Goal: Task Accomplishment & Management: Manage account settings

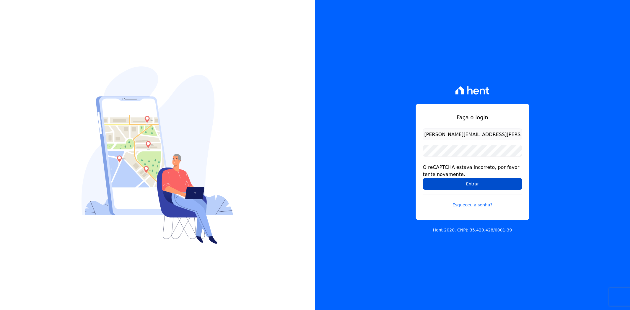
click at [447, 182] on input "Entrar" at bounding box center [472, 184] width 99 height 12
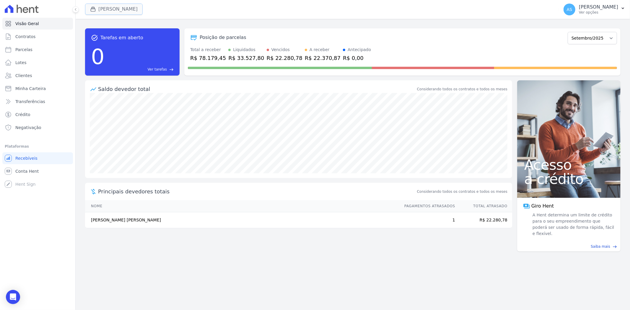
click at [111, 11] on button "[PERSON_NAME]" at bounding box center [114, 9] width 58 height 11
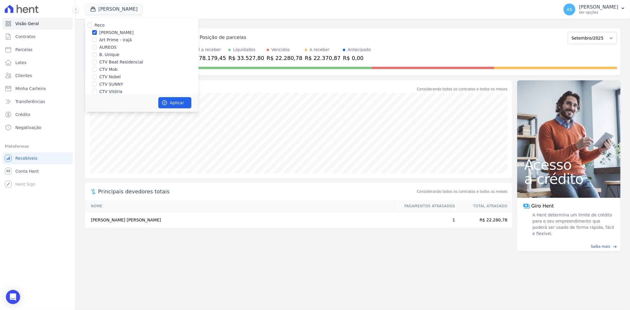
click at [89, 27] on div at bounding box center [89, 25] width 5 height 6
click at [90, 25] on input "Reco" at bounding box center [89, 25] width 5 height 5
checkbox input "true"
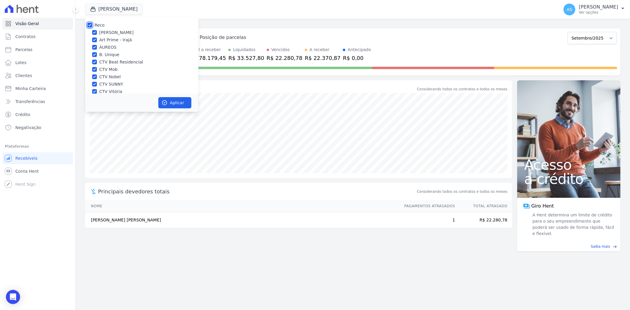
checkbox input "true"
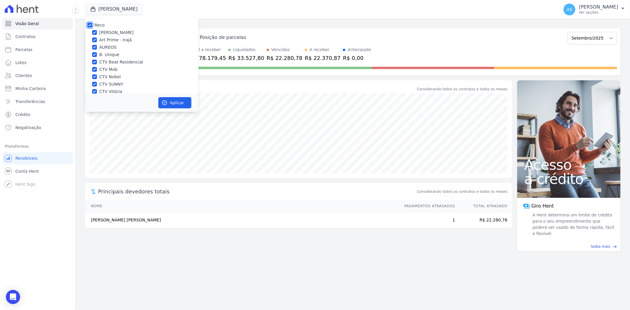
checkbox input "true"
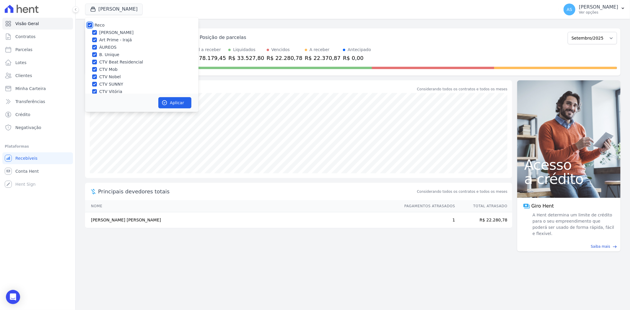
checkbox input "true"
click at [170, 100] on button "Aplicar" at bounding box center [174, 102] width 33 height 11
click at [13, 299] on icon "Open Intercom Messenger" at bounding box center [13, 297] width 8 height 8
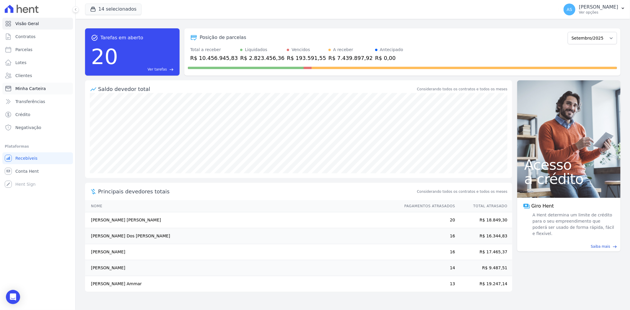
click at [36, 89] on span "Minha Carteira" at bounding box center [30, 89] width 30 height 6
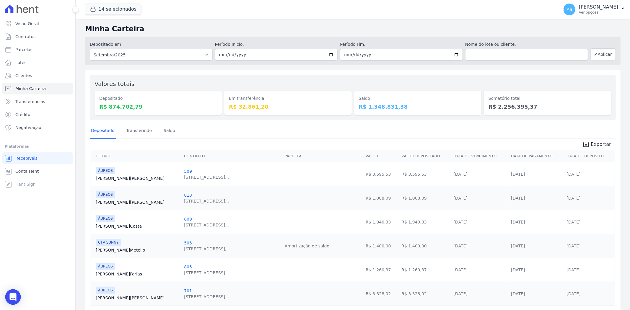
click at [10, 297] on icon "Open Intercom Messenger" at bounding box center [12, 297] width 7 height 8
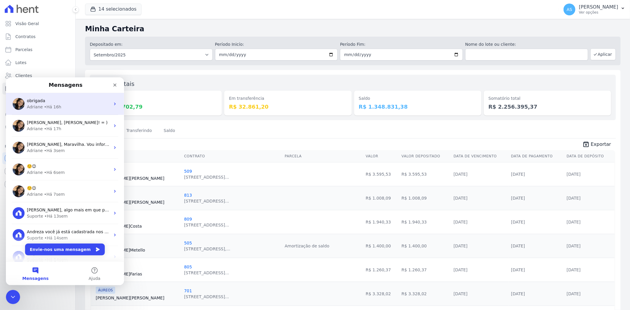
click at [44, 106] on div "• Há 16h" at bounding box center [52, 107] width 17 height 6
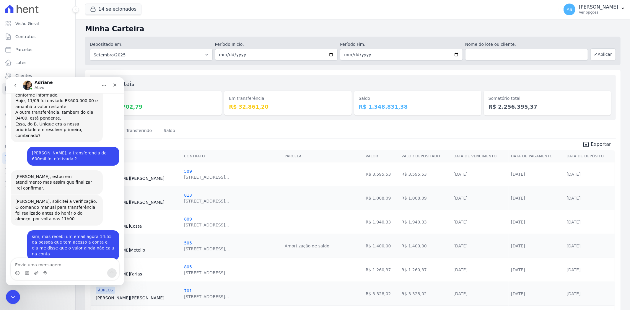
scroll to position [1638, 0]
click at [27, 261] on textarea "Envie uma mensagem..." at bounding box center [65, 263] width 108 height 10
type textarea "Bom dia Adriane"
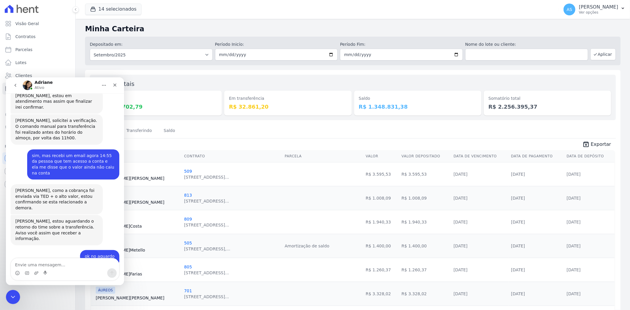
scroll to position [1775, 0]
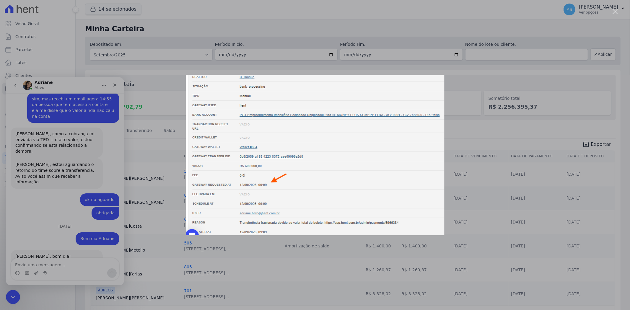
scroll to position [1752, 0]
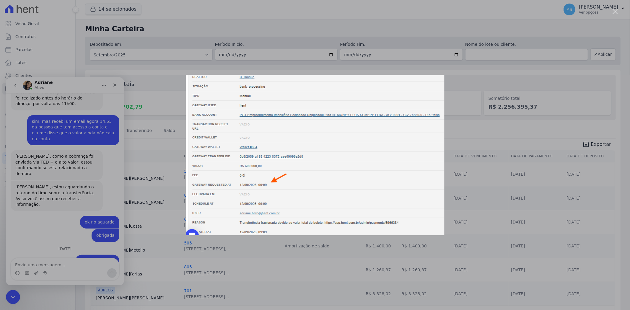
click at [618, 12] on div "Fechar" at bounding box center [616, 12] width 6 height 6
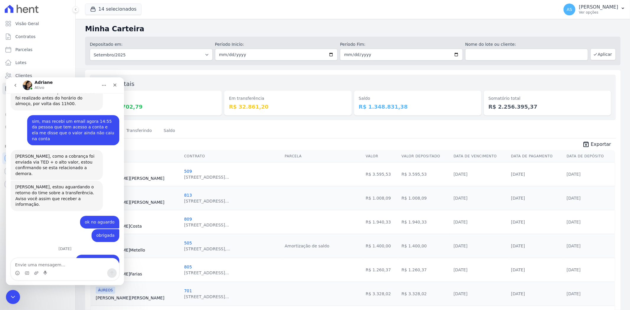
click at [102, 83] on icon "Início" at bounding box center [104, 85] width 5 height 5
click at [71, 100] on div "Expandir janela" at bounding box center [89, 100] width 44 height 6
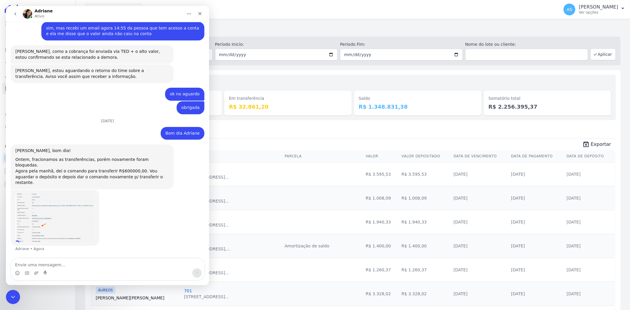
scroll to position [1363, 0]
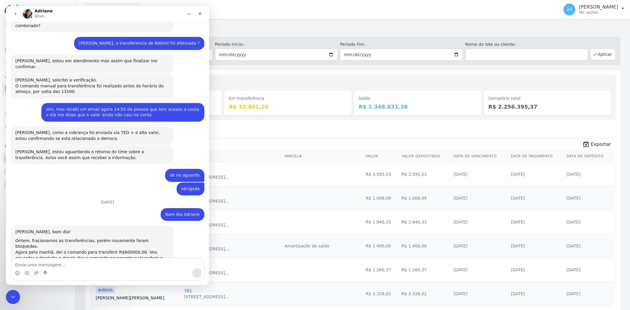
click at [59, 275] on img "Adriane diz…" at bounding box center [54, 299] width 79 height 49
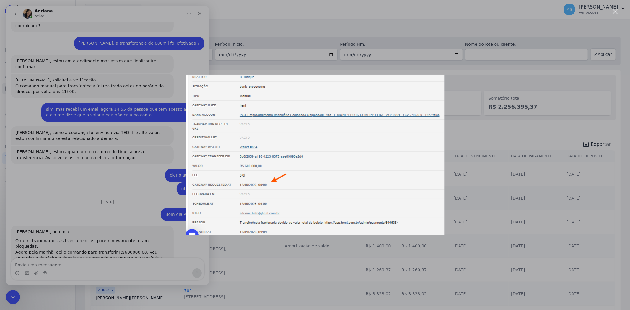
scroll to position [0, 0]
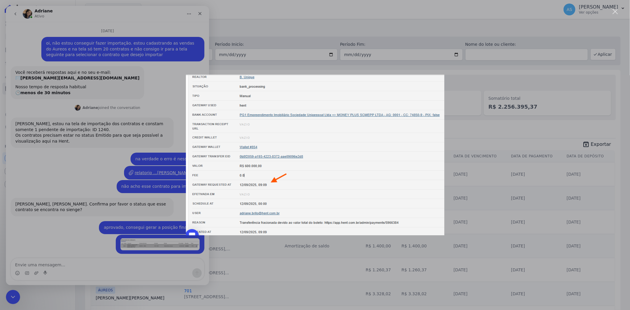
click at [186, 284] on div "Messenger da Intercom" at bounding box center [315, 155] width 630 height 310
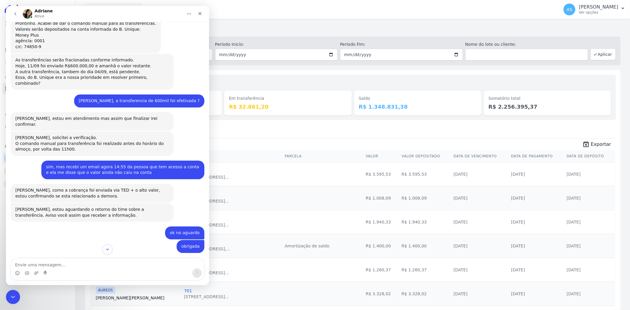
scroll to position [1363, 0]
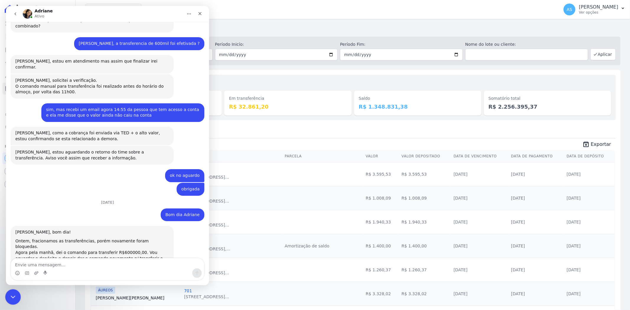
click at [9, 299] on icon "Fechar mensagem da Intercom" at bounding box center [12, 296] width 7 height 7
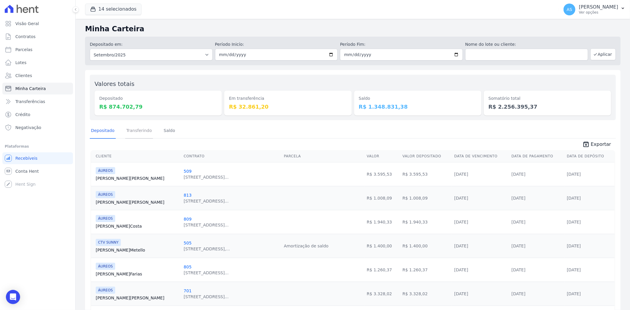
click at [141, 132] on link "Transferindo" at bounding box center [139, 131] width 28 height 15
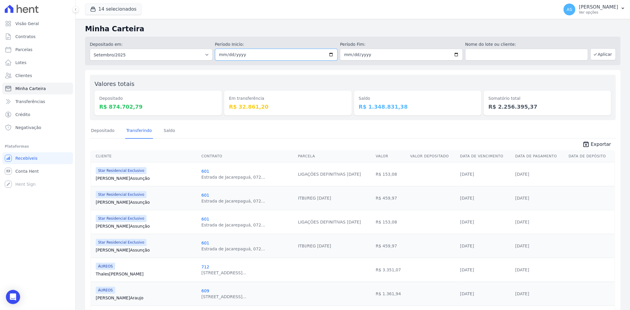
click at [327, 53] on input "[DATE]" at bounding box center [276, 55] width 123 height 12
type input "2025-09-11"
click at [454, 54] on input "[DATE]" at bounding box center [401, 55] width 123 height 12
type input "2025-09-11"
click at [600, 55] on button "Aplicar" at bounding box center [603, 54] width 25 height 12
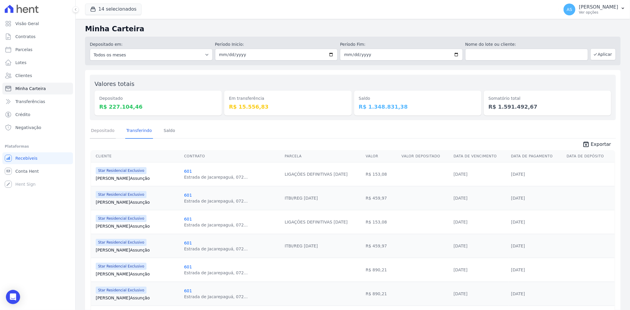
click at [102, 129] on link "Depositado" at bounding box center [103, 131] width 26 height 15
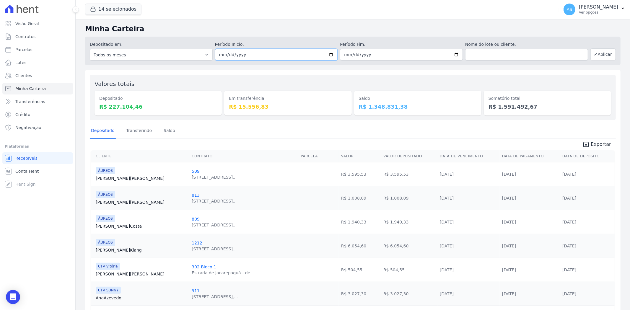
click at [330, 54] on input "[DATE]" at bounding box center [276, 55] width 123 height 12
type input "[DATE]"
click at [454, 53] on input "[DATE]" at bounding box center [401, 55] width 123 height 12
type input "[DATE]"
click at [599, 53] on button "Aplicar" at bounding box center [603, 54] width 25 height 12
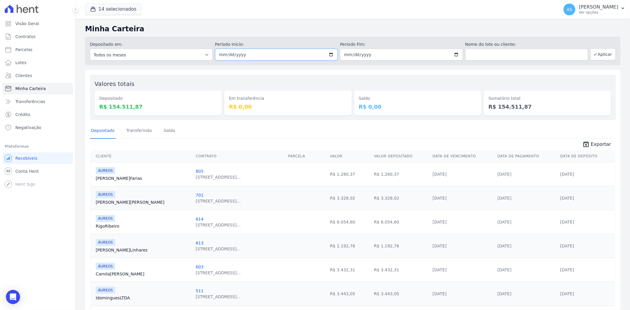
click at [330, 55] on input "[DATE]" at bounding box center [276, 55] width 123 height 12
type input "[DATE]"
click at [451, 53] on input "[DATE]" at bounding box center [401, 55] width 123 height 12
type input "[DATE]"
click at [599, 52] on button "Aplicar" at bounding box center [603, 54] width 25 height 12
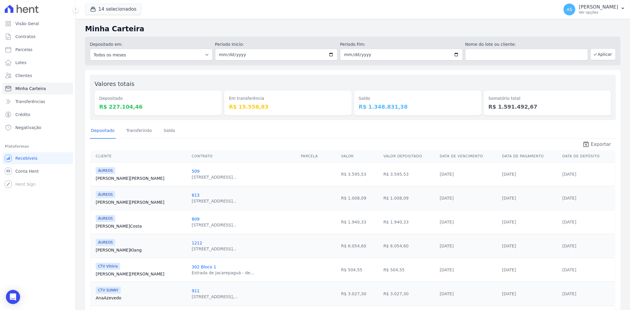
click at [599, 142] on span "Exportar" at bounding box center [601, 144] width 20 height 7
click at [624, 8] on icon "button" at bounding box center [623, 8] width 5 height 5
click at [574, 66] on link "Exportar retornos" at bounding box center [593, 65] width 76 height 11
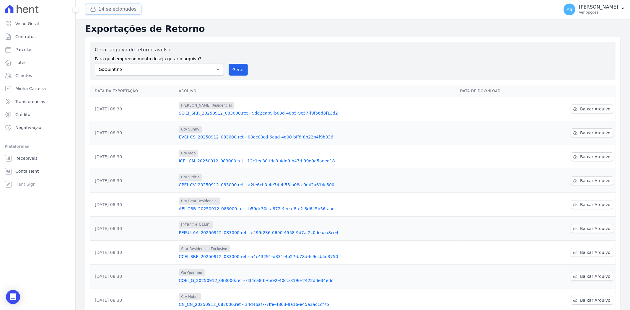
click at [101, 4] on button "14 selecionados" at bounding box center [113, 9] width 56 height 11
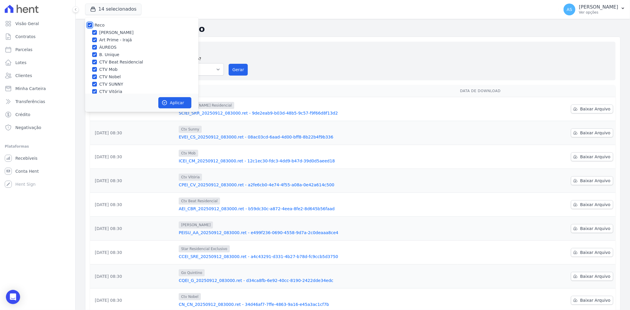
click at [87, 25] on input "Reco" at bounding box center [89, 25] width 5 height 5
checkbox input "false"
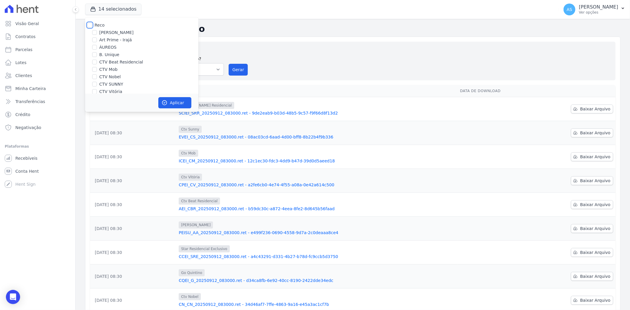
checkbox input "false"
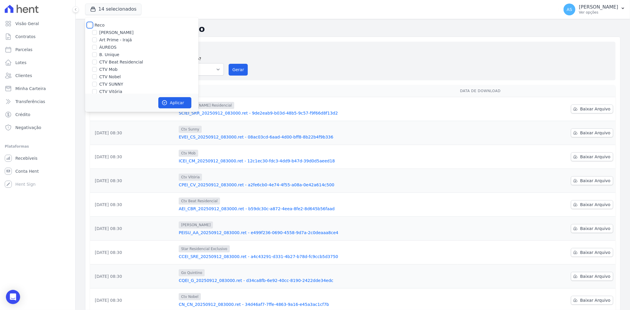
checkbox input "false"
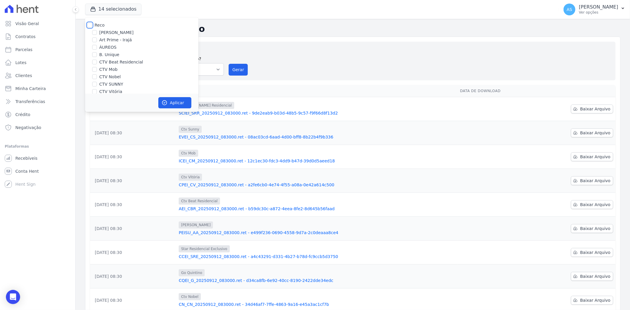
checkbox input "false"
click at [110, 31] on label "[PERSON_NAME]" at bounding box center [116, 33] width 34 height 6
click at [97, 31] on input "[PERSON_NAME]" at bounding box center [94, 32] width 5 height 5
checkbox input "true"
click at [168, 100] on button "Aplicar" at bounding box center [174, 102] width 33 height 11
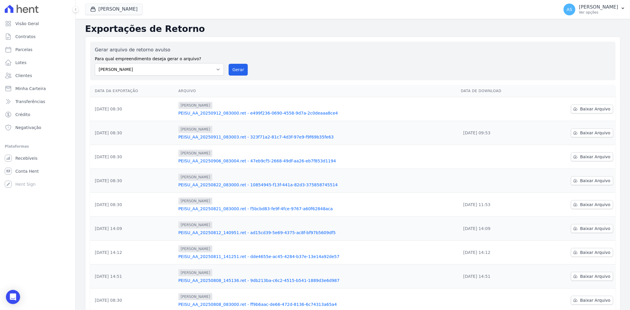
click at [238, 114] on link "PEISU_AA_20250912_083000.ret - e499f236-0690-4558-9d7a-2c0deaaa8ce4" at bounding box center [317, 113] width 278 height 6
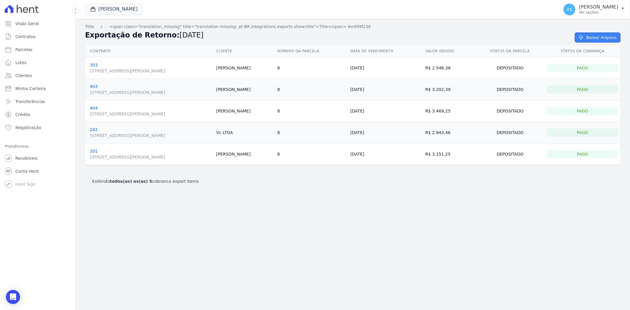
click at [600, 37] on link "Baixar Arquivo" at bounding box center [598, 38] width 46 height 10
drag, startPoint x: 255, startPoint y: 192, endPoint x: 286, endPoint y: 202, distance: 32.3
click at [285, 202] on div "Title <span class="translation_missing" title="translation missing: pt-BR.integ…" at bounding box center [353, 164] width 555 height 291
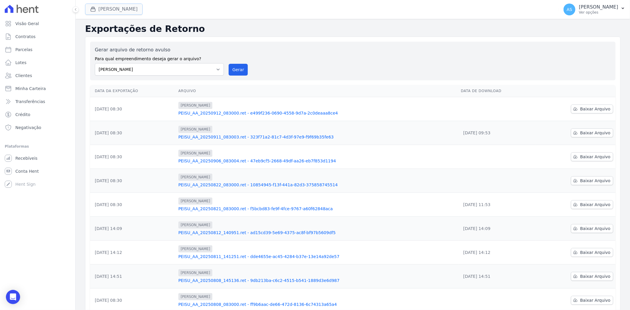
click at [108, 9] on button "[PERSON_NAME]" at bounding box center [114, 9] width 58 height 11
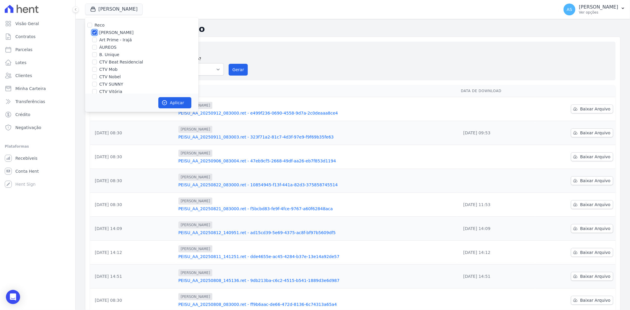
click at [94, 32] on input "[PERSON_NAME]" at bounding box center [94, 32] width 5 height 5
checkbox input "false"
click at [92, 63] on div "CTV Beat Residencial" at bounding box center [141, 62] width 113 height 6
click at [94, 62] on input "CTV Beat Residencial" at bounding box center [94, 62] width 5 height 5
checkbox input "true"
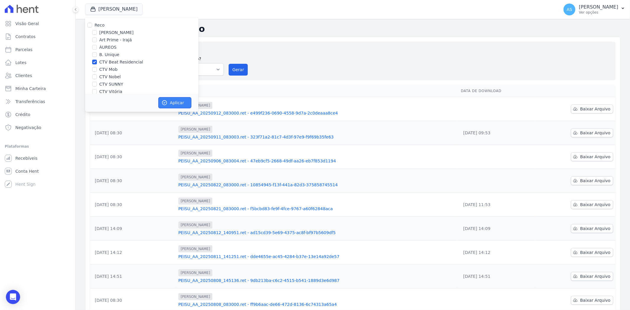
click at [167, 104] on icon "button" at bounding box center [165, 103] width 4 height 4
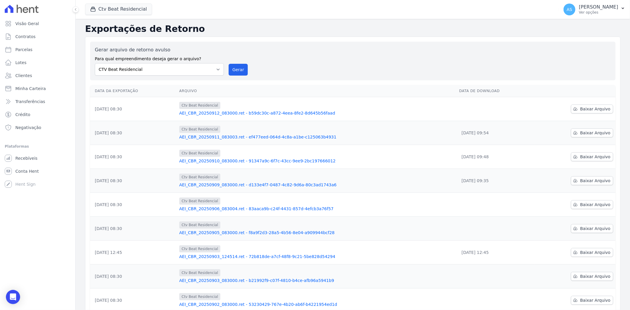
click at [262, 113] on link "AEI_CBR_20250912_083000.ret - b59dc30c-a872-4eea-8fe2-8d645b56faad" at bounding box center [316, 113] width 275 height 6
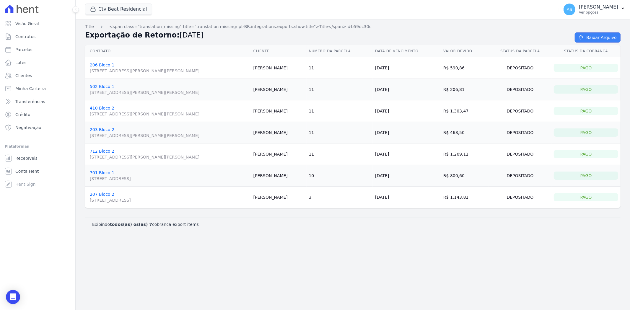
click at [601, 36] on link "Baixar Arquivo" at bounding box center [598, 38] width 46 height 10
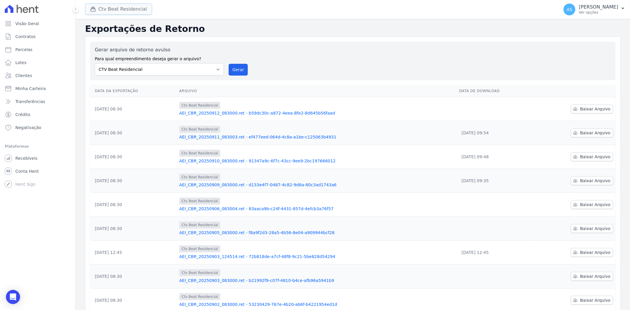
click at [103, 10] on button "Ctv Beat Residencial" at bounding box center [118, 9] width 67 height 11
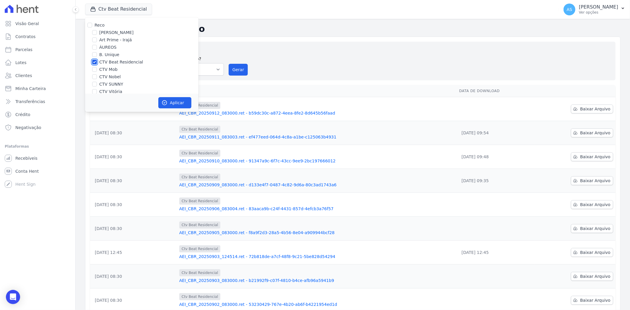
click at [95, 61] on input "CTV Beat Residencial" at bounding box center [94, 62] width 5 height 5
checkbox input "false"
click at [93, 69] on input "CTV Mob" at bounding box center [94, 69] width 5 height 5
checkbox input "true"
click at [173, 102] on button "Aplicar" at bounding box center [174, 102] width 33 height 11
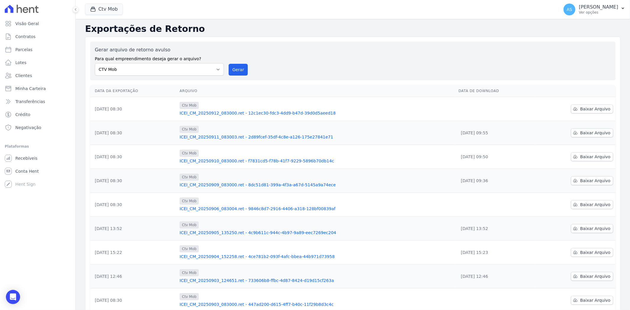
click at [217, 113] on link "ICEI_CM_20250912_083000.ret - 12c1ec30-fdc3-4dd9-b47d-39d0d5aeed18" at bounding box center [317, 113] width 274 height 6
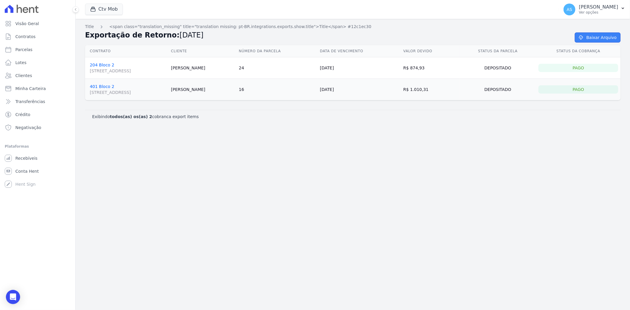
click at [603, 39] on link "Baixar Arquivo" at bounding box center [598, 38] width 46 height 10
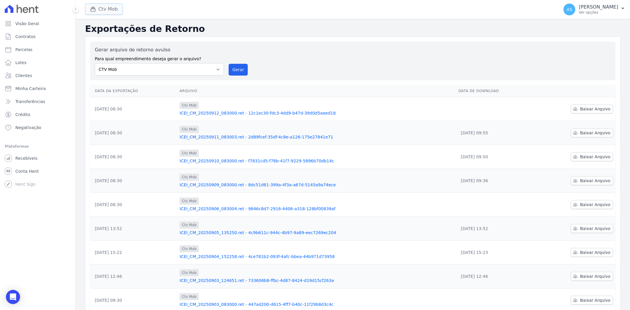
click at [100, 8] on button "Ctv Mob" at bounding box center [104, 9] width 38 height 11
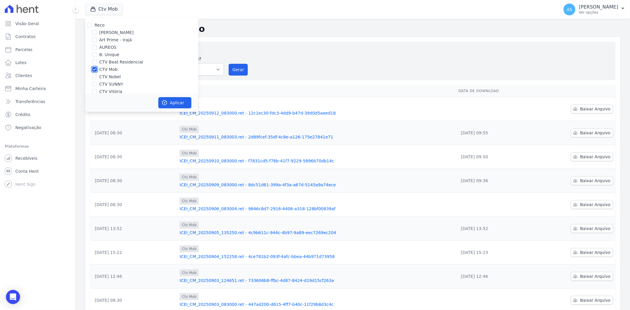
click at [95, 69] on input "CTV Mob" at bounding box center [94, 69] width 5 height 5
checkbox input "false"
click at [96, 77] on input "CTV Nobel" at bounding box center [94, 76] width 5 height 5
checkbox input "true"
click at [179, 103] on button "Aplicar" at bounding box center [174, 102] width 33 height 11
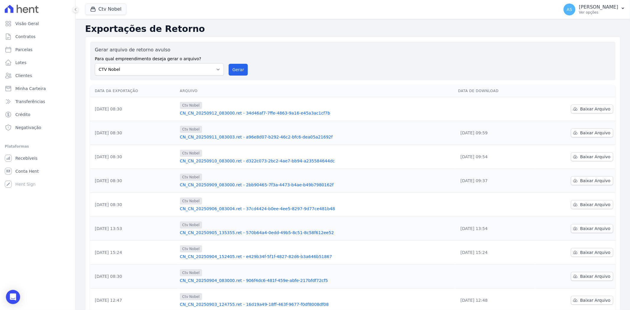
click at [250, 111] on link "CN_CN_20250912_083000.ret - 34d46af7-7ffe-4863-9a16-e45a3ac1cf7b" at bounding box center [317, 113] width 274 height 6
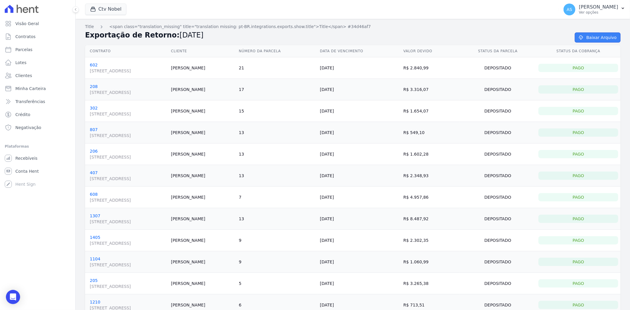
click at [608, 34] on link "Baixar Arquivo" at bounding box center [598, 38] width 46 height 10
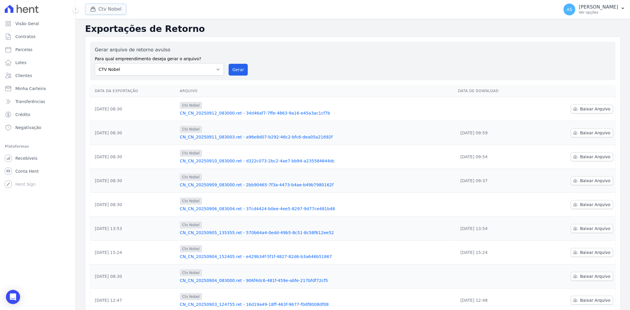
click at [109, 10] on button "Ctv Nobel" at bounding box center [105, 9] width 41 height 11
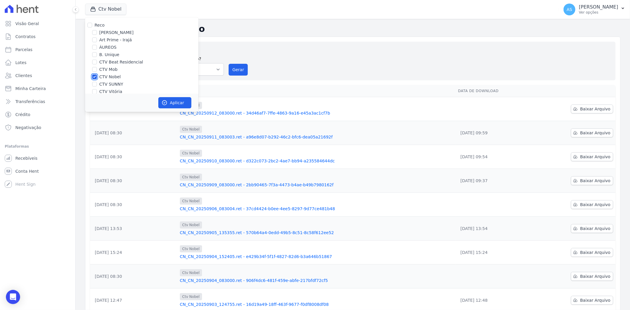
click at [95, 75] on input "CTV Nobel" at bounding box center [94, 76] width 5 height 5
checkbox input "false"
click at [95, 85] on input "CTV SUNNY" at bounding box center [94, 84] width 5 height 5
checkbox input "true"
click at [170, 102] on button "Aplicar" at bounding box center [174, 102] width 33 height 11
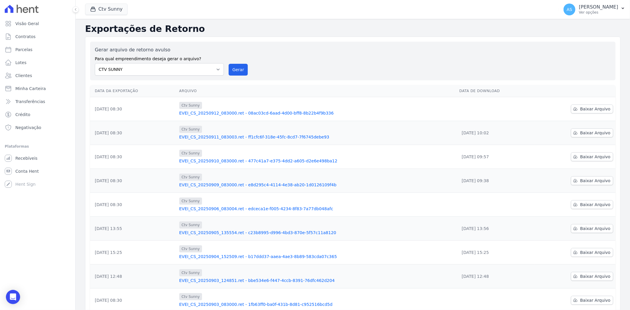
click at [212, 113] on link "EVEI_CS_20250912_083000.ret - 08ac03cd-6aad-4d00-bff8-8b22b4f9b336" at bounding box center [317, 113] width 276 height 6
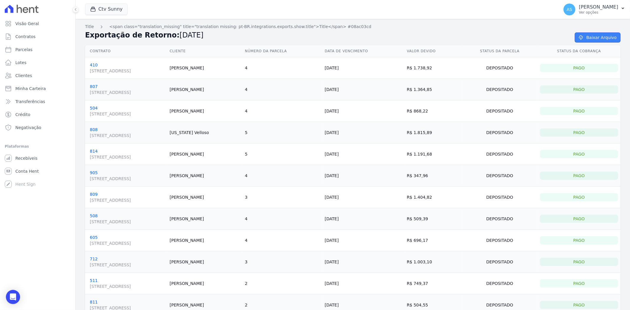
click at [589, 37] on link "Baixar Arquivo" at bounding box center [598, 38] width 46 height 10
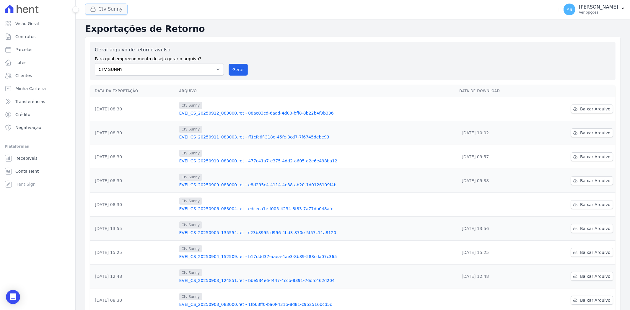
click at [105, 8] on button "Ctv Sunny" at bounding box center [106, 9] width 43 height 11
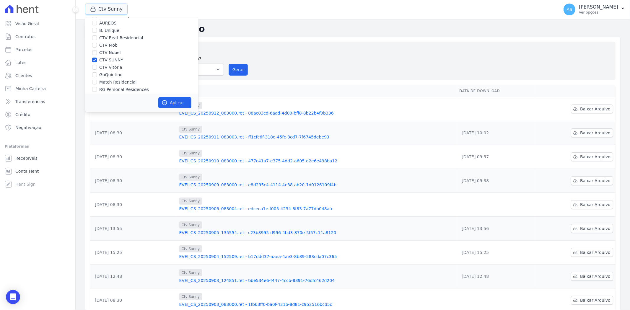
scroll to position [56, 0]
click at [93, 28] on input "CTV SUNNY" at bounding box center [94, 27] width 5 height 5
checkbox input "false"
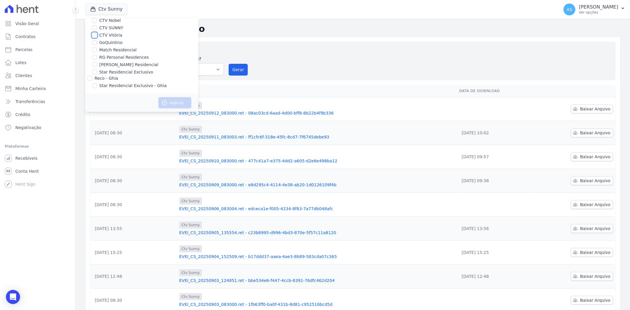
click at [93, 36] on input "CTV Vitória" at bounding box center [94, 35] width 5 height 5
checkbox input "true"
click at [173, 103] on button "Aplicar" at bounding box center [174, 102] width 33 height 11
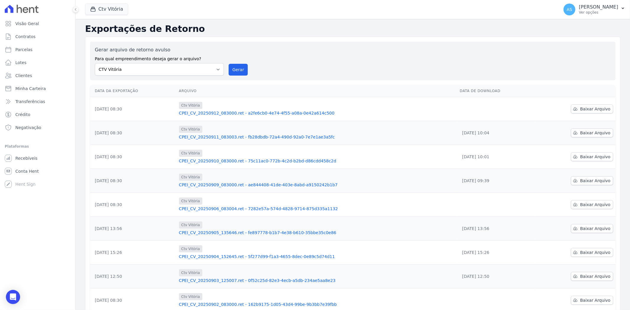
click at [259, 111] on link "CPEI_CV_20250912_083000.ret - a2fe6cb0-4e74-4f55-a08a-0e42a614c500" at bounding box center [317, 113] width 276 height 6
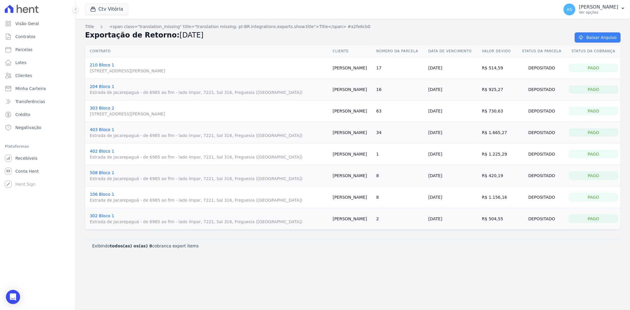
click at [600, 40] on link "Baixar Arquivo" at bounding box center [598, 38] width 46 height 10
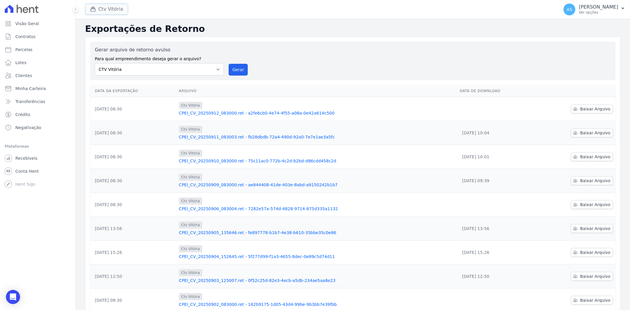
click at [99, 6] on button "Ctv Vitória" at bounding box center [106, 9] width 43 height 11
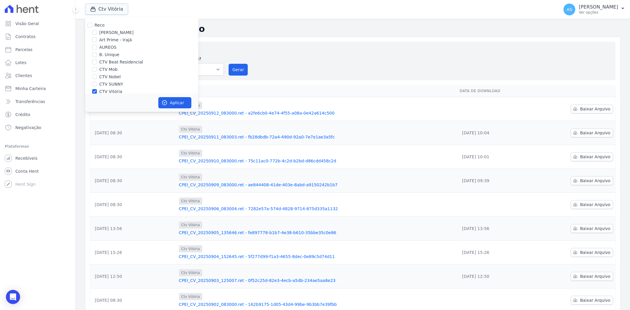
scroll to position [33, 0]
click at [103, 56] on label "CTV Vitória" at bounding box center [110, 59] width 23 height 6
click at [97, 56] on input "CTV Vitória" at bounding box center [94, 58] width 5 height 5
checkbox input "false"
click at [96, 66] on input "GoQuintino" at bounding box center [94, 66] width 5 height 5
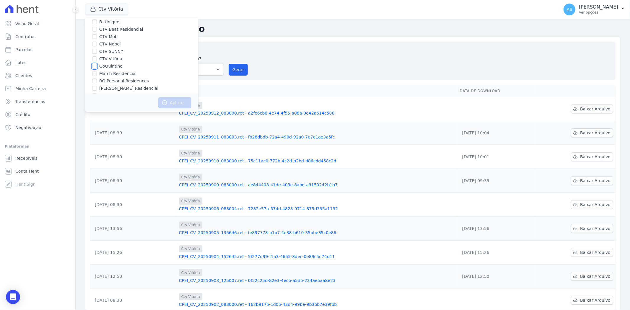
checkbox input "true"
click at [174, 104] on button "Aplicar" at bounding box center [174, 102] width 33 height 11
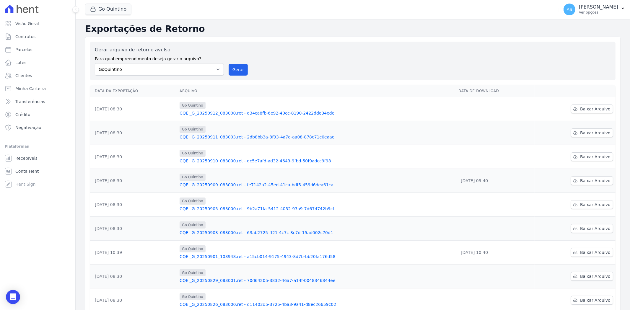
click at [262, 115] on link "CQEI_G_20250912_083000.ret - d34ca8fb-6e92-40cc-8190-2422dde34edc" at bounding box center [317, 113] width 274 height 6
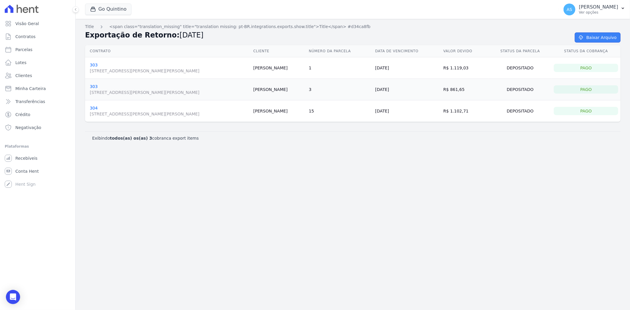
click at [599, 37] on link "Baixar Arquivo" at bounding box center [598, 38] width 46 height 10
click at [12, 296] on icon "Open Intercom Messenger" at bounding box center [12, 297] width 7 height 8
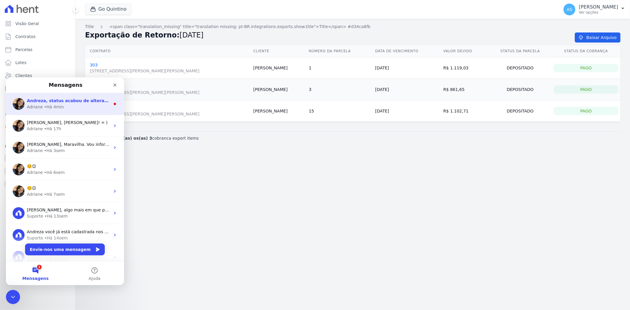
click at [72, 104] on div "Adriane • Há 4min" at bounding box center [68, 107] width 83 height 6
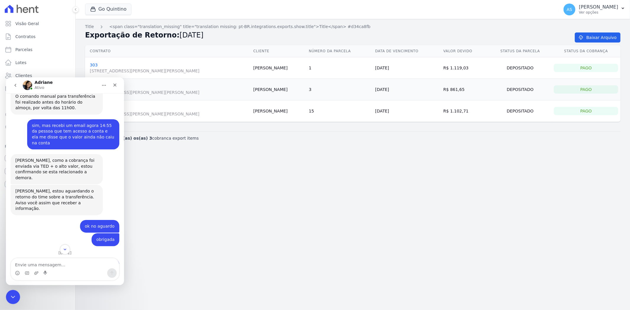
scroll to position [1771, 0]
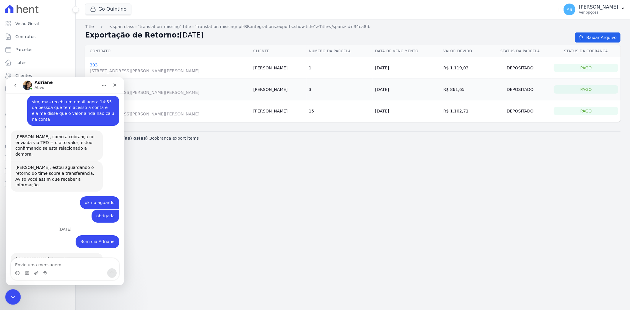
click at [13, 298] on icon "Fechar mensagem da Intercom" at bounding box center [12, 296] width 7 height 7
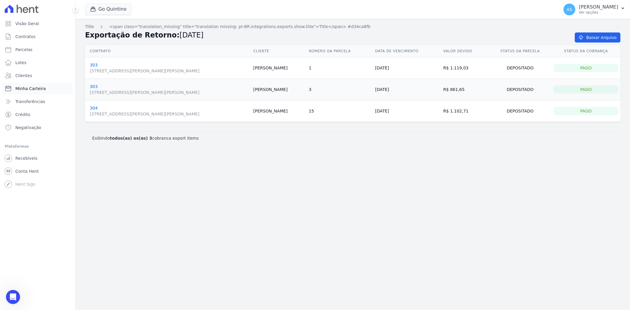
click at [28, 89] on span "Minha Carteira" at bounding box center [30, 89] width 30 height 6
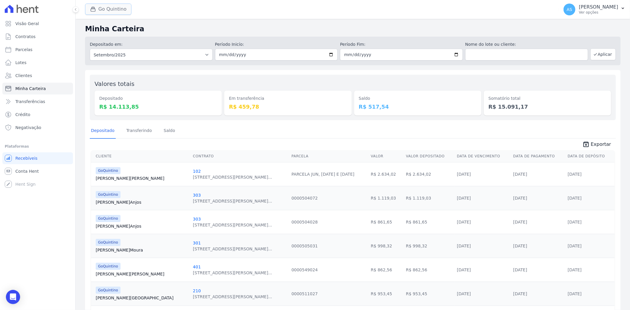
click at [100, 8] on button "Go Quintino" at bounding box center [108, 9] width 46 height 11
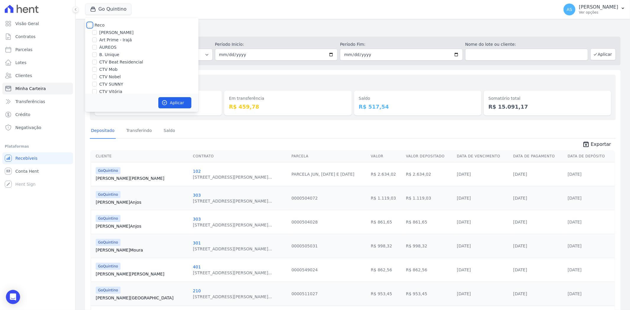
click at [91, 24] on input "Reco" at bounding box center [89, 25] width 5 height 5
checkbox input "true"
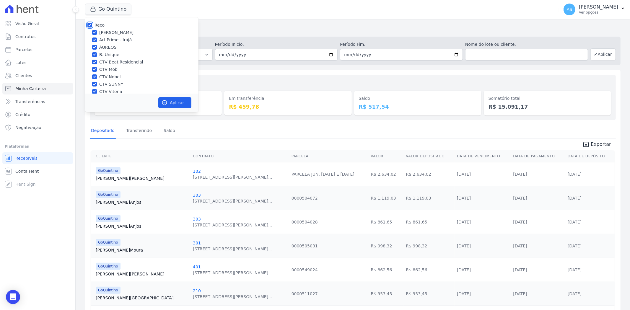
checkbox input "true"
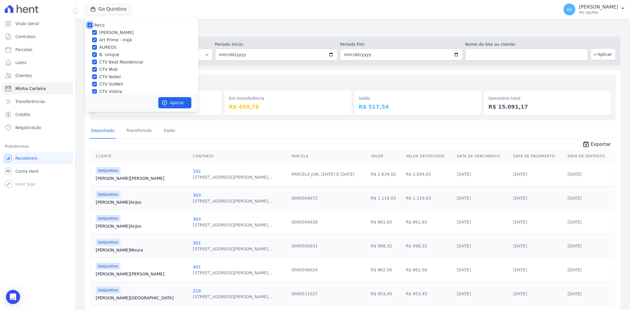
checkbox input "true"
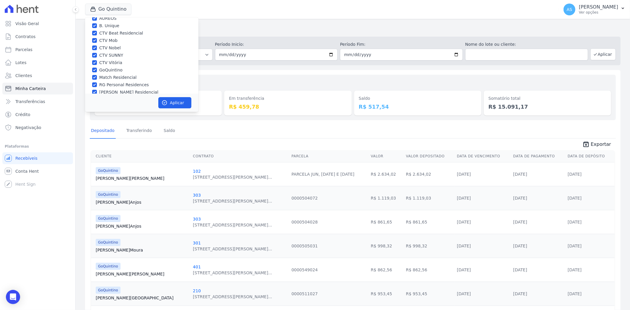
scroll to position [56, 0]
click at [103, 87] on label "Star Residencial Exclusivo - Ghia" at bounding box center [132, 86] width 67 height 6
click at [97, 87] on input "Star Residencial Exclusivo - Ghia" at bounding box center [94, 85] width 5 height 5
checkbox input "true"
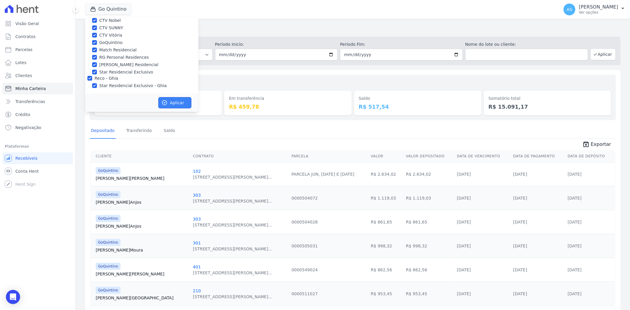
click at [176, 100] on button "Aplicar" at bounding box center [174, 102] width 33 height 11
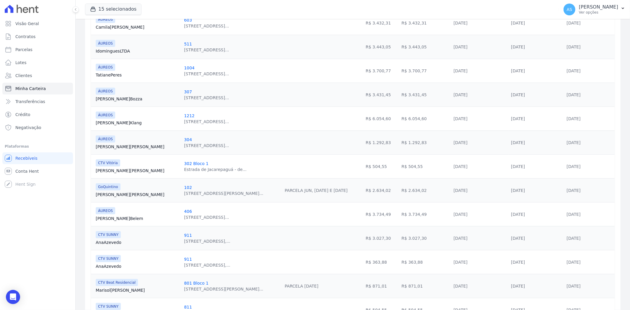
scroll to position [285, 0]
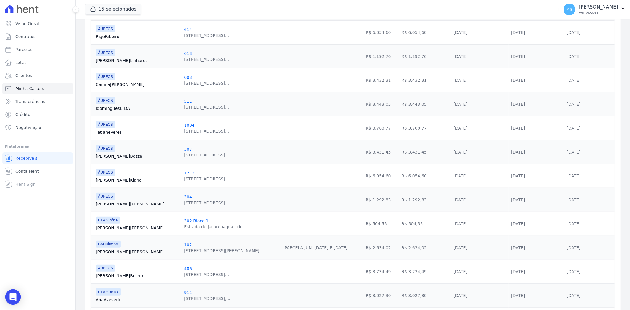
click at [17, 298] on div "Open Intercom Messenger" at bounding box center [13, 298] width 16 height 16
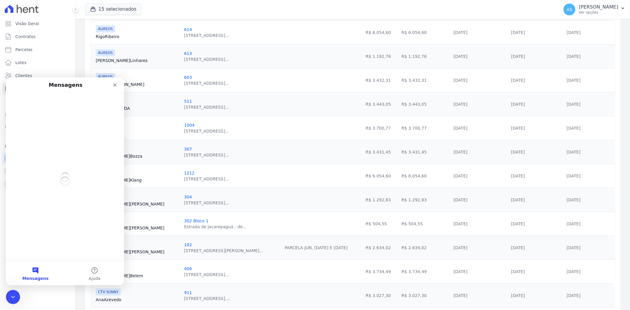
scroll to position [0, 0]
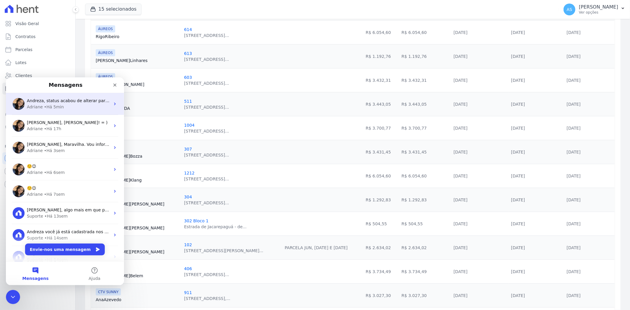
click at [72, 104] on div "Adriane • Há 5min" at bounding box center [68, 107] width 83 height 6
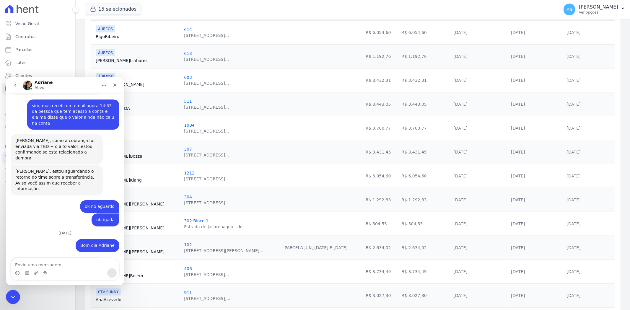
scroll to position [1772, 0]
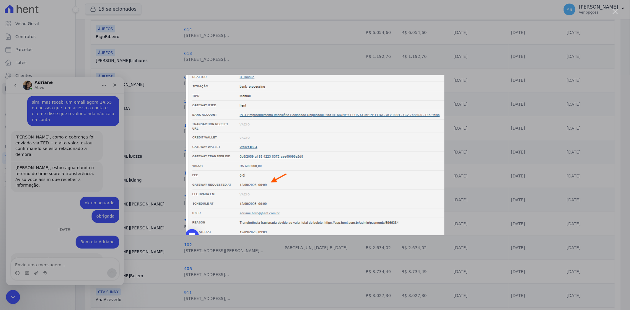
click at [617, 7] on div "Messenger da Intercom" at bounding box center [315, 155] width 630 height 310
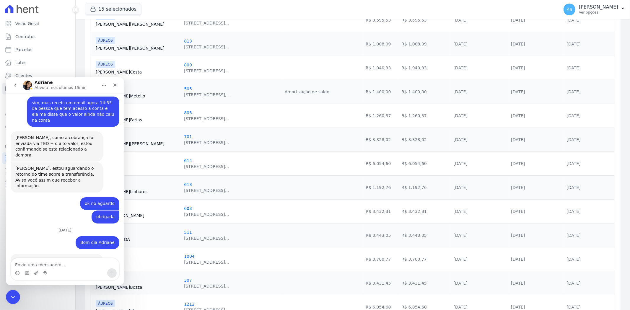
scroll to position [1771, 0]
click at [13, 295] on icon "Fechar mensagem da Intercom" at bounding box center [12, 296] width 7 height 7
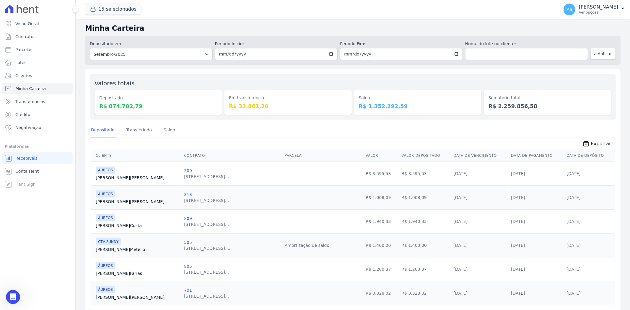
scroll to position [0, 0]
click at [621, 9] on button "AS [PERSON_NAME] Ver opções" at bounding box center [594, 9] width 71 height 17
click at [579, 67] on link "Exportar retornos" at bounding box center [593, 65] width 76 height 11
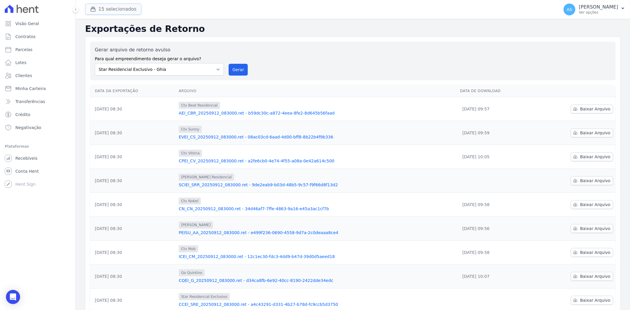
click at [114, 9] on button "15 selecionados" at bounding box center [113, 9] width 56 height 11
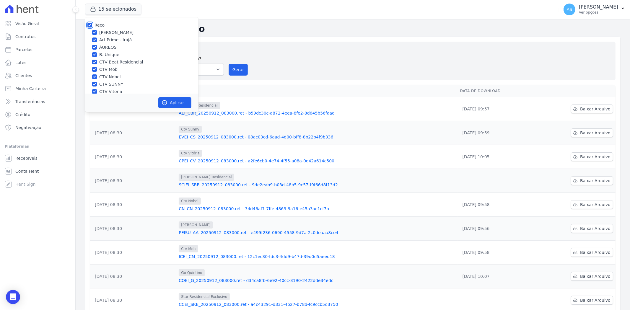
click at [89, 24] on input "Reco" at bounding box center [89, 25] width 5 height 5
checkbox input "false"
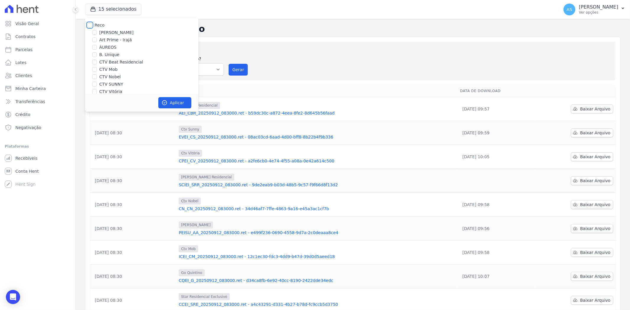
checkbox input "false"
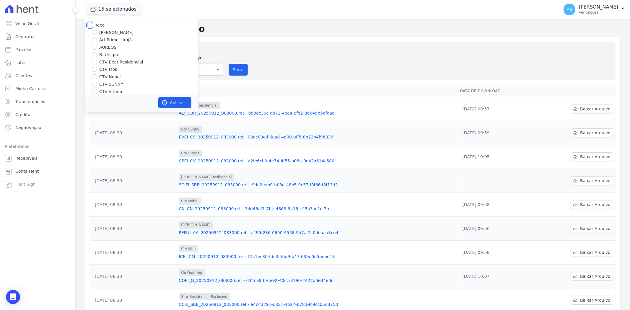
checkbox input "false"
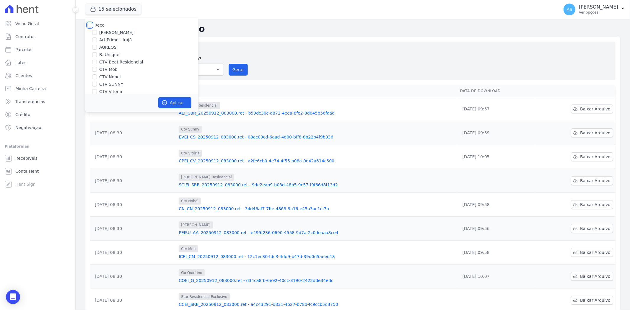
checkbox input "false"
click at [121, 80] on label "RG Personal Residences" at bounding box center [124, 81] width 50 height 6
click at [97, 80] on input "RG Personal Residences" at bounding box center [94, 81] width 5 height 5
checkbox input "true"
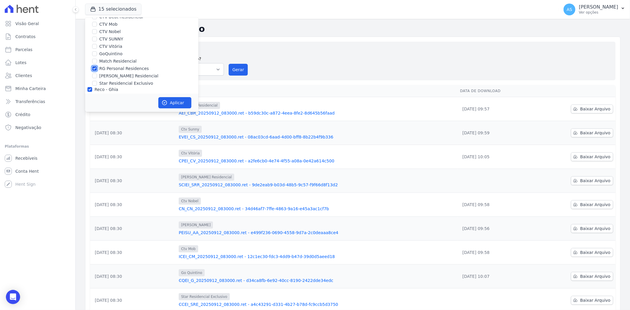
scroll to position [56, 0]
click at [99, 84] on label "Star Residencial Exclusivo - Ghia" at bounding box center [132, 86] width 67 height 6
click at [97, 84] on input "Star Residencial Exclusivo - Ghia" at bounding box center [94, 85] width 5 height 5
checkbox input "false"
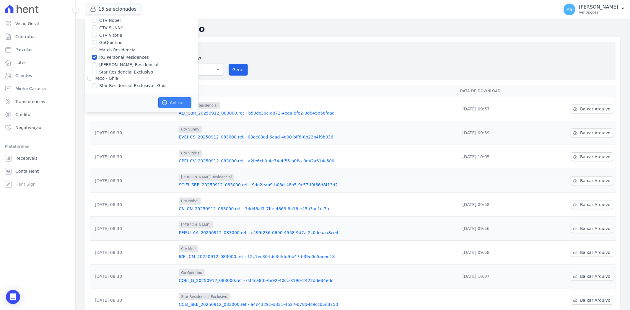
click at [166, 100] on icon "button" at bounding box center [165, 103] width 6 height 6
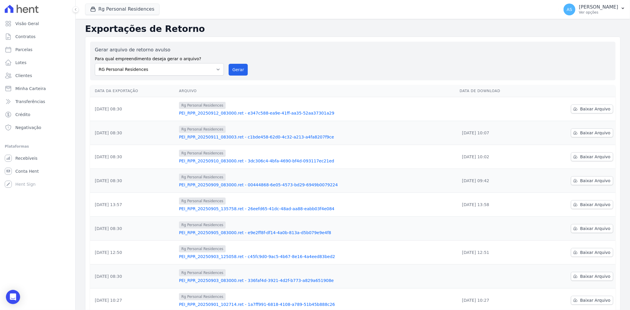
click at [291, 113] on link "PEI_RPR_20250912_083000.ret - e347c588-ea9e-41ff-aa35-52aa37301a29" at bounding box center [317, 113] width 276 height 6
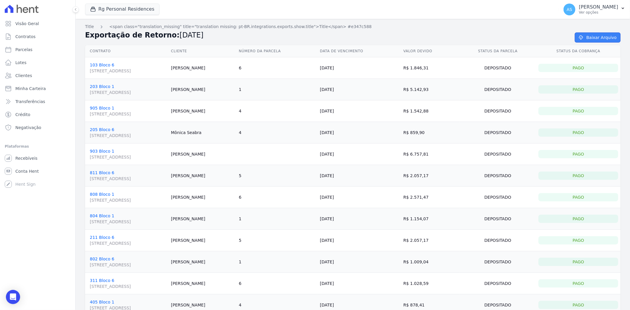
click at [584, 38] on link "Baixar Arquivo" at bounding box center [598, 38] width 46 height 10
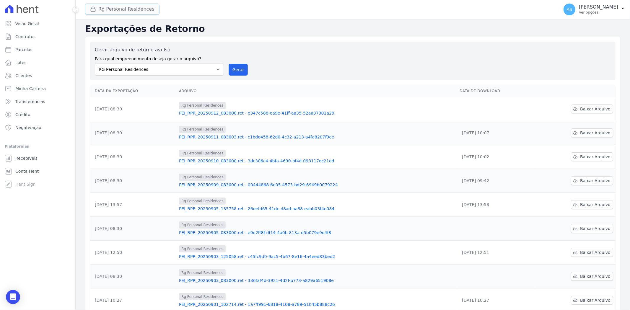
click at [109, 9] on button "Rg Personal Residences" at bounding box center [122, 9] width 74 height 11
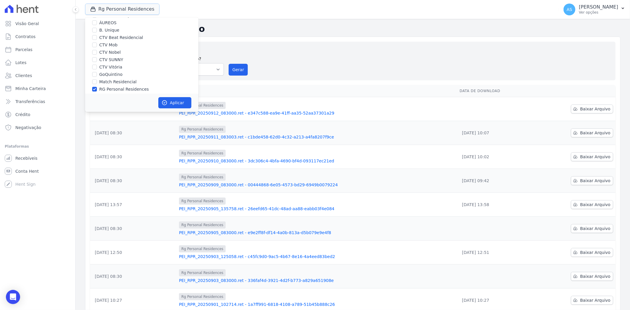
scroll to position [56, 0]
click at [95, 58] on input "RG Personal Residences" at bounding box center [94, 57] width 5 height 5
checkbox input "false"
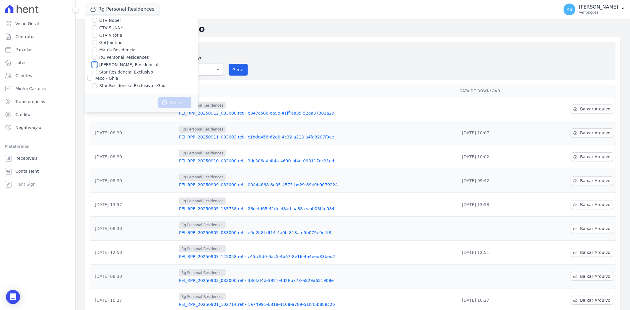
click at [92, 64] on input "[PERSON_NAME] Residencial" at bounding box center [94, 64] width 5 height 5
checkbox input "true"
click at [172, 104] on button "Aplicar" at bounding box center [174, 102] width 33 height 11
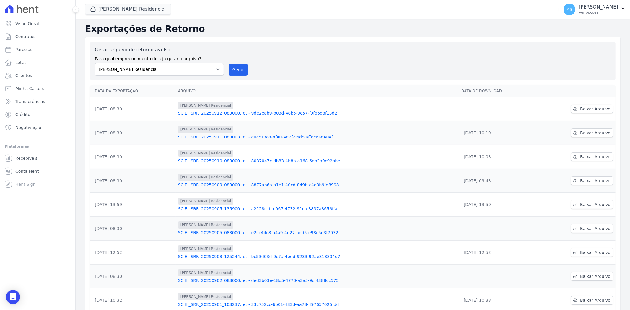
click at [208, 113] on link "SCIEI_SRR_20250912_083000.ret - 9de2eab9-b03d-48b5-9c57-f9f66d8f13d2" at bounding box center [317, 113] width 279 height 6
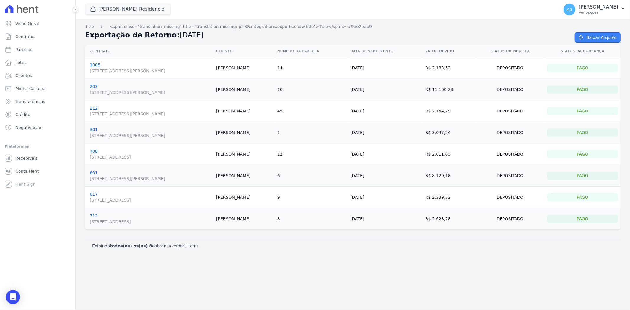
click at [604, 38] on link "Baixar Arquivo" at bounding box center [598, 38] width 46 height 10
click at [10, 300] on icon "Open Intercom Messenger" at bounding box center [12, 297] width 7 height 8
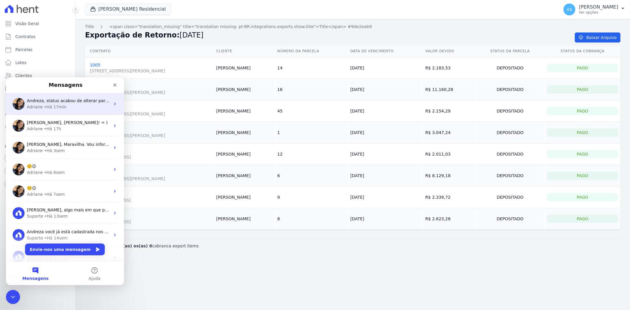
click at [56, 100] on span "Andreza, status acabou de alterar para concluido. ; )" at bounding box center [81, 100] width 109 height 5
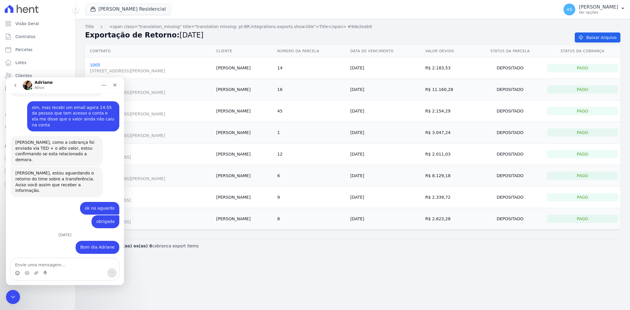
scroll to position [1772, 0]
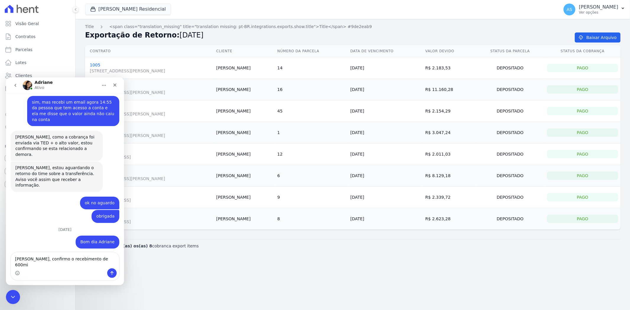
type textarea "adriane, confirmo o recebimento de 600mil"
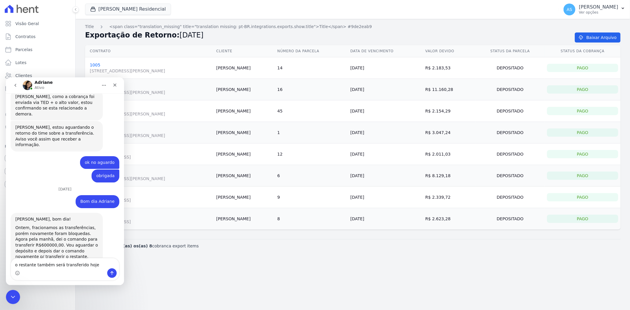
scroll to position [1812, 0]
type textarea "o restante também será transferido hoje ?"
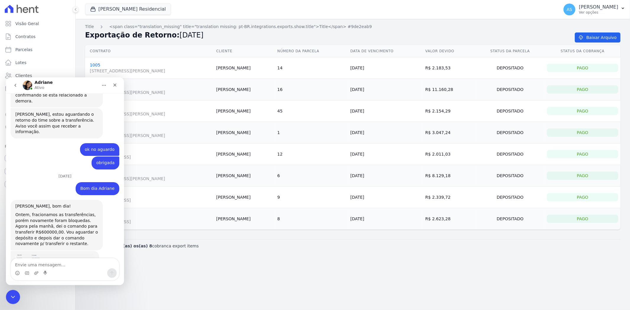
scroll to position [1855, 0]
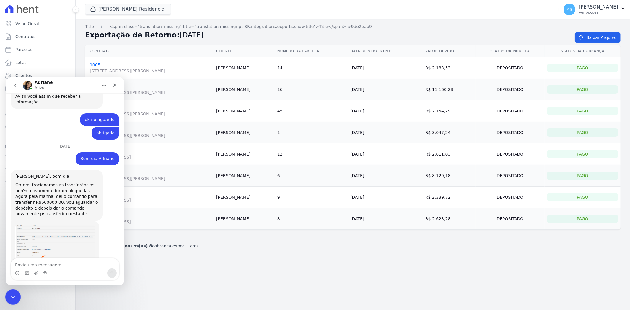
click at [8, 296] on div "Fechar mensagem da Intercom" at bounding box center [12, 296] width 14 height 14
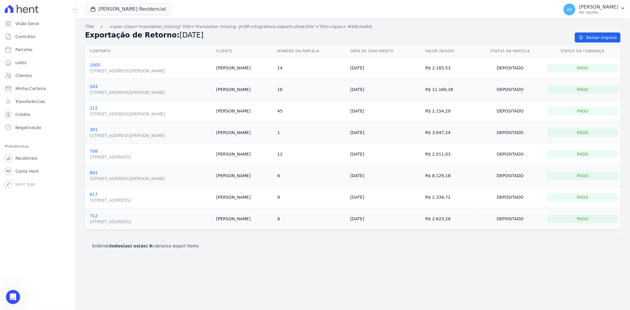
scroll to position [1855, 0]
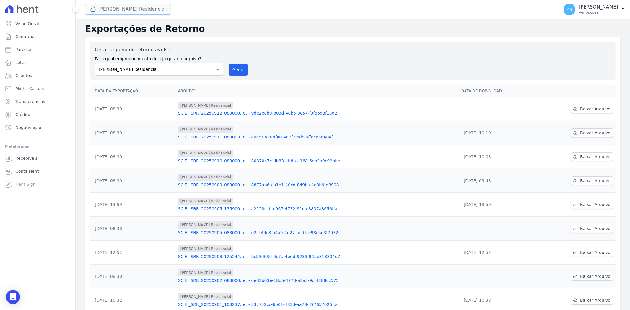
click at [101, 9] on button "[PERSON_NAME] Residencial" at bounding box center [128, 9] width 86 height 11
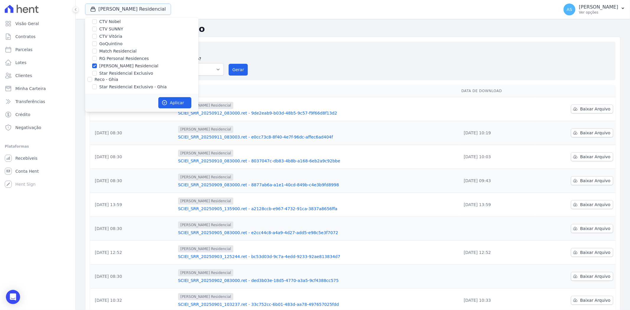
scroll to position [56, 0]
click at [99, 65] on div "[PERSON_NAME] Residencial" at bounding box center [141, 65] width 113 height 6
click at [94, 63] on input "[PERSON_NAME] Residencial" at bounding box center [94, 64] width 5 height 5
checkbox input "false"
click at [95, 72] on input "Star Residencial Exclusivo" at bounding box center [94, 72] width 5 height 5
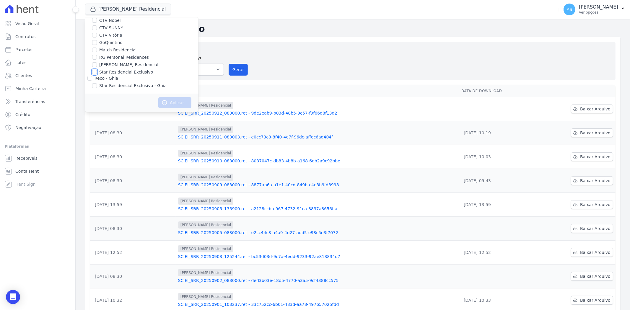
checkbox input "true"
click at [173, 100] on button "Aplicar" at bounding box center [174, 102] width 33 height 11
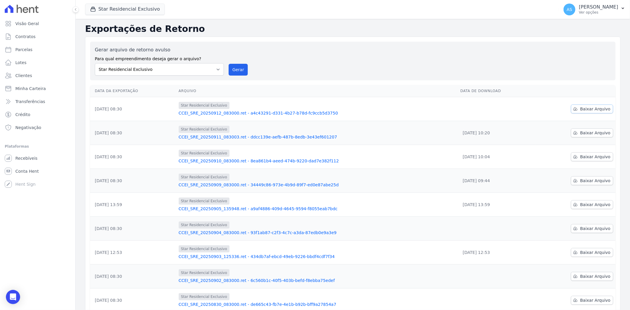
click at [594, 108] on span "Baixar Arquivo" at bounding box center [595, 109] width 30 height 6
click at [35, 88] on span "Minha Carteira" at bounding box center [30, 89] width 30 height 6
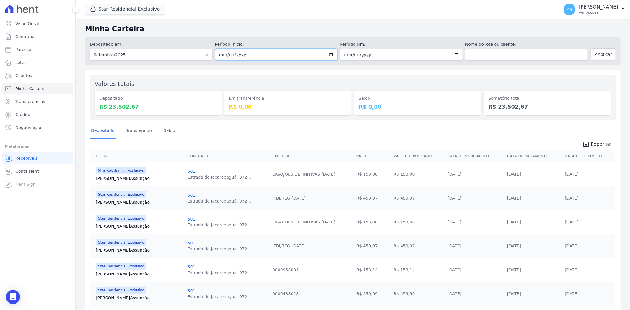
click at [329, 53] on input "[DATE]" at bounding box center [276, 55] width 123 height 12
type input "[DATE]"
click at [453, 54] on input "[DATE]" at bounding box center [401, 55] width 123 height 12
type input "[DATE]"
click at [594, 56] on button "Aplicar" at bounding box center [603, 54] width 25 height 12
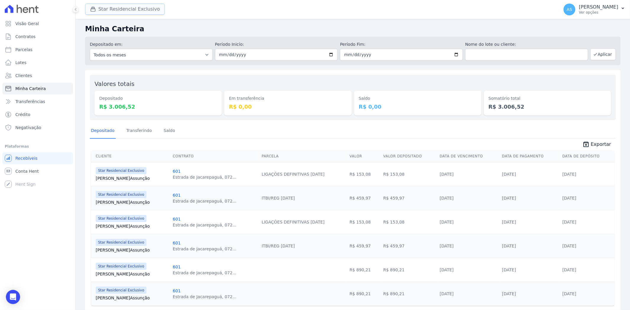
click at [101, 6] on button "Star Residencial Exclusivo" at bounding box center [125, 9] width 80 height 11
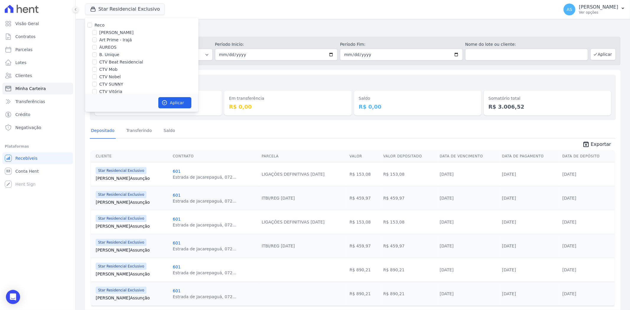
click at [92, 25] on div "Reco" at bounding box center [141, 25] width 113 height 6
click at [92, 25] on input "Reco" at bounding box center [89, 25] width 5 height 5
checkbox input "true"
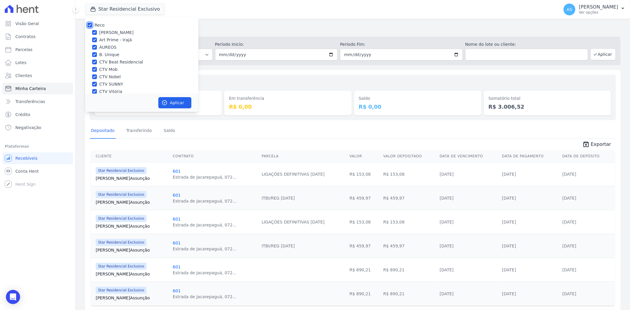
checkbox input "true"
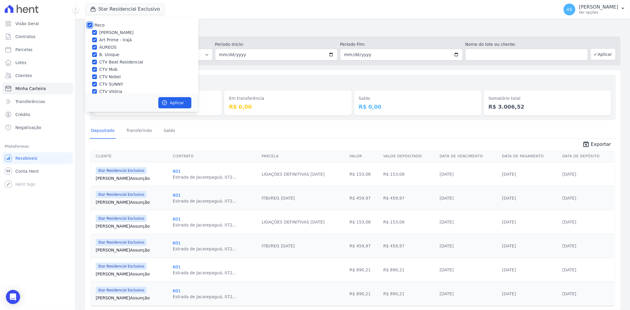
checkbox input "true"
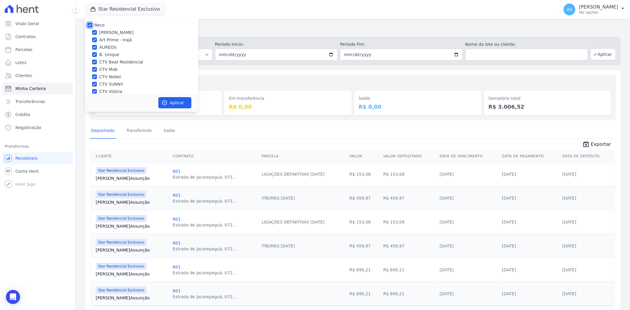
checkbox input "true"
click at [94, 85] on input "Star Residencial Exclusivo - Ghia" at bounding box center [94, 85] width 5 height 5
checkbox input "true"
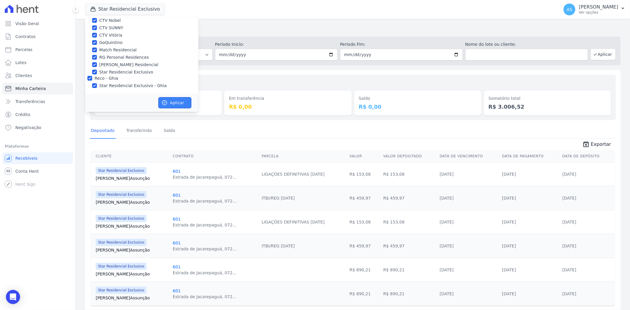
click at [171, 102] on button "Aplicar" at bounding box center [174, 102] width 33 height 11
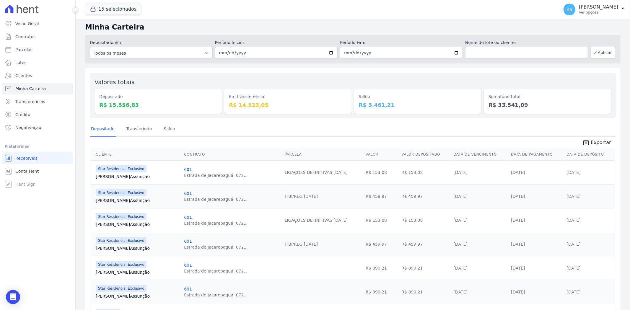
scroll to position [0, 0]
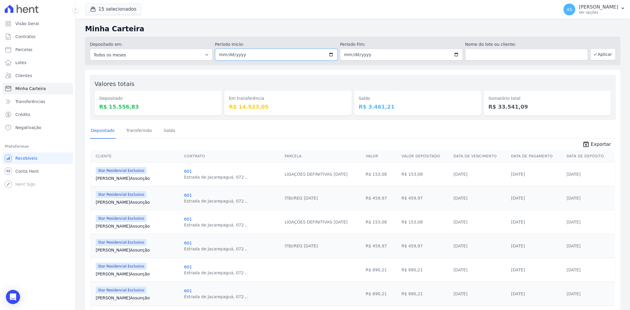
click at [332, 53] on input "[DATE]" at bounding box center [276, 55] width 123 height 12
type input "[DATE]"
click at [601, 55] on button "Aplicar" at bounding box center [603, 54] width 25 height 12
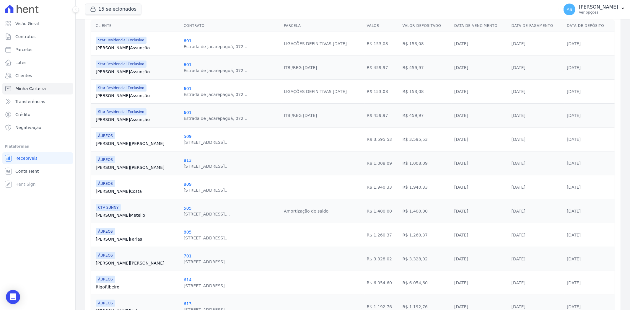
scroll to position [33, 0]
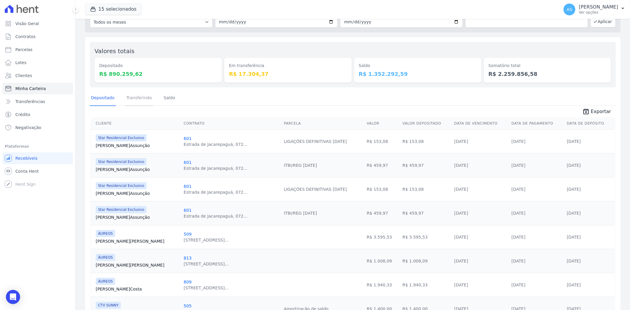
click at [136, 97] on link "Transferindo" at bounding box center [139, 98] width 28 height 15
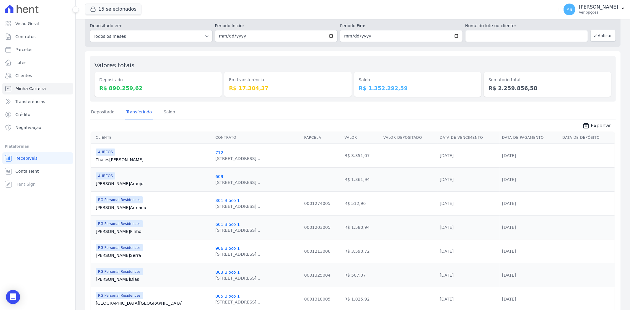
scroll to position [17, 0]
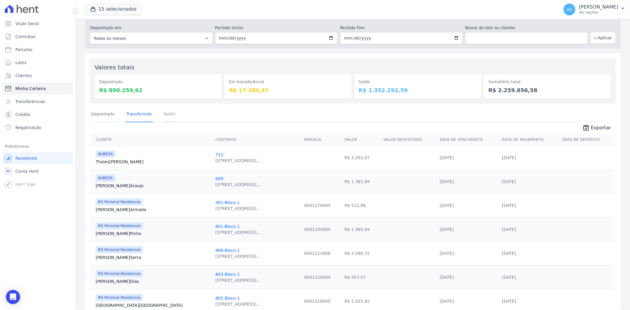
click at [165, 111] on link "Saldo" at bounding box center [170, 114] width 14 height 15
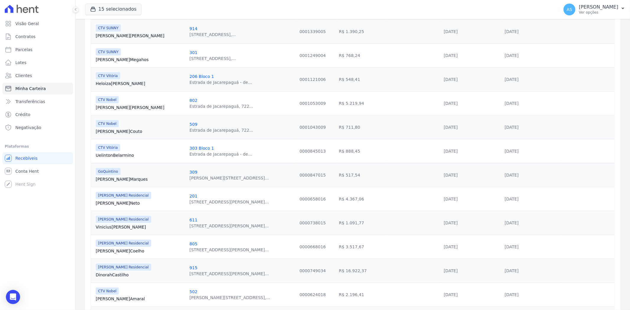
scroll to position [296, 0]
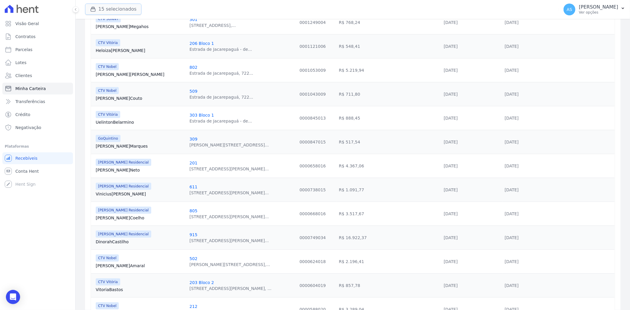
click at [100, 9] on button "15 selecionados" at bounding box center [113, 9] width 56 height 11
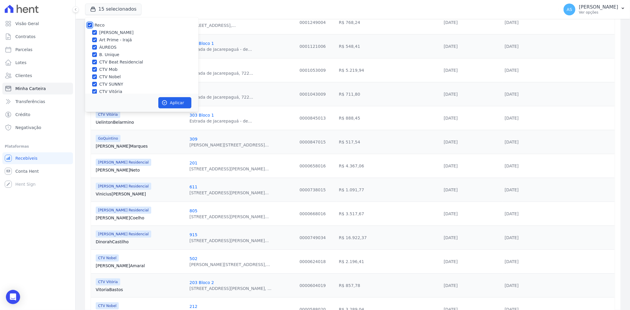
click at [90, 25] on input "Reco" at bounding box center [89, 25] width 5 height 5
checkbox input "false"
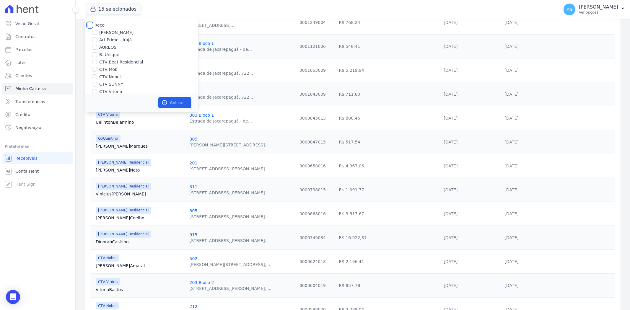
checkbox input "false"
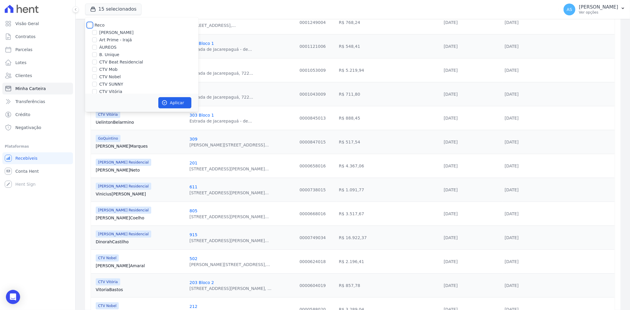
checkbox input "false"
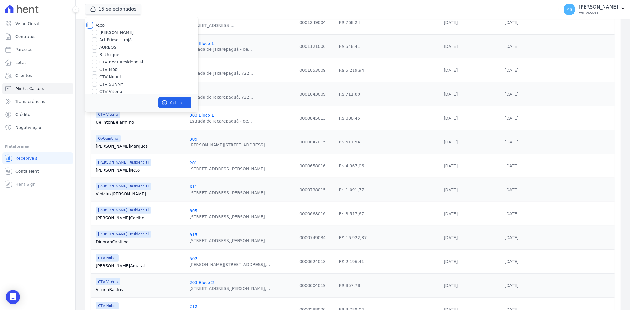
checkbox input "false"
click at [116, 33] on label "[PERSON_NAME]" at bounding box center [116, 33] width 34 height 6
click at [97, 33] on input "[PERSON_NAME]" at bounding box center [94, 32] width 5 height 5
checkbox input "true"
click at [169, 103] on button "Aplicar" at bounding box center [174, 102] width 33 height 11
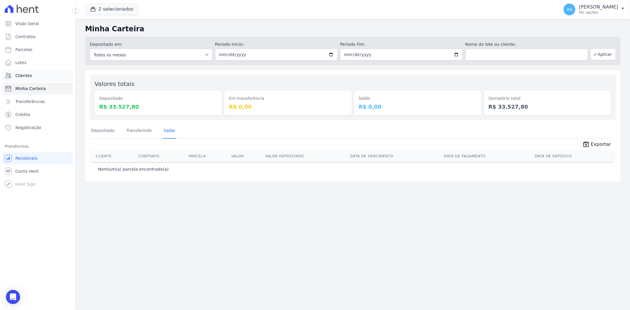
click at [23, 74] on span "Clientes" at bounding box center [23, 76] width 17 height 6
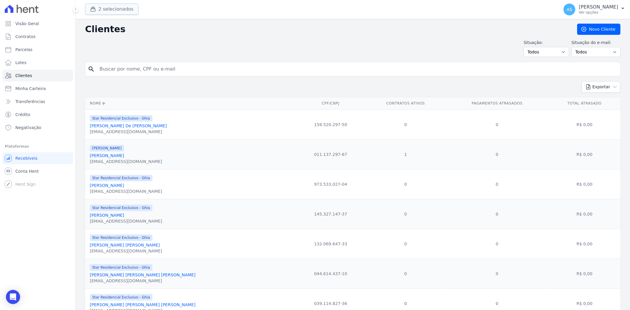
click at [115, 8] on button "2 selecionados" at bounding box center [111, 9] width 53 height 11
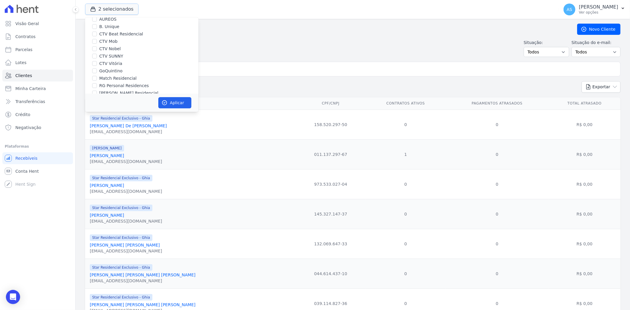
scroll to position [56, 0]
click at [93, 86] on input "Star Residencial Exclusivo - Ghia" at bounding box center [94, 85] width 5 height 5
checkbox input "false"
click at [179, 105] on button "Aplicar" at bounding box center [174, 102] width 33 height 11
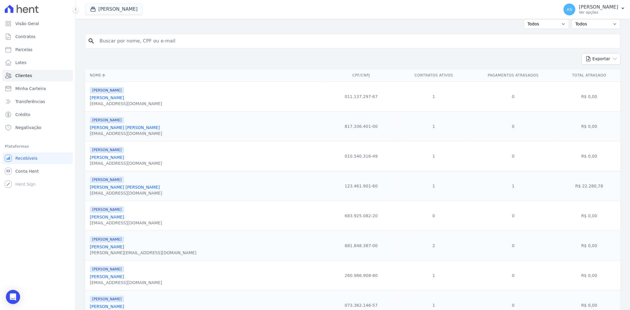
scroll to position [66, 0]
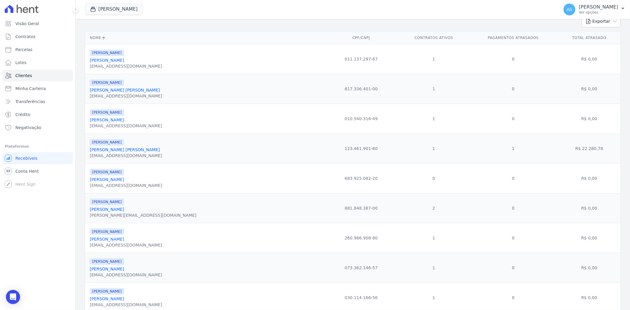
click at [96, 151] on link "[PERSON_NAME] [PERSON_NAME]" at bounding box center [125, 149] width 70 height 5
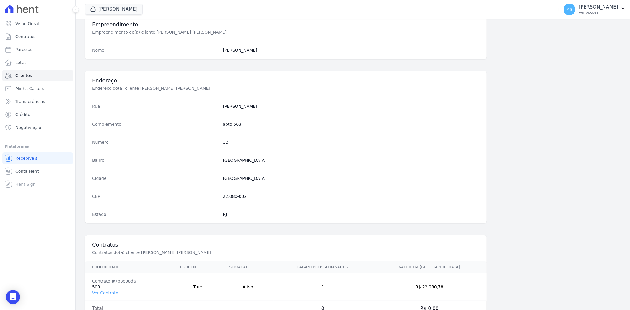
scroll to position [244, 0]
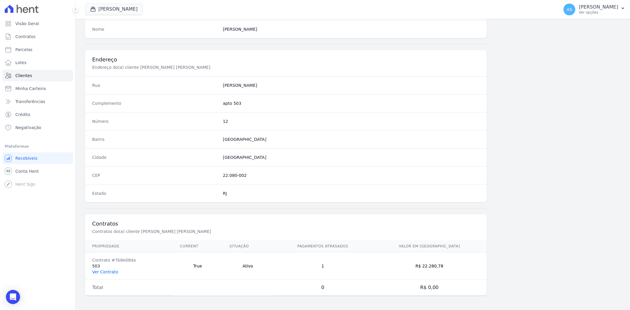
click at [98, 270] on link "Ver Contrato" at bounding box center [105, 272] width 26 height 5
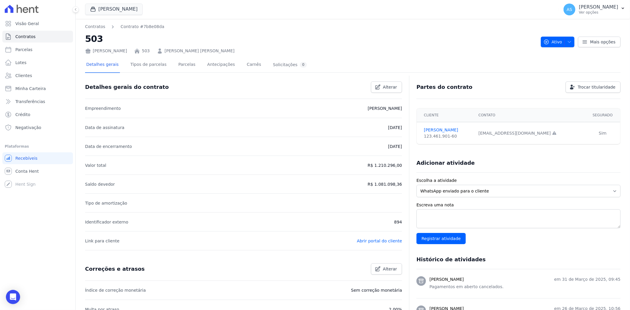
click at [169, 65] on div "Detalhes gerais Tipos de parcelas [GEOGRAPHIC_DATA] Antecipações [PERSON_NAME] …" at bounding box center [196, 65] width 223 height 16
click at [177, 65] on link "Parcelas" at bounding box center [187, 65] width 20 height 16
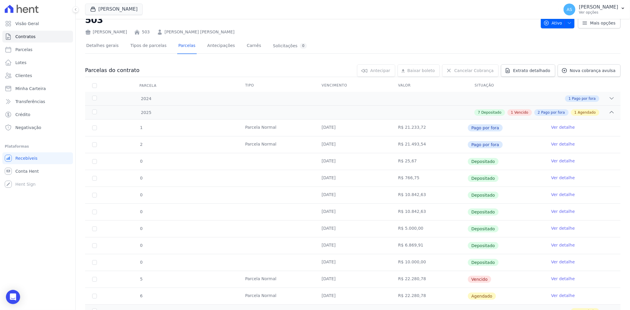
scroll to position [59, 0]
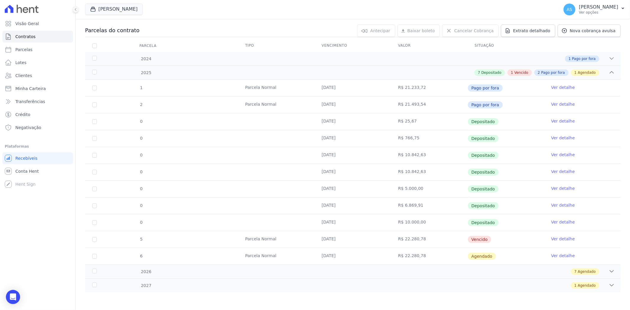
click at [561, 239] on link "Ver detalhe" at bounding box center [563, 239] width 24 height 6
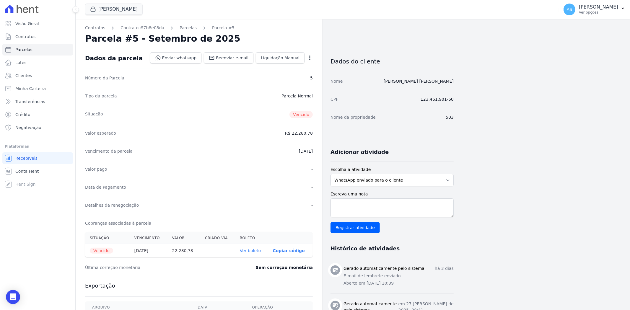
click at [249, 251] on link "Ver boleto" at bounding box center [250, 251] width 21 height 5
click at [310, 57] on icon "button" at bounding box center [309, 58] width 1 height 5
click at [283, 77] on link "Cancelar Cobrança" at bounding box center [285, 76] width 52 height 11
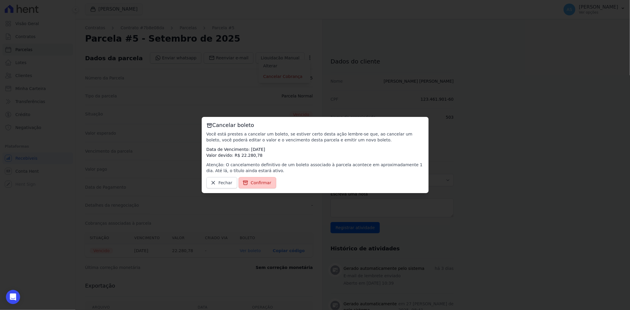
click at [260, 182] on span "Confirmar" at bounding box center [261, 183] width 21 height 6
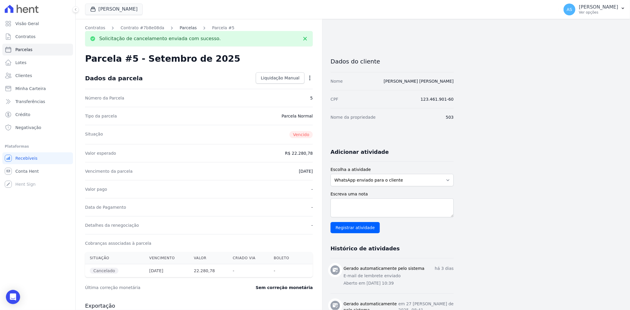
click at [180, 27] on link "Parcelas" at bounding box center [188, 28] width 17 height 6
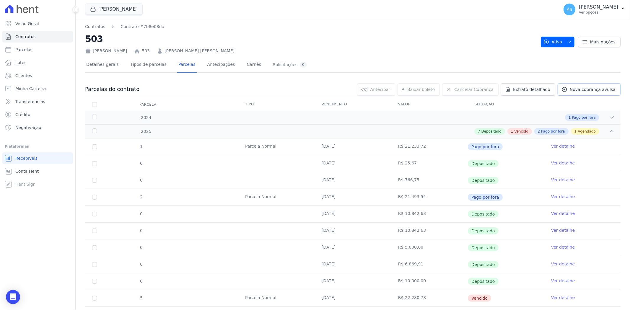
click at [584, 89] on span "Nova cobrança avulsa" at bounding box center [593, 90] width 46 height 6
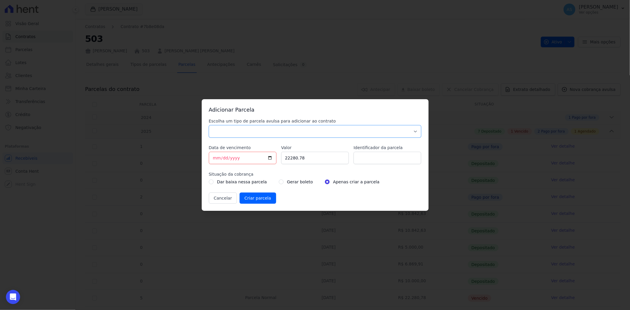
click at [222, 134] on select "Parcela Normal Sinal Caução Intercalada Chaves Pré Chaves Pós Chaves Taxas Quit…" at bounding box center [315, 131] width 213 height 12
select select "standard"
click at [209, 125] on select "Parcela Normal Sinal Caução Intercalada Chaves Pré Chaves Pós Chaves Taxas Quit…" at bounding box center [315, 131] width 213 height 12
drag, startPoint x: 324, startPoint y: 160, endPoint x: 276, endPoint y: 162, distance: 47.9
click at [276, 162] on div "Escolha um tipo de parcela avulsa para adicionar ao contrato Parcela Normal Sin…" at bounding box center [315, 161] width 213 height 86
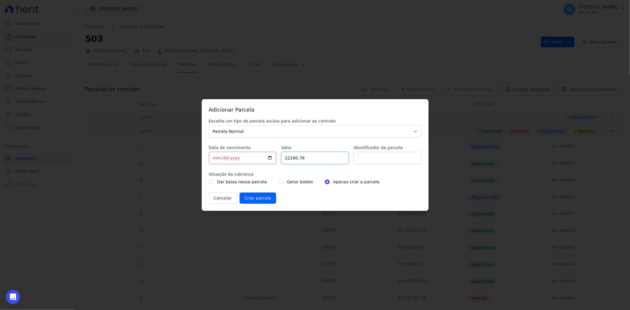
click at [319, 157] on input "22280.78" at bounding box center [315, 158] width 68 height 12
paste input "11.14040"
drag, startPoint x: 326, startPoint y: 158, endPoint x: 251, endPoint y: 159, distance: 75.1
click at [251, 159] on div "Escolha um tipo de parcela avulsa para adicionar ao contrato Parcela Normal Sin…" at bounding box center [315, 161] width 213 height 86
type input "11140.40"
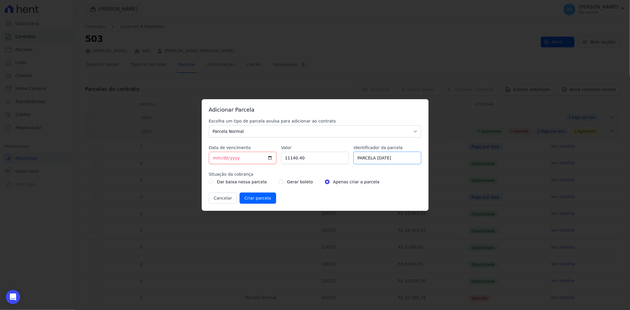
drag, startPoint x: 386, startPoint y: 157, endPoint x: 383, endPoint y: 157, distance: 3.3
click at [383, 157] on input "PARCELA 10/02/2025" at bounding box center [388, 158] width 68 height 12
click at [385, 163] on input "PARCELA 10/02/2025" at bounding box center [388, 158] width 68 height 12
drag, startPoint x: 384, startPoint y: 158, endPoint x: 380, endPoint y: 159, distance: 4.0
click at [385, 158] on input "PARCELA 10/02/2025" at bounding box center [388, 158] width 68 height 12
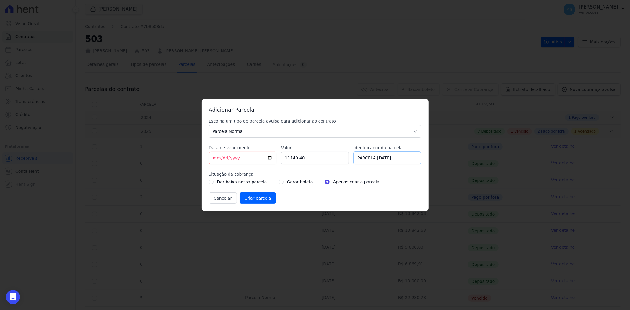
type input "PARCELA 10/09/2025"
click at [279, 182] on input "radio" at bounding box center [281, 182] width 5 height 5
radio input "true"
click at [249, 200] on input "Criar parcela" at bounding box center [258, 198] width 37 height 11
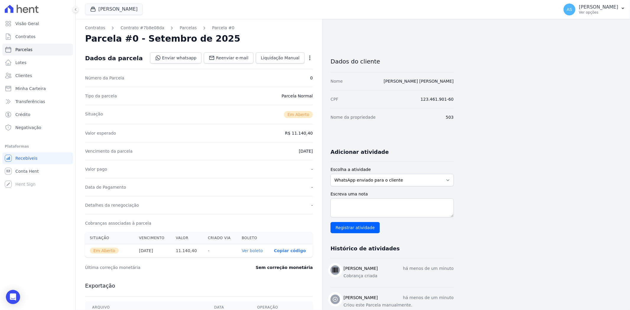
click at [255, 249] on link "Ver boleto" at bounding box center [252, 251] width 21 height 5
click at [181, 26] on link "Parcelas" at bounding box center [188, 28] width 17 height 6
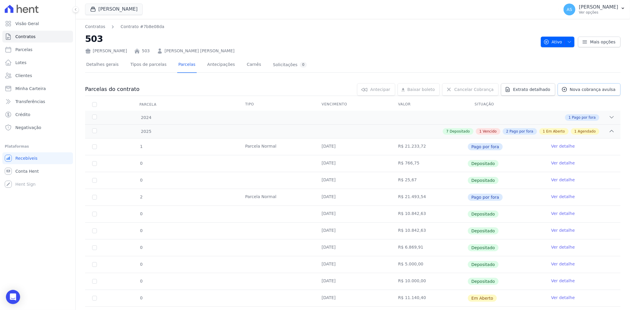
click at [578, 88] on span "Nova cobrança avulsa" at bounding box center [593, 90] width 46 height 6
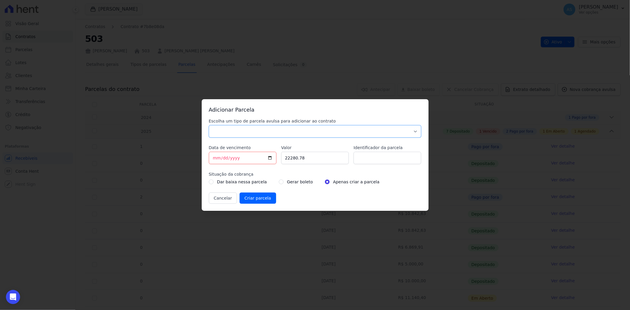
click at [282, 128] on select "Parcela Normal Sinal Caução Intercalada Chaves Pré Chaves Pós Chaves Taxas Quit…" at bounding box center [315, 131] width 213 height 12
select select "standard"
click at [209, 125] on select "Parcela Normal Sinal Caução Intercalada Chaves Pré Chaves Pós Chaves Taxas Quit…" at bounding box center [315, 131] width 213 height 12
drag, startPoint x: 315, startPoint y: 159, endPoint x: 247, endPoint y: 160, distance: 68.6
click at [247, 160] on div "Escolha um tipo de parcela avulsa para adicionar ao contrato Parcela Normal Sin…" at bounding box center [315, 161] width 213 height 86
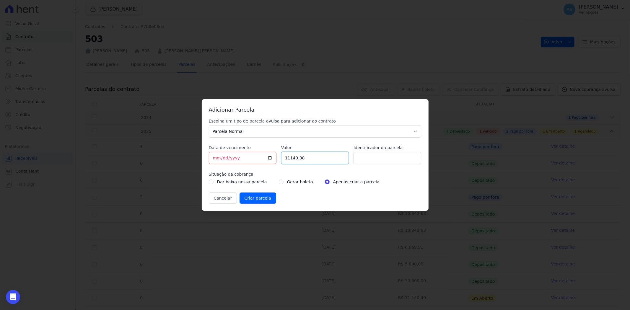
type input "11140.38"
click at [360, 159] on input "Identificador da parcela" at bounding box center [388, 158] width 68 height 12
click at [383, 159] on input "PARCELA 10/02/2025" at bounding box center [388, 158] width 68 height 12
type input "PARCELA 10/09/2025"
click at [279, 182] on input "radio" at bounding box center [281, 182] width 5 height 5
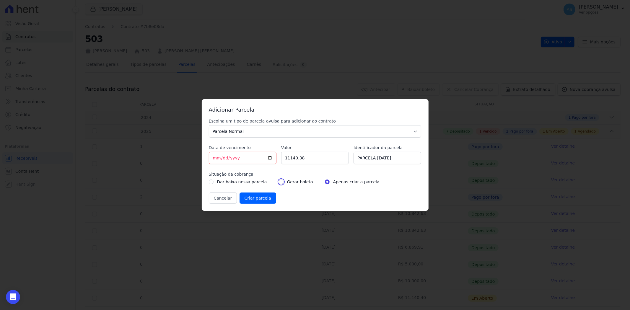
radio input "true"
click at [252, 200] on input "Criar parcela" at bounding box center [258, 198] width 37 height 11
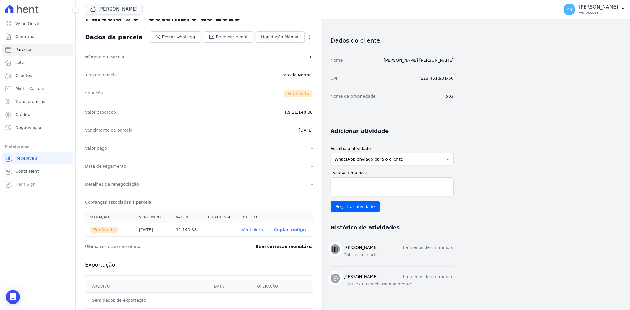
scroll to position [33, 0]
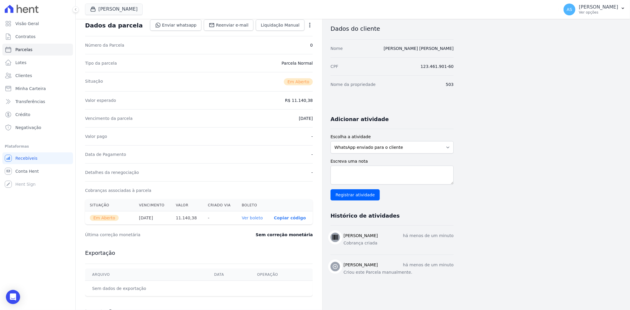
click at [252, 218] on link "Ver boleto" at bounding box center [252, 218] width 21 height 5
click at [17, 74] on span "Clientes" at bounding box center [23, 76] width 17 height 6
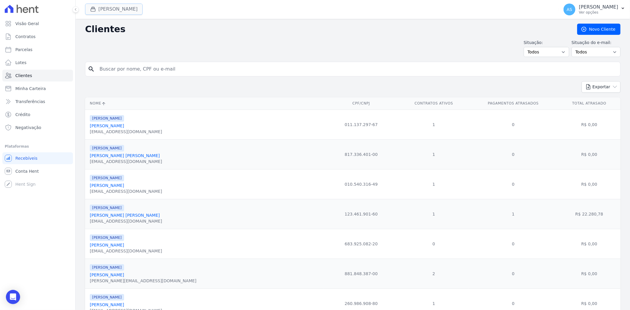
click at [111, 7] on button "[PERSON_NAME]" at bounding box center [114, 9] width 58 height 11
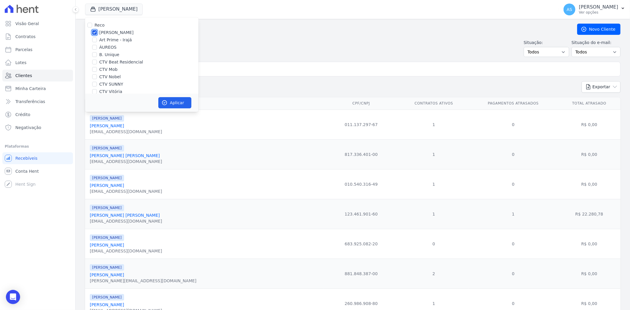
click at [94, 33] on input "[PERSON_NAME]" at bounding box center [94, 32] width 5 height 5
checkbox input "false"
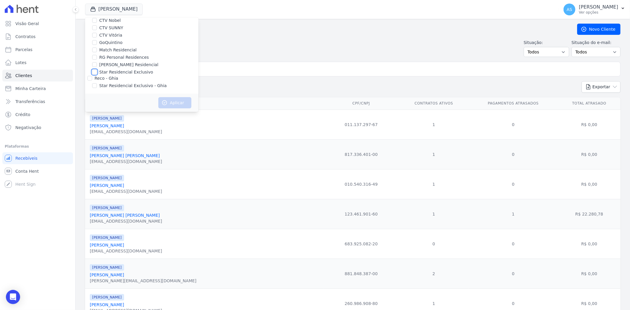
click at [94, 72] on input "Star Residencial Exclusivo" at bounding box center [94, 72] width 5 height 5
checkbox input "true"
click at [94, 86] on input "Star Residencial Exclusivo - Ghia" at bounding box center [94, 85] width 5 height 5
checkbox input "true"
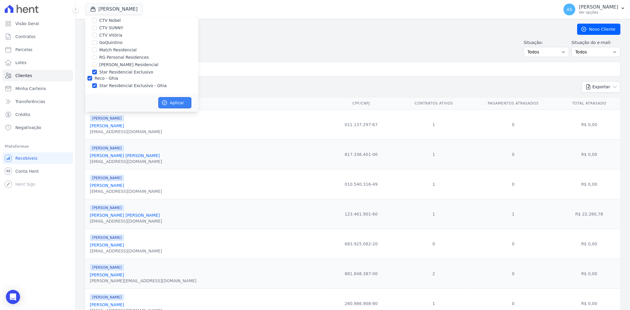
click at [173, 101] on button "Aplicar" at bounding box center [174, 102] width 33 height 11
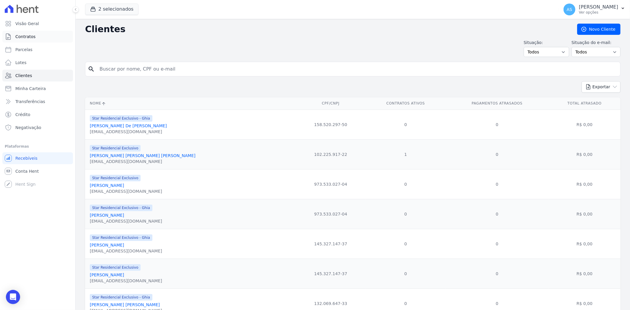
click at [22, 36] on span "Contratos" at bounding box center [25, 37] width 20 height 6
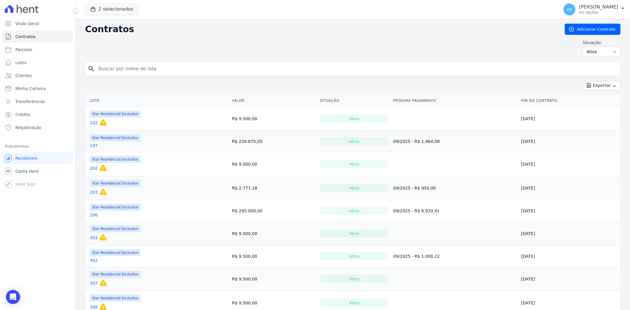
click at [127, 68] on input "search" at bounding box center [356, 69] width 523 height 12
type input "106"
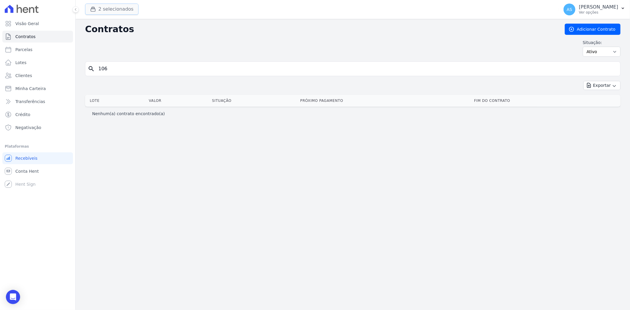
click at [97, 9] on div "button" at bounding box center [94, 9] width 8 height 6
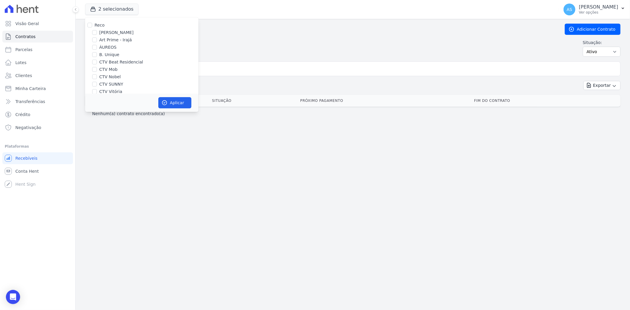
click at [93, 25] on div "Reco" at bounding box center [141, 25] width 113 height 6
click at [86, 24] on div "Reco" at bounding box center [141, 25] width 113 height 6
click at [90, 25] on input "Reco" at bounding box center [89, 25] width 5 height 5
checkbox input "true"
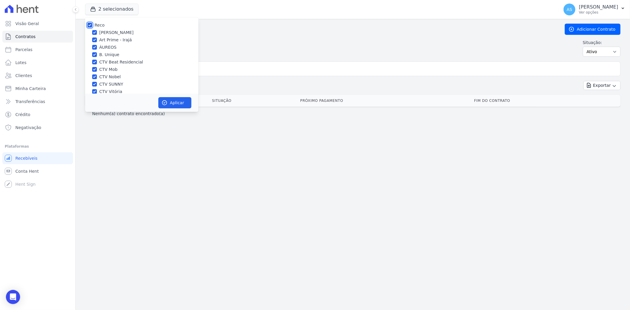
checkbox input "true"
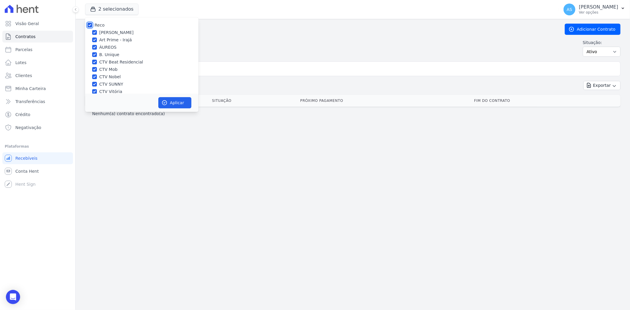
checkbox input "true"
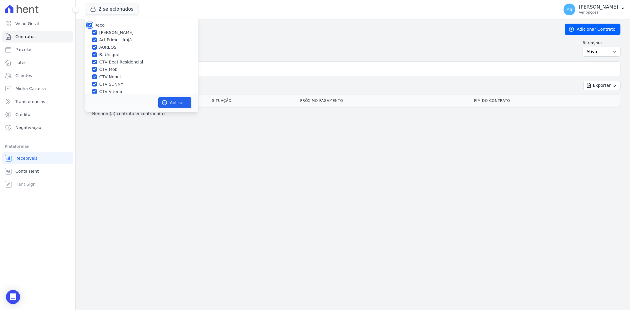
checkbox input "true"
click at [88, 22] on div at bounding box center [89, 25] width 5 height 6
click at [91, 23] on input "Reco" at bounding box center [89, 25] width 5 height 5
checkbox input "false"
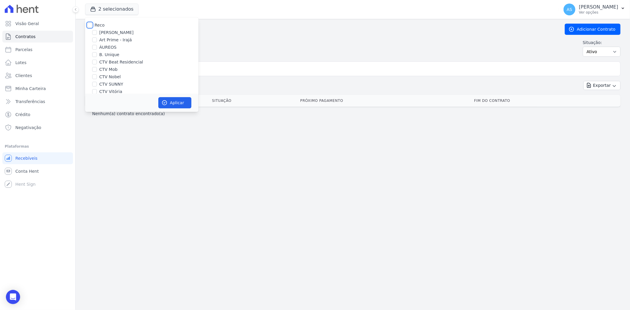
checkbox input "false"
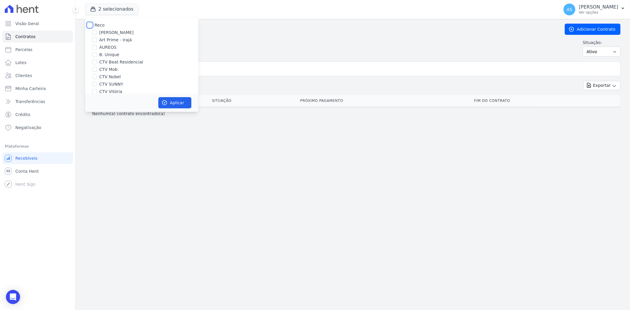
checkbox input "false"
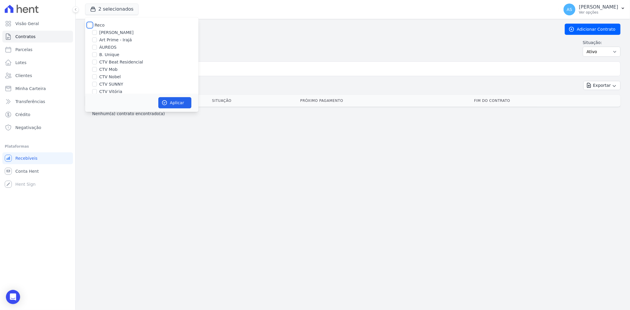
checkbox input "false"
click at [112, 83] on label "CTV SUNNY" at bounding box center [111, 84] width 24 height 6
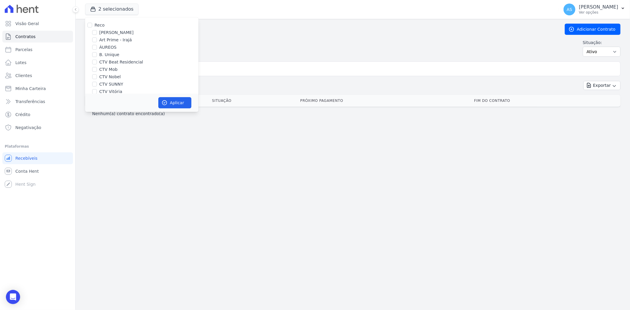
click at [97, 83] on input "CTV SUNNY" at bounding box center [94, 84] width 5 height 5
checkbox input "true"
click at [176, 103] on button "Aplicar" at bounding box center [174, 102] width 33 height 11
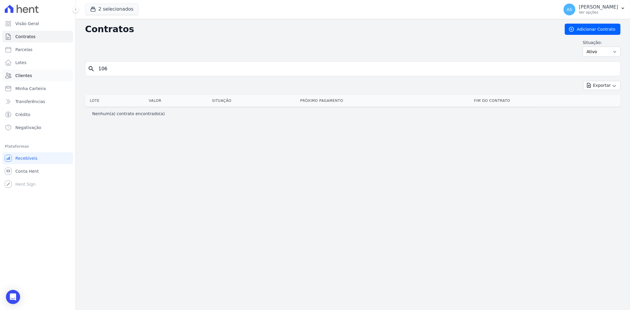
drag, startPoint x: 115, startPoint y: 69, endPoint x: 18, endPoint y: 80, distance: 97.4
click at [18, 80] on div "Visão Geral Contratos Parcelas Lotes Clientes Minha Carteira Transferências Cré…" at bounding box center [315, 155] width 630 height 310
type input "709"
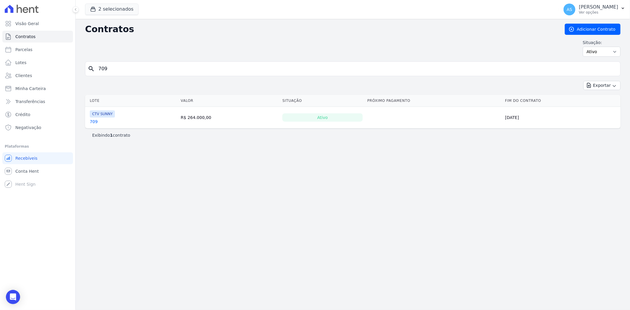
click at [91, 121] on link "709" at bounding box center [94, 122] width 8 height 6
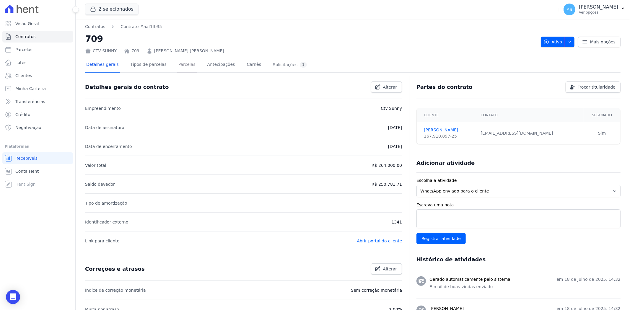
click at [181, 64] on link "Parcelas" at bounding box center [187, 65] width 20 height 16
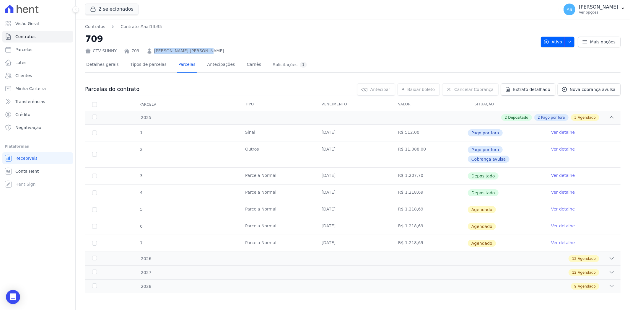
drag, startPoint x: 203, startPoint y: 52, endPoint x: 149, endPoint y: 50, distance: 54.1
click at [149, 50] on div "CTV SUNNY 709 Jefferson Santos Farias" at bounding box center [310, 50] width 451 height 9
copy link "Jefferson Santos Farias"
click at [556, 206] on link "Ver detalhe" at bounding box center [563, 209] width 24 height 6
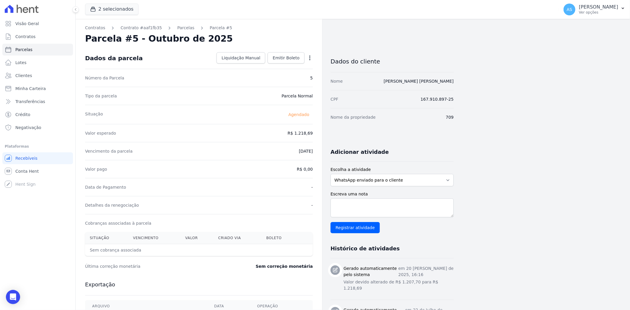
click at [311, 58] on icon "button" at bounding box center [309, 58] width 1 height 5
click at [274, 79] on link "Antecipar" at bounding box center [285, 76] width 52 height 11
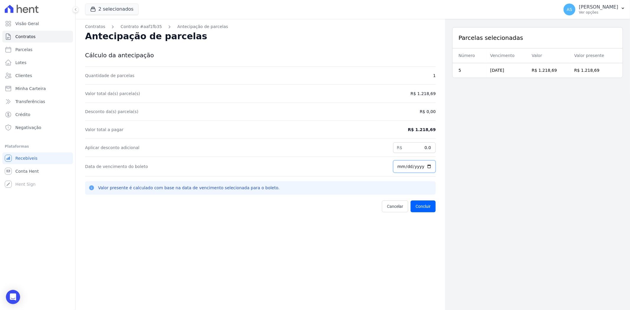
click at [426, 165] on input "[DATE]" at bounding box center [414, 166] width 43 height 12
type input "2025-09-30"
click at [418, 208] on button "Concluir" at bounding box center [423, 207] width 25 height 12
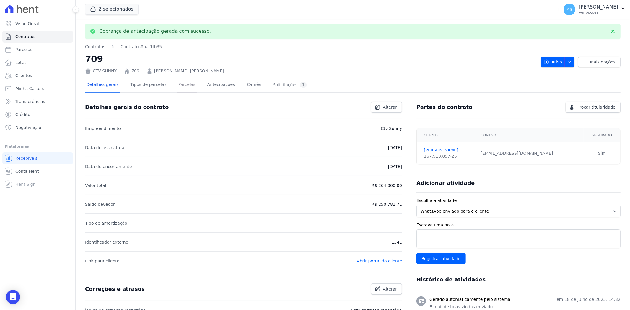
click at [180, 85] on link "Parcelas" at bounding box center [187, 85] width 20 height 16
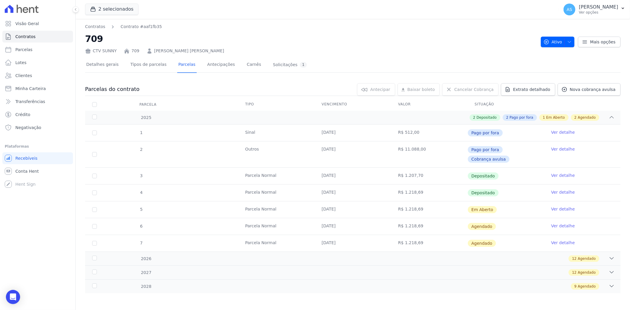
click at [567, 206] on link "Ver detalhe" at bounding box center [563, 209] width 24 height 6
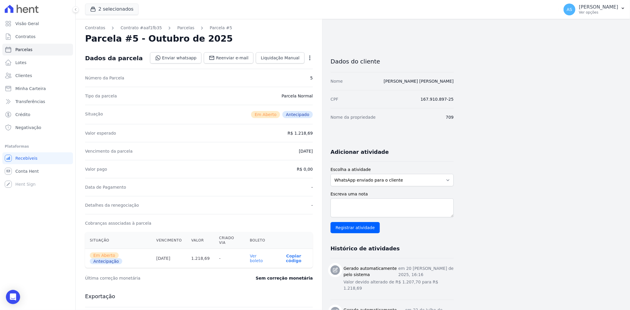
click at [261, 254] on link "Ver boleto" at bounding box center [256, 258] width 13 height 9
click at [95, 28] on link "Contratos" at bounding box center [95, 28] width 20 height 6
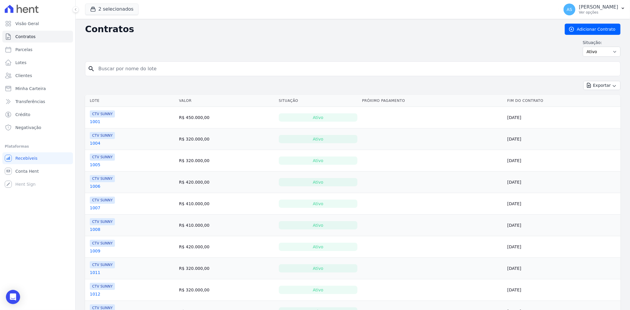
click at [116, 65] on input "search" at bounding box center [356, 69] width 523 height 12
type input "709"
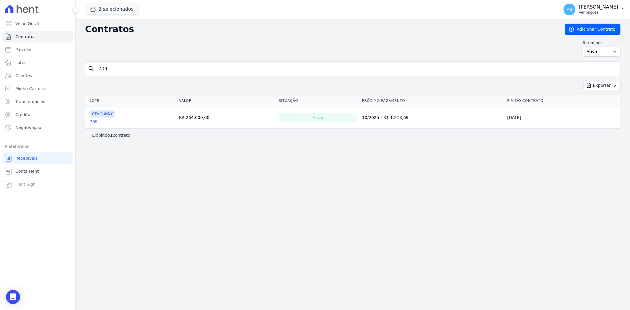
click at [604, 10] on p "Ver opções" at bounding box center [598, 12] width 39 height 5
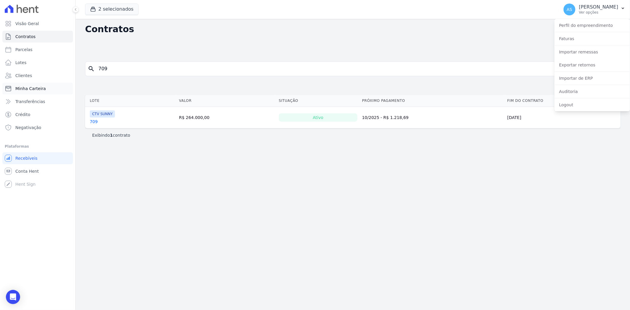
click at [30, 90] on span "Minha Carteira" at bounding box center [30, 89] width 30 height 6
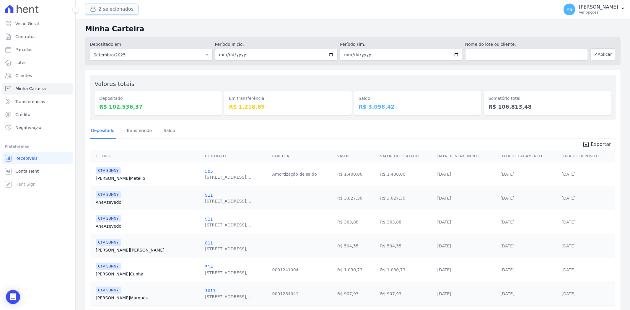
click at [100, 10] on button "2 selecionados" at bounding box center [111, 9] width 53 height 11
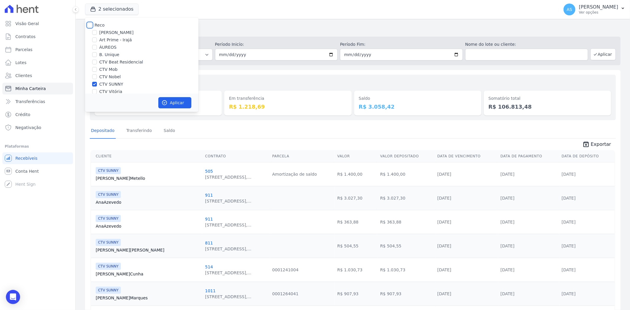
click at [87, 25] on input "Reco" at bounding box center [89, 25] width 5 height 5
checkbox input "true"
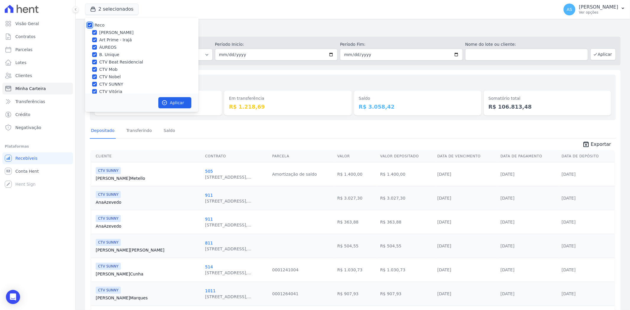
checkbox input "true"
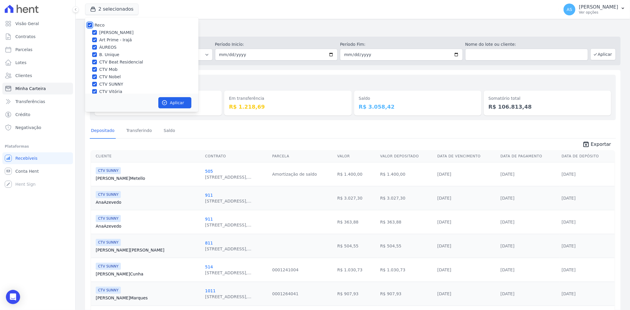
checkbox input "true"
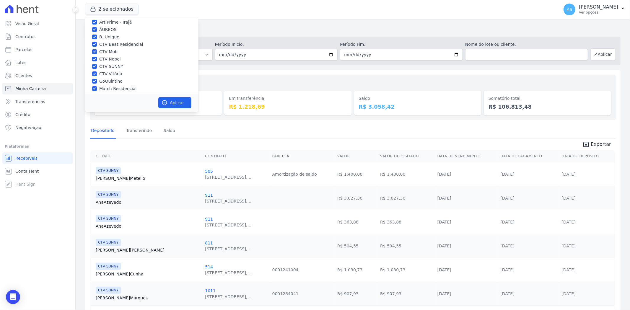
scroll to position [56, 0]
click at [172, 101] on button "Aplicar" at bounding box center [174, 102] width 33 height 11
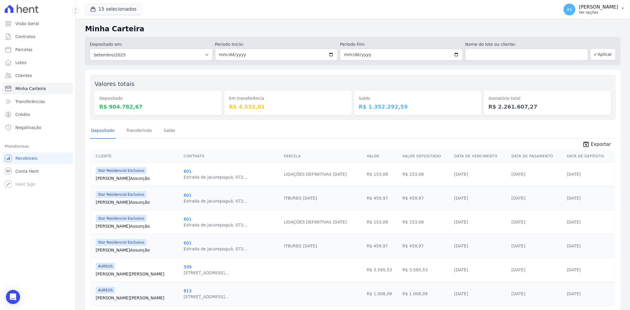
click at [622, 8] on icon "button" at bounding box center [623, 8] width 5 height 5
click at [573, 77] on link "Importar de ERP" at bounding box center [593, 78] width 76 height 11
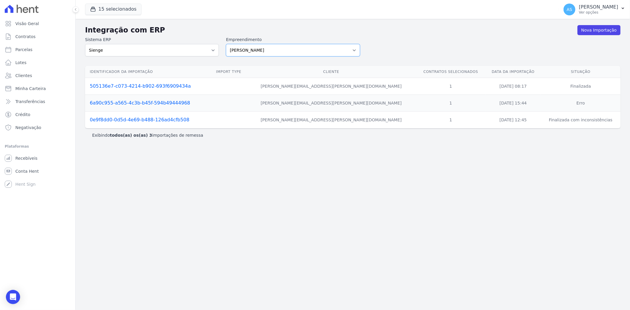
click at [351, 48] on select "[PERSON_NAME] Art Prime - [PERSON_NAME] Unique CTV Beat Residencial CTV Mob CTV…" at bounding box center [293, 50] width 134 height 12
select select "9db4d767-ec98-4519-aed7-f9568aa0b04c"
click at [226, 44] on select "[PERSON_NAME] Art Prime - [PERSON_NAME] Unique CTV Beat Residencial CTV Mob CTV…" at bounding box center [293, 50] width 134 height 12
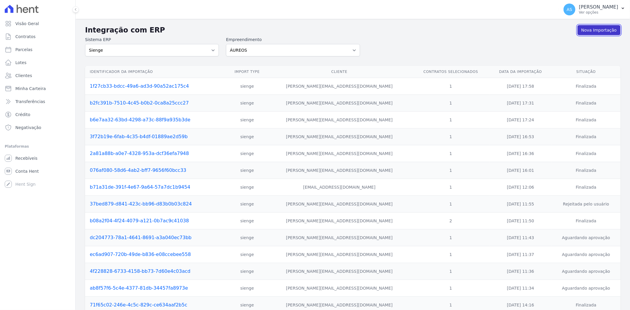
click at [593, 33] on link "Nova Importação" at bounding box center [599, 30] width 43 height 10
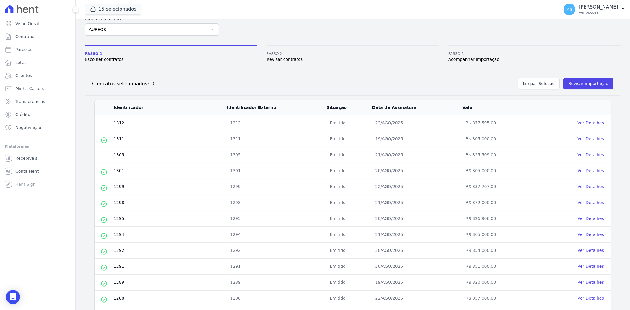
scroll to position [33, 0]
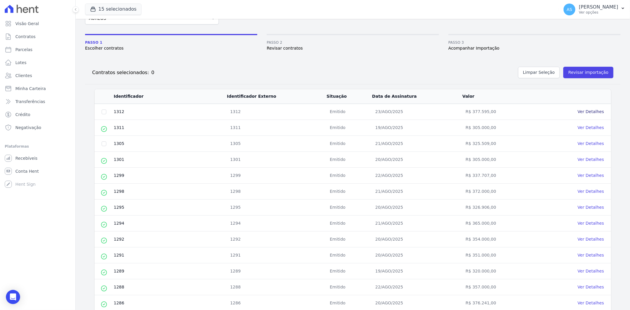
click at [595, 112] on link "Ver Detalhes" at bounding box center [591, 111] width 26 height 5
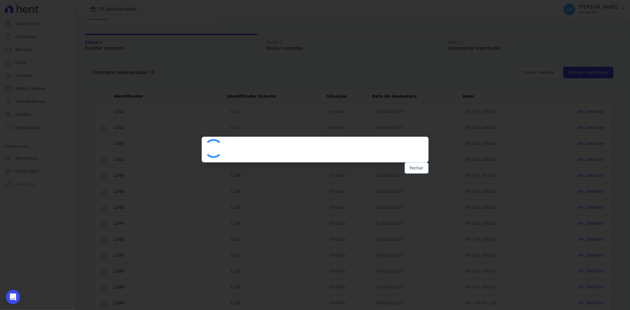
click at [418, 171] on button "Fechar" at bounding box center [417, 168] width 24 height 11
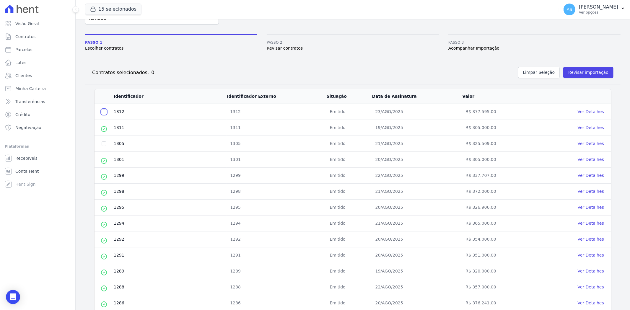
click at [103, 111] on input "checkbox" at bounding box center [104, 112] width 5 height 5
checkbox input "true"
click at [102, 145] on input "checkbox" at bounding box center [104, 144] width 5 height 5
checkbox input "true"
click at [581, 73] on button "Revisar importação" at bounding box center [589, 73] width 50 height 12
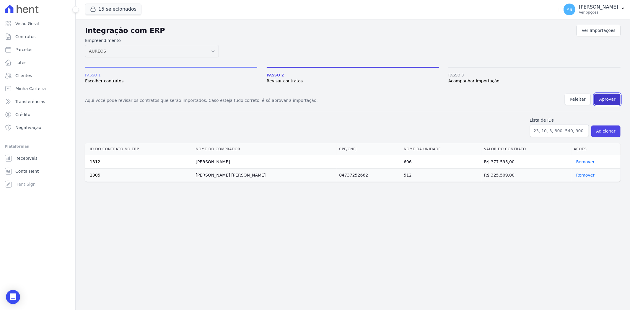
click at [616, 98] on button "Aprovar" at bounding box center [608, 100] width 26 height 12
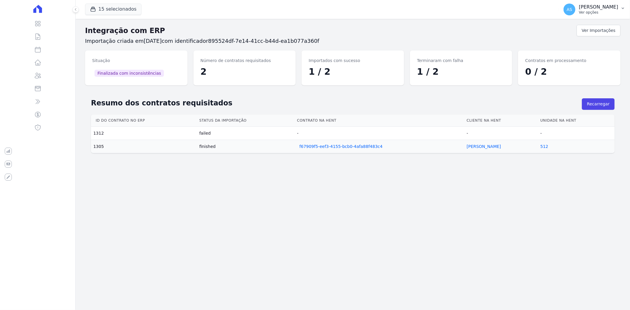
click at [619, 7] on button "AS [PERSON_NAME] Ver opções" at bounding box center [594, 9] width 71 height 17
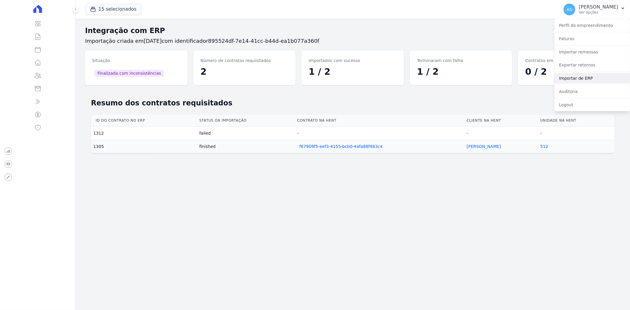
click at [572, 79] on link "Importar de ERP" at bounding box center [593, 78] width 76 height 11
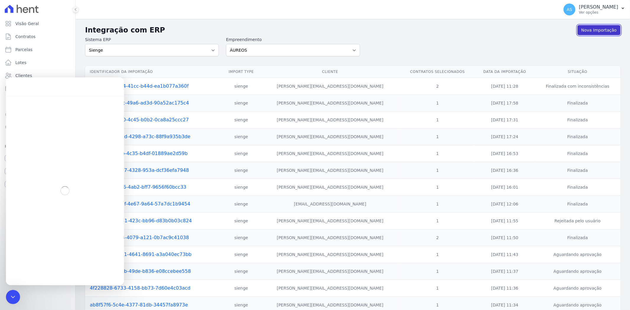
click at [592, 29] on link "Nova Importação" at bounding box center [599, 30] width 43 height 10
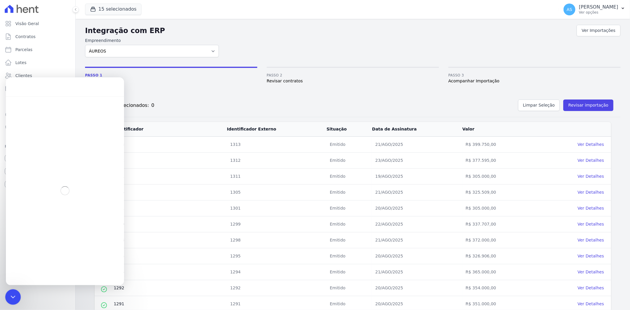
click at [15, 294] on icon "Fechar mensagem da Intercom" at bounding box center [12, 296] width 7 height 7
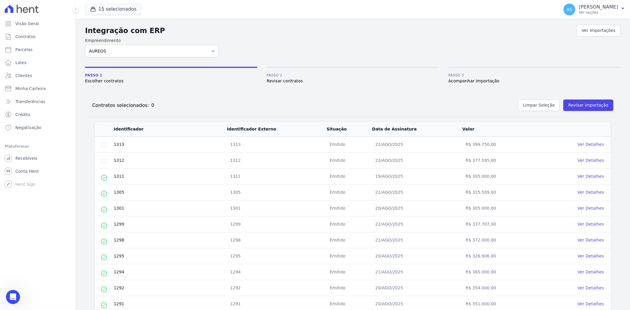
scroll to position [5631, 0]
click at [104, 145] on input "checkbox" at bounding box center [104, 144] width 5 height 5
checkbox input "true"
click at [587, 106] on button "Revisar importação" at bounding box center [589, 106] width 50 height 12
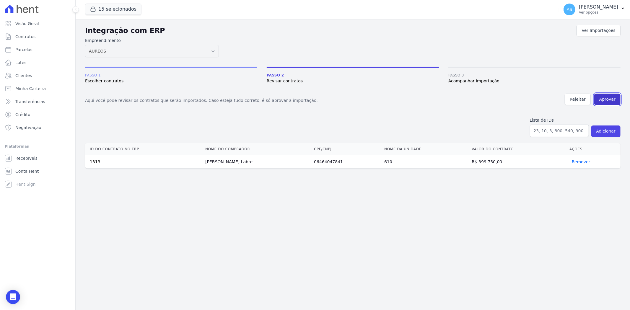
click at [612, 100] on button "Aprovar" at bounding box center [608, 100] width 26 height 12
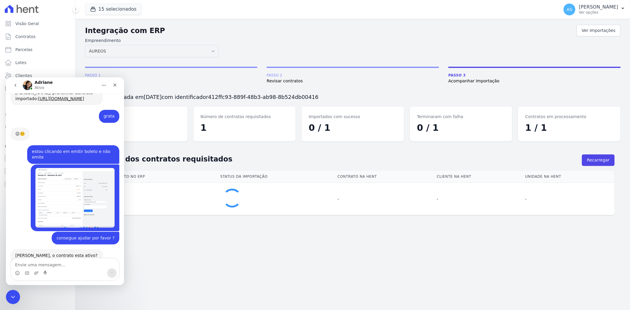
scroll to position [5631, 0]
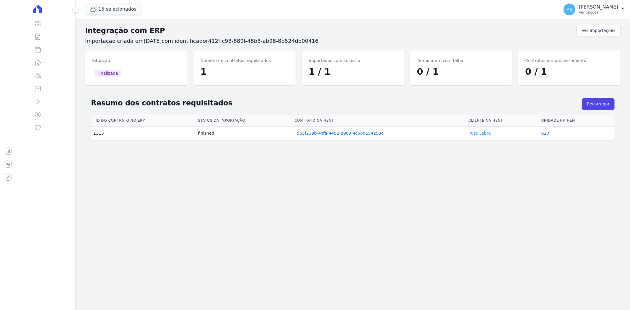
click at [469, 134] on link "Rute Labre" at bounding box center [480, 133] width 22 height 5
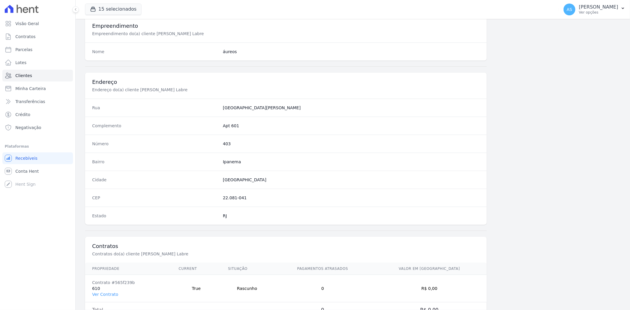
scroll to position [244, 0]
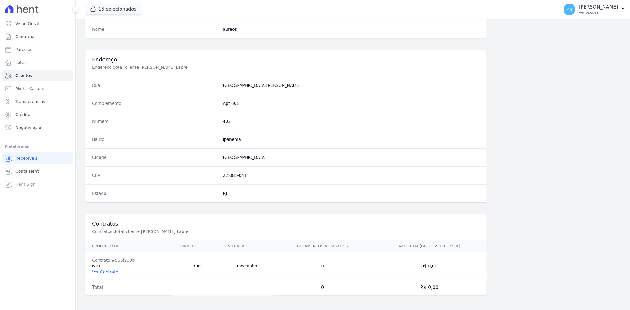
click at [105, 272] on link "Ver Contrato" at bounding box center [105, 272] width 26 height 5
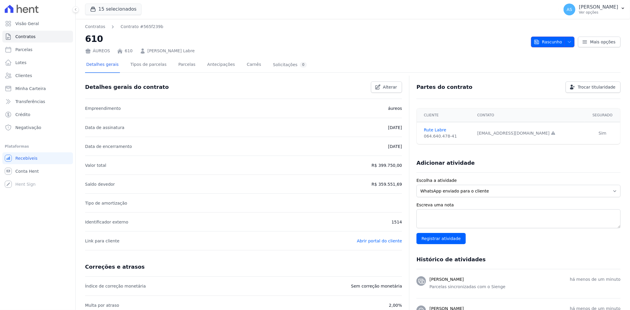
click at [567, 41] on icon "button" at bounding box center [569, 42] width 5 height 5
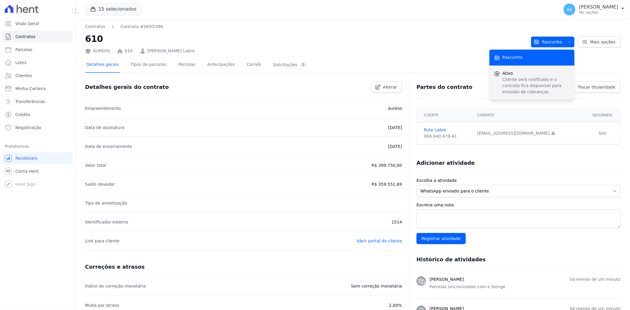
click at [509, 83] on p "Cliente será notificado e o contrato fica disponível para emissão de cobranças." at bounding box center [536, 86] width 67 height 19
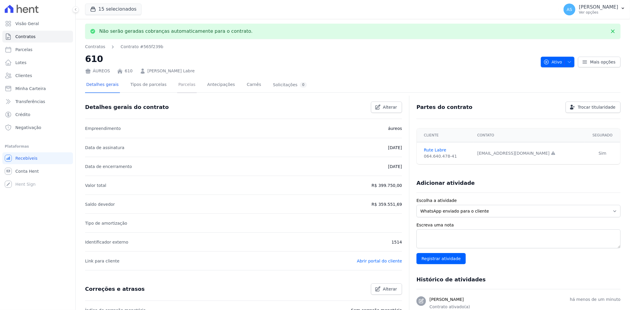
click at [177, 85] on link "Parcelas" at bounding box center [187, 85] width 20 height 16
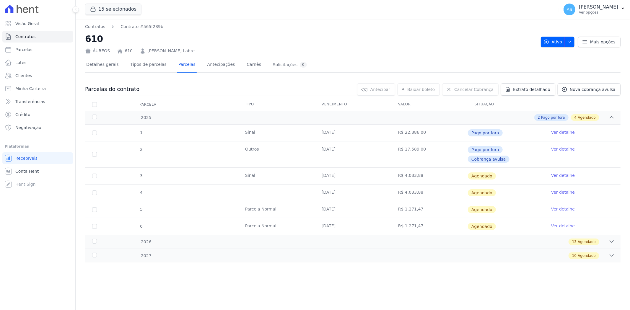
click at [558, 173] on link "Ver detalhe" at bounding box center [563, 176] width 24 height 6
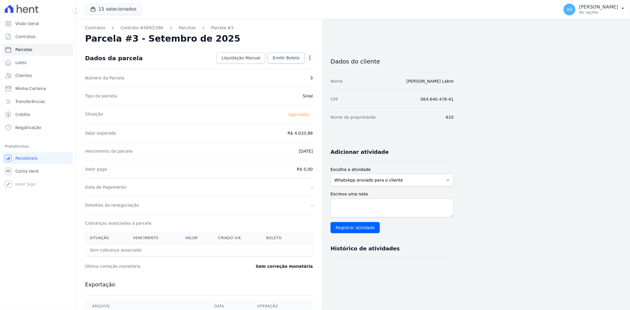
click at [288, 54] on link "Emitir Boleto" at bounding box center [286, 57] width 37 height 11
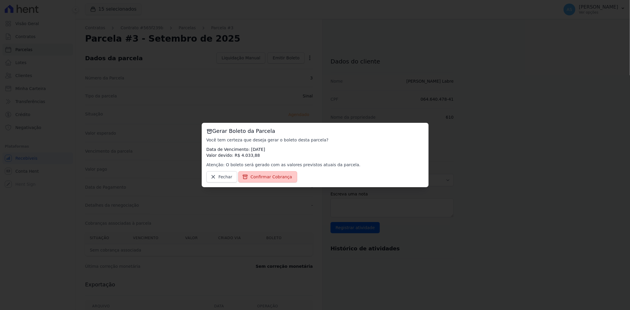
click at [271, 177] on span "Confirmar Cobrança" at bounding box center [272, 177] width 42 height 6
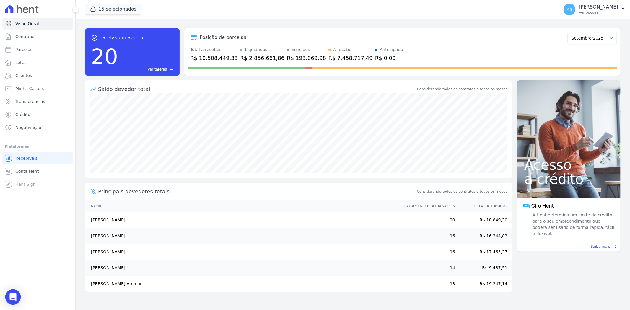
click at [11, 297] on icon "Open Intercom Messenger" at bounding box center [12, 297] width 7 height 8
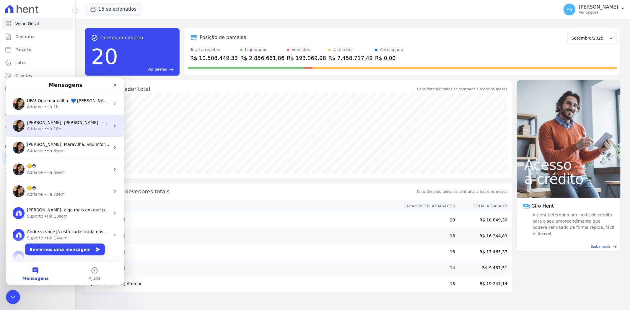
click at [53, 126] on div "• Há 18h" at bounding box center [52, 129] width 17 height 6
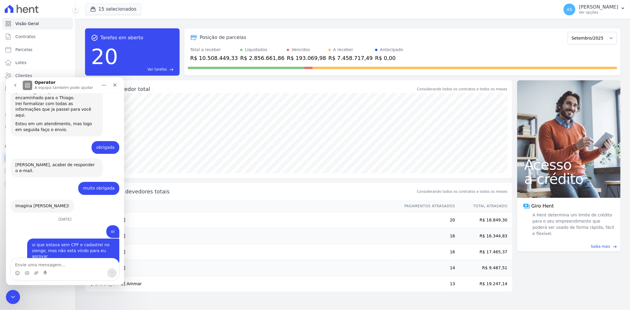
scroll to position [5599, 0]
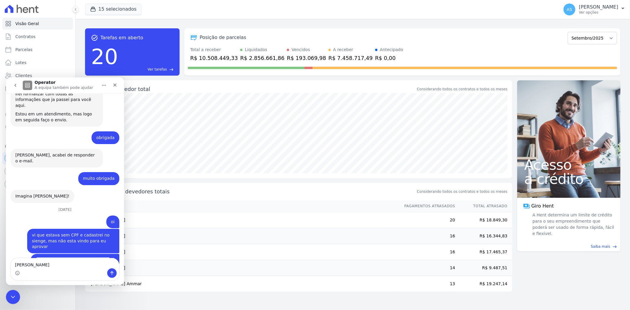
type textarea "adriane"
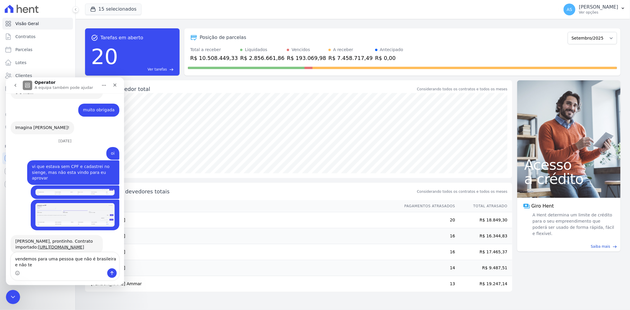
scroll to position [5673, 0]
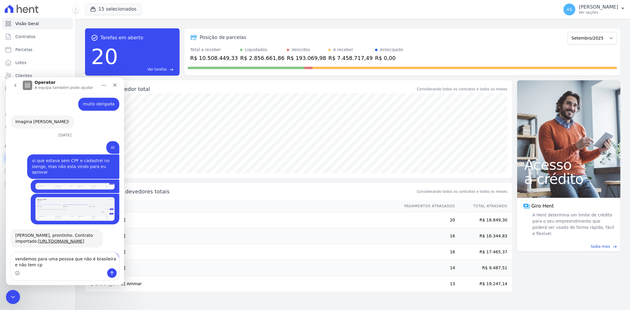
type textarea "vendemos para uma pessoa que não é brasileira e não tem cpf"
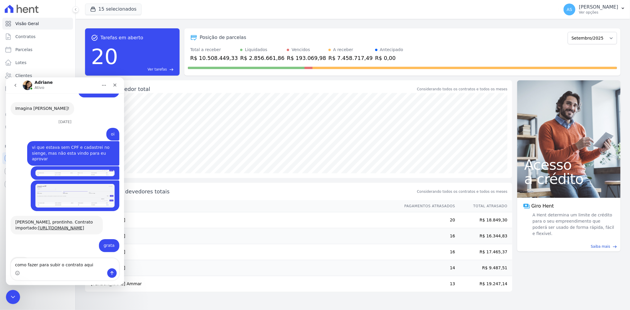
type textarea "como fazer para subir o contrato aqui?"
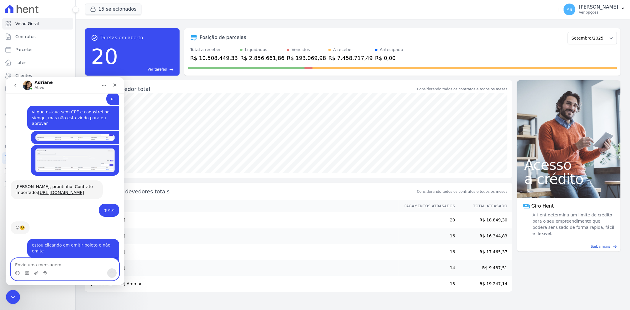
scroll to position [5743, 0]
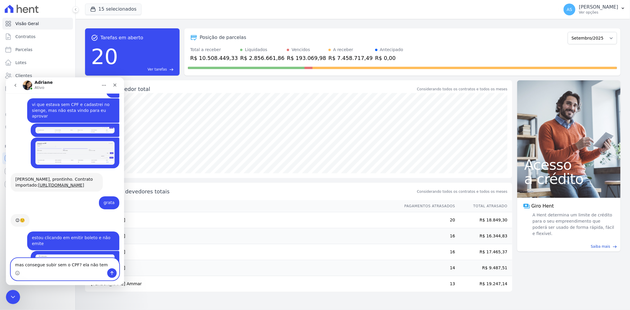
type textarea "mas consegue subir sem o CPF? ela não tem"
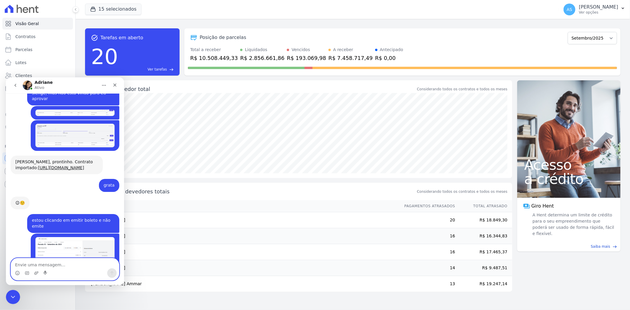
scroll to position [5783, 0]
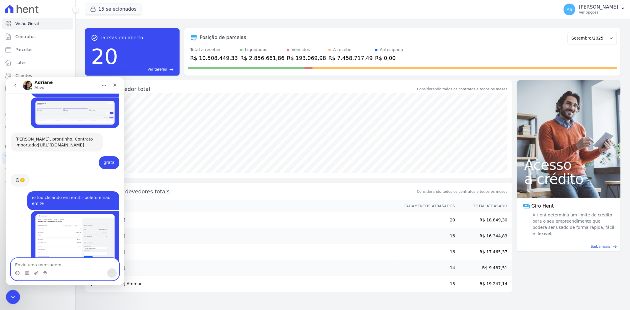
click at [25, 261] on textarea "Envie uma mensagem..." at bounding box center [65, 263] width 108 height 10
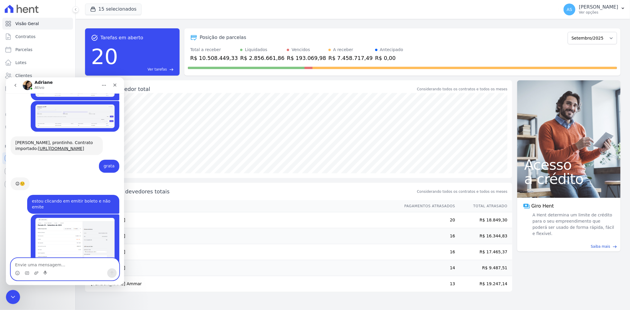
scroll to position [5779, 0]
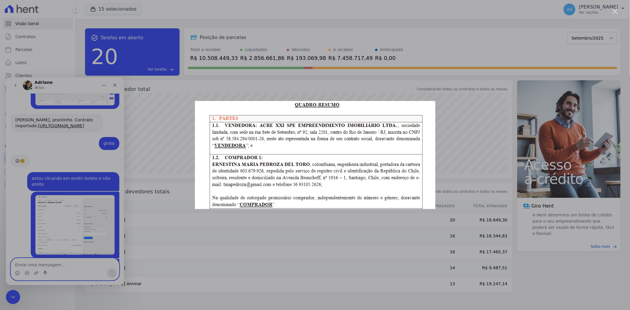
scroll to position [5809, 0]
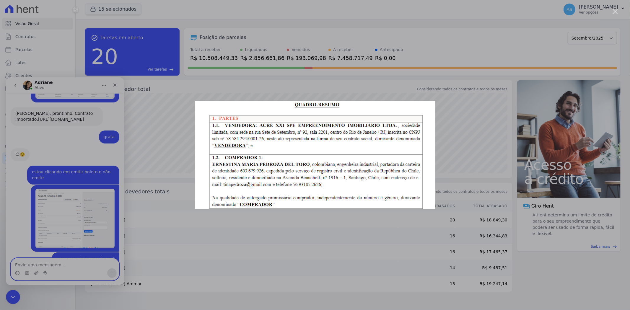
click at [615, 11] on div "Fechar" at bounding box center [616, 12] width 6 height 6
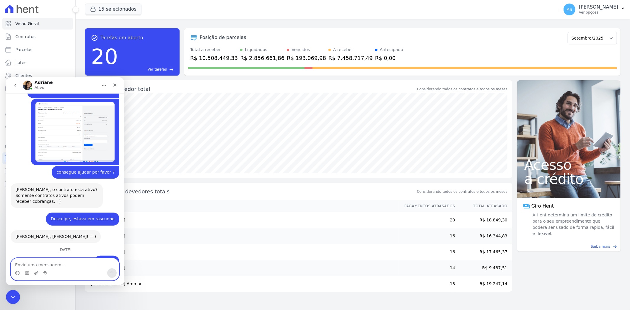
scroll to position [5915, 0]
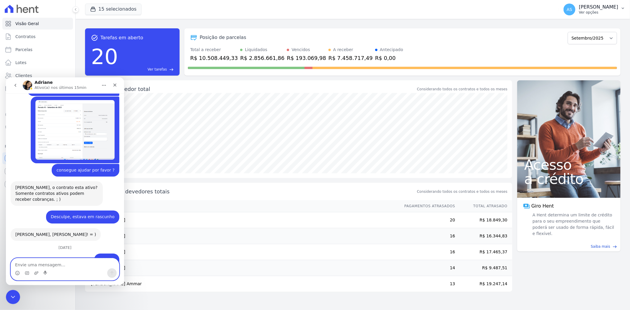
click at [621, 6] on icon "button" at bounding box center [623, 8] width 5 height 5
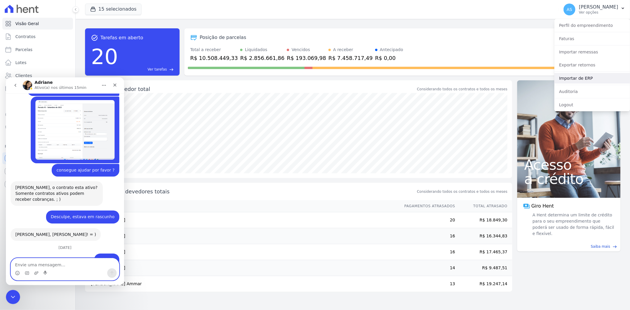
click at [571, 80] on link "Importar de ERP" at bounding box center [593, 78] width 76 height 11
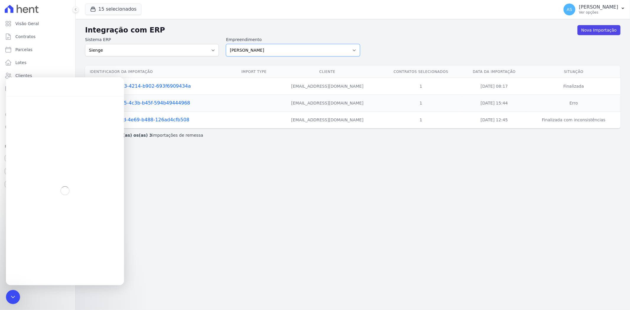
click at [353, 49] on select "[PERSON_NAME] Art Prime - [PERSON_NAME] Unique CTV Beat Residencial CTV Mob CTV…" at bounding box center [293, 50] width 134 height 12
select select "9db4d767-ec98-4519-aed7-f9568aa0b04c"
click at [226, 44] on select "[PERSON_NAME] Art Prime - [PERSON_NAME] Unique CTV Beat Residencial CTV Mob CTV…" at bounding box center [293, 50] width 134 height 12
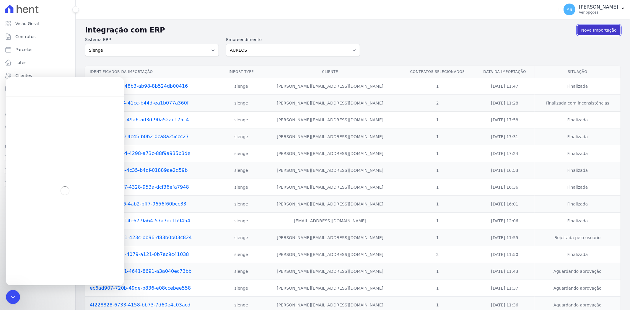
click at [595, 31] on link "Nova Importação" at bounding box center [599, 30] width 43 height 10
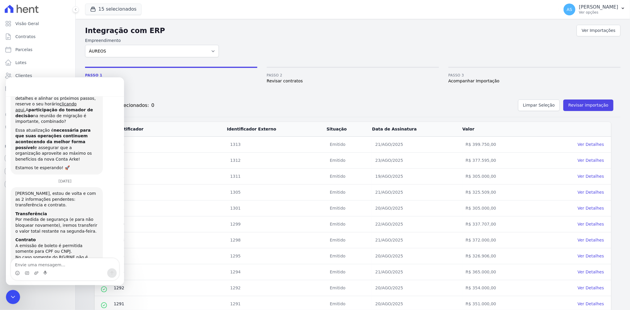
scroll to position [154, 0]
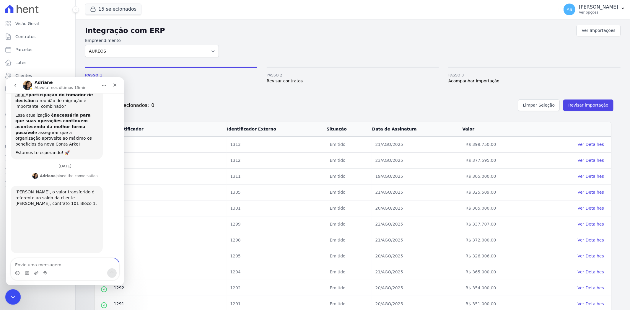
click at [12, 296] on icon "Fechar mensagem da Intercom" at bounding box center [12, 296] width 7 height 7
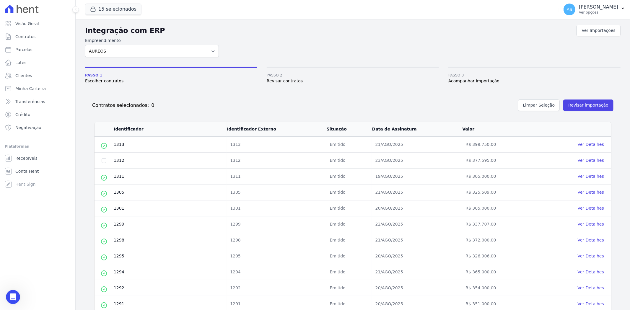
scroll to position [5678, 0]
click at [583, 159] on link "Ver Detalhes" at bounding box center [591, 160] width 26 height 5
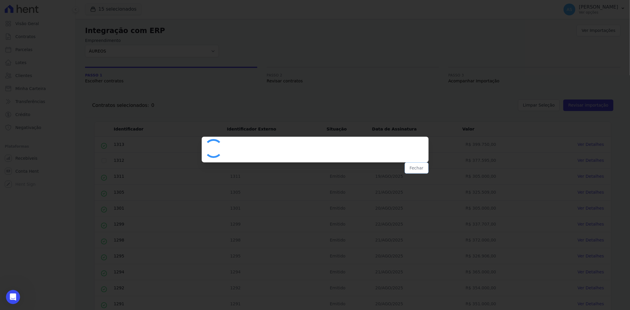
click at [418, 168] on button "Fechar" at bounding box center [417, 168] width 24 height 11
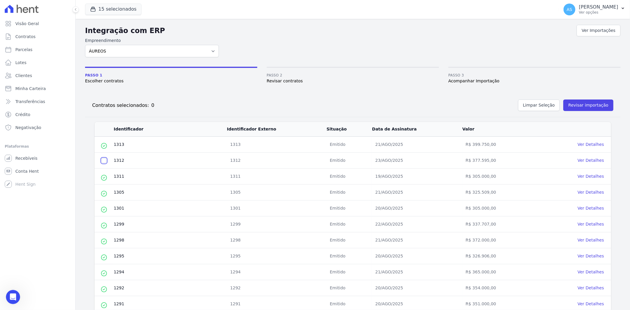
click at [103, 161] on input "checkbox" at bounding box center [104, 160] width 5 height 5
checkbox input "true"
click at [578, 106] on button "Revisar importação" at bounding box center [589, 106] width 50 height 12
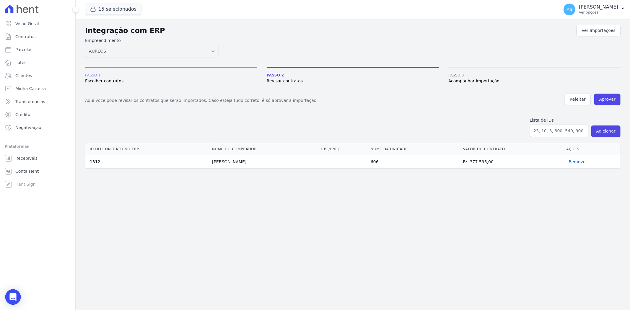
click at [14, 296] on icon "Open Intercom Messenger" at bounding box center [12, 297] width 7 height 8
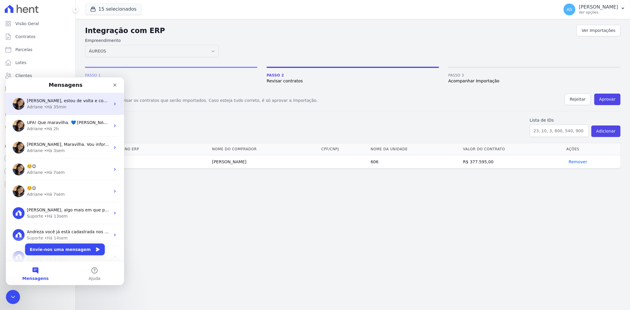
click at [77, 105] on div "[PERSON_NAME] • Há 35min" at bounding box center [68, 107] width 83 height 6
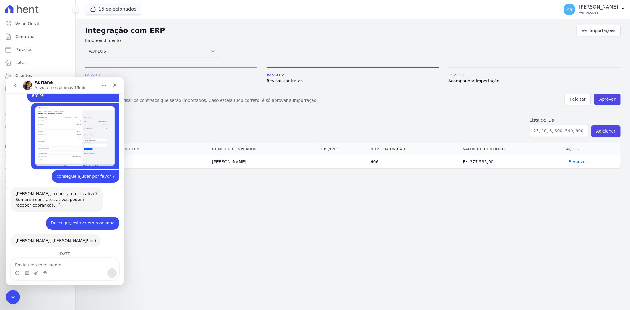
scroll to position [5678, 0]
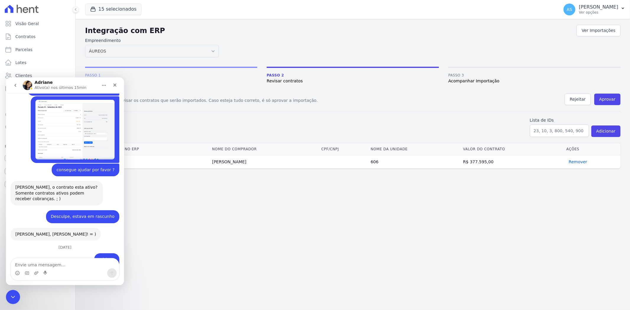
click at [23, 264] on textarea "Envie uma mensagem..." at bounding box center [65, 263] width 108 height 10
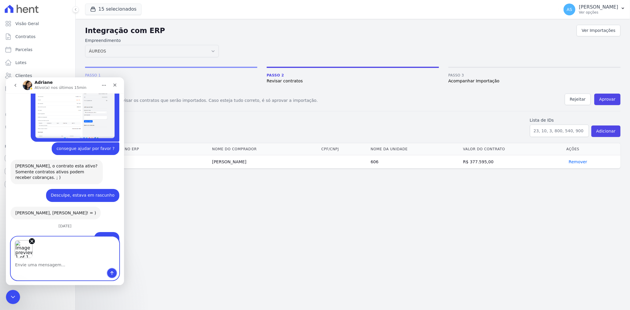
drag, startPoint x: 114, startPoint y: 274, endPoint x: 82, endPoint y: 270, distance: 32.4
click at [114, 274] on icon "Enviar mensagem…" at bounding box center [112, 273] width 5 height 5
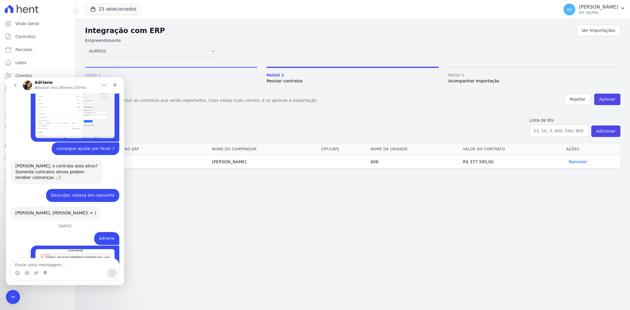
scroll to position [5696, 0]
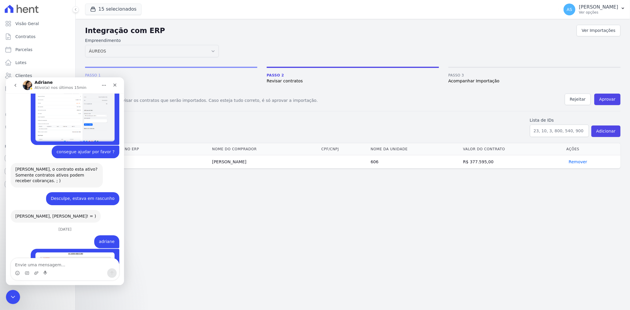
click at [46, 264] on textarea "Envie uma mensagem..." at bounding box center [65, 263] width 108 height 10
type textarea "cadastrei o cPF, mas não aparece aqui"
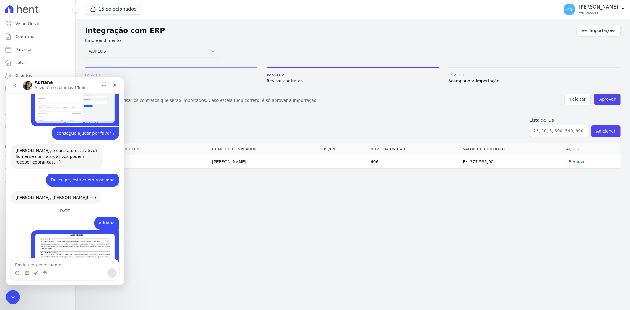
scroll to position [5742, 0]
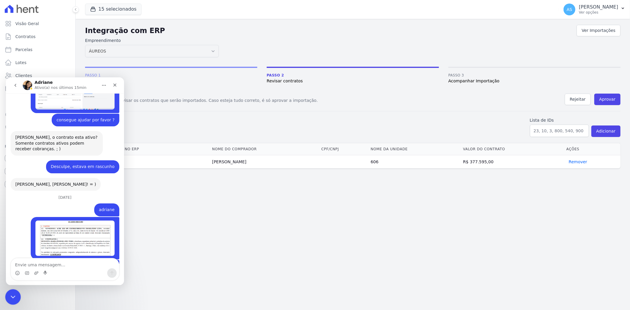
click at [12, 297] on icon "Fechar mensagem da Intercom" at bounding box center [12, 296] width 7 height 7
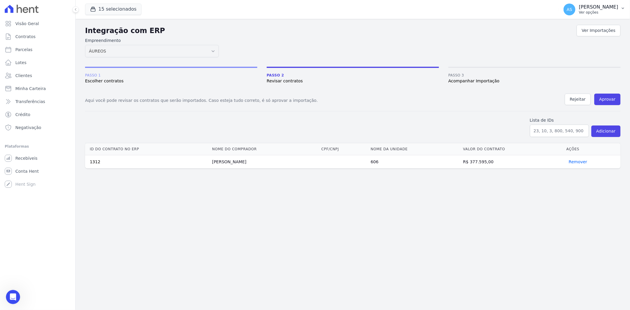
click at [617, 8] on p "[PERSON_NAME]" at bounding box center [598, 7] width 39 height 6
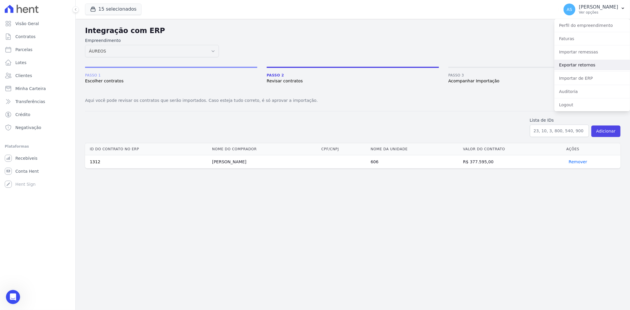
click at [579, 65] on link "Exportar retornos" at bounding box center [593, 65] width 76 height 11
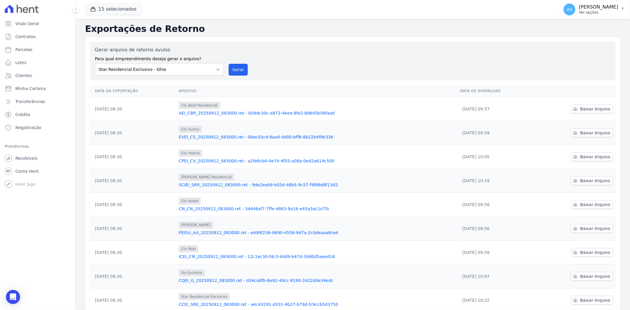
click at [616, 9] on p "[PERSON_NAME]" at bounding box center [598, 7] width 39 height 6
click at [578, 78] on link "Importar de ERP" at bounding box center [593, 78] width 76 height 11
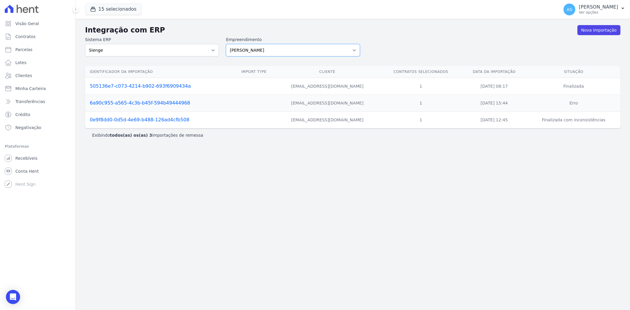
click at [353, 49] on select "[PERSON_NAME] Art Prime - [PERSON_NAME] Unique CTV Beat Residencial CTV Mob CTV…" at bounding box center [293, 50] width 134 height 12
select select "9db4d767-ec98-4519-aed7-f9568aa0b04c"
click at [226, 44] on select "[PERSON_NAME] Art Prime - [PERSON_NAME] Unique CTV Beat Residencial CTV Mob CTV…" at bounding box center [293, 50] width 134 height 12
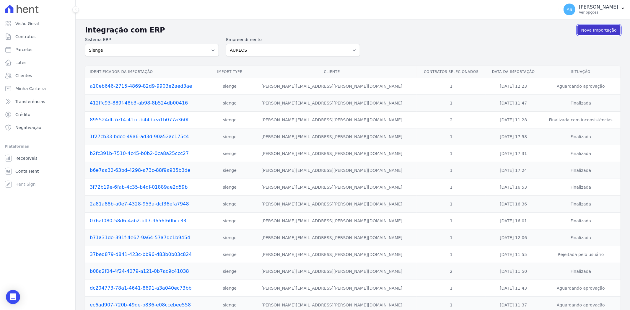
click at [602, 30] on link "Nova Importação" at bounding box center [599, 30] width 43 height 10
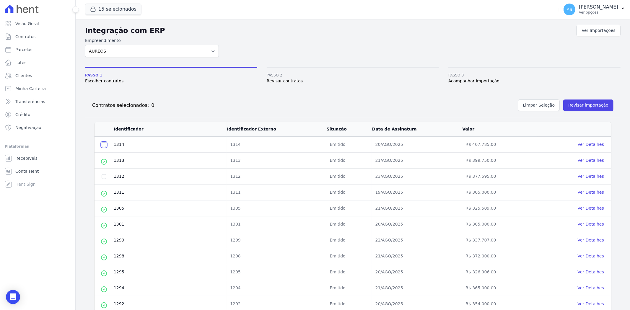
click at [105, 146] on input "checkbox" at bounding box center [104, 144] width 5 height 5
checkbox input "true"
click at [581, 103] on button "Revisar importação" at bounding box center [589, 106] width 50 height 12
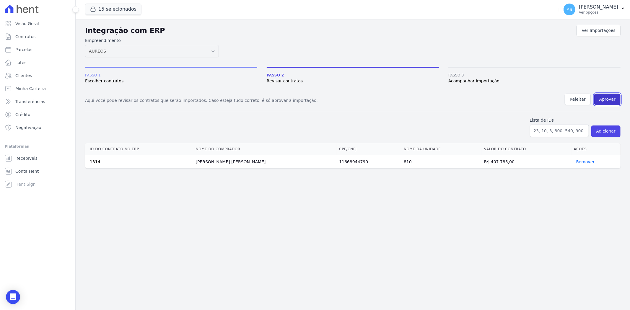
click at [607, 100] on button "Aprovar" at bounding box center [608, 100] width 26 height 12
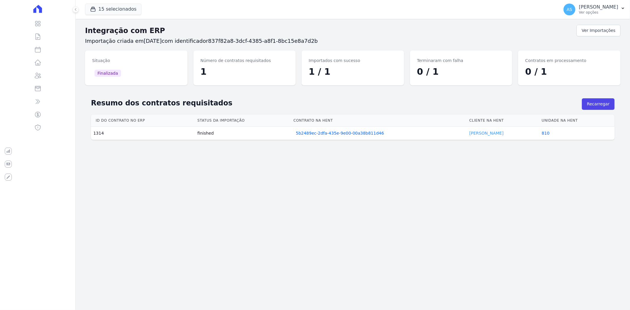
click at [485, 132] on link "Jessica Dias" at bounding box center [487, 133] width 34 height 5
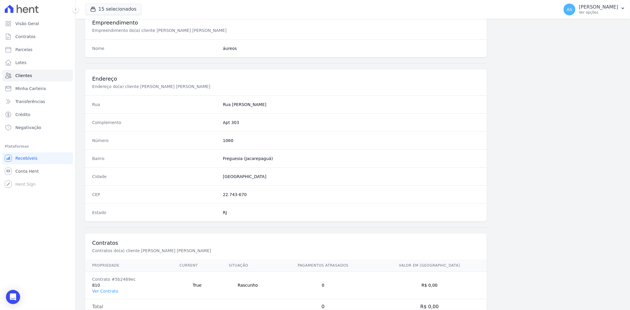
scroll to position [244, 0]
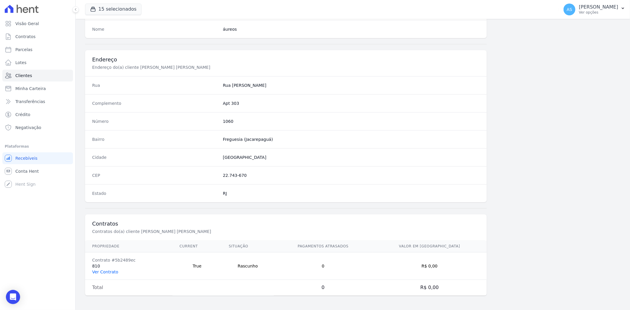
click at [100, 270] on link "Ver Contrato" at bounding box center [105, 272] width 26 height 5
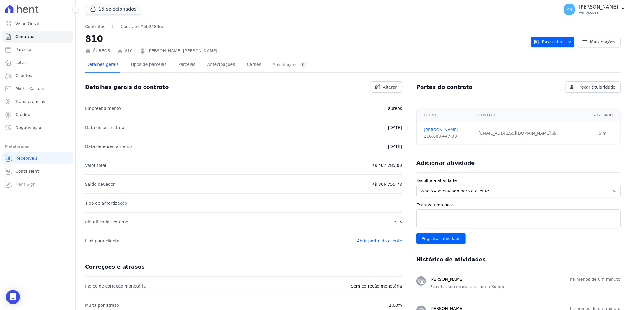
click at [568, 39] on span "button" at bounding box center [568, 41] width 7 height 9
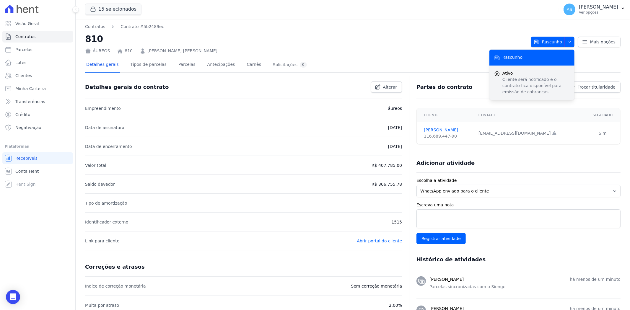
click at [507, 80] on p "Cliente será notificado e o contrato fica disponível para emissão de cobranças." at bounding box center [536, 86] width 67 height 19
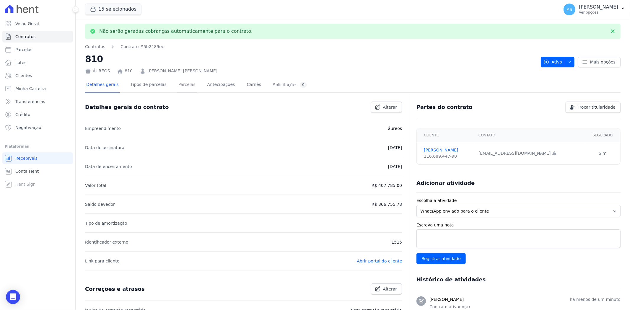
click at [178, 87] on link "Parcelas" at bounding box center [187, 85] width 20 height 16
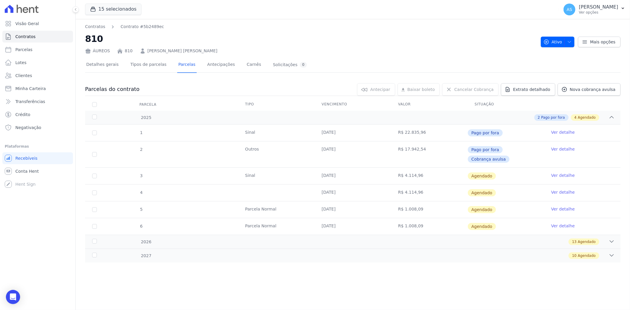
click at [566, 173] on link "Ver detalhe" at bounding box center [563, 176] width 24 height 6
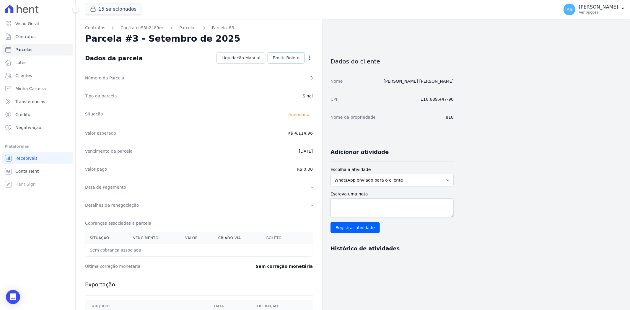
click at [294, 58] on span "Emitir Boleto" at bounding box center [286, 58] width 27 height 6
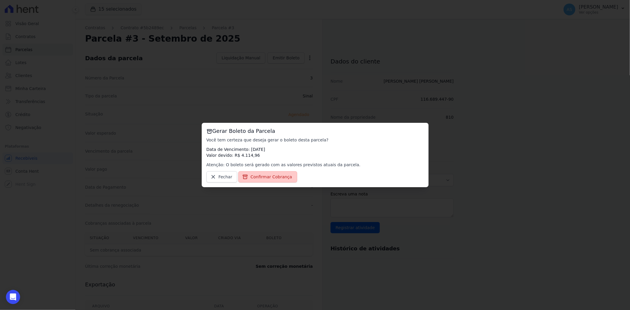
click at [273, 176] on span "Confirmar Cobrança" at bounding box center [272, 177] width 42 height 6
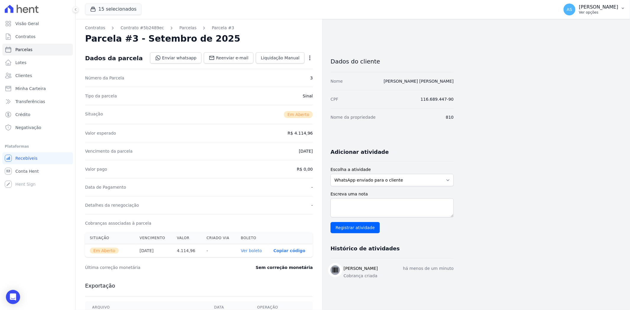
click at [603, 10] on p "Ver opções" at bounding box center [598, 12] width 39 height 5
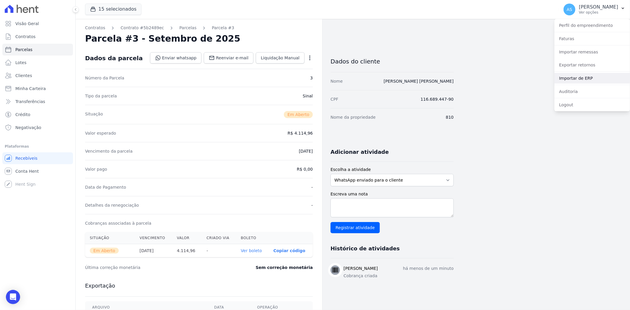
click at [575, 76] on link "Importar de ERP" at bounding box center [593, 78] width 76 height 11
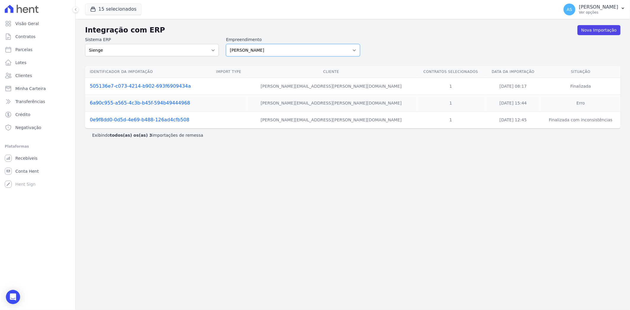
click at [353, 50] on select "Amaré Arpoador Art Prime - Irajá ÁUREOS B. Unique CTV Beat Residencial CTV Mob …" at bounding box center [293, 50] width 134 height 12
select select "9db4d767-ec98-4519-aed7-f9568aa0b04c"
click at [226, 44] on select "Amaré Arpoador Art Prime - Irajá ÁUREOS B. Unique CTV Beat Residencial CTV Mob …" at bounding box center [293, 50] width 134 height 12
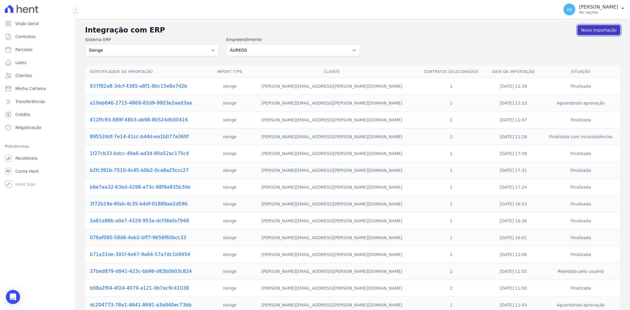
click at [584, 30] on link "Nova Importação" at bounding box center [599, 30] width 43 height 10
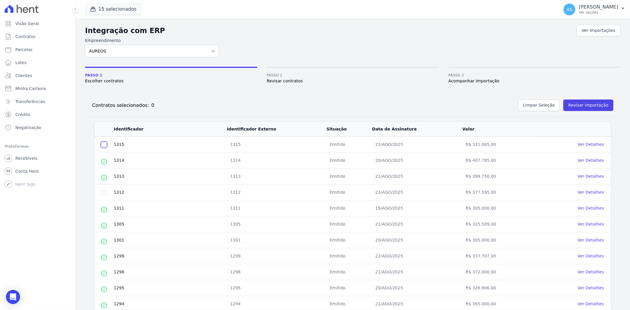
click at [103, 146] on input "checkbox" at bounding box center [104, 144] width 5 height 5
checkbox input "true"
click at [587, 105] on button "Revisar importação" at bounding box center [589, 106] width 50 height 12
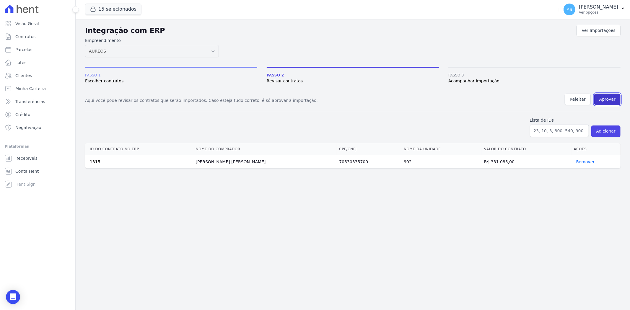
click at [607, 99] on button "Aprovar" at bounding box center [608, 100] width 26 height 12
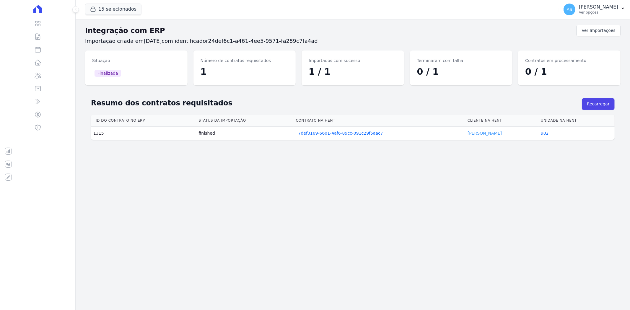
click at [468, 134] on link "[PERSON_NAME]" at bounding box center [485, 133] width 34 height 5
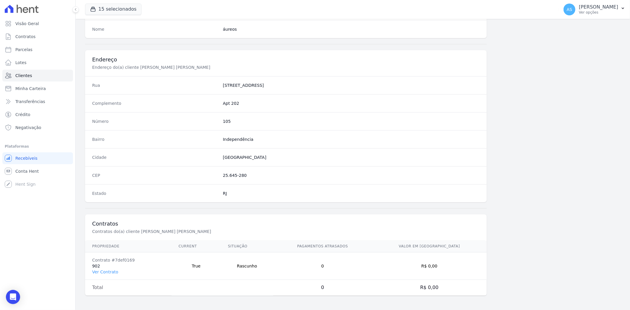
scroll to position [244, 0]
click at [102, 273] on link "Ver Contrato" at bounding box center [105, 272] width 26 height 5
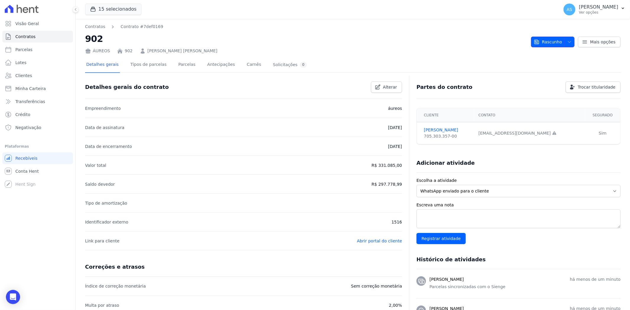
click at [568, 44] on span "button" at bounding box center [568, 41] width 7 height 9
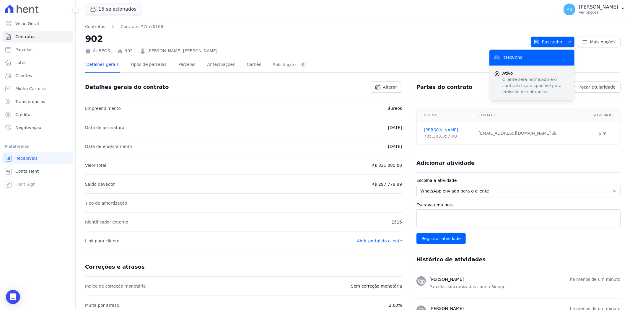
click at [520, 79] on p "Cliente será notificado e o contrato fica disponível para emissão de cobranças." at bounding box center [536, 86] width 67 height 19
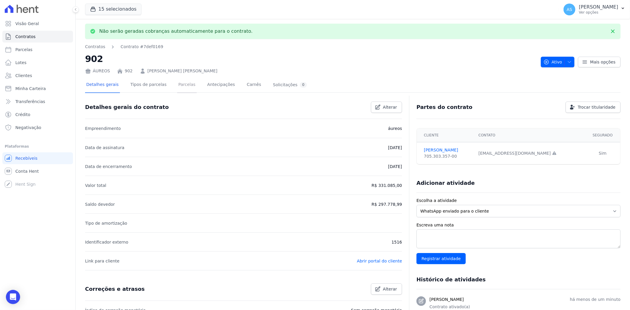
click at [181, 87] on link "Parcelas" at bounding box center [187, 85] width 20 height 16
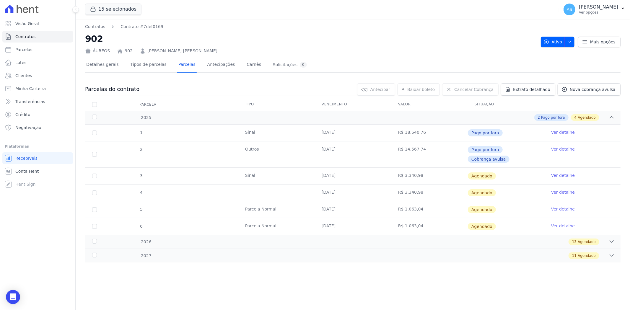
click at [557, 173] on link "Ver detalhe" at bounding box center [563, 176] width 24 height 6
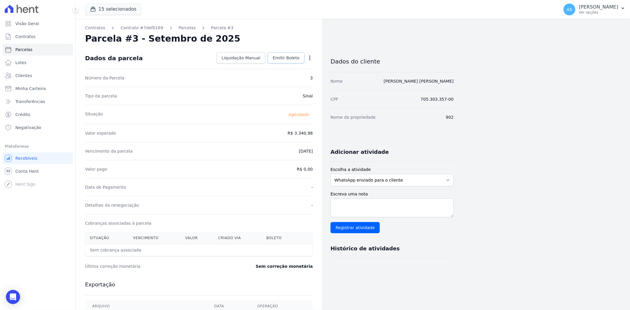
click at [282, 59] on span "Emitir Boleto" at bounding box center [286, 58] width 27 height 6
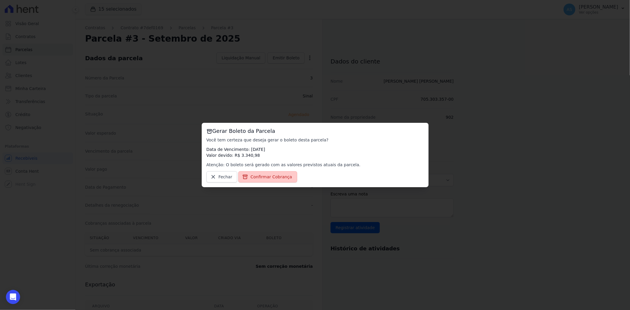
click at [265, 176] on span "Confirmar Cobrança" at bounding box center [272, 177] width 42 height 6
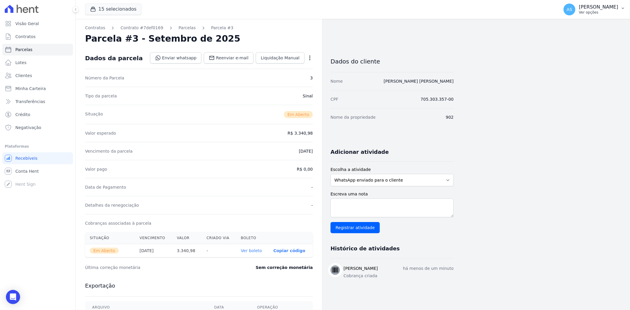
click at [618, 9] on p "[PERSON_NAME]" at bounding box center [598, 7] width 39 height 6
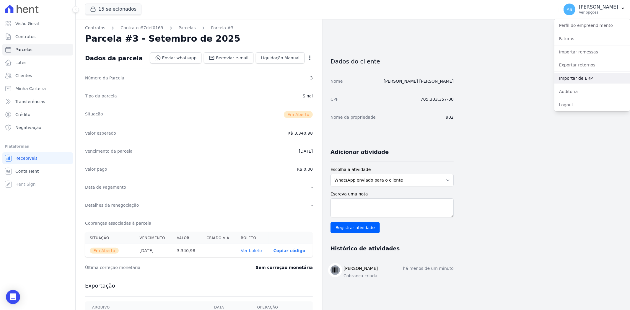
click at [577, 77] on link "Importar de ERP" at bounding box center [593, 78] width 76 height 11
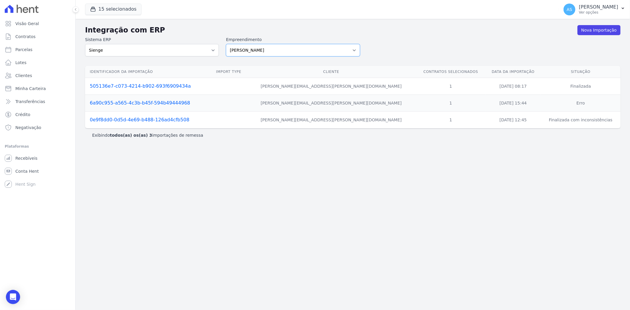
click at [355, 49] on select "[PERSON_NAME] Art Prime - [PERSON_NAME] Unique CTV Beat Residencial CTV Mob CTV…" at bounding box center [293, 50] width 134 height 12
select select "9db4d767-ec98-4519-aed7-f9568aa0b04c"
click at [226, 44] on select "[PERSON_NAME] Art Prime - [PERSON_NAME] Unique CTV Beat Residencial CTV Mob CTV…" at bounding box center [293, 50] width 134 height 12
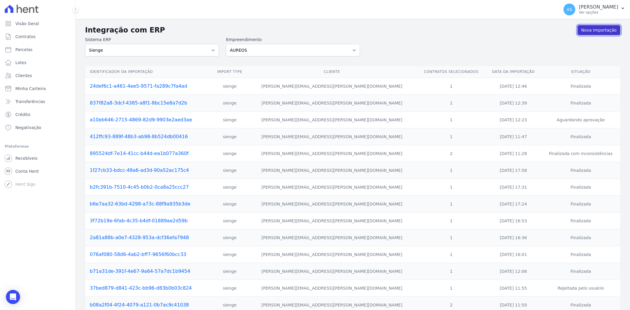
click at [597, 28] on link "Nova Importação" at bounding box center [599, 30] width 43 height 10
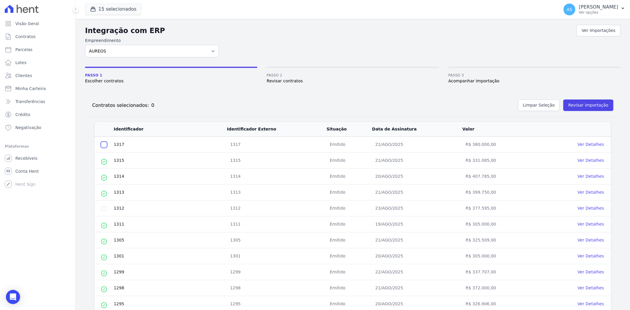
click at [103, 144] on input "checkbox" at bounding box center [104, 144] width 5 height 5
checkbox input "true"
click at [573, 106] on button "Revisar importação" at bounding box center [589, 106] width 50 height 12
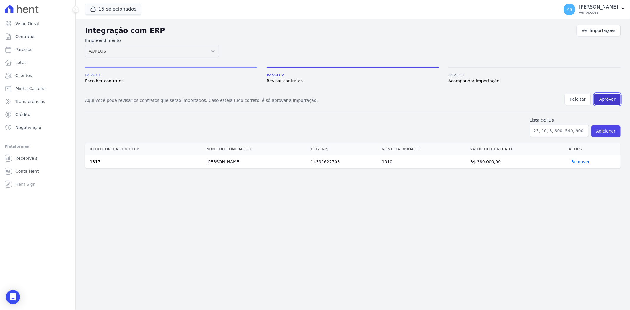
click at [603, 100] on button "Aprovar" at bounding box center [608, 100] width 26 height 12
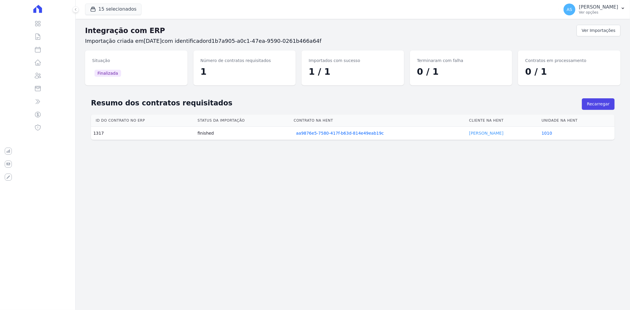
click at [475, 134] on link "Renan Pereira" at bounding box center [486, 133] width 34 height 5
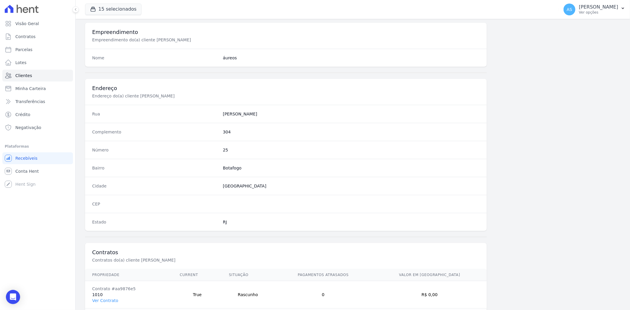
scroll to position [244, 0]
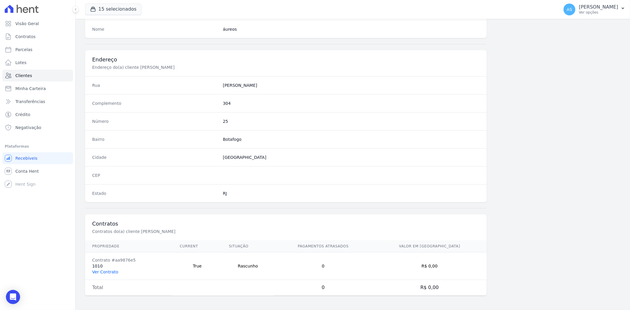
click at [110, 272] on link "Ver Contrato" at bounding box center [105, 272] width 26 height 5
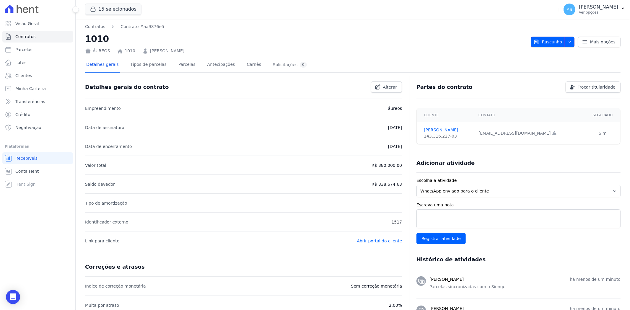
click at [567, 42] on icon "button" at bounding box center [569, 42] width 5 height 5
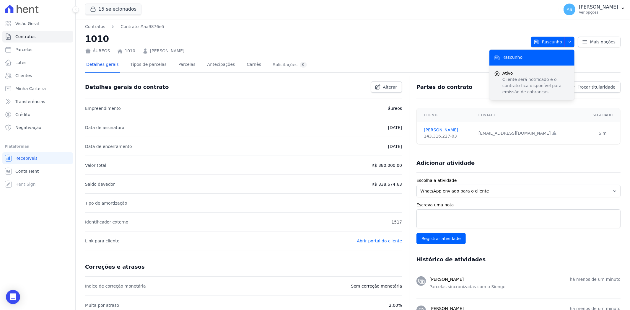
click at [514, 81] on p "Cliente será notificado e o contrato fica disponível para emissão de cobranças." at bounding box center [536, 86] width 67 height 19
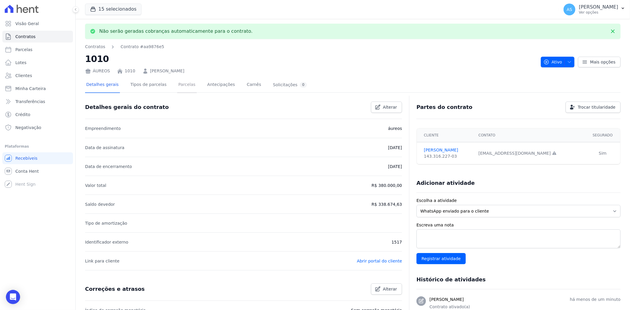
click at [177, 85] on link "Parcelas" at bounding box center [187, 85] width 20 height 16
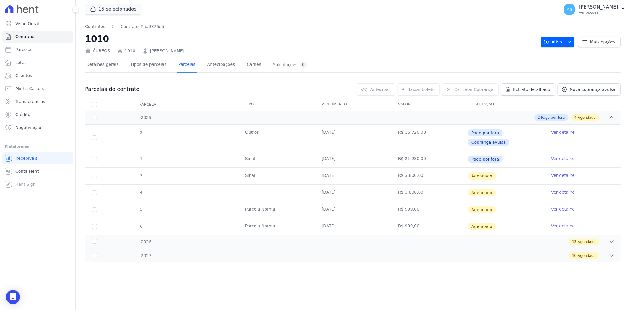
click at [562, 173] on link "Ver detalhe" at bounding box center [563, 176] width 24 height 6
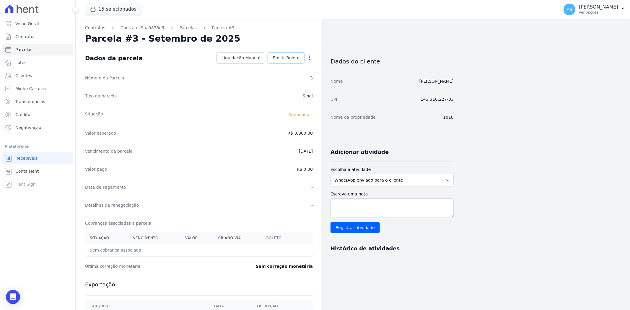
click at [288, 58] on span "Emitir Boleto" at bounding box center [286, 58] width 27 height 6
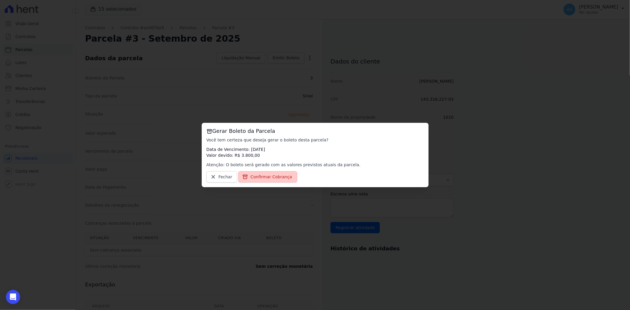
click at [269, 176] on span "Confirmar Cobrança" at bounding box center [272, 177] width 42 height 6
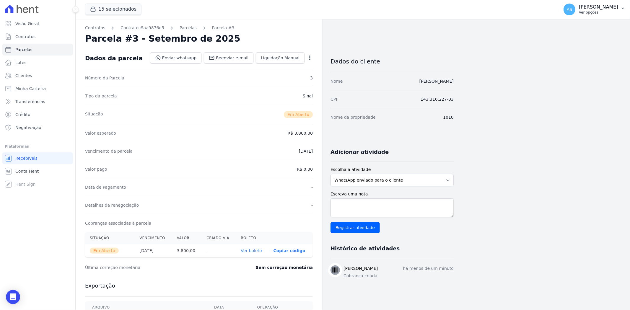
click at [621, 6] on icon "button" at bounding box center [623, 8] width 5 height 5
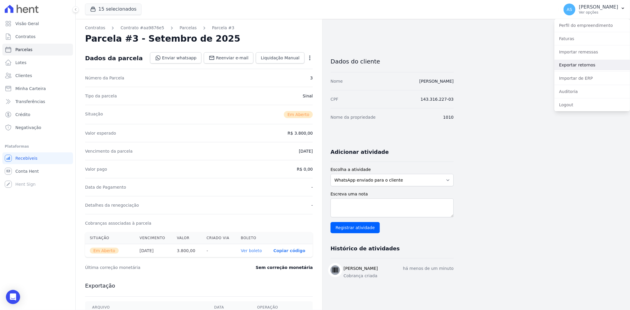
click at [567, 65] on link "Exportar retornos" at bounding box center [593, 65] width 76 height 11
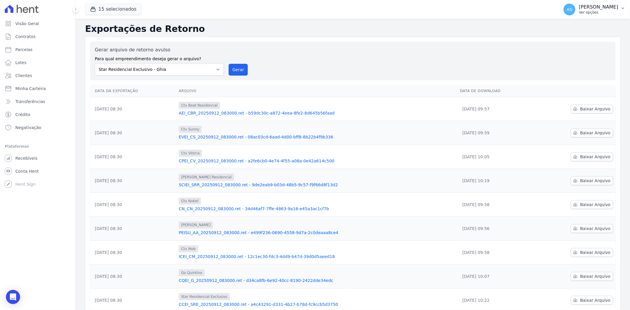
click at [602, 7] on p "[PERSON_NAME]" at bounding box center [598, 7] width 39 height 6
click at [577, 79] on link "Importar de ERP" at bounding box center [593, 78] width 76 height 11
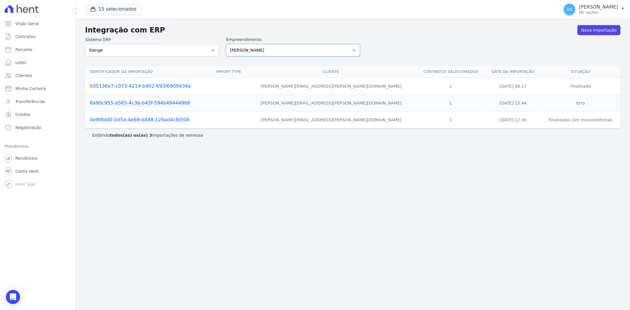
click at [353, 51] on select "[PERSON_NAME] Art Prime - [PERSON_NAME] Unique CTV Beat Residencial CTV Mob CTV…" at bounding box center [293, 50] width 134 height 12
select select "9db4d767-ec98-4519-aed7-f9568aa0b04c"
click at [226, 44] on select "[PERSON_NAME] Art Prime - [PERSON_NAME] Unique CTV Beat Residencial CTV Mob CTV…" at bounding box center [293, 50] width 134 height 12
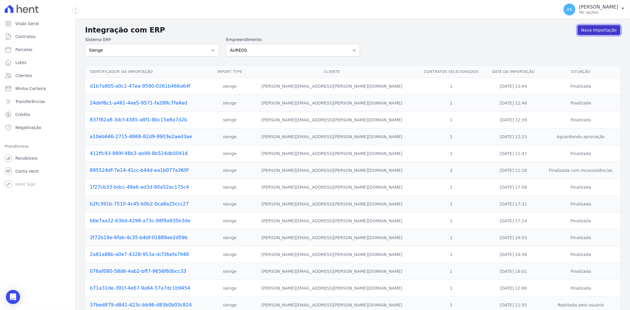
click at [598, 31] on link "Nova Importação" at bounding box center [599, 30] width 43 height 10
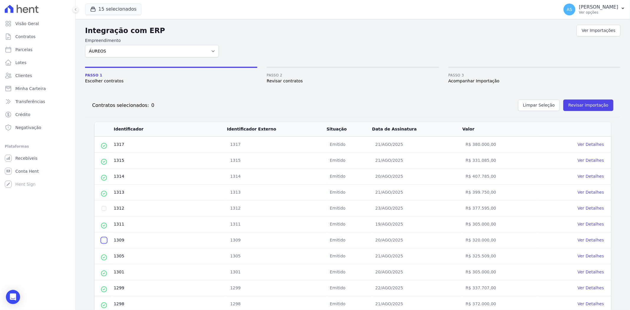
click at [105, 241] on input "checkbox" at bounding box center [104, 240] width 5 height 5
checkbox input "true"
click at [594, 104] on button "Revisar importação" at bounding box center [589, 106] width 50 height 12
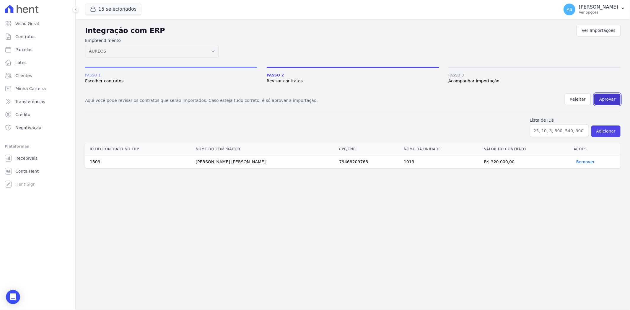
click at [601, 101] on button "Aprovar" at bounding box center [608, 100] width 26 height 12
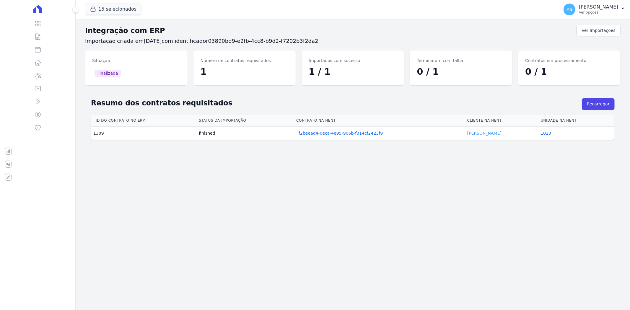
click at [468, 134] on link "[PERSON_NAME]" at bounding box center [485, 133] width 34 height 5
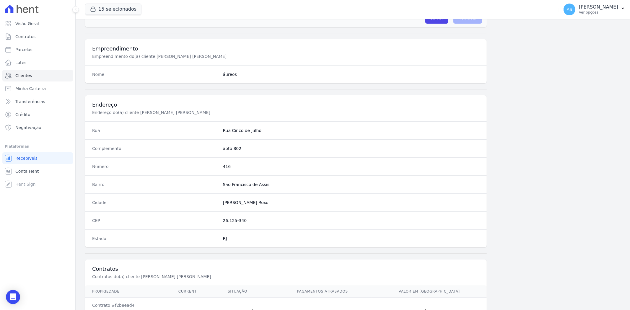
scroll to position [244, 0]
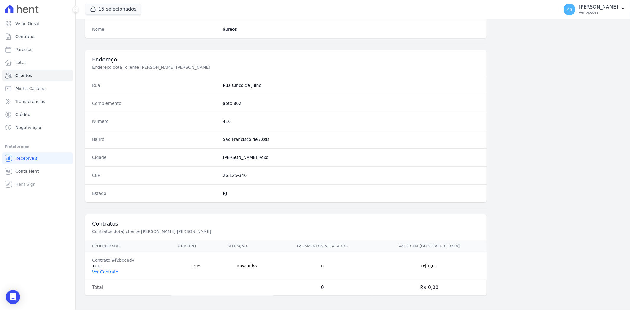
click at [101, 270] on link "Ver Contrato" at bounding box center [105, 272] width 26 height 5
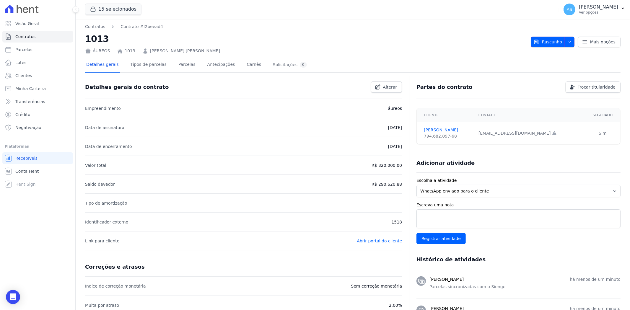
click at [567, 43] on icon "button" at bounding box center [569, 42] width 5 height 5
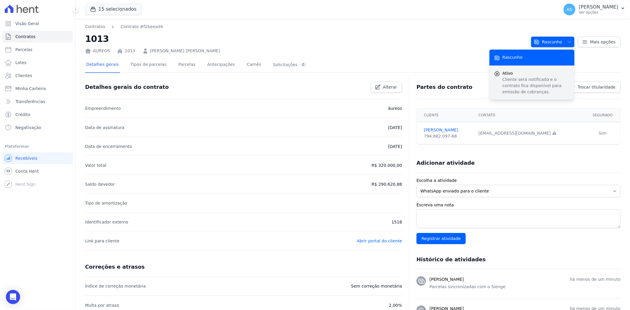
click at [526, 77] on p "Cliente será notificado e o contrato fica disponível para emissão de cobranças." at bounding box center [536, 86] width 67 height 19
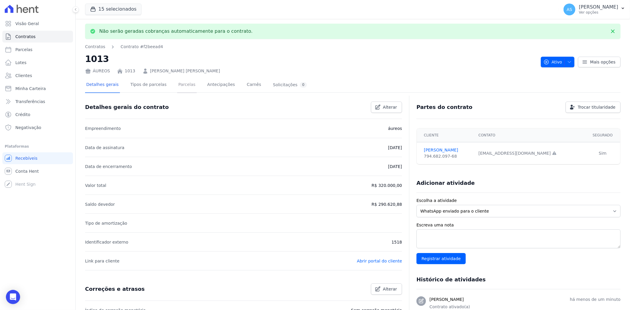
click at [178, 83] on link "Parcelas" at bounding box center [187, 85] width 20 height 16
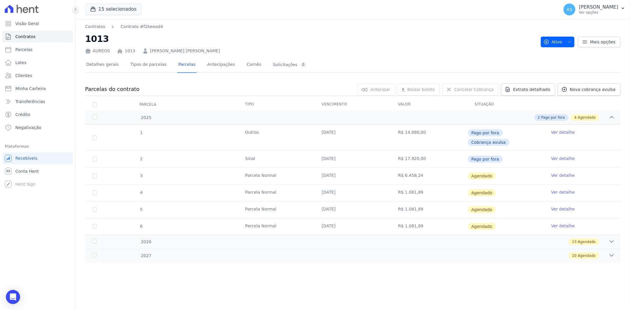
click at [565, 173] on link "Ver detalhe" at bounding box center [563, 176] width 24 height 6
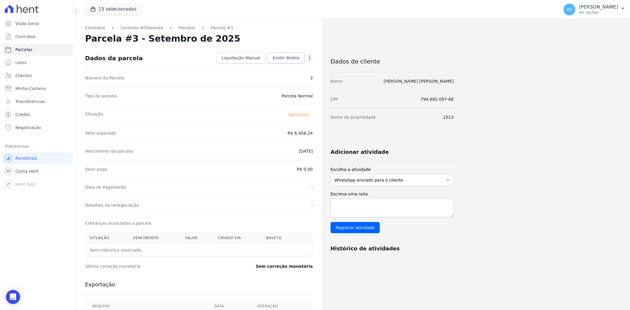
click at [291, 60] on span "Emitir Boleto" at bounding box center [286, 58] width 27 height 6
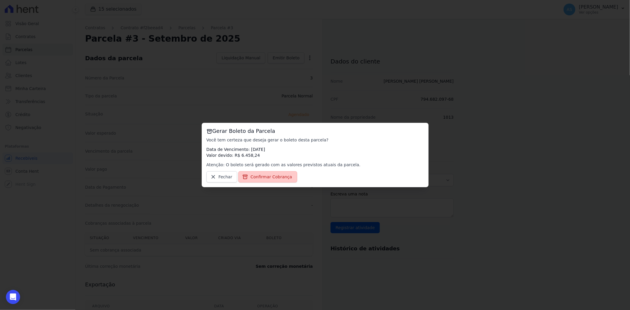
click at [270, 176] on span "Confirmar Cobrança" at bounding box center [272, 177] width 42 height 6
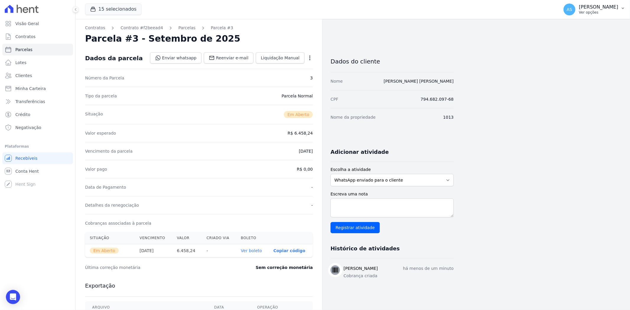
click at [619, 9] on button "AS [PERSON_NAME] Ver opções" at bounding box center [594, 9] width 71 height 17
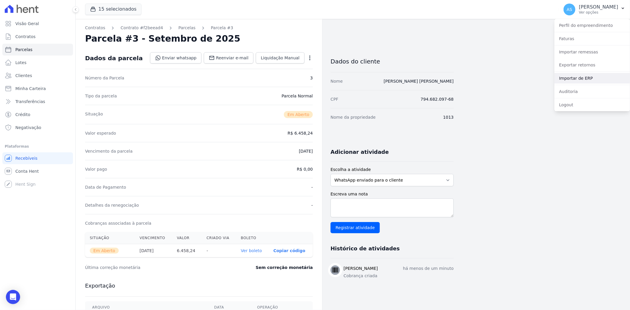
click at [575, 79] on link "Importar de ERP" at bounding box center [593, 78] width 76 height 11
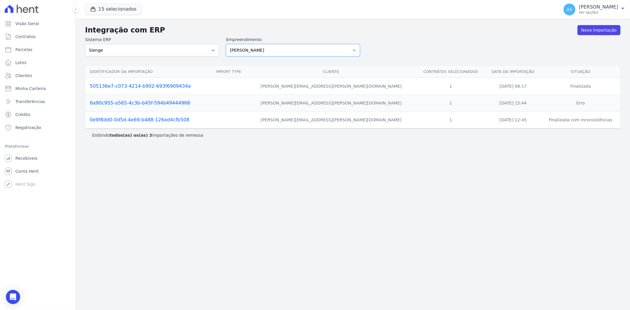
drag, startPoint x: 355, startPoint y: 49, endPoint x: 348, endPoint y: 53, distance: 8.5
click at [355, 50] on select "[PERSON_NAME] Art Prime - [PERSON_NAME] Unique CTV Beat Residencial CTV Mob CTV…" at bounding box center [293, 50] width 134 height 12
select select "9db4d767-ec98-4519-aed7-f9568aa0b04c"
click at [226, 44] on select "[PERSON_NAME] Art Prime - [PERSON_NAME] Unique CTV Beat Residencial CTV Mob CTV…" at bounding box center [293, 50] width 134 height 12
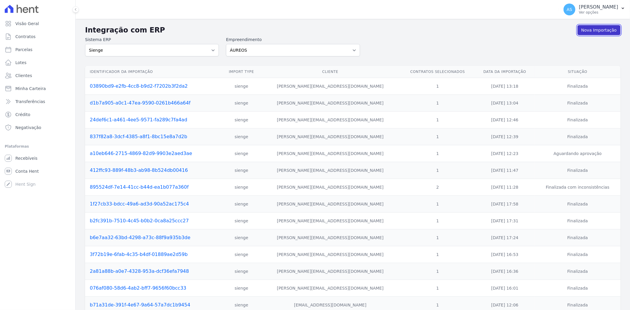
click at [591, 31] on link "Nova Importação" at bounding box center [599, 30] width 43 height 10
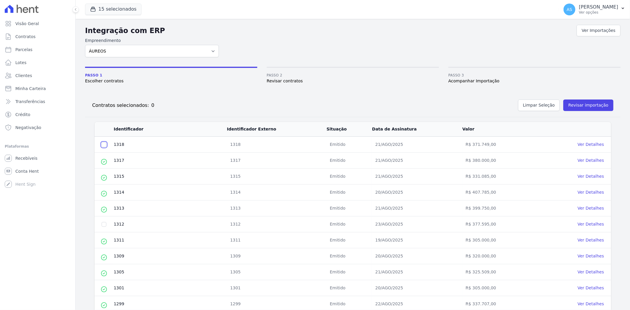
click at [106, 142] on input "checkbox" at bounding box center [104, 144] width 5 height 5
checkbox input "true"
click at [581, 104] on button "Revisar importação" at bounding box center [589, 106] width 50 height 12
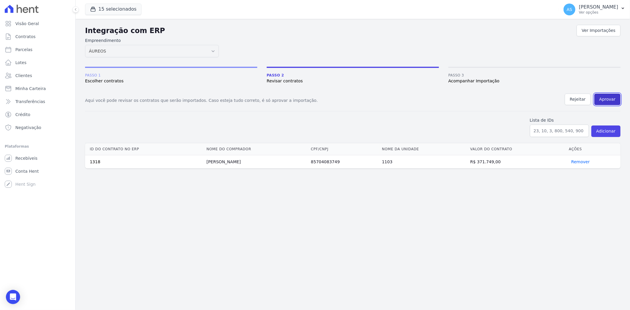
click at [605, 98] on button "Aprovar" at bounding box center [608, 100] width 26 height 12
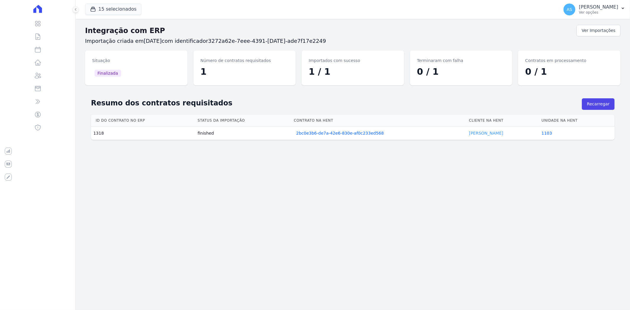
click at [476, 133] on link "[PERSON_NAME]" at bounding box center [486, 133] width 34 height 5
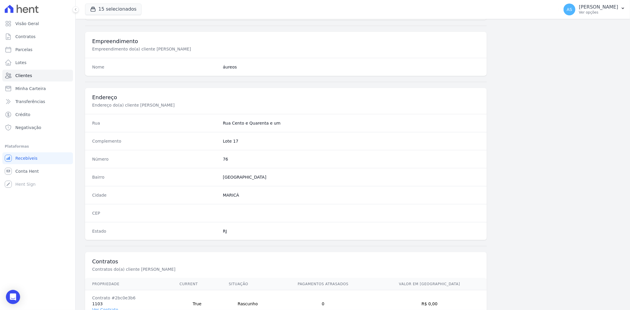
scroll to position [244, 0]
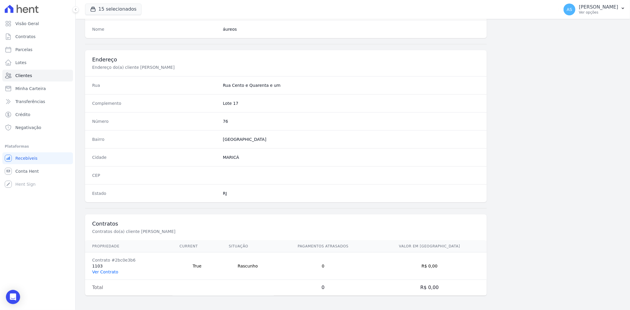
click at [93, 272] on link "Ver Contrato" at bounding box center [105, 272] width 26 height 5
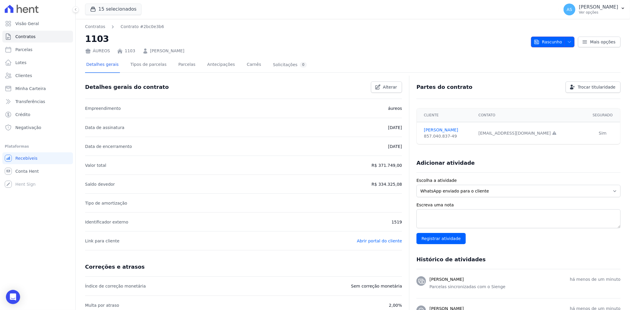
click at [545, 42] on span "Rascunho" at bounding box center [548, 42] width 28 height 11
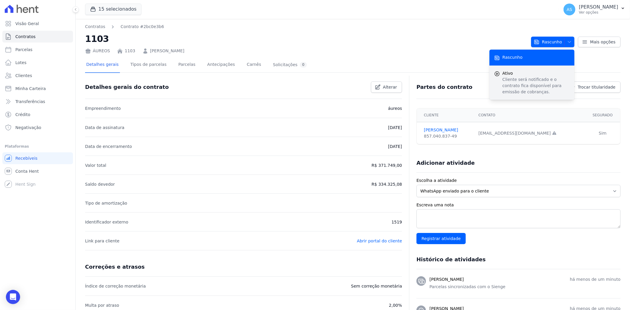
click at [508, 93] on p "Cliente será notificado e o contrato fica disponível para emissão de cobranças." at bounding box center [536, 86] width 67 height 19
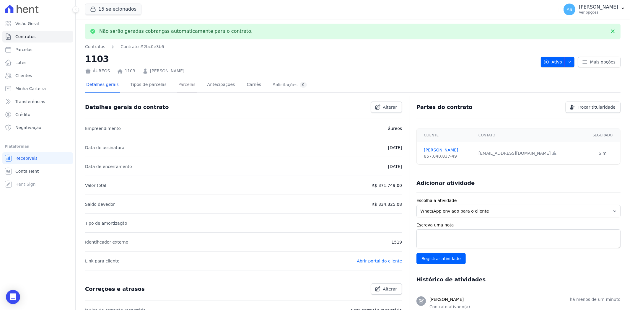
click at [178, 85] on link "Parcelas" at bounding box center [187, 85] width 20 height 16
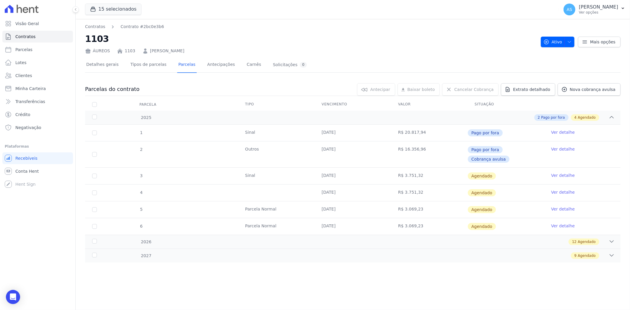
click at [560, 173] on link "Ver detalhe" at bounding box center [563, 176] width 24 height 6
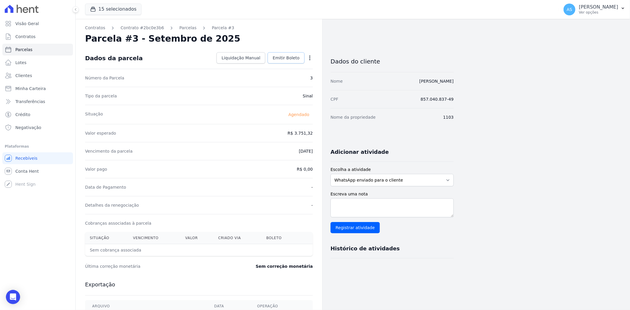
click at [287, 59] on span "Emitir Boleto" at bounding box center [286, 58] width 27 height 6
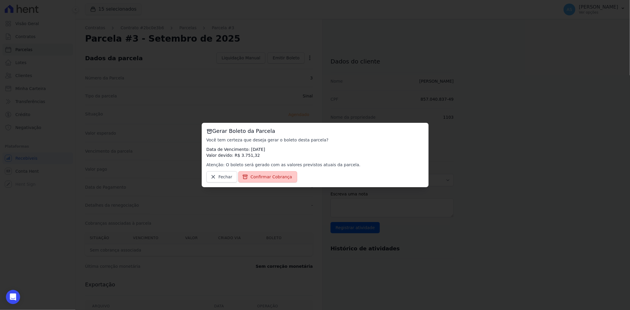
click at [252, 179] on span "Confirmar Cobrança" at bounding box center [272, 177] width 42 height 6
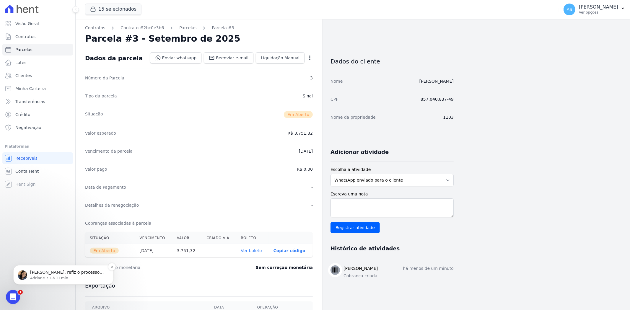
click at [63, 278] on p "Adriane • Há 21min" at bounding box center [68, 277] width 76 height 5
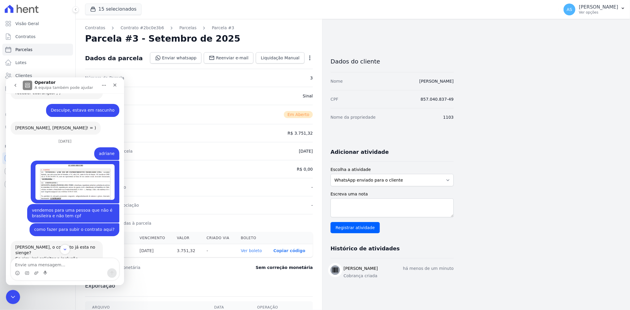
scroll to position [5609, 0]
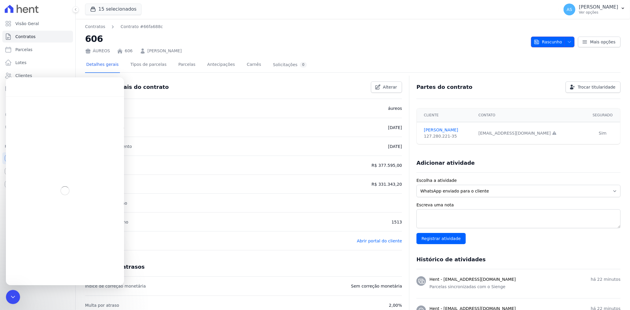
click at [555, 40] on span "Rascunho" at bounding box center [548, 42] width 28 height 11
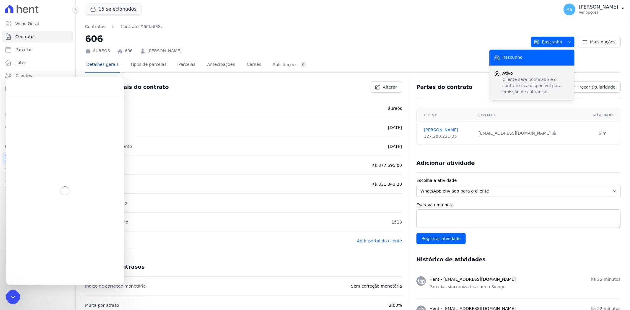
click at [509, 81] on p "Cliente será notificado e o contrato fica disponível para emissão de cobranças." at bounding box center [536, 86] width 67 height 19
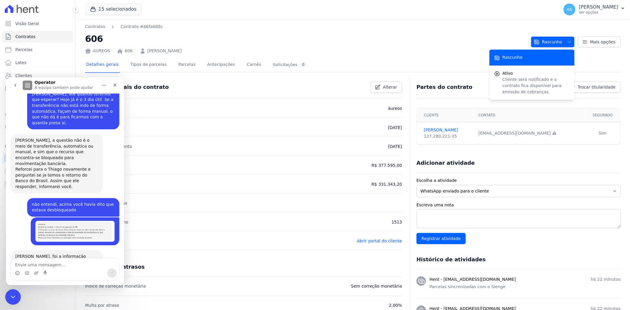
scroll to position [5175, 0]
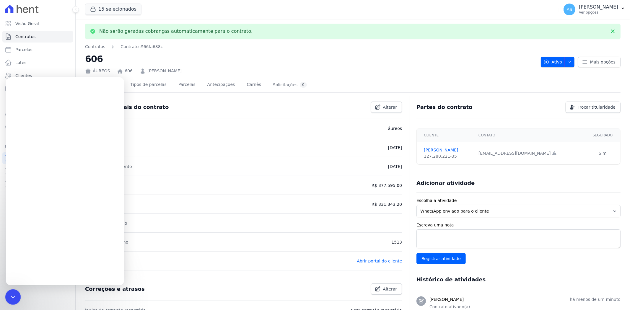
drag, startPoint x: 8, startPoint y: 588, endPoint x: 7, endPoint y: 296, distance: 292.0
click at [7, 296] on div "Fechar mensagem da Intercom" at bounding box center [12, 296] width 14 height 14
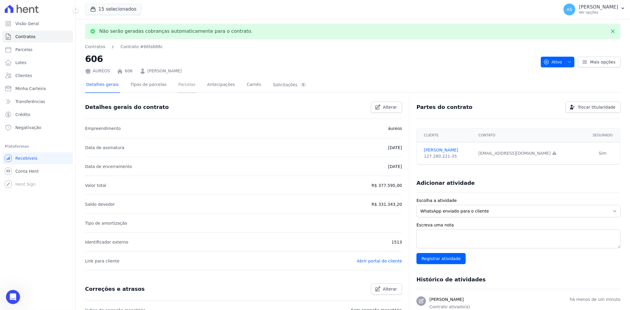
click at [178, 84] on link "Parcelas" at bounding box center [187, 85] width 20 height 16
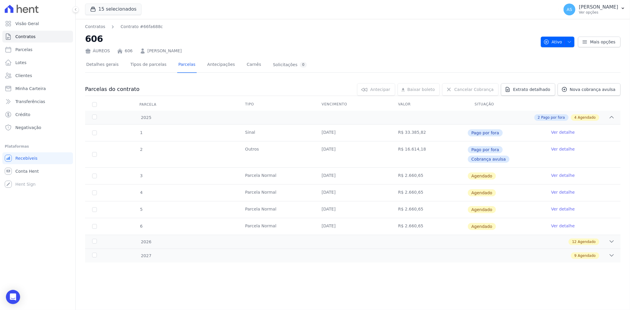
click at [566, 173] on link "Ver detalhe" at bounding box center [563, 176] width 24 height 6
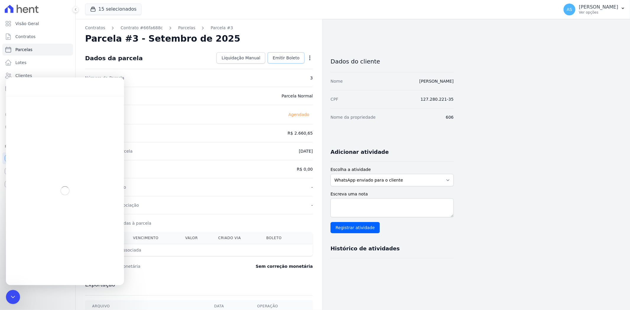
click at [279, 56] on span "Emitir Boleto" at bounding box center [286, 58] width 27 height 6
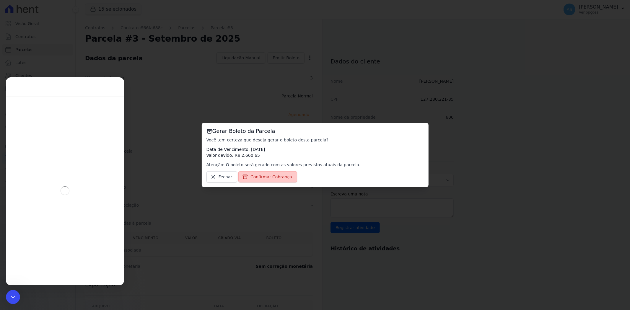
click at [257, 177] on span "Confirmar Cobrança" at bounding box center [272, 177] width 42 height 6
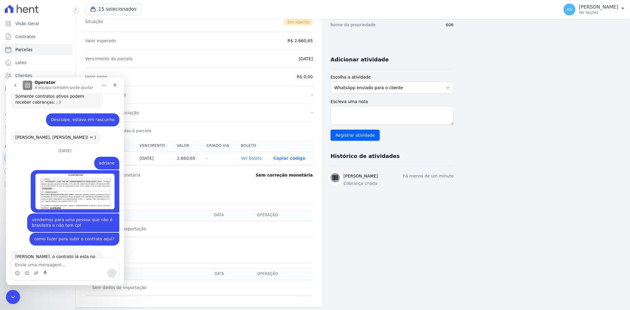
scroll to position [95, 0]
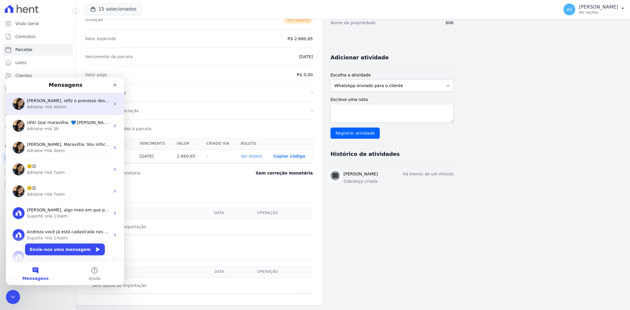
click at [63, 105] on div "Adriane • Há 40min" at bounding box center [68, 107] width 83 height 6
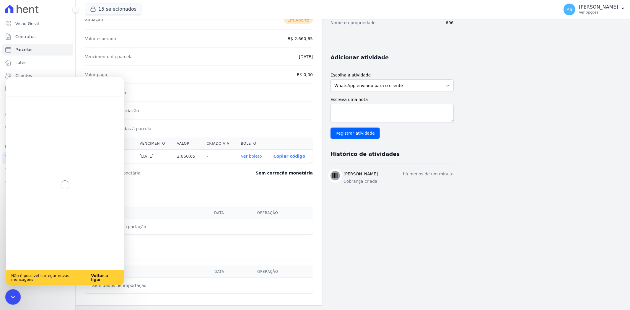
click at [9, 295] on icon "Fechar mensagem da Intercom" at bounding box center [12, 296] width 7 height 7
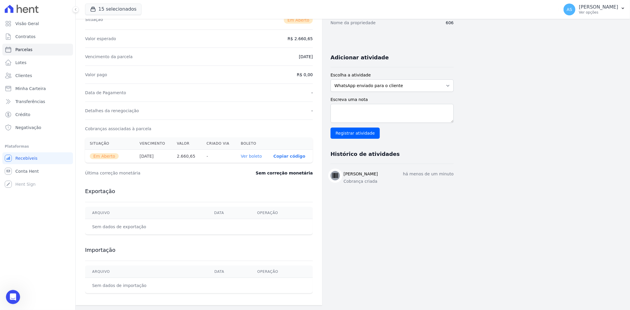
scroll to position [5599, 0]
click at [615, 7] on p "[PERSON_NAME]" at bounding box center [598, 7] width 39 height 6
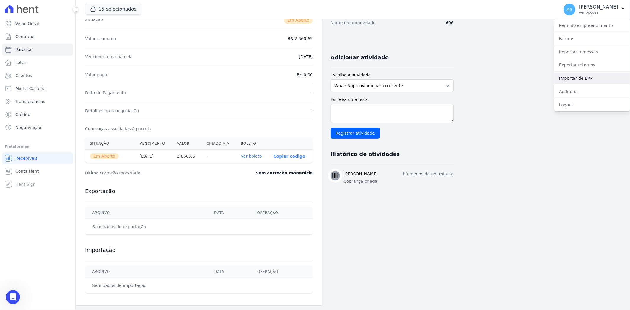
click at [578, 80] on link "Importar de ERP" at bounding box center [593, 78] width 76 height 11
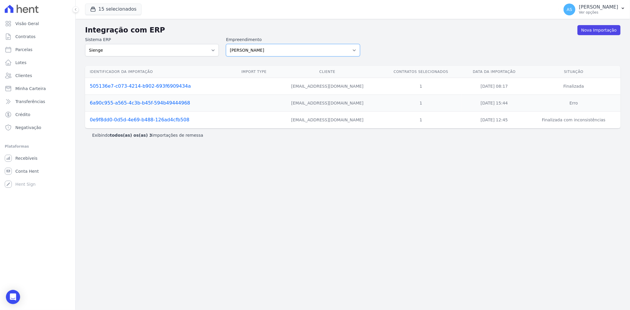
click at [356, 49] on select "[PERSON_NAME] Art Prime - [PERSON_NAME] Unique CTV Beat Residencial CTV Mob CTV…" at bounding box center [293, 50] width 134 height 12
select select "9db4d767-ec98-4519-aed7-f9568aa0b04c"
click at [226, 44] on select "[PERSON_NAME] Art Prime - [PERSON_NAME] Unique CTV Beat Residencial CTV Mob CTV…" at bounding box center [293, 50] width 134 height 12
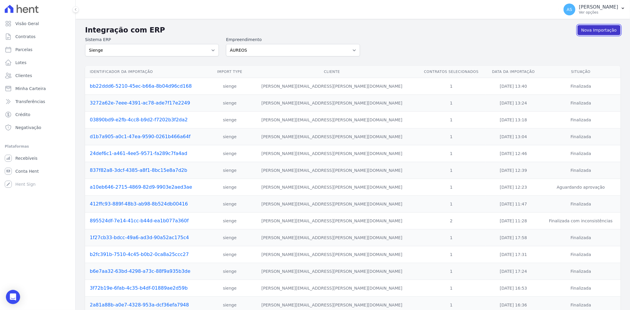
click at [598, 31] on link "Nova Importação" at bounding box center [599, 30] width 43 height 10
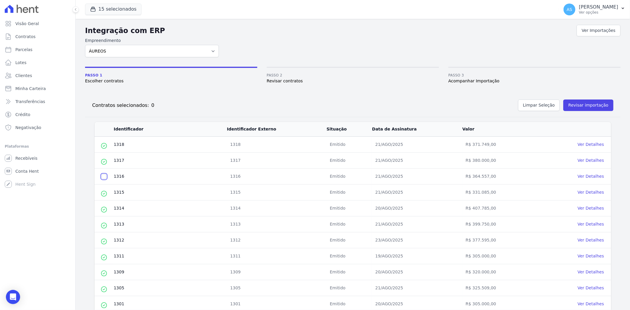
click at [103, 178] on input "checkbox" at bounding box center [104, 176] width 5 height 5
checkbox input "true"
click at [583, 102] on button "Revisar importação" at bounding box center [589, 106] width 50 height 12
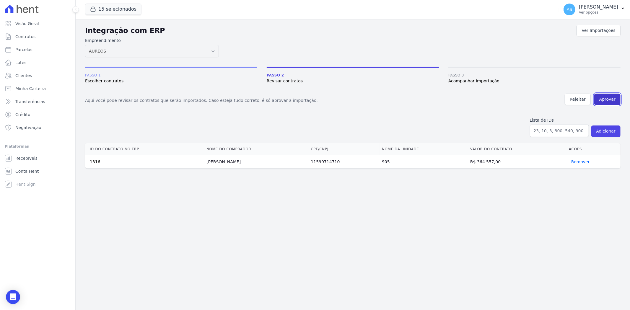
click at [607, 95] on button "Aprovar" at bounding box center [608, 100] width 26 height 12
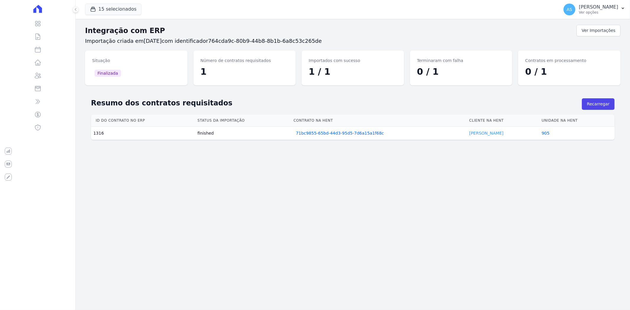
click at [475, 132] on link "[PERSON_NAME]" at bounding box center [487, 133] width 34 height 5
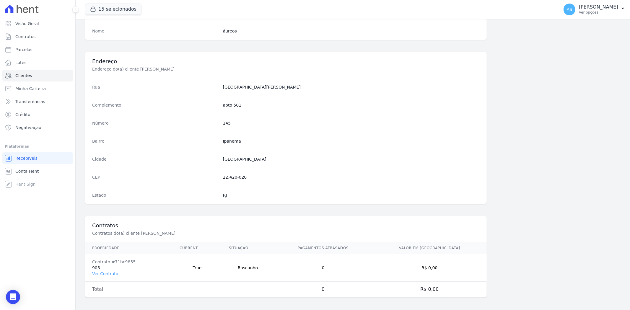
scroll to position [244, 0]
click at [96, 272] on link "Ver Contrato" at bounding box center [105, 272] width 26 height 5
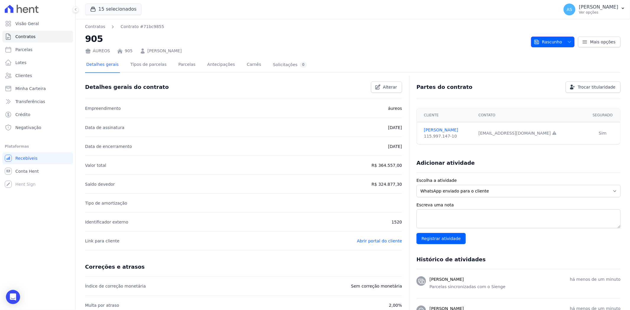
click at [538, 43] on icon "button" at bounding box center [537, 42] width 6 height 6
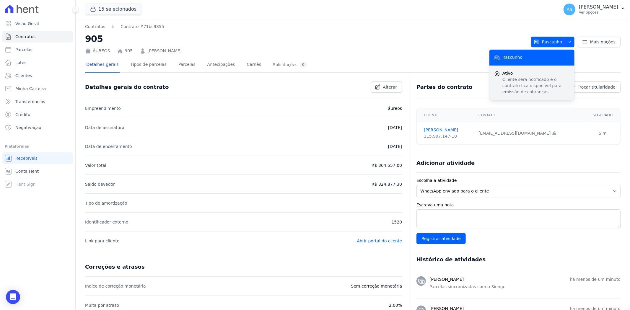
click at [515, 79] on p "Cliente será notificado e o contrato fica disponível para emissão de cobranças." at bounding box center [536, 86] width 67 height 19
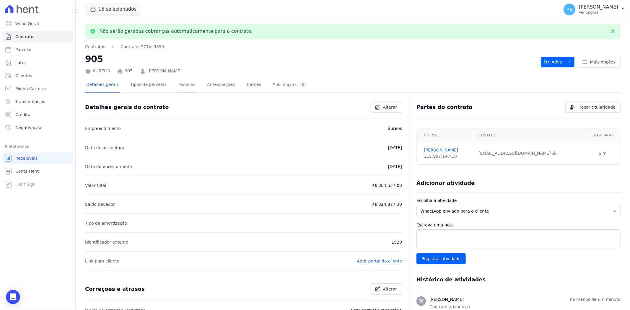
click at [177, 83] on link "Parcelas" at bounding box center [187, 85] width 20 height 16
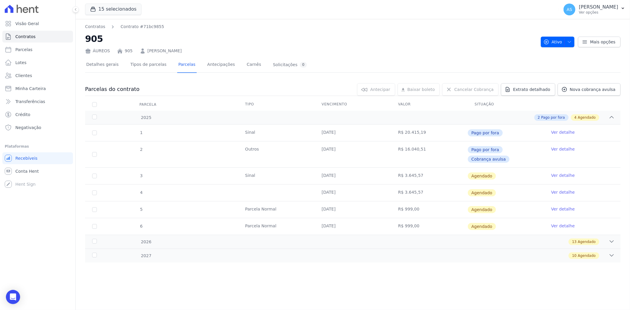
click at [560, 173] on link "Ver detalhe" at bounding box center [563, 176] width 24 height 6
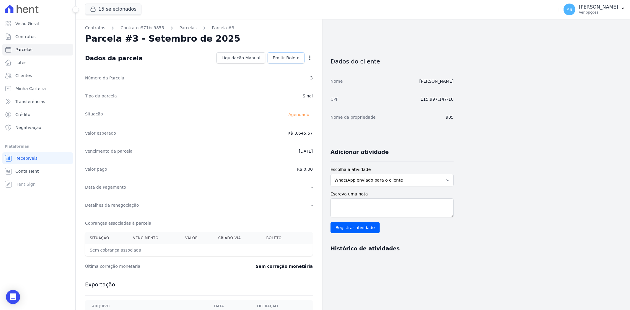
click at [283, 54] on link "Emitir Boleto" at bounding box center [286, 57] width 37 height 11
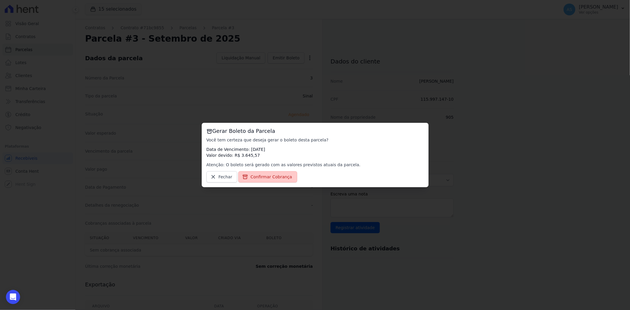
click at [261, 176] on span "Confirmar Cobrança" at bounding box center [272, 177] width 42 height 6
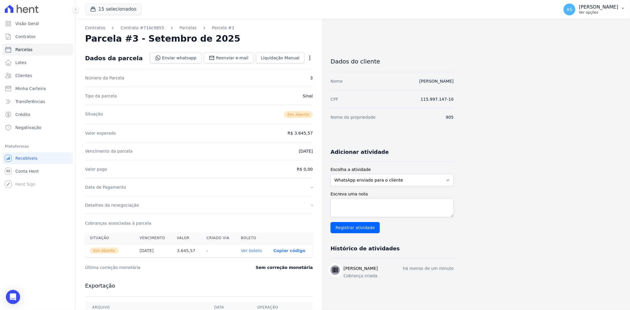
click at [621, 6] on icon "button" at bounding box center [623, 8] width 5 height 5
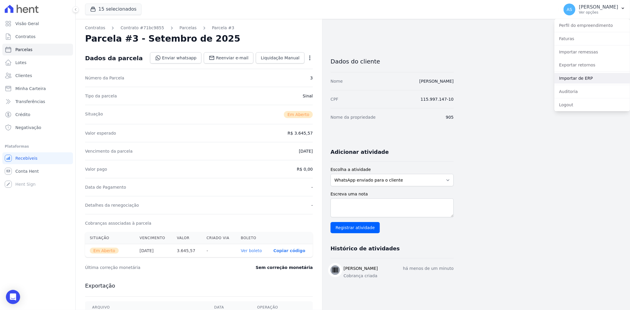
click at [576, 76] on link "Importar de ERP" at bounding box center [593, 78] width 76 height 11
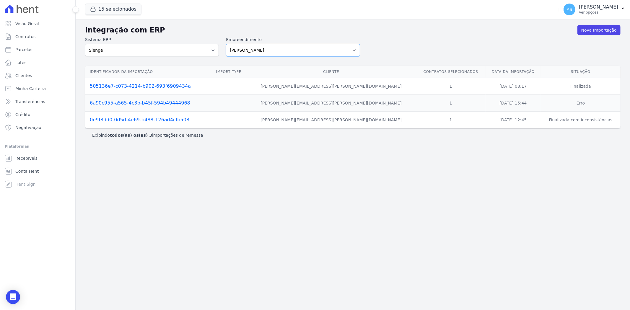
click at [352, 50] on select "[PERSON_NAME] Art Prime - [PERSON_NAME] Unique CTV Beat Residencial CTV Mob CTV…" at bounding box center [293, 50] width 134 height 12
select select "9db4d767-ec98-4519-aed7-f9568aa0b04c"
click at [226, 44] on select "[PERSON_NAME] Art Prime - [PERSON_NAME] Unique CTV Beat Residencial CTV Mob CTV…" at bounding box center [293, 50] width 134 height 12
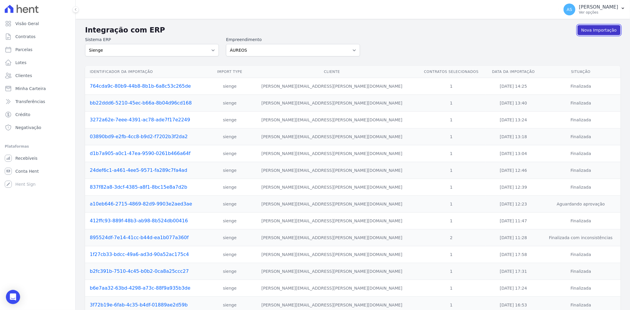
click at [594, 31] on link "Nova Importação" at bounding box center [599, 30] width 43 height 10
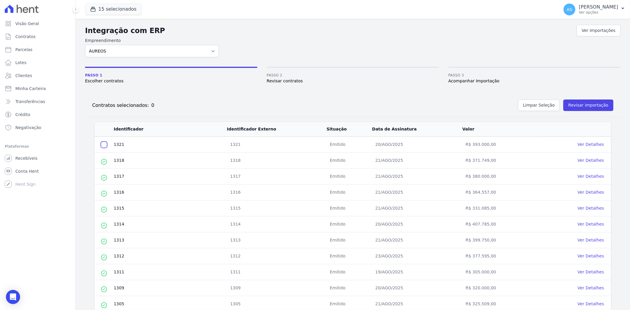
click at [102, 144] on input "checkbox" at bounding box center [104, 144] width 5 height 5
checkbox input "true"
click at [570, 104] on button "Revisar importação" at bounding box center [589, 106] width 50 height 12
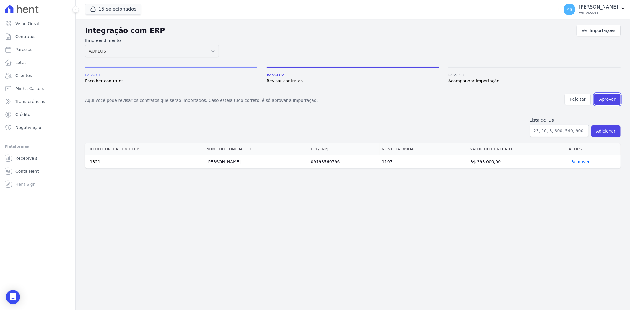
drag, startPoint x: 610, startPoint y: 99, endPoint x: 339, endPoint y: 42, distance: 276.8
click at [610, 98] on button "Aprovar" at bounding box center [608, 100] width 26 height 12
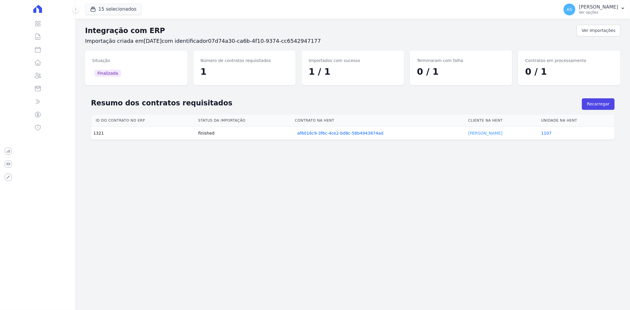
click at [473, 134] on link "[PERSON_NAME]" at bounding box center [485, 133] width 34 height 5
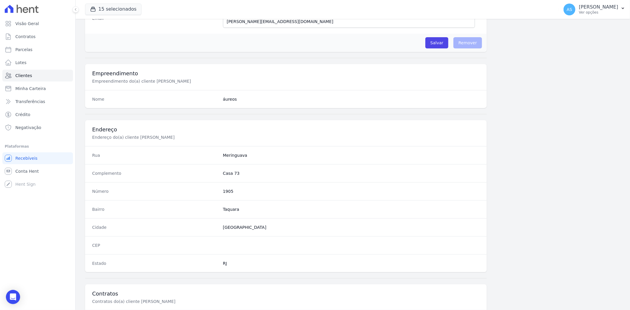
scroll to position [244, 0]
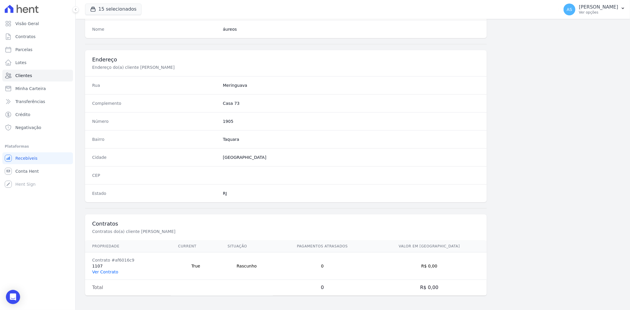
click at [110, 272] on link "Ver Contrato" at bounding box center [105, 272] width 26 height 5
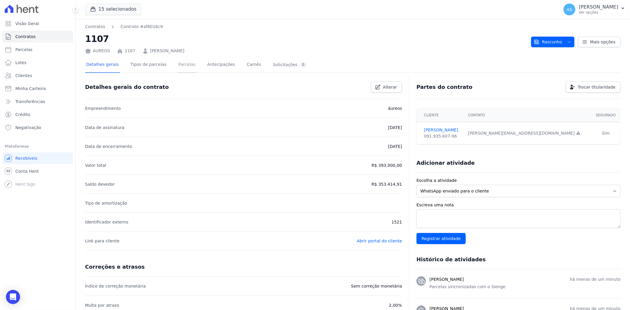
click at [179, 65] on link "Parcelas" at bounding box center [187, 65] width 20 height 16
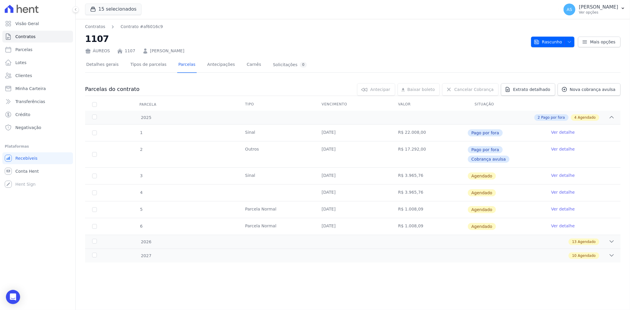
click at [559, 173] on link "Ver detalhe" at bounding box center [563, 176] width 24 height 6
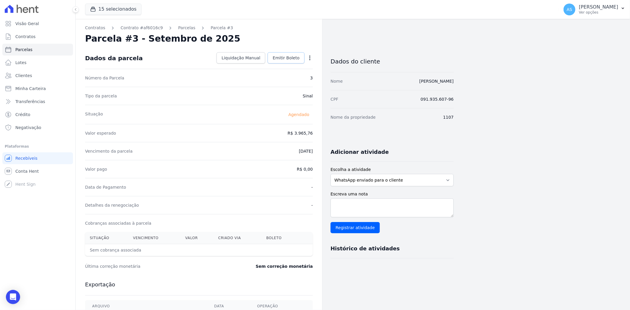
click at [287, 58] on span "Emitir Boleto" at bounding box center [286, 58] width 27 height 6
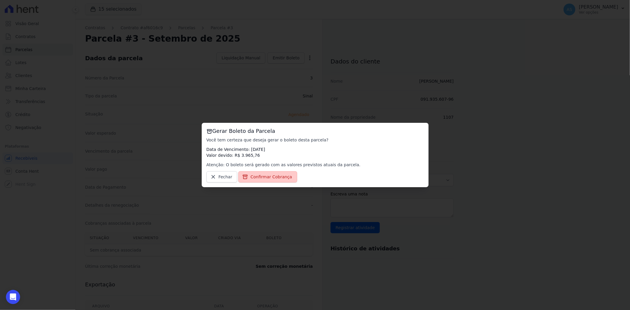
click at [264, 177] on span "Confirmar Cobrança" at bounding box center [272, 177] width 42 height 6
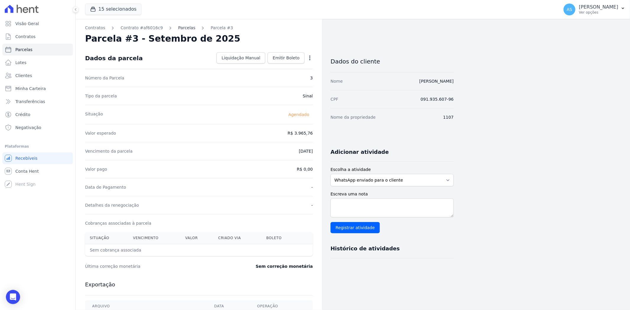
click at [181, 28] on link "Parcelas" at bounding box center [186, 28] width 17 height 6
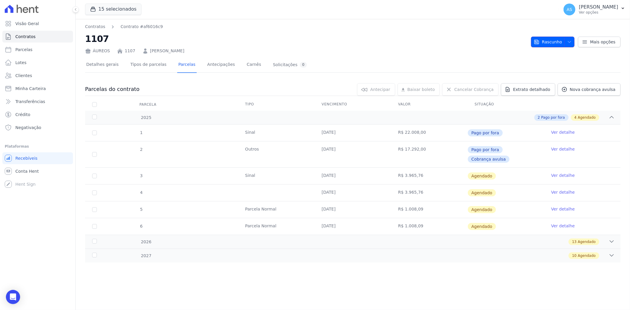
click at [571, 40] on icon "button" at bounding box center [569, 42] width 5 height 5
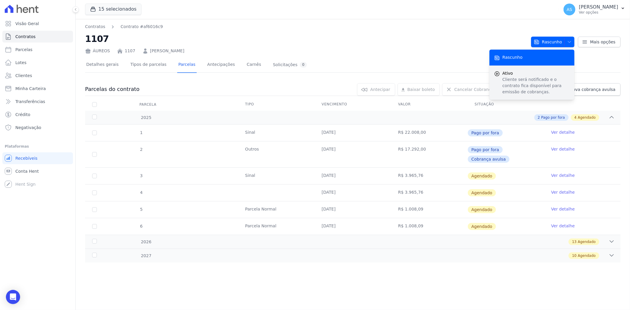
click at [517, 77] on p "Cliente será notificado e o contrato fica disponível para emissão de cobranças." at bounding box center [536, 86] width 67 height 19
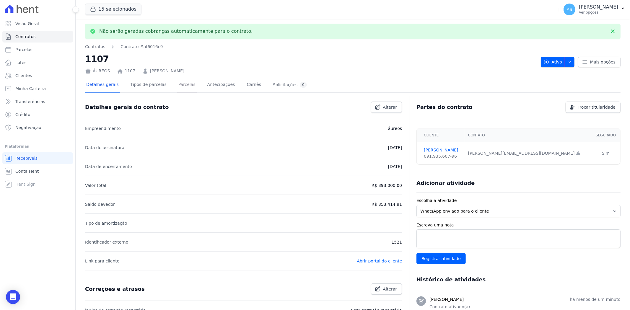
click at [186, 85] on link "Parcelas" at bounding box center [187, 85] width 20 height 16
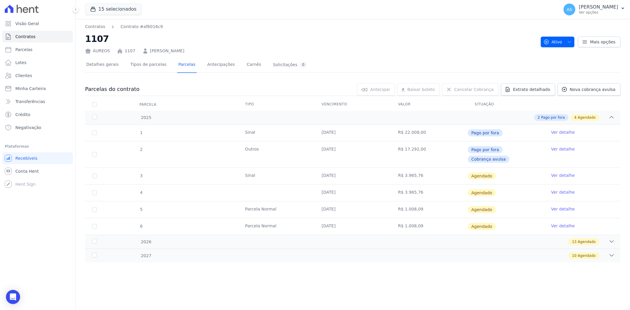
click at [560, 173] on link "Ver detalhe" at bounding box center [563, 176] width 24 height 6
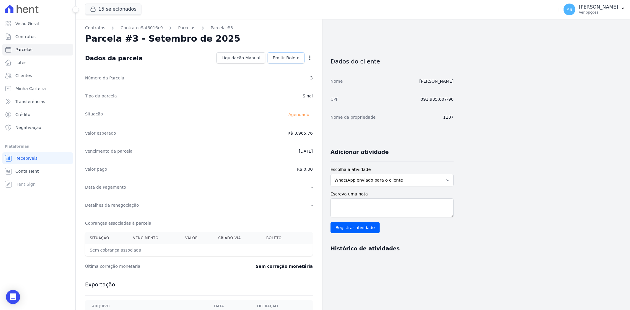
click at [283, 61] on link "Emitir Boleto" at bounding box center [286, 57] width 37 height 11
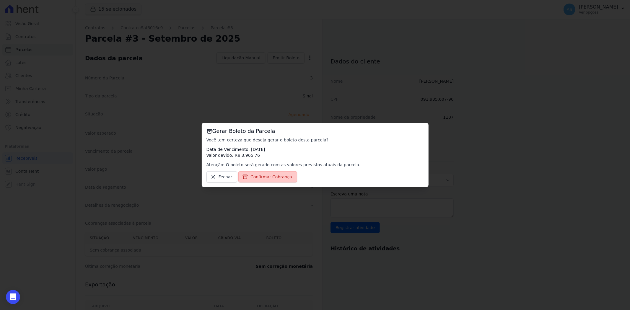
click at [261, 177] on span "Confirmar Cobrança" at bounding box center [272, 177] width 42 height 6
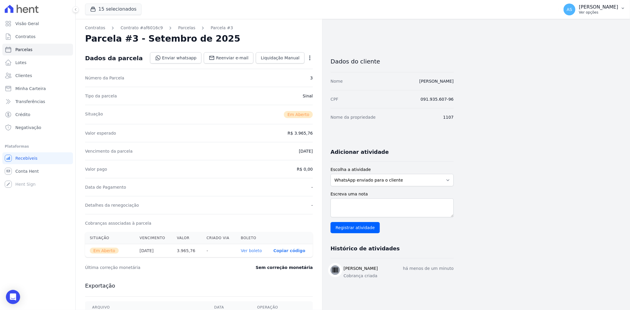
click at [623, 5] on button "AS [PERSON_NAME] Ver opções" at bounding box center [594, 9] width 71 height 17
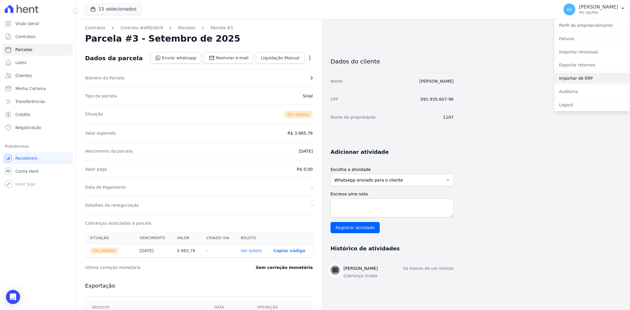
click at [573, 75] on link "Importar de ERP" at bounding box center [593, 78] width 76 height 11
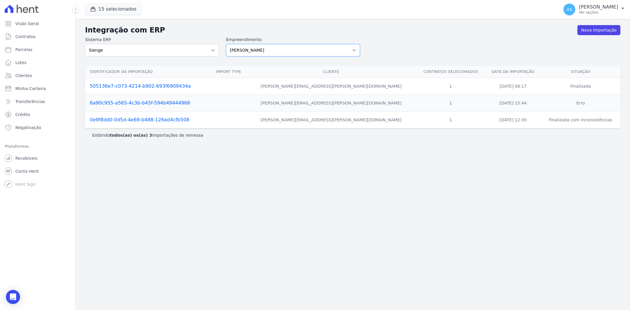
click at [355, 49] on select "[PERSON_NAME] Art Prime - [PERSON_NAME] Unique CTV Beat Residencial CTV Mob CTV…" at bounding box center [293, 50] width 134 height 12
select select "9db4d767-ec98-4519-aed7-f9568aa0b04c"
click at [226, 44] on select "[PERSON_NAME] Art Prime - [PERSON_NAME] Unique CTV Beat Residencial CTV Mob CTV…" at bounding box center [293, 50] width 134 height 12
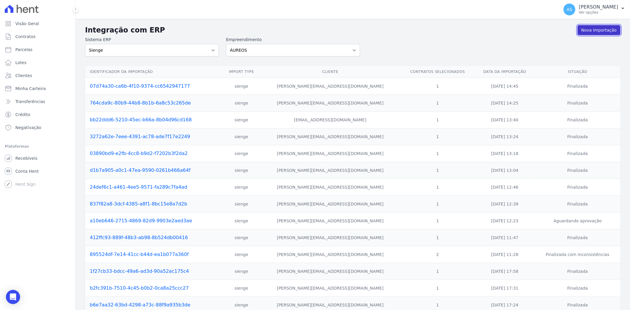
click at [596, 30] on link "Nova Importação" at bounding box center [599, 30] width 43 height 10
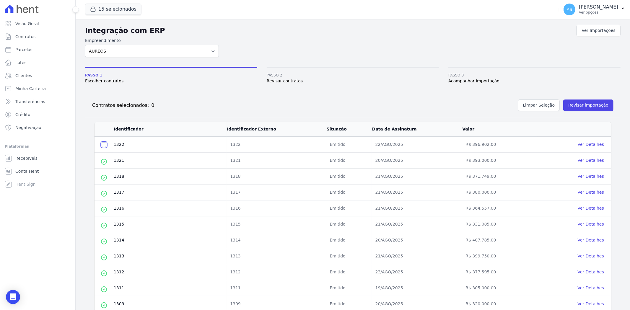
click at [102, 145] on input "checkbox" at bounding box center [104, 144] width 5 height 5
checkbox input "true"
click at [584, 104] on button "Revisar importação" at bounding box center [589, 106] width 50 height 12
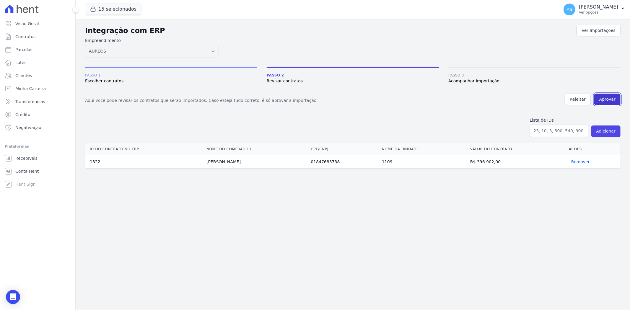
click at [605, 100] on button "Aprovar" at bounding box center [608, 100] width 26 height 12
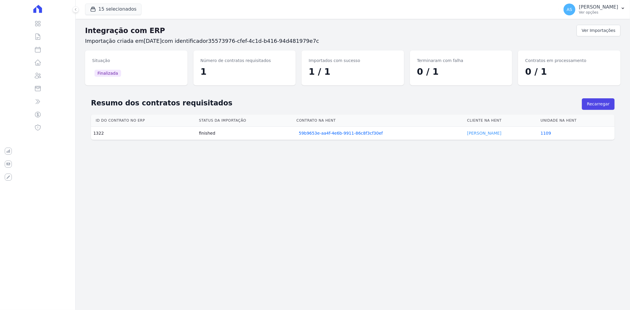
click at [486, 132] on link "[PERSON_NAME]" at bounding box center [485, 133] width 34 height 5
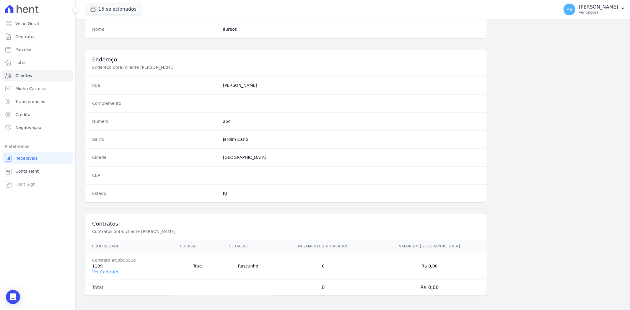
scroll to position [244, 0]
click at [105, 272] on link "Ver Contrato" at bounding box center [105, 272] width 26 height 5
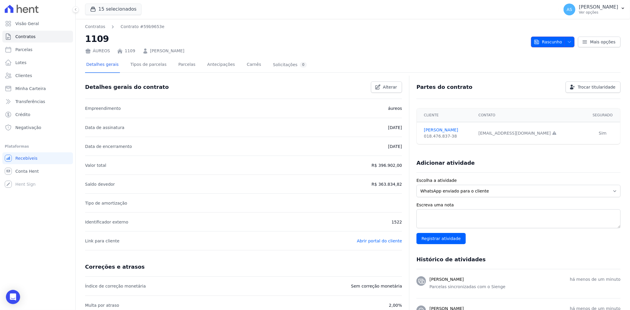
click at [568, 40] on icon "button" at bounding box center [569, 42] width 5 height 5
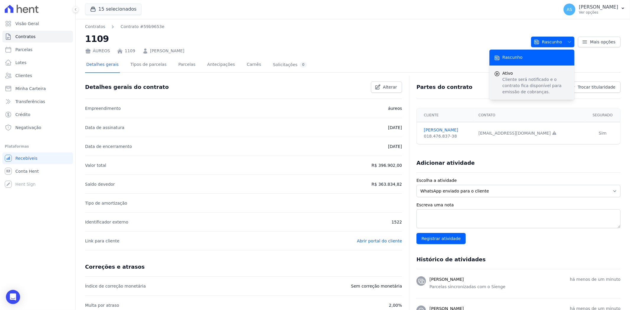
click at [522, 75] on span "Ativo" at bounding box center [536, 73] width 67 height 6
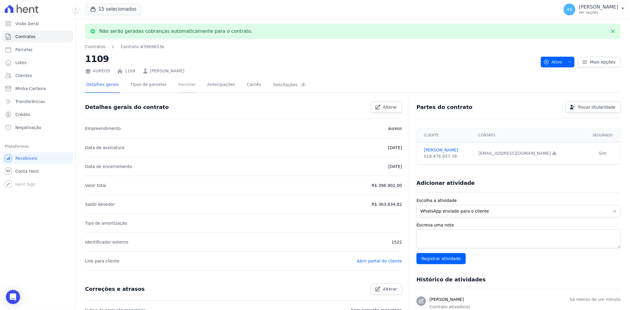
click at [177, 84] on link "Parcelas" at bounding box center [187, 85] width 20 height 16
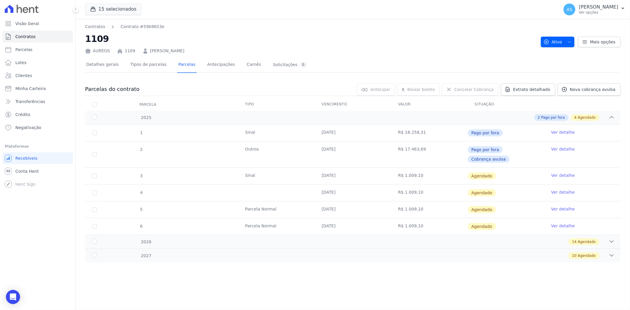
click at [564, 173] on link "Ver detalhe" at bounding box center [563, 176] width 24 height 6
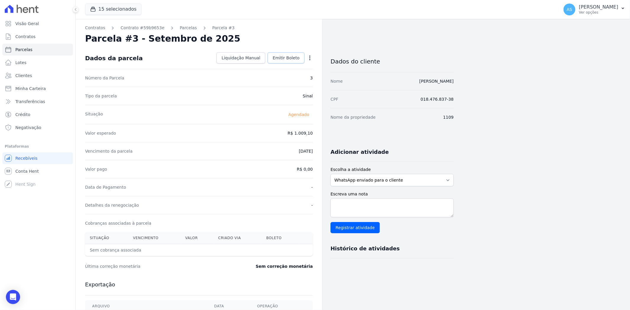
click at [291, 58] on span "Emitir Boleto" at bounding box center [286, 58] width 27 height 6
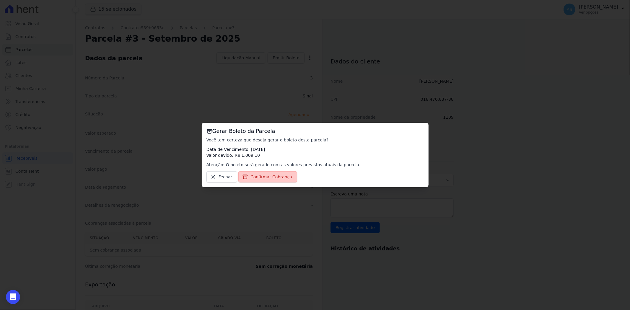
click at [255, 179] on span "Confirmar Cobrança" at bounding box center [272, 177] width 42 height 6
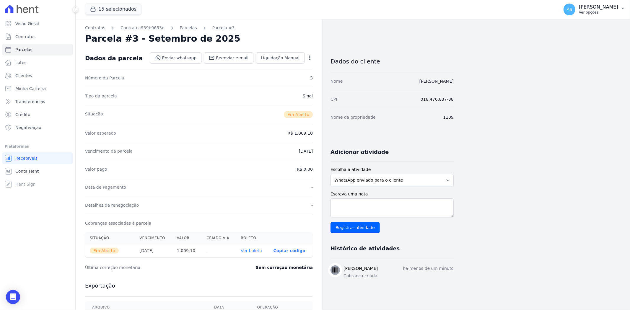
click at [598, 8] on p "[PERSON_NAME]" at bounding box center [598, 7] width 39 height 6
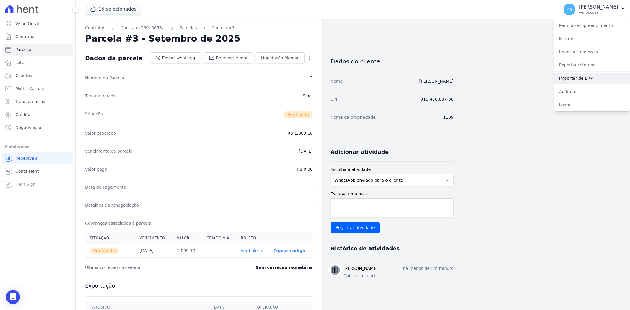
click at [576, 80] on link "Importar de ERP" at bounding box center [593, 78] width 76 height 11
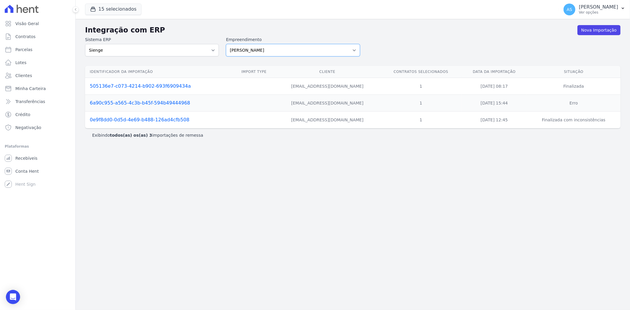
click at [355, 49] on select "[PERSON_NAME] Art Prime - [PERSON_NAME] Unique CTV Beat Residencial CTV Mob CTV…" at bounding box center [293, 50] width 134 height 12
select select "9db4d767-ec98-4519-aed7-f9568aa0b04c"
click at [226, 44] on select "[PERSON_NAME] Art Prime - [PERSON_NAME] Unique CTV Beat Residencial CTV Mob CTV…" at bounding box center [293, 50] width 134 height 12
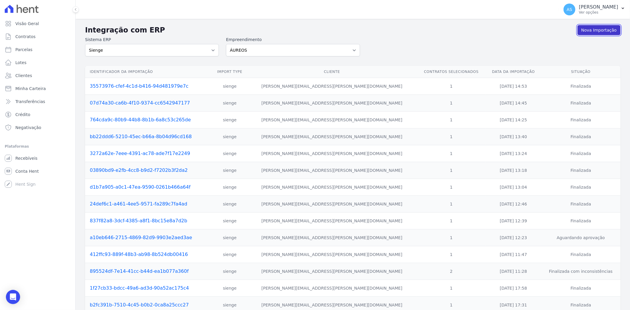
click at [583, 30] on link "Nova Importação" at bounding box center [599, 30] width 43 height 10
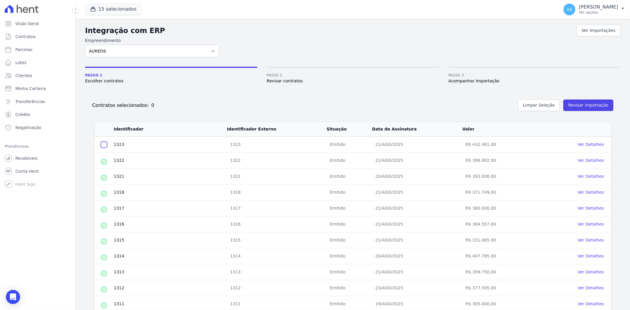
click at [102, 145] on input "checkbox" at bounding box center [104, 144] width 5 height 5
checkbox input "true"
click at [576, 104] on button "Revisar importação" at bounding box center [589, 106] width 50 height 12
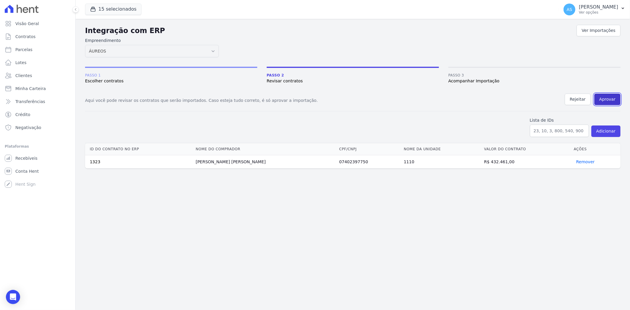
click at [607, 99] on button "Aprovar" at bounding box center [608, 100] width 26 height 12
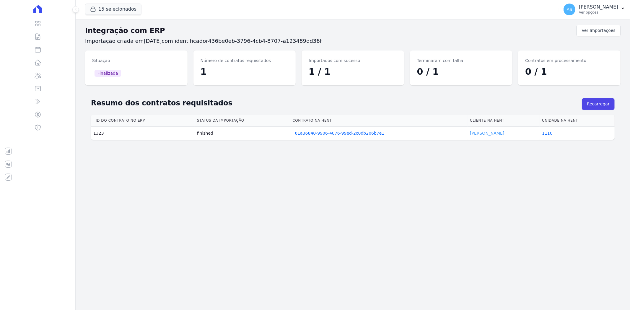
click at [481, 134] on link "JULIANA GALVÃO" at bounding box center [487, 133] width 34 height 5
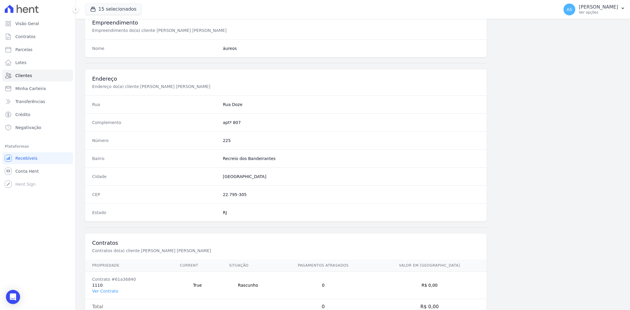
scroll to position [244, 0]
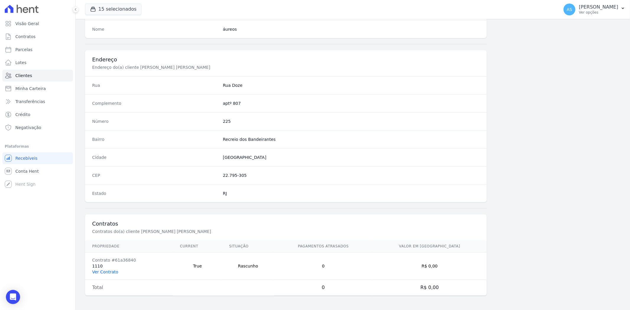
click at [94, 272] on link "Ver Contrato" at bounding box center [105, 272] width 26 height 5
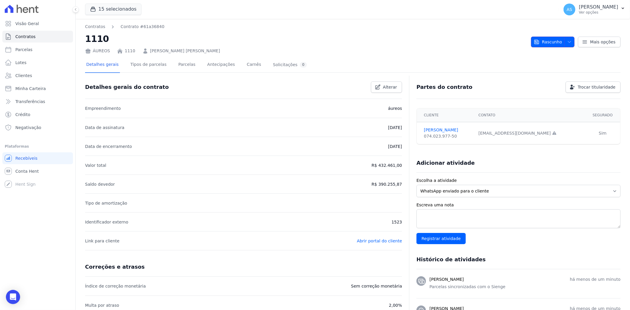
click at [567, 41] on icon "button" at bounding box center [569, 42] width 5 height 5
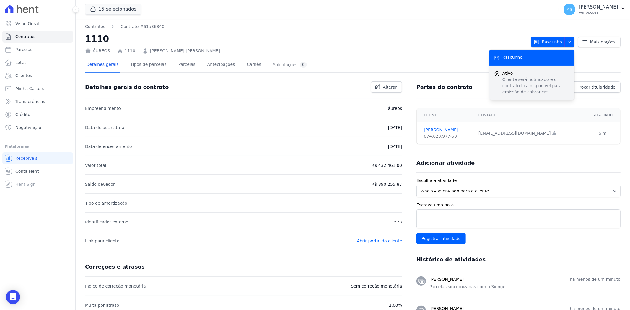
click at [516, 77] on p "Cliente será notificado e o contrato fica disponível para emissão de cobranças." at bounding box center [536, 86] width 67 height 19
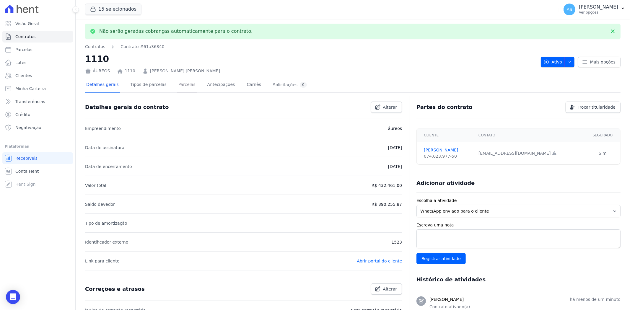
click at [178, 82] on link "Parcelas" at bounding box center [187, 85] width 20 height 16
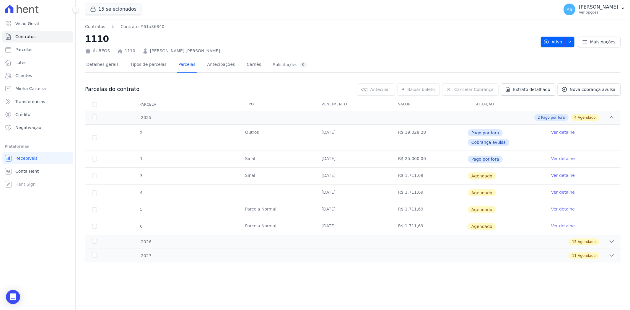
click at [556, 173] on link "Ver detalhe" at bounding box center [563, 176] width 24 height 6
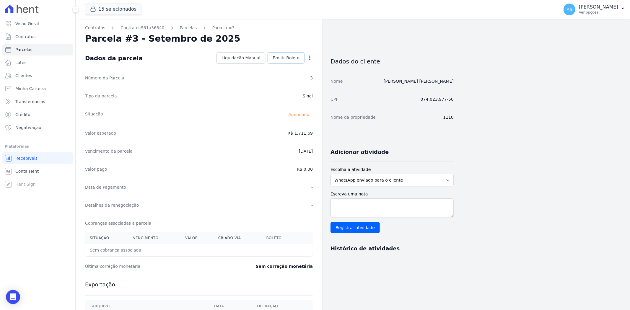
click at [286, 58] on span "Emitir Boleto" at bounding box center [286, 58] width 27 height 6
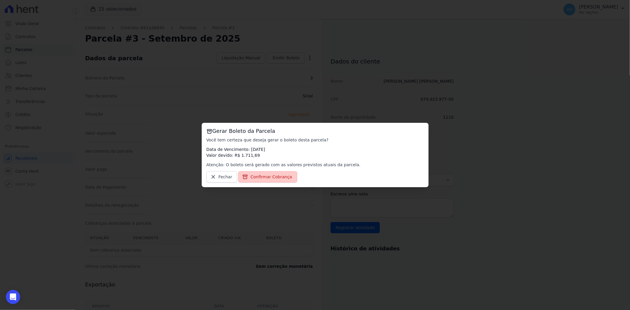
click at [260, 179] on span "Confirmar Cobrança" at bounding box center [272, 177] width 42 height 6
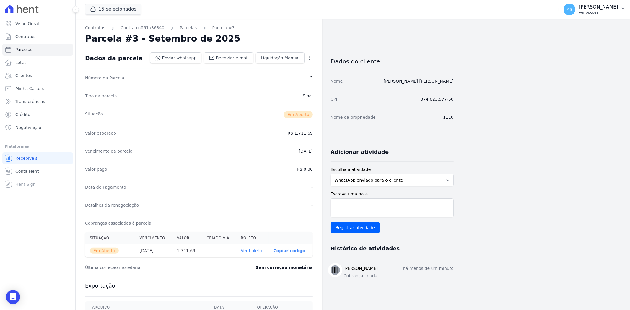
click at [621, 6] on icon "button" at bounding box center [623, 8] width 5 height 5
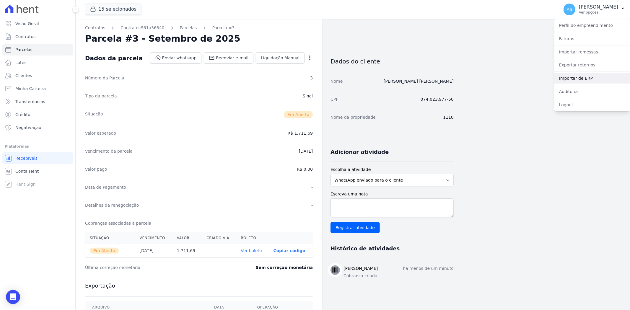
click at [581, 76] on link "Importar de ERP" at bounding box center [593, 78] width 76 height 11
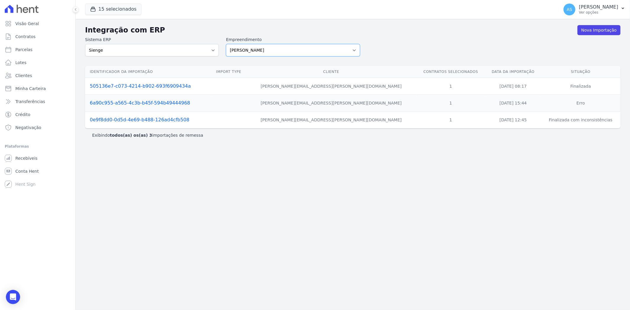
click at [358, 48] on select "[PERSON_NAME] Art Prime - [PERSON_NAME] Unique CTV Beat Residencial CTV Mob CTV…" at bounding box center [293, 50] width 134 height 12
select select "9db4d767-ec98-4519-aed7-f9568aa0b04c"
click at [226, 44] on select "[PERSON_NAME] Art Prime - [PERSON_NAME] Unique CTV Beat Residencial CTV Mob CTV…" at bounding box center [293, 50] width 134 height 12
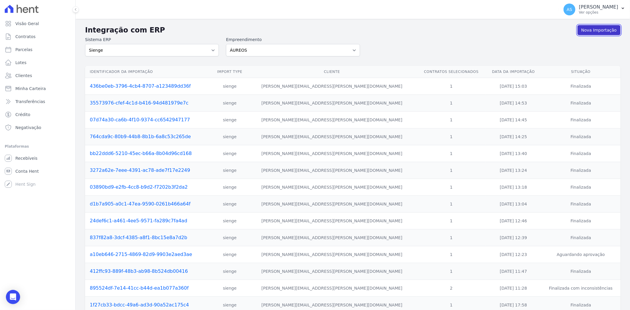
click at [586, 31] on link "Nova Importação" at bounding box center [599, 30] width 43 height 10
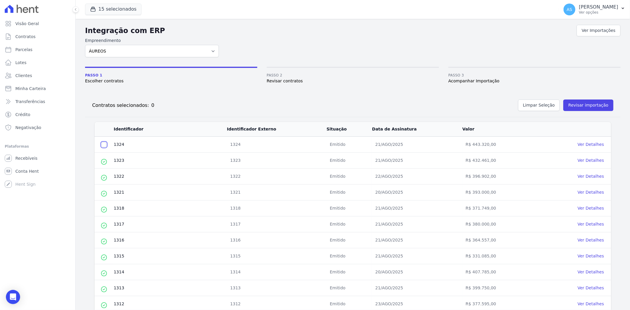
click at [105, 145] on input "checkbox" at bounding box center [104, 144] width 5 height 5
checkbox input "true"
click at [578, 104] on button "Revisar importação" at bounding box center [589, 106] width 50 height 12
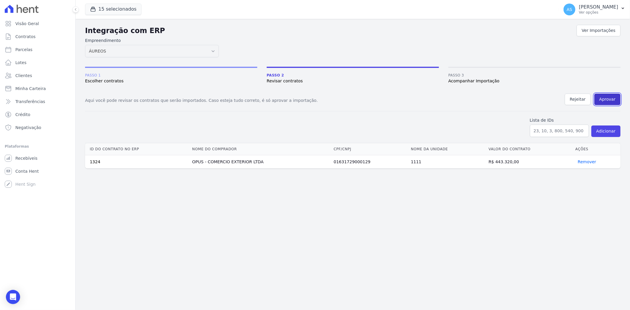
click at [606, 99] on button "Aprovar" at bounding box center [608, 100] width 26 height 12
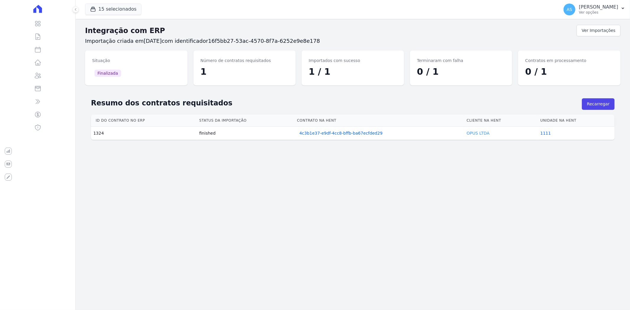
click at [473, 133] on link "OPUS LTDA" at bounding box center [478, 133] width 23 height 5
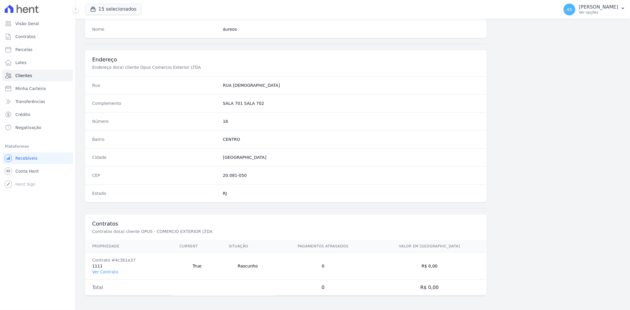
scroll to position [244, 0]
click at [102, 272] on link "Ver Contrato" at bounding box center [105, 272] width 26 height 5
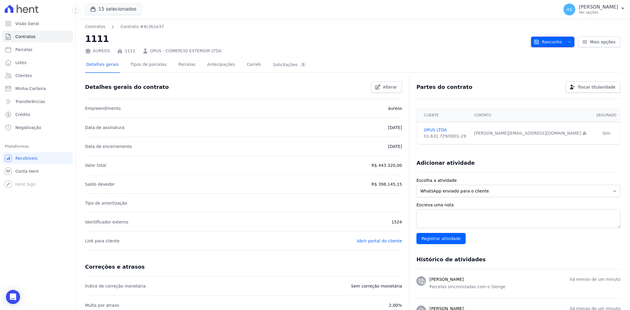
click at [552, 39] on span "Rascunho" at bounding box center [548, 42] width 28 height 11
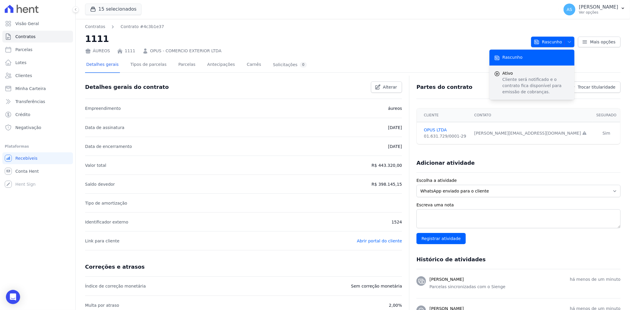
click at [509, 81] on p "Cliente será notificado e o contrato fica disponível para emissão de cobranças." at bounding box center [536, 86] width 67 height 19
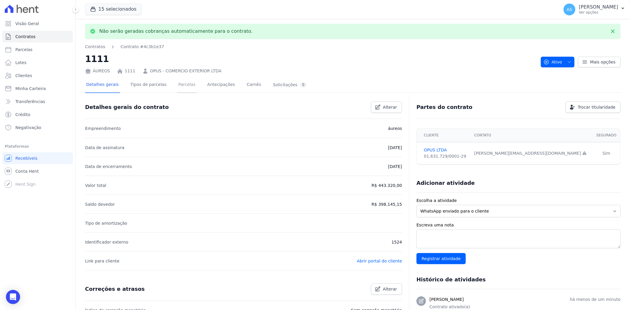
click at [177, 85] on link "Parcelas" at bounding box center [187, 85] width 20 height 16
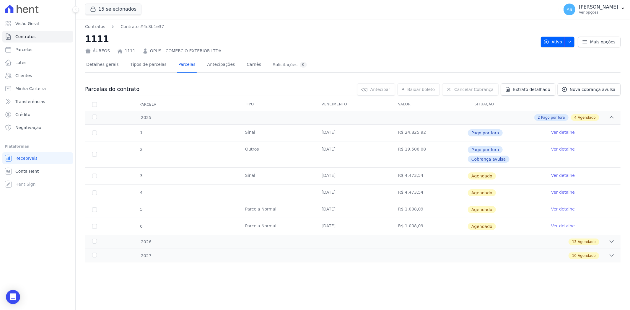
click at [564, 173] on link "Ver detalhe" at bounding box center [563, 176] width 24 height 6
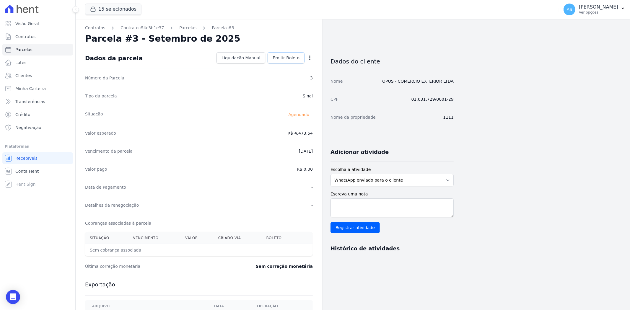
click at [287, 55] on span "Emitir Boleto" at bounding box center [286, 58] width 27 height 6
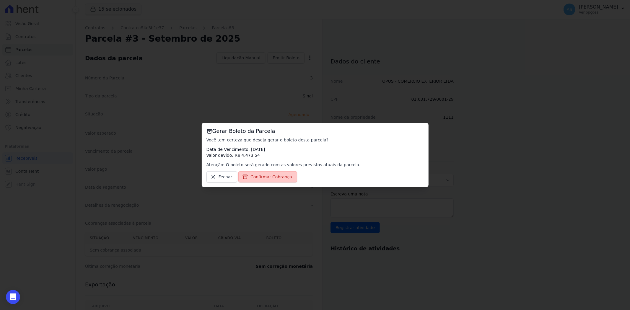
click at [259, 178] on span "Confirmar Cobrança" at bounding box center [272, 177] width 42 height 6
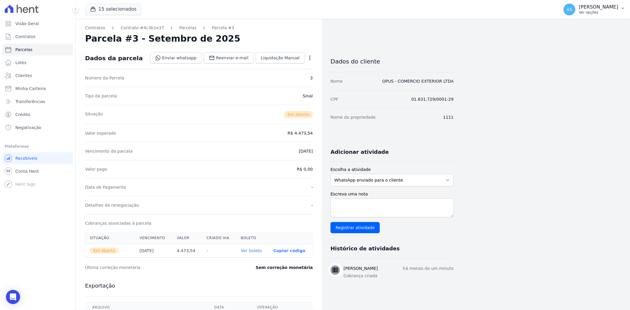
click at [618, 9] on p "[PERSON_NAME]" at bounding box center [598, 7] width 39 height 6
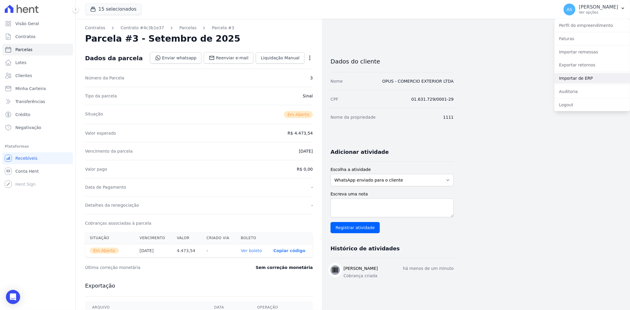
click at [572, 77] on link "Importar de ERP" at bounding box center [593, 78] width 76 height 11
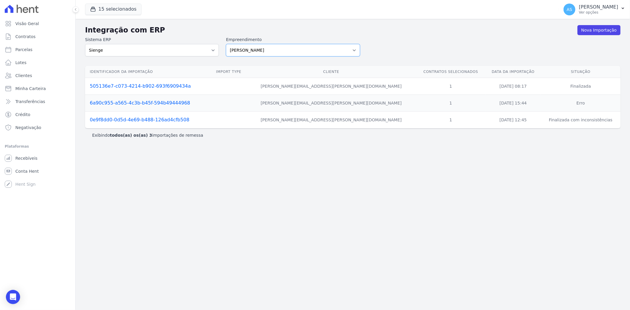
click at [351, 48] on select "[PERSON_NAME] Art Prime - [PERSON_NAME] Unique CTV Beat Residencial CTV Mob CTV…" at bounding box center [293, 50] width 134 height 12
select select "9db4d767-ec98-4519-aed7-f9568aa0b04c"
click at [226, 44] on select "[PERSON_NAME] Art Prime - [PERSON_NAME] Unique CTV Beat Residencial CTV Mob CTV…" at bounding box center [293, 50] width 134 height 12
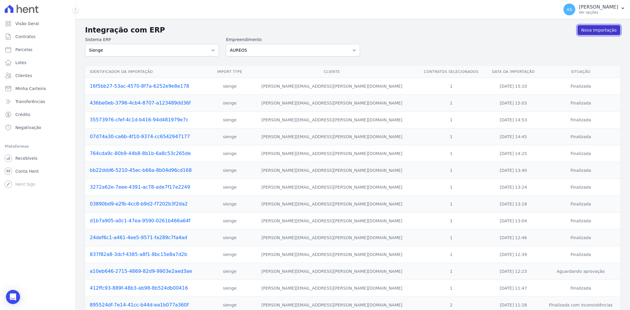
click at [589, 31] on link "Nova Importação" at bounding box center [599, 30] width 43 height 10
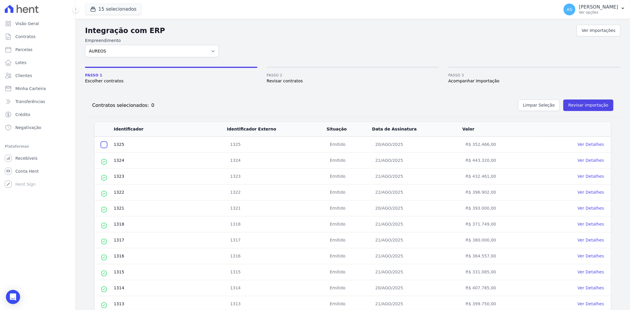
click at [103, 145] on input "checkbox" at bounding box center [104, 144] width 5 height 5
checkbox input "true"
click at [580, 105] on button "Revisar importação" at bounding box center [589, 106] width 50 height 12
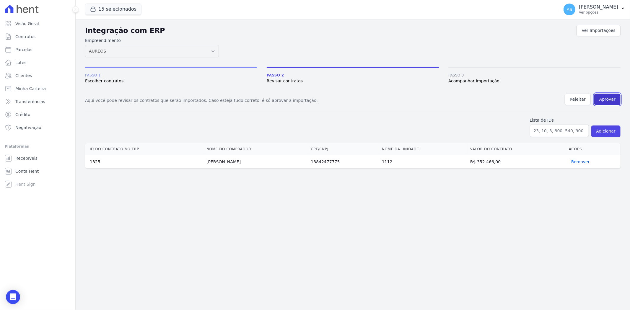
click at [606, 98] on button "Aprovar" at bounding box center [608, 100] width 26 height 12
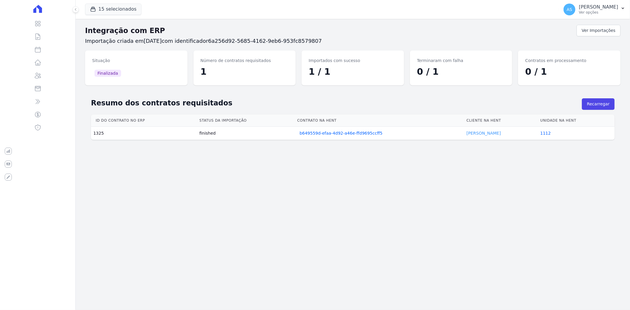
click at [478, 135] on link "[PERSON_NAME]" at bounding box center [484, 133] width 34 height 5
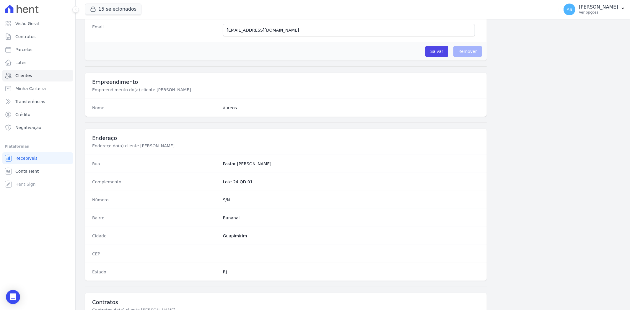
scroll to position [244, 0]
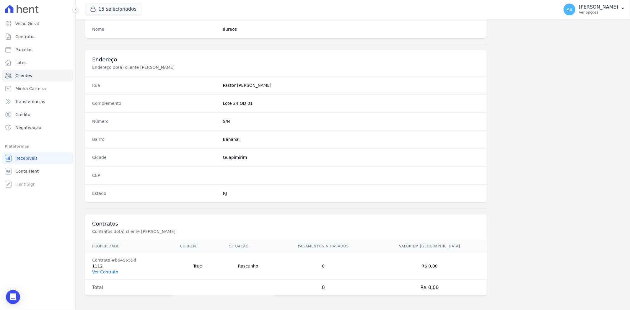
click at [99, 270] on link "Ver Contrato" at bounding box center [105, 272] width 26 height 5
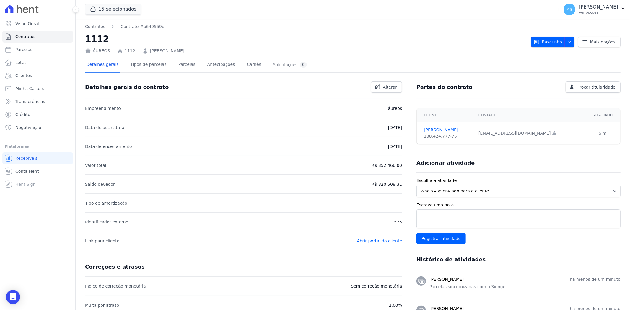
click at [567, 40] on icon "button" at bounding box center [569, 42] width 5 height 5
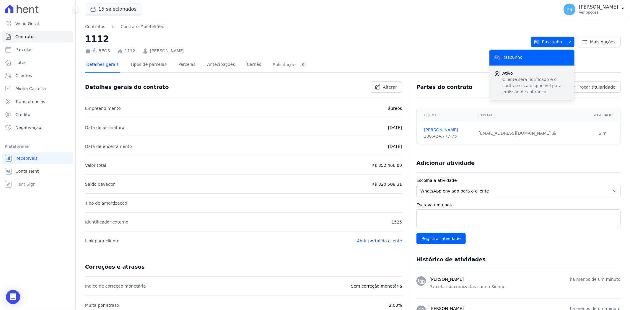
click at [517, 76] on span "Ativo" at bounding box center [536, 73] width 67 height 6
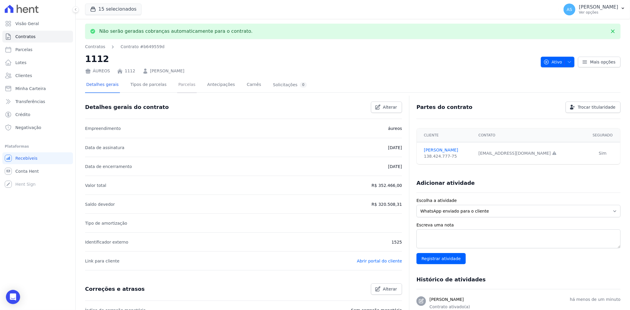
click at [180, 84] on link "Parcelas" at bounding box center [187, 85] width 20 height 16
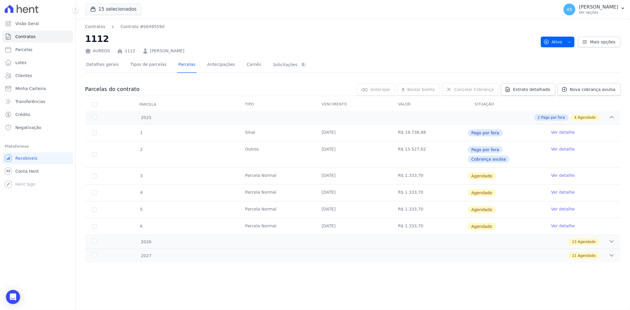
click at [559, 173] on link "Ver detalhe" at bounding box center [563, 176] width 24 height 6
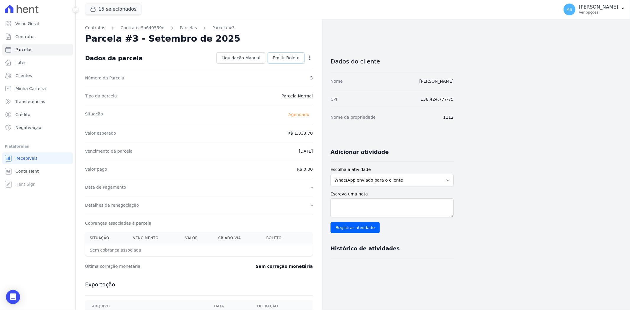
click at [278, 60] on span "Emitir Boleto" at bounding box center [286, 58] width 27 height 6
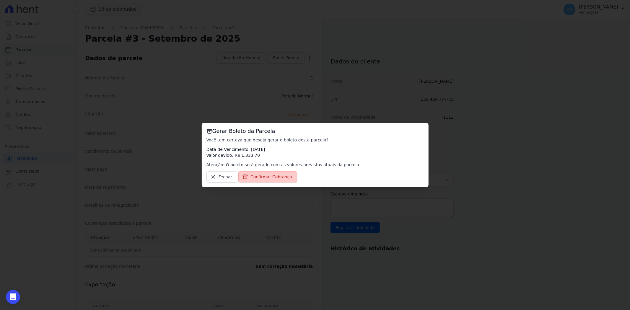
click at [256, 176] on span "Confirmar Cobrança" at bounding box center [272, 177] width 42 height 6
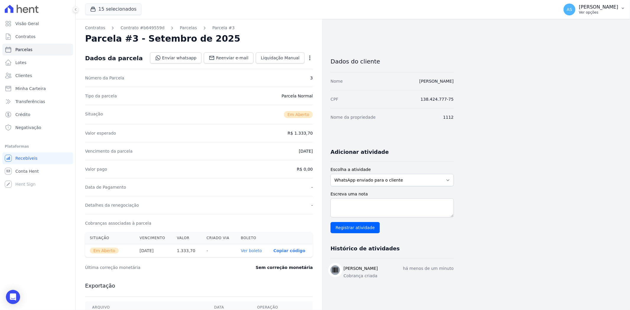
click at [625, 9] on icon "button" at bounding box center [623, 8] width 5 height 5
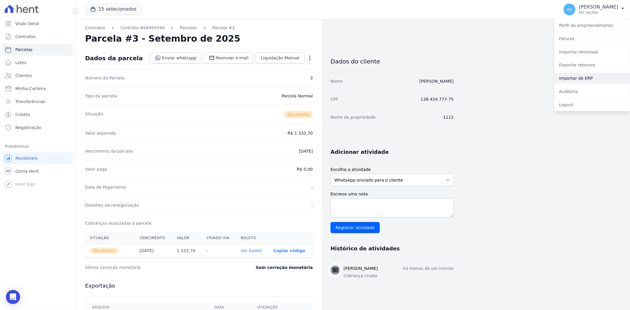
click at [584, 76] on link "Importar de ERP" at bounding box center [593, 78] width 76 height 11
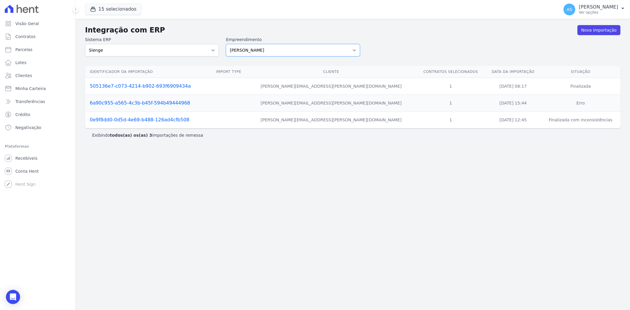
click at [262, 48] on select "[PERSON_NAME] Art Prime - [PERSON_NAME] Unique CTV Beat Residencial CTV Mob CTV…" at bounding box center [293, 50] width 134 height 12
select select "9db4d767-ec98-4519-aed7-f9568aa0b04c"
click at [226, 44] on select "[PERSON_NAME] Art Prime - [PERSON_NAME] Unique CTV Beat Residencial CTV Mob CTV…" at bounding box center [293, 50] width 134 height 12
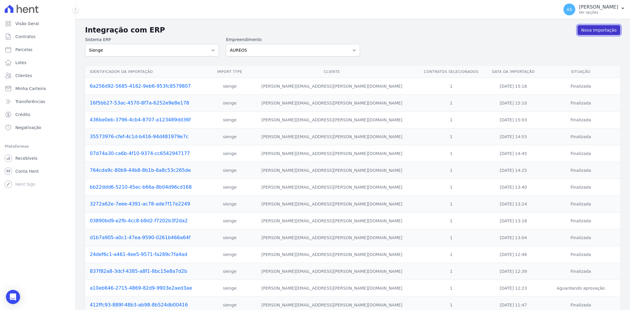
click at [595, 26] on link "Nova Importação" at bounding box center [599, 30] width 43 height 10
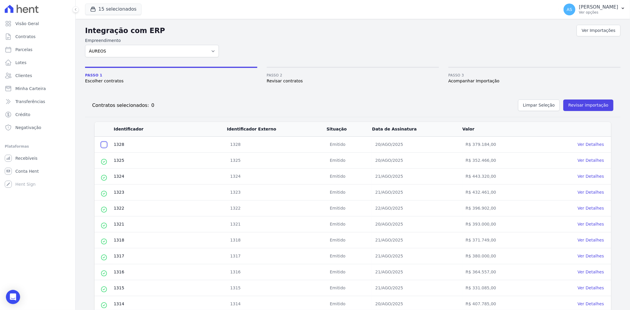
click at [103, 145] on input "checkbox" at bounding box center [104, 144] width 5 height 5
checkbox input "true"
click at [583, 100] on button "Revisar importação" at bounding box center [589, 106] width 50 height 12
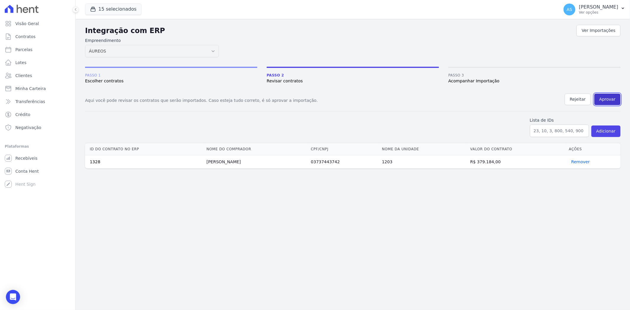
click at [606, 98] on button "Aprovar" at bounding box center [608, 100] width 26 height 12
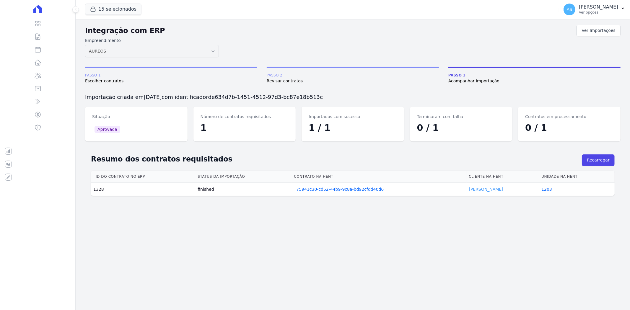
click at [481, 191] on link "Alexsandro Fernandes" at bounding box center [486, 189] width 34 height 5
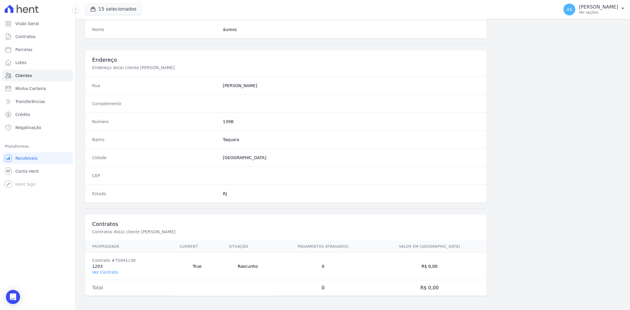
scroll to position [244, 0]
click at [100, 270] on link "Ver Contrato" at bounding box center [105, 272] width 26 height 5
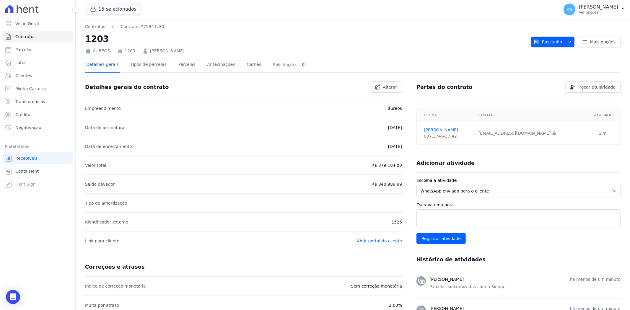
click at [553, 43] on span "Rascunho" at bounding box center [548, 42] width 28 height 11
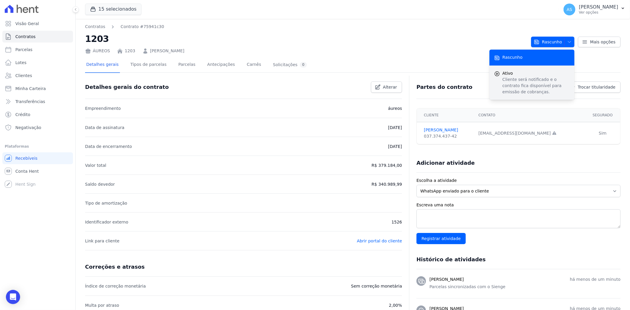
click at [530, 77] on p "Cliente será notificado e o contrato fica disponível para emissão de cobranças." at bounding box center [536, 86] width 67 height 19
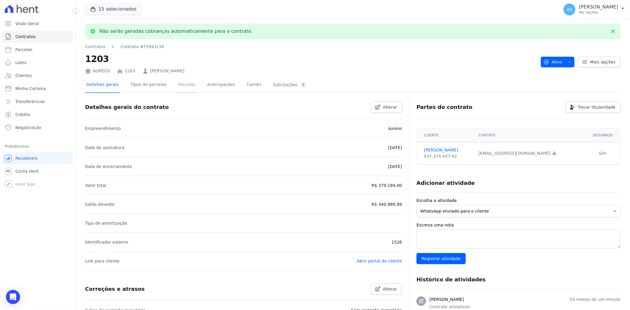
click at [180, 86] on link "Parcelas" at bounding box center [187, 85] width 20 height 16
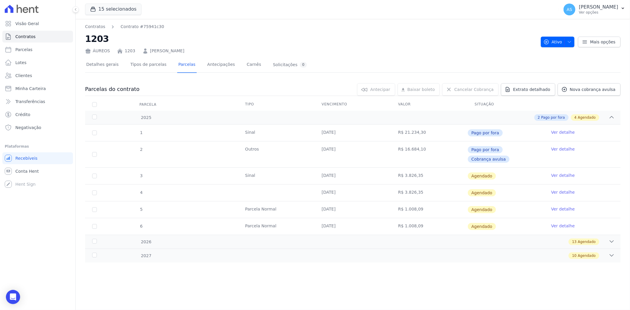
click at [563, 173] on link "Ver detalhe" at bounding box center [563, 176] width 24 height 6
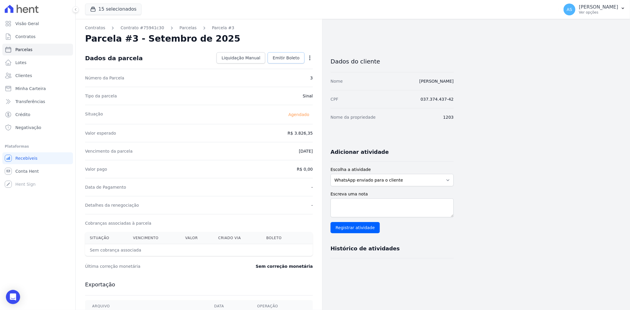
click at [281, 59] on span "Emitir Boleto" at bounding box center [286, 58] width 27 height 6
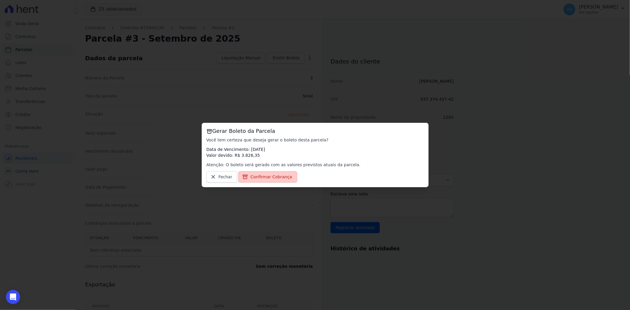
click at [256, 175] on span "Confirmar Cobrança" at bounding box center [272, 177] width 42 height 6
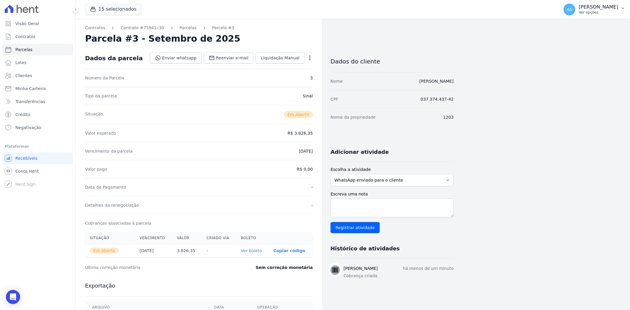
click at [620, 8] on button "AS [PERSON_NAME] Ver opções" at bounding box center [594, 9] width 71 height 17
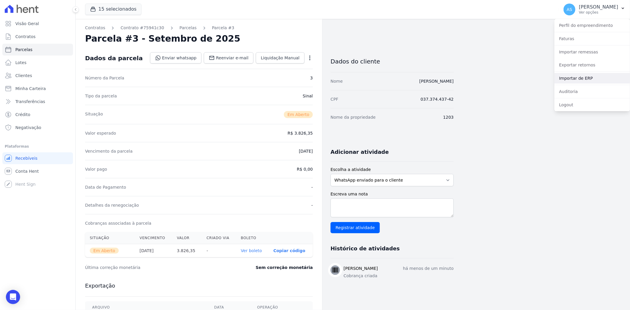
click at [572, 79] on link "Importar de ERP" at bounding box center [593, 78] width 76 height 11
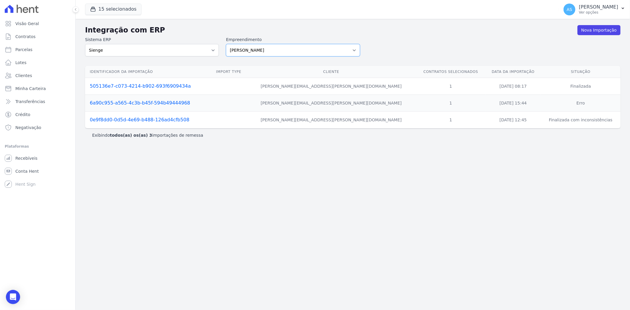
click at [350, 48] on select "[PERSON_NAME] Art Prime - [PERSON_NAME] Unique CTV Beat Residencial CTV Mob CTV…" at bounding box center [293, 50] width 134 height 12
select select "9db4d767-ec98-4519-aed7-f9568aa0b04c"
click at [226, 44] on select "[PERSON_NAME] Art Prime - [PERSON_NAME] Unique CTV Beat Residencial CTV Mob CTV…" at bounding box center [293, 50] width 134 height 12
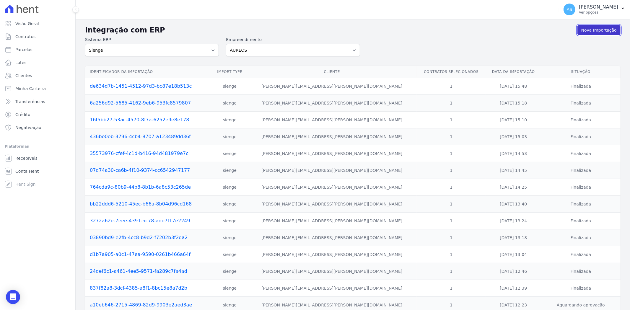
click at [590, 28] on link "Nova Importação" at bounding box center [599, 30] width 43 height 10
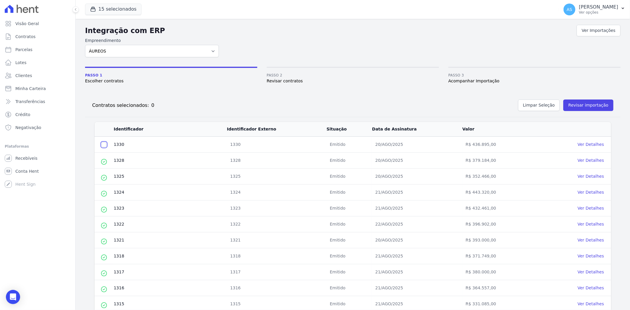
click at [103, 145] on input "checkbox" at bounding box center [104, 144] width 5 height 5
checkbox input "true"
click at [585, 104] on button "Revisar importação" at bounding box center [589, 106] width 50 height 12
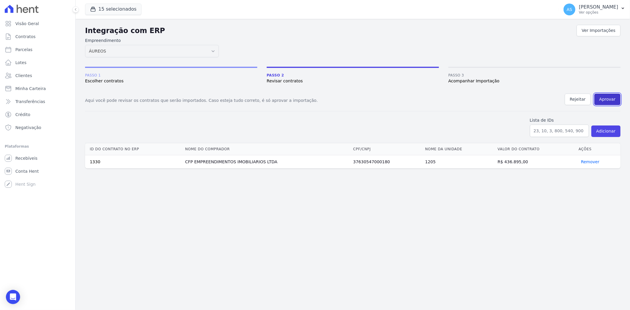
click at [606, 98] on button "Aprovar" at bounding box center [608, 100] width 26 height 12
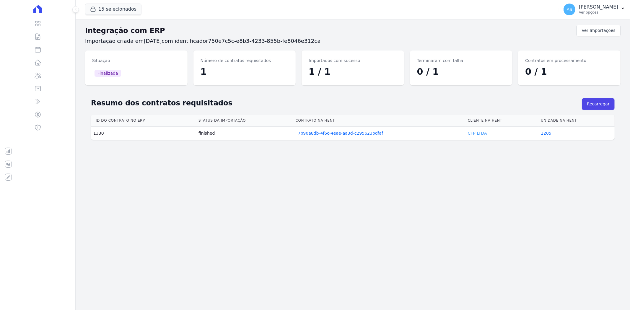
click at [474, 132] on link "CFP LTDA" at bounding box center [477, 133] width 19 height 5
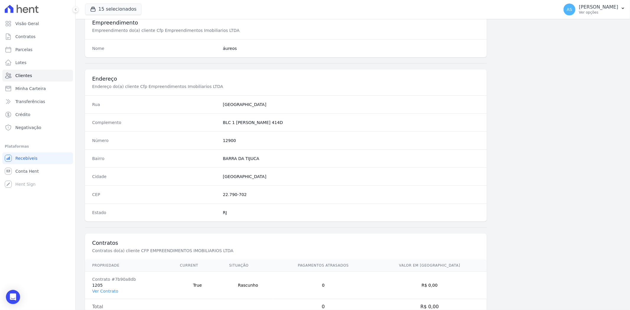
scroll to position [244, 0]
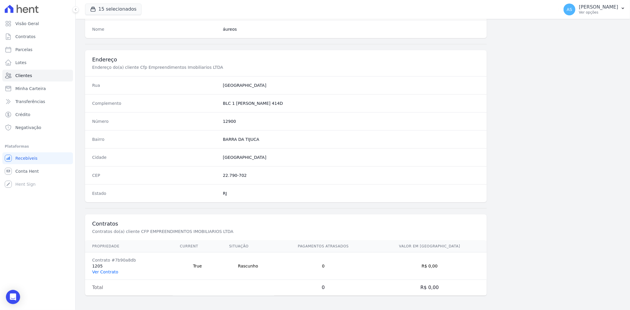
click at [103, 270] on link "Ver Contrato" at bounding box center [105, 272] width 26 height 5
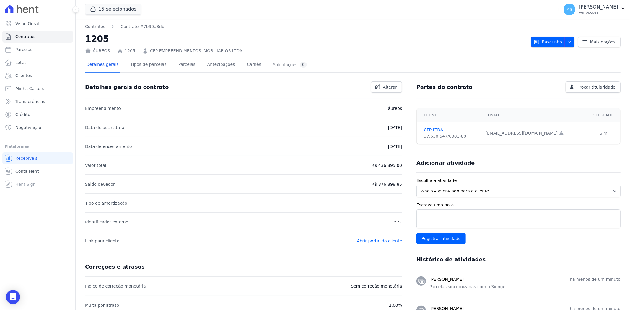
click at [546, 41] on span "Rascunho" at bounding box center [548, 42] width 28 height 11
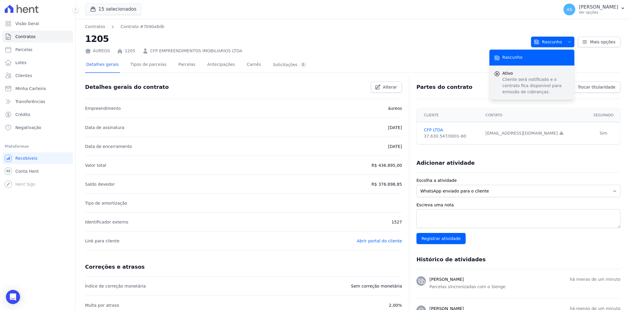
click at [519, 78] on p "Cliente será notificado e o contrato fica disponível para emissão de cobranças." at bounding box center [536, 86] width 67 height 19
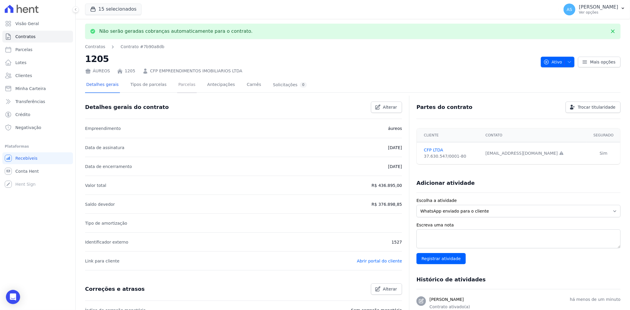
click at [178, 84] on link "Parcelas" at bounding box center [187, 85] width 20 height 16
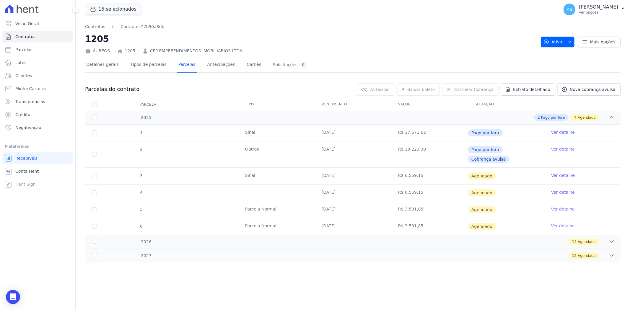
click at [560, 173] on link "Ver detalhe" at bounding box center [563, 176] width 24 height 6
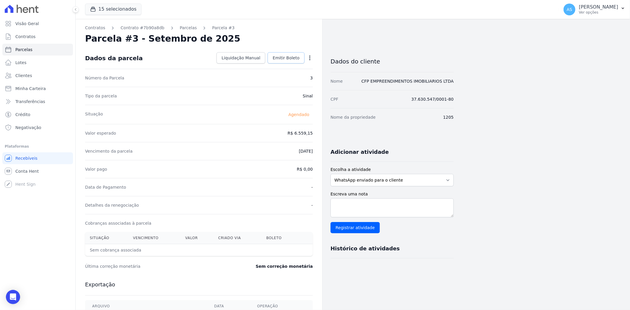
click at [285, 58] on span "Emitir Boleto" at bounding box center [286, 58] width 27 height 6
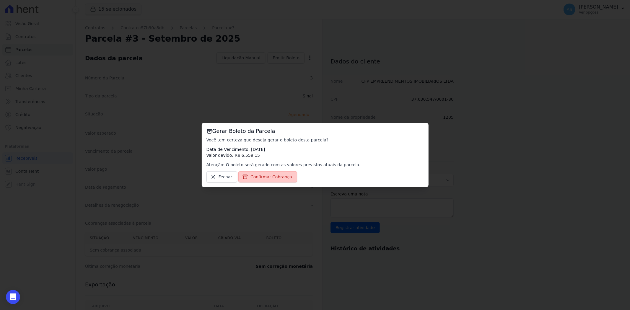
click at [265, 177] on span "Confirmar Cobrança" at bounding box center [272, 177] width 42 height 6
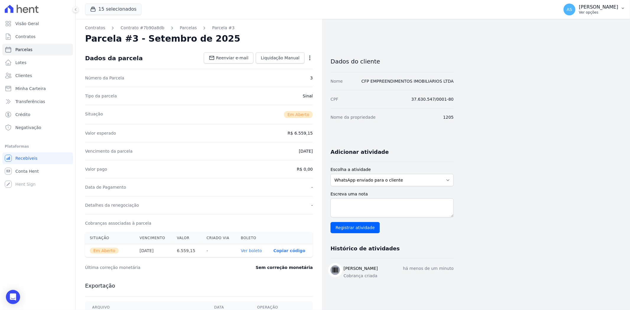
click at [623, 7] on icon "button" at bounding box center [623, 8] width 5 height 5
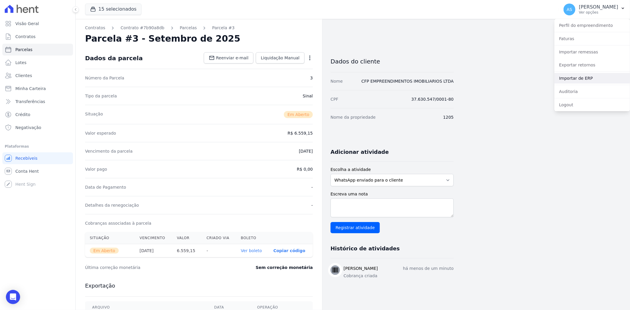
click at [573, 81] on link "Importar de ERP" at bounding box center [593, 78] width 76 height 11
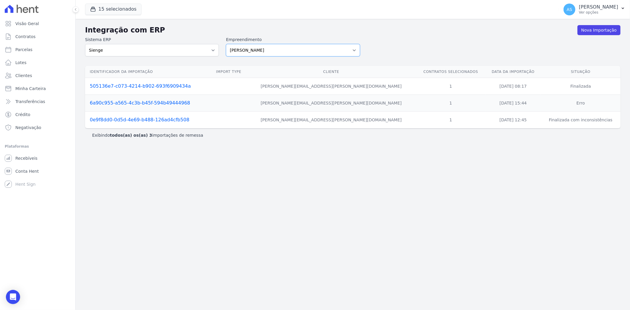
click at [355, 48] on select "[PERSON_NAME] Art Prime - [PERSON_NAME] Unique CTV Beat Residencial CTV Mob CTV…" at bounding box center [293, 50] width 134 height 12
select select "9db4d767-ec98-4519-aed7-f9568aa0b04c"
click at [226, 44] on select "[PERSON_NAME] Art Prime - [PERSON_NAME] Unique CTV Beat Residencial CTV Mob CTV…" at bounding box center [293, 50] width 134 height 12
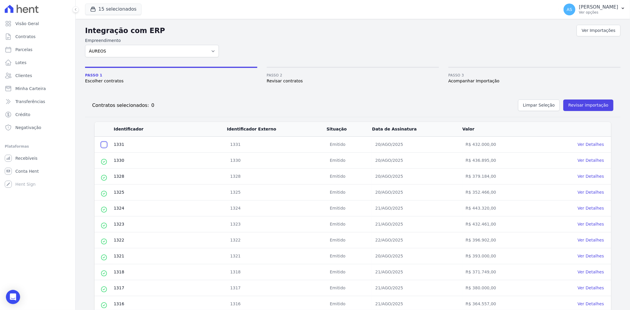
click at [103, 143] on input "checkbox" at bounding box center [104, 144] width 5 height 5
checkbox input "true"
click at [583, 105] on button "Revisar importação" at bounding box center [589, 106] width 50 height 12
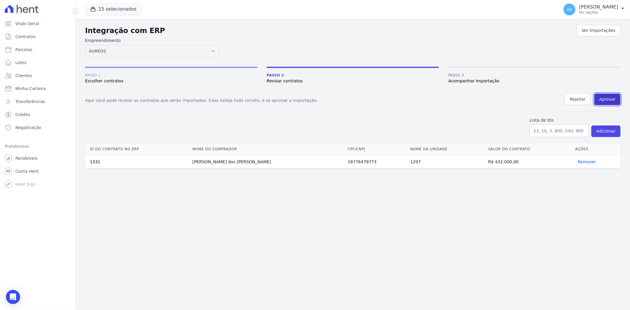
click at [611, 97] on button "Aprovar" at bounding box center [608, 100] width 26 height 12
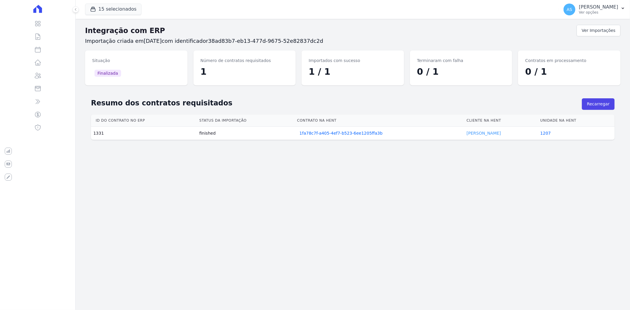
click at [484, 131] on link "[PERSON_NAME]" at bounding box center [484, 133] width 34 height 5
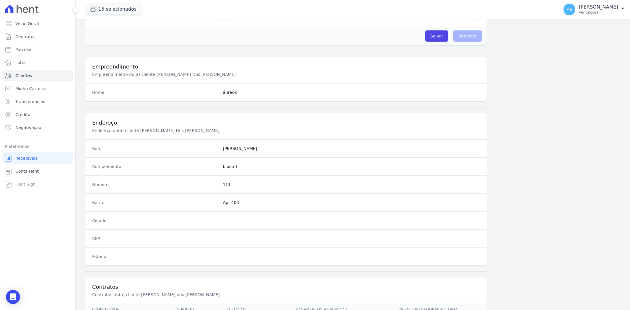
scroll to position [244, 0]
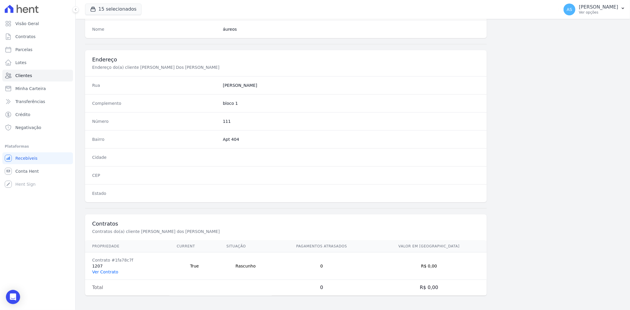
click at [96, 272] on link "Ver Contrato" at bounding box center [105, 272] width 26 height 5
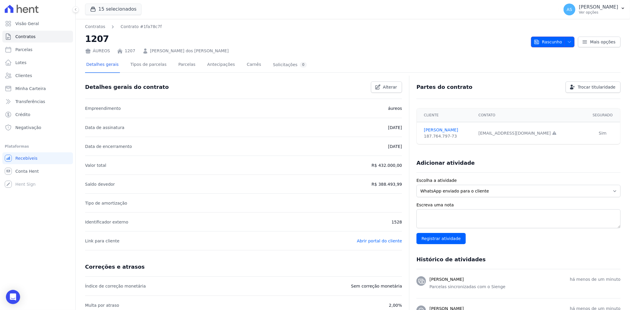
click at [567, 42] on icon "button" at bounding box center [569, 42] width 5 height 5
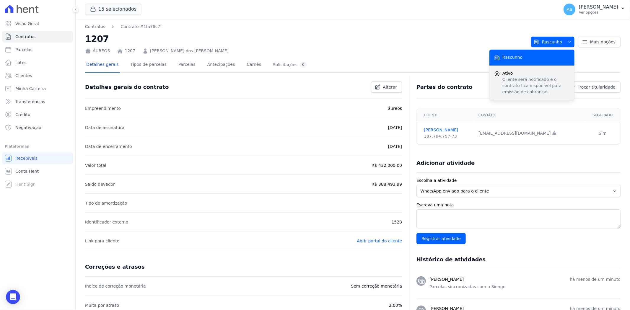
click at [515, 78] on p "Cliente será notificado e o contrato fica disponível para emissão de cobranças." at bounding box center [536, 86] width 67 height 19
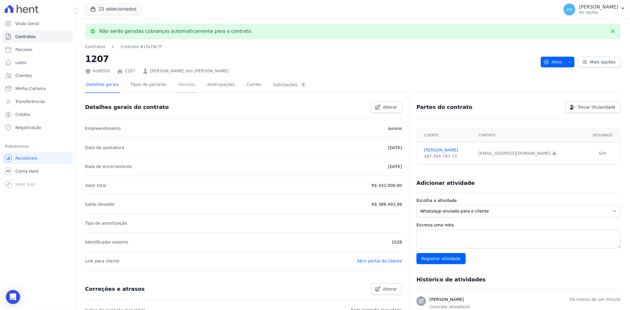
click at [178, 85] on link "Parcelas" at bounding box center [187, 85] width 20 height 16
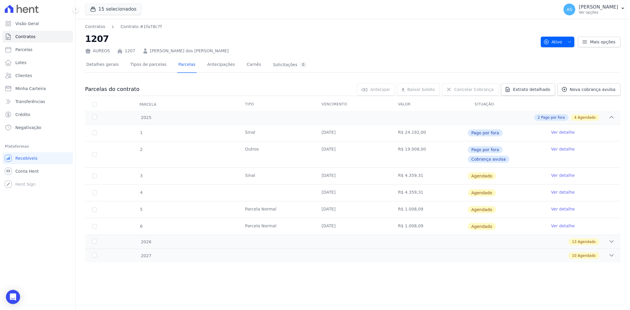
click at [562, 173] on link "Ver detalhe" at bounding box center [563, 176] width 24 height 6
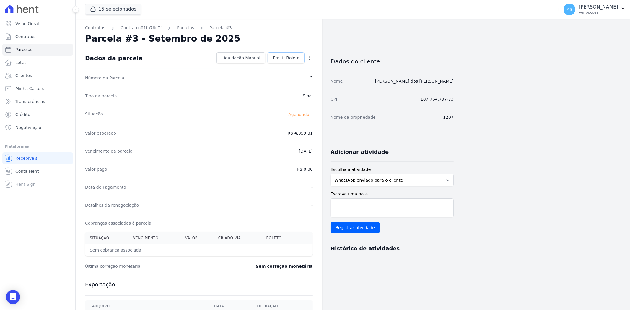
click at [290, 57] on span "Emitir Boleto" at bounding box center [286, 58] width 27 height 6
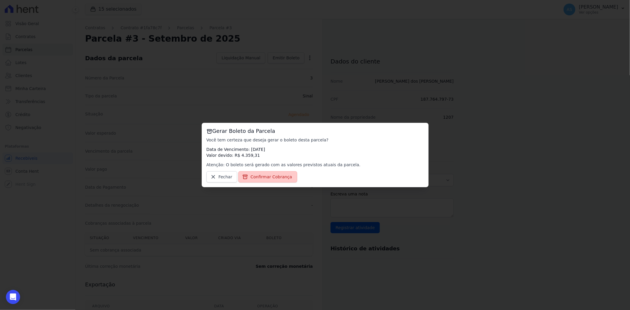
click at [259, 177] on span "Confirmar Cobrança" at bounding box center [272, 177] width 42 height 6
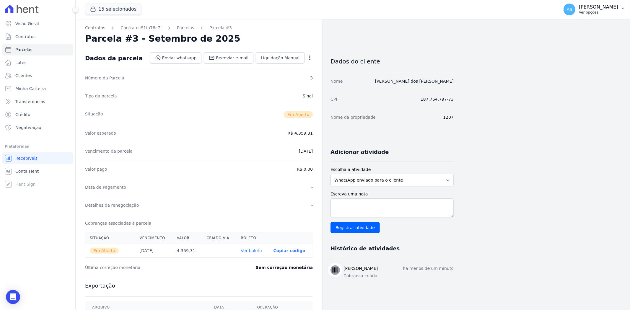
click at [623, 7] on icon "button" at bounding box center [623, 8] width 5 height 5
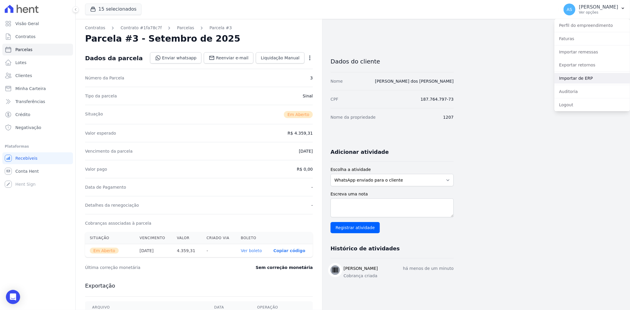
click at [578, 77] on link "Importar de ERP" at bounding box center [593, 78] width 76 height 11
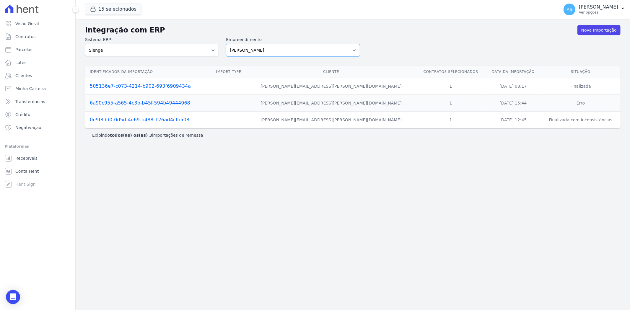
click at [356, 50] on select "[PERSON_NAME] Art Prime - [PERSON_NAME] Unique CTV Beat Residencial CTV Mob CTV…" at bounding box center [293, 50] width 134 height 12
select select "9db4d767-ec98-4519-aed7-f9568aa0b04c"
click at [226, 44] on select "[PERSON_NAME] Art Prime - [PERSON_NAME] Unique CTV Beat Residencial CTV Mob CTV…" at bounding box center [293, 50] width 134 height 12
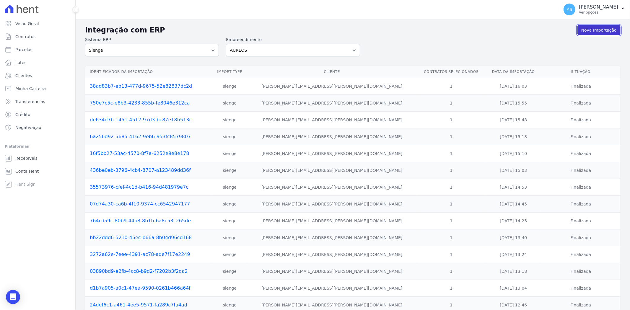
click at [592, 30] on link "Nova Importação" at bounding box center [599, 30] width 43 height 10
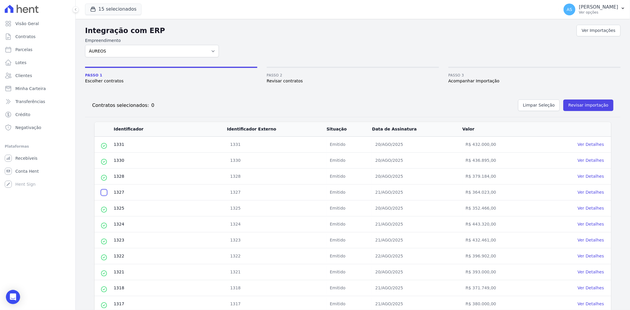
click at [104, 191] on input "checkbox" at bounding box center [104, 192] width 5 height 5
checkbox input "true"
click at [577, 106] on button "Revisar importação" at bounding box center [589, 106] width 50 height 12
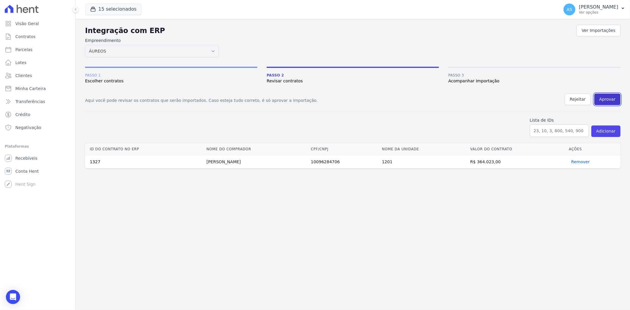
click at [613, 98] on button "Aprovar" at bounding box center [608, 100] width 26 height 12
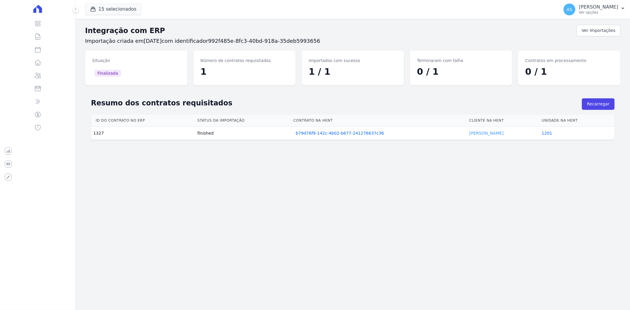
click at [473, 135] on link "Bruno Garcia" at bounding box center [487, 133] width 34 height 5
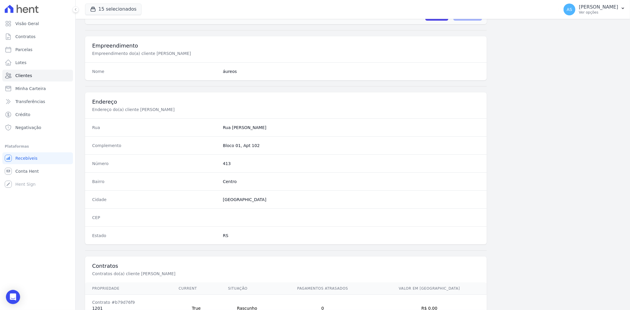
scroll to position [244, 0]
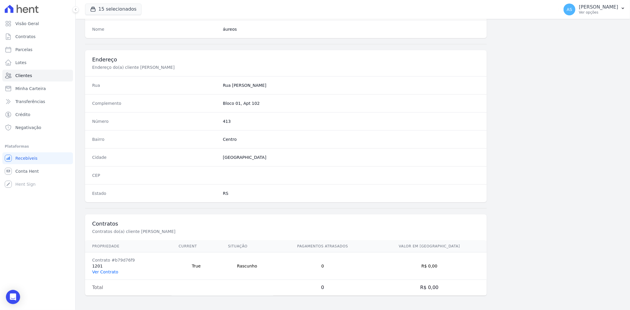
click at [101, 271] on link "Ver Contrato" at bounding box center [105, 272] width 26 height 5
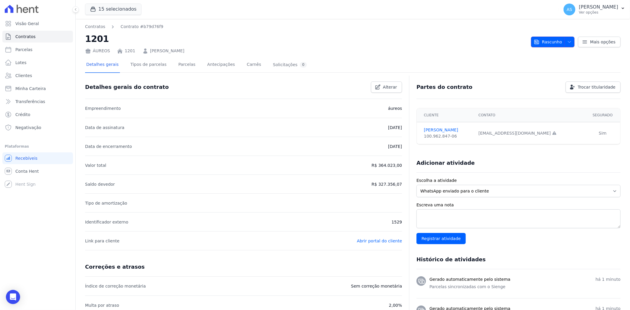
click at [567, 40] on icon "button" at bounding box center [569, 42] width 5 height 5
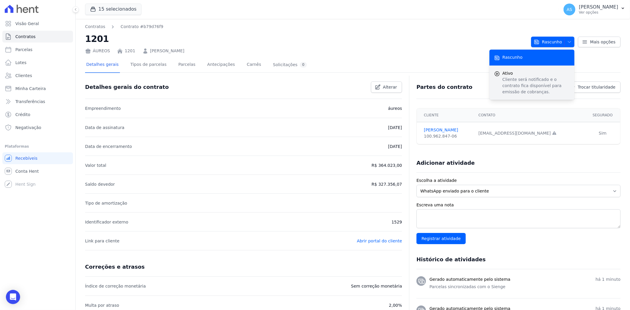
click at [517, 81] on p "Cliente será notificado e o contrato fica disponível para emissão de cobranças." at bounding box center [536, 86] width 67 height 19
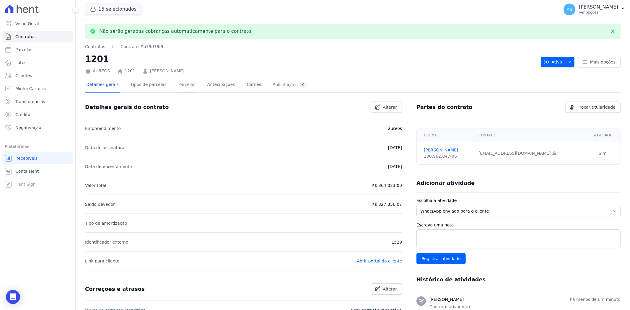
click at [178, 86] on link "Parcelas" at bounding box center [187, 85] width 20 height 16
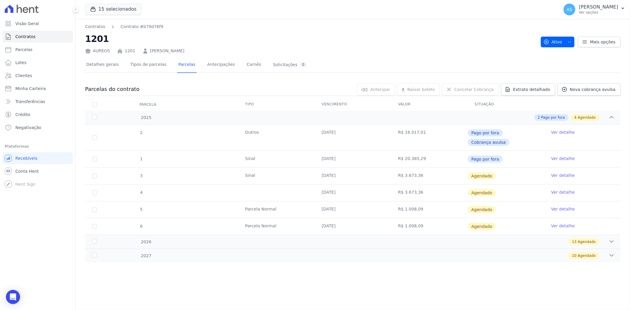
click at [556, 173] on link "Ver detalhe" at bounding box center [563, 176] width 24 height 6
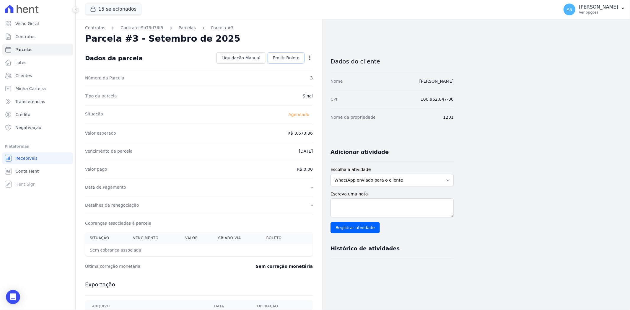
click at [285, 59] on span "Emitir Boleto" at bounding box center [286, 58] width 27 height 6
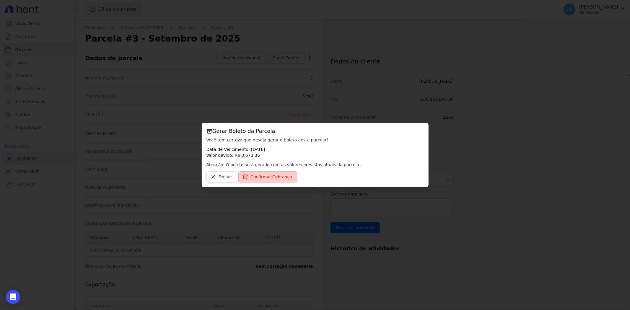
click at [259, 178] on span "Confirmar Cobrança" at bounding box center [272, 177] width 42 height 6
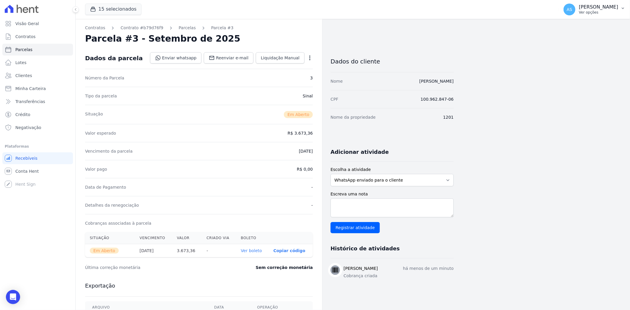
click at [621, 8] on icon "button" at bounding box center [623, 8] width 5 height 5
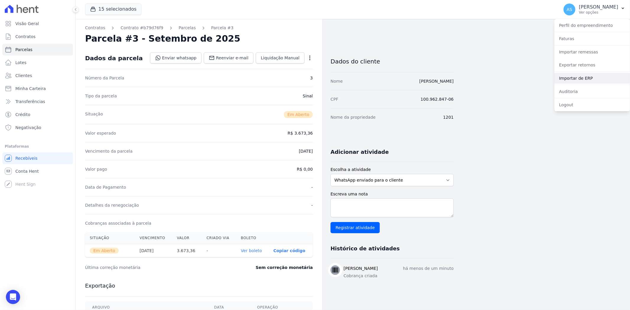
click at [568, 80] on link "Importar de ERP" at bounding box center [593, 78] width 76 height 11
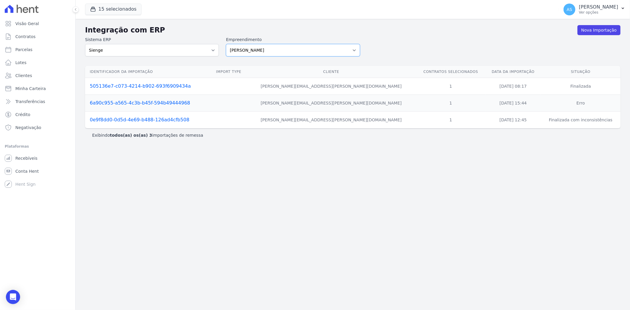
click at [355, 49] on select "[PERSON_NAME] Art Prime - [PERSON_NAME] Unique CTV Beat Residencial CTV Mob CTV…" at bounding box center [293, 50] width 134 height 12
select select "9db4d767-ec98-4519-aed7-f9568aa0b04c"
click at [226, 44] on select "[PERSON_NAME] Art Prime - [PERSON_NAME] Unique CTV Beat Residencial CTV Mob CTV…" at bounding box center [293, 50] width 134 height 12
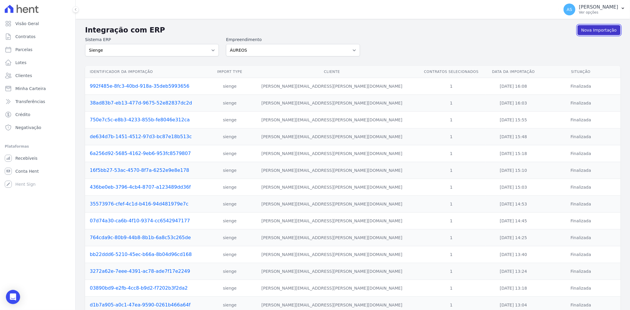
click at [592, 31] on link "Nova Importação" at bounding box center [599, 30] width 43 height 10
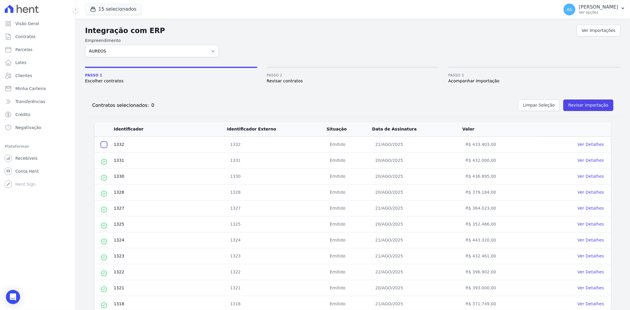
click at [103, 144] on input "checkbox" at bounding box center [104, 144] width 5 height 5
checkbox input "true"
click at [575, 104] on button "Revisar importação" at bounding box center [589, 106] width 50 height 12
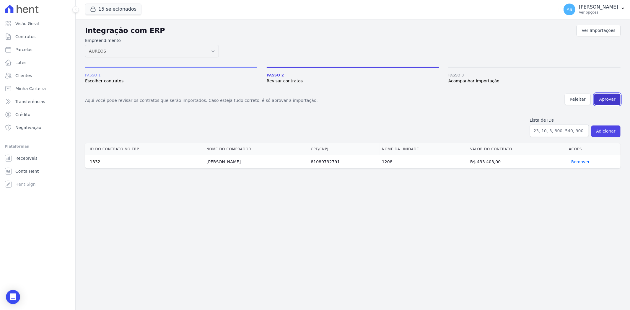
click at [612, 101] on button "Aprovar" at bounding box center [608, 100] width 26 height 12
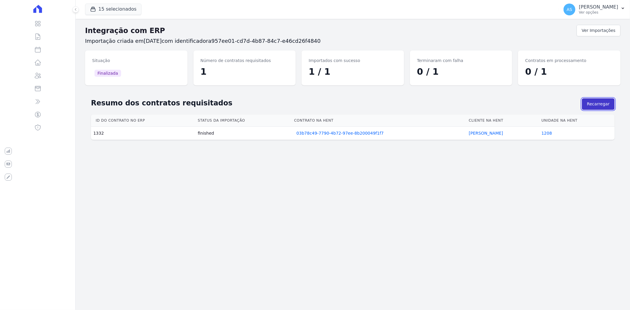
click at [598, 103] on button "Recarregar" at bounding box center [598, 104] width 33 height 12
click at [478, 133] on link "[PERSON_NAME]" at bounding box center [486, 133] width 34 height 5
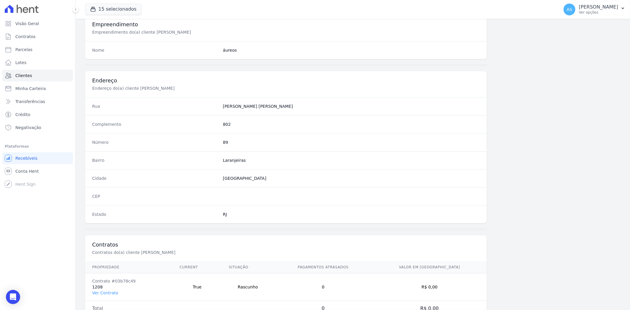
scroll to position [244, 0]
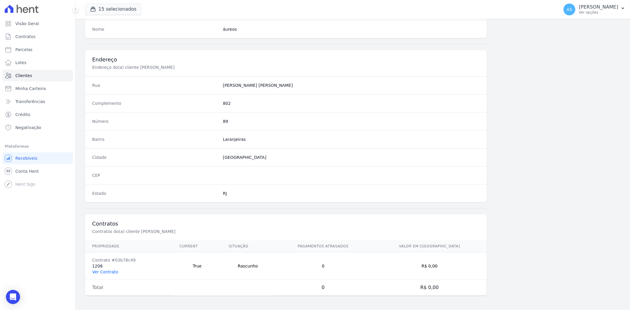
click at [97, 271] on link "Ver Contrato" at bounding box center [105, 272] width 26 height 5
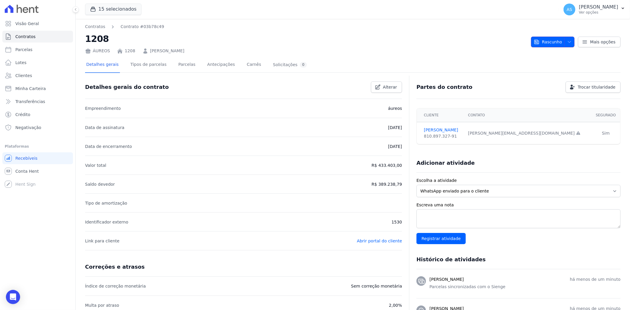
click at [567, 40] on icon "button" at bounding box center [569, 42] width 5 height 5
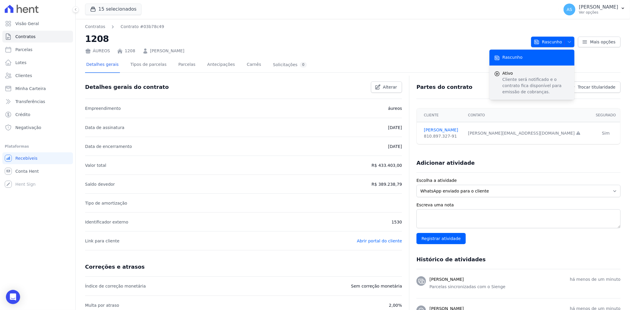
click at [517, 77] on p "Cliente será notificado e o contrato fica disponível para emissão de cobranças." at bounding box center [536, 86] width 67 height 19
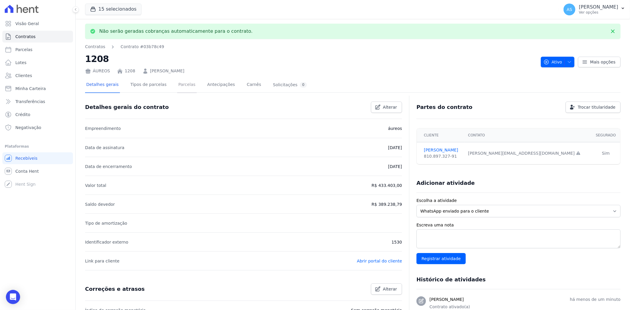
click at [178, 87] on link "Parcelas" at bounding box center [187, 85] width 20 height 16
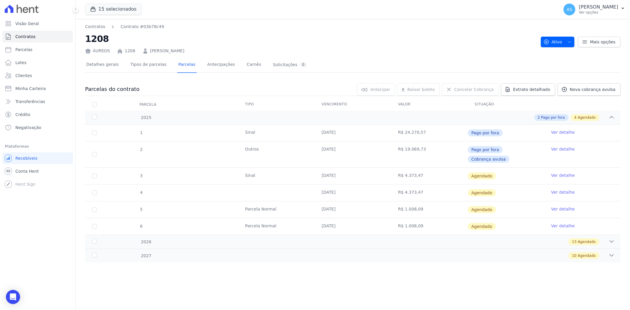
click at [562, 173] on link "Ver detalhe" at bounding box center [563, 176] width 24 height 6
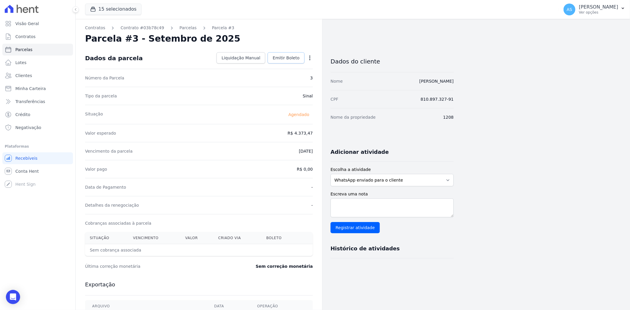
click at [288, 57] on span "Emitir Boleto" at bounding box center [286, 58] width 27 height 6
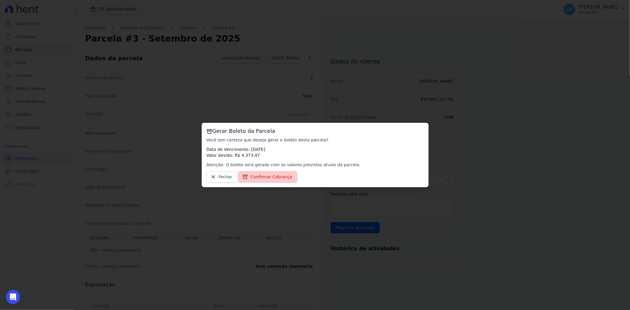
click at [271, 178] on span "Confirmar Cobrança" at bounding box center [272, 177] width 42 height 6
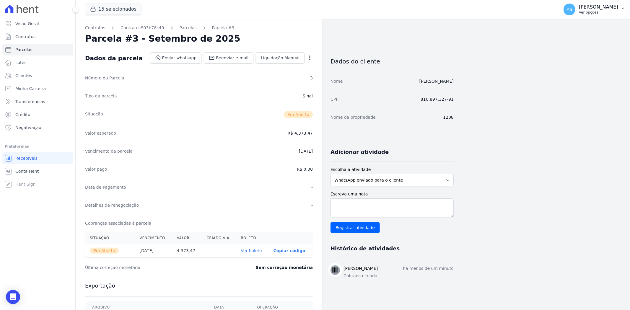
click at [622, 8] on icon "button" at bounding box center [623, 8] width 2 height 1
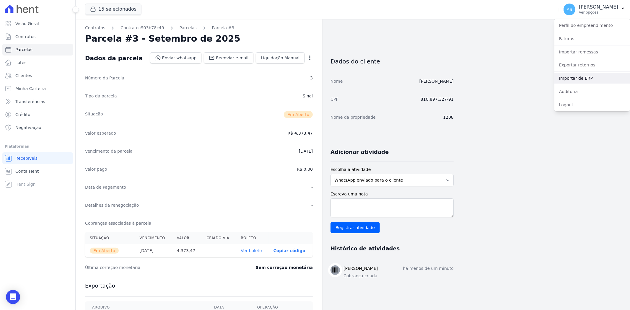
click at [572, 78] on link "Importar de ERP" at bounding box center [593, 78] width 76 height 11
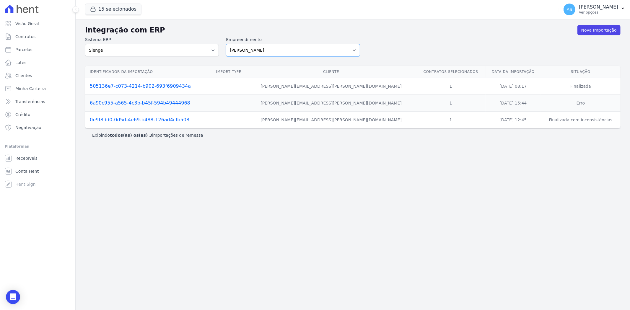
click at [353, 51] on select "[PERSON_NAME] Art Prime - [PERSON_NAME] Unique CTV Beat Residencial CTV Mob CTV…" at bounding box center [293, 50] width 134 height 12
select select "9db4d767-ec98-4519-aed7-f9568aa0b04c"
click at [226, 44] on select "[PERSON_NAME] Art Prime - [PERSON_NAME] Unique CTV Beat Residencial CTV Mob CTV…" at bounding box center [293, 50] width 134 height 12
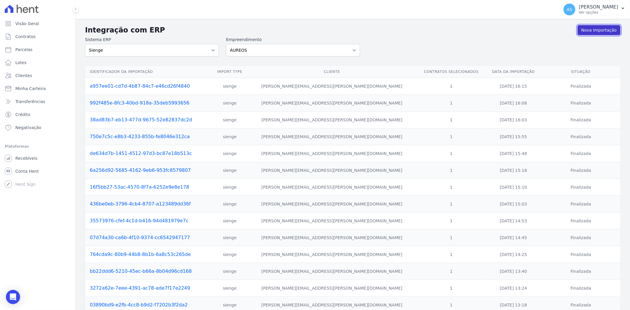
click at [598, 30] on link "Nova Importação" at bounding box center [599, 30] width 43 height 10
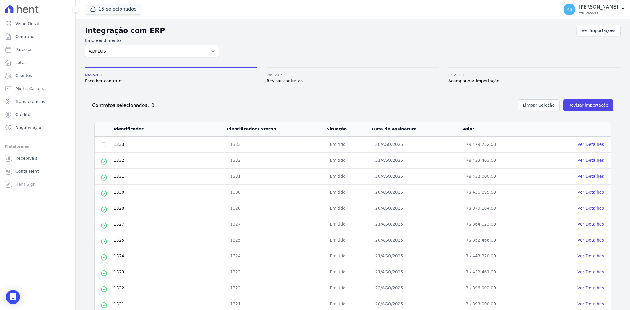
click at [100, 142] on td at bounding box center [104, 145] width 19 height 16
click at [103, 144] on input "checkbox" at bounding box center [104, 144] width 5 height 5
checkbox input "true"
click at [573, 106] on button "Revisar importação" at bounding box center [589, 106] width 50 height 12
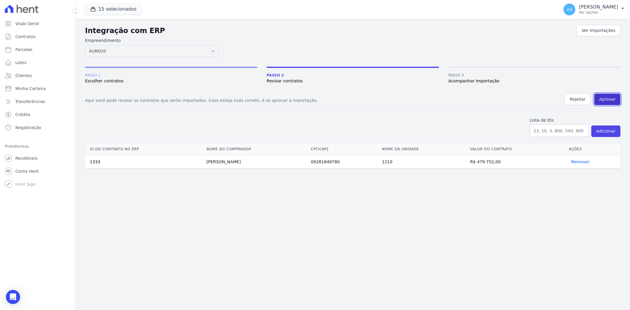
click at [608, 98] on button "Aprovar" at bounding box center [608, 100] width 26 height 12
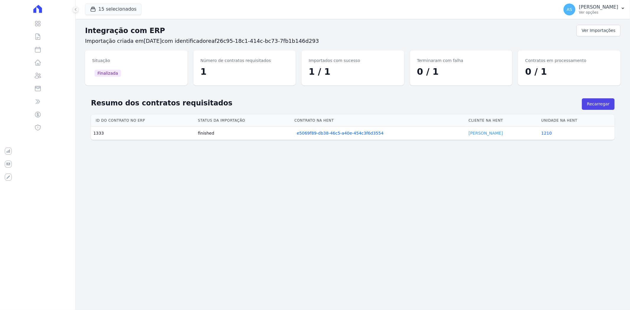
click at [482, 133] on link "PETER SILVA" at bounding box center [486, 133] width 34 height 5
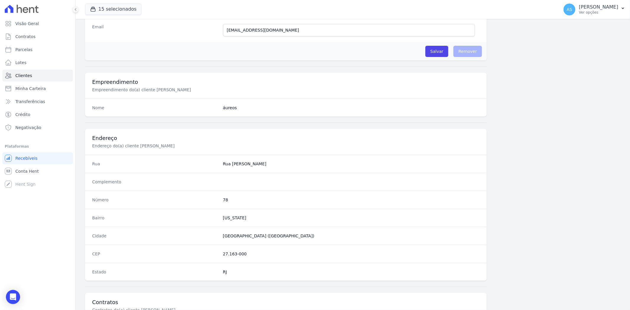
scroll to position [244, 0]
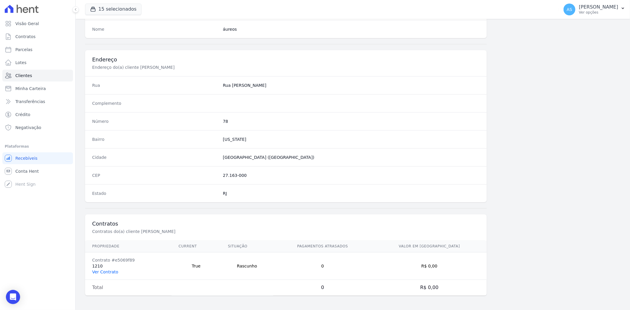
click at [106, 270] on link "Ver Contrato" at bounding box center [105, 272] width 26 height 5
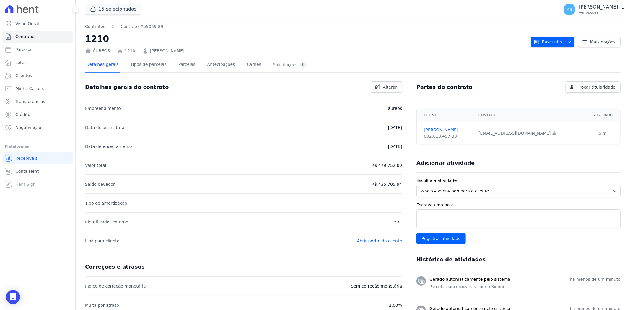
click at [567, 40] on icon "button" at bounding box center [569, 42] width 5 height 5
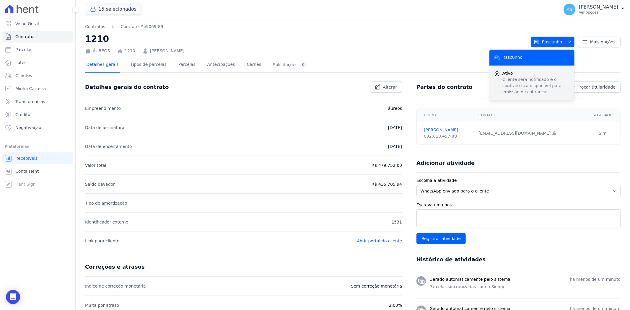
click at [521, 75] on span "Ativo" at bounding box center [536, 73] width 67 height 6
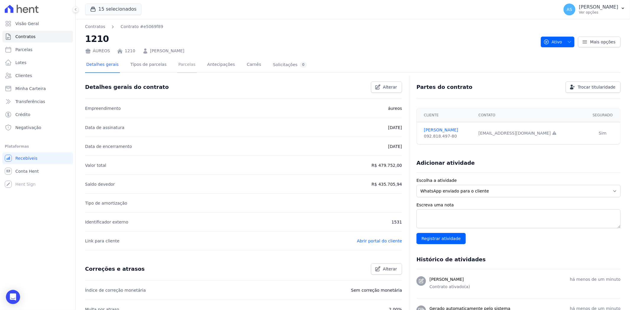
click at [177, 64] on link "Parcelas" at bounding box center [187, 65] width 20 height 16
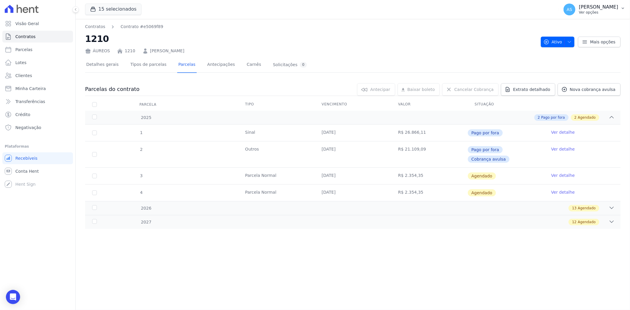
click at [619, 8] on button "AS [PERSON_NAME] Ver opções" at bounding box center [594, 9] width 71 height 17
click at [575, 76] on link "Importar de ERP" at bounding box center [593, 78] width 76 height 11
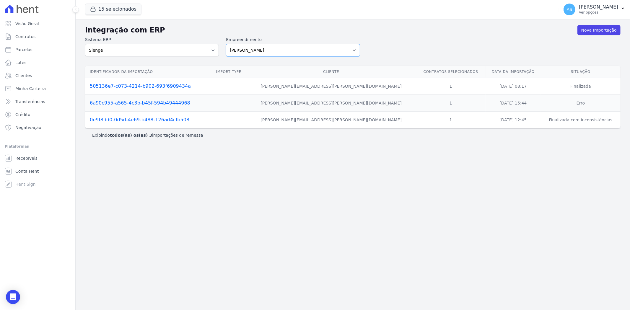
click at [354, 48] on select "[PERSON_NAME] Art Prime - [PERSON_NAME] Unique CTV Beat Residencial CTV Mob CTV…" at bounding box center [293, 50] width 134 height 12
select select "9db4d767-ec98-4519-aed7-f9568aa0b04c"
click at [226, 44] on select "[PERSON_NAME] Art Prime - [PERSON_NAME] Unique CTV Beat Residencial CTV Mob CTV…" at bounding box center [293, 50] width 134 height 12
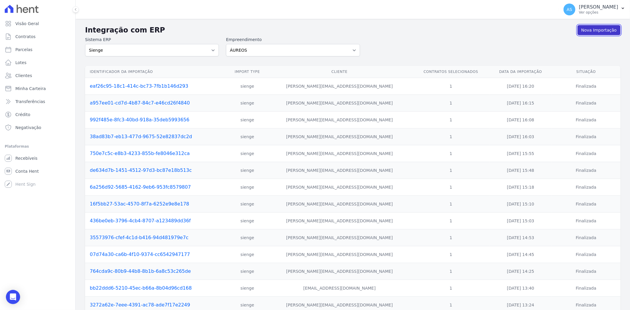
click at [587, 29] on link "Nova Importação" at bounding box center [599, 30] width 43 height 10
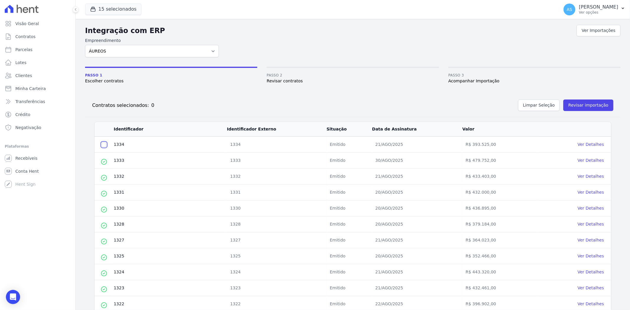
click at [104, 142] on input "checkbox" at bounding box center [104, 144] width 5 height 5
checkbox input "true"
click at [590, 103] on button "Revisar importação" at bounding box center [589, 106] width 50 height 12
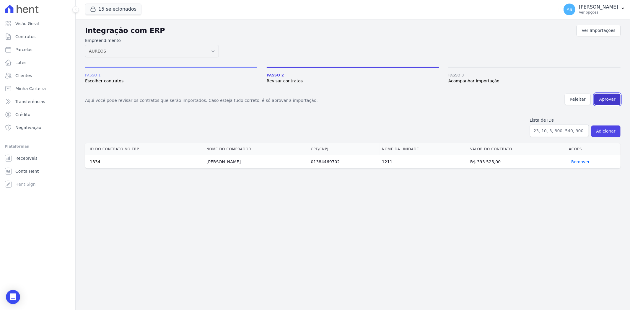
click at [610, 99] on button "Aprovar" at bounding box center [608, 100] width 26 height 12
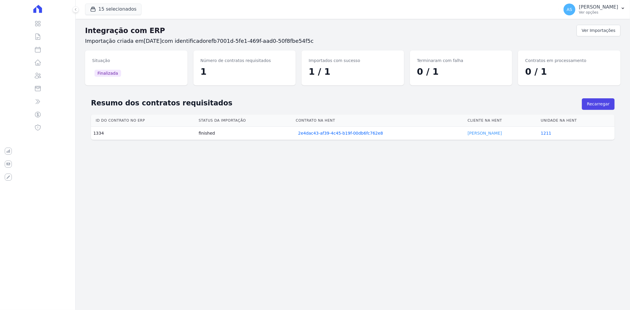
click at [486, 134] on link "[PERSON_NAME]" at bounding box center [485, 133] width 34 height 5
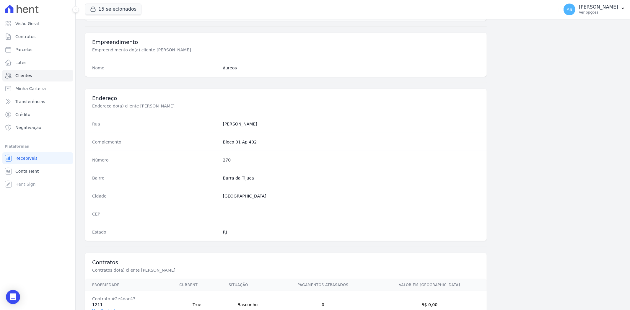
scroll to position [244, 0]
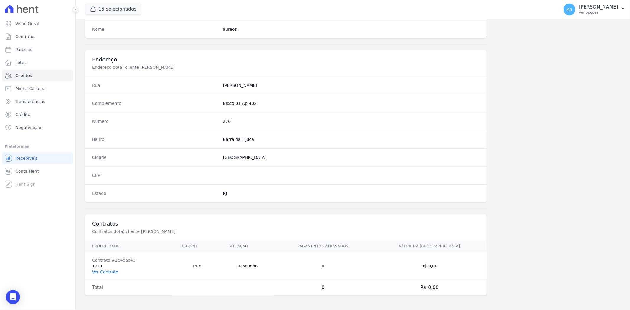
click at [110, 272] on link "Ver Contrato" at bounding box center [105, 272] width 26 height 5
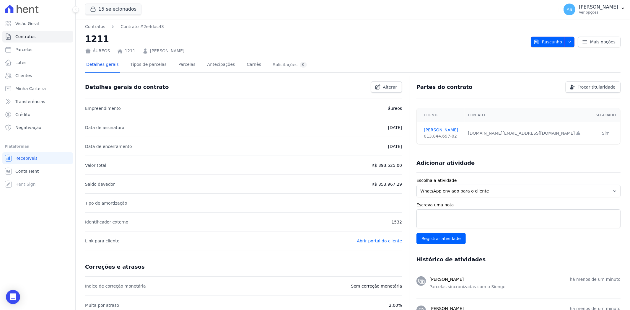
click at [567, 40] on icon "button" at bounding box center [569, 42] width 5 height 5
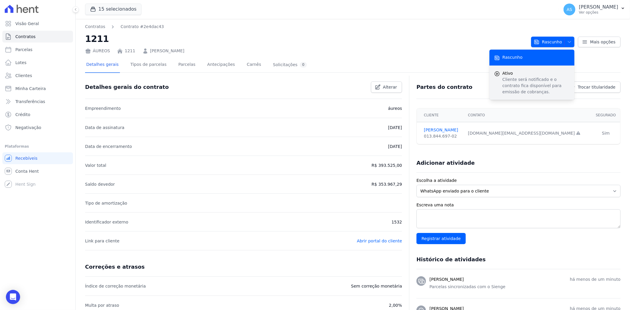
click at [511, 85] on p "Cliente será notificado e o contrato fica disponível para emissão de cobranças." at bounding box center [536, 86] width 67 height 19
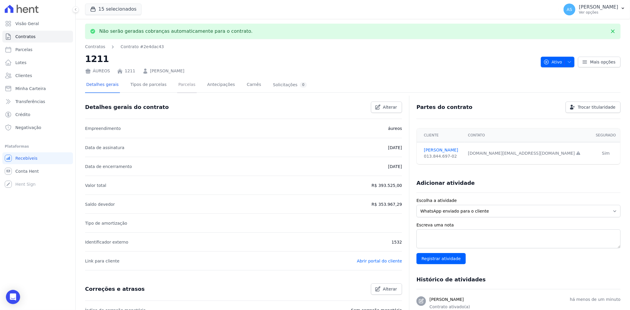
click at [179, 83] on link "Parcelas" at bounding box center [187, 85] width 20 height 16
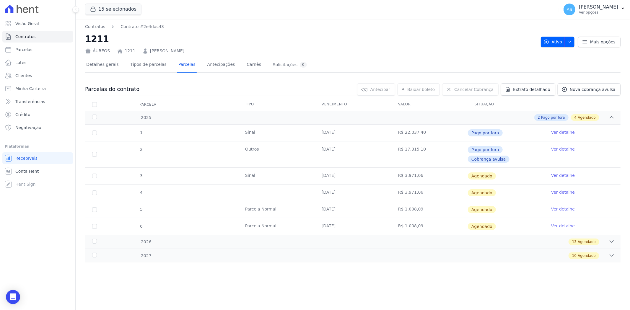
click at [558, 173] on link "Ver detalhe" at bounding box center [563, 176] width 24 height 6
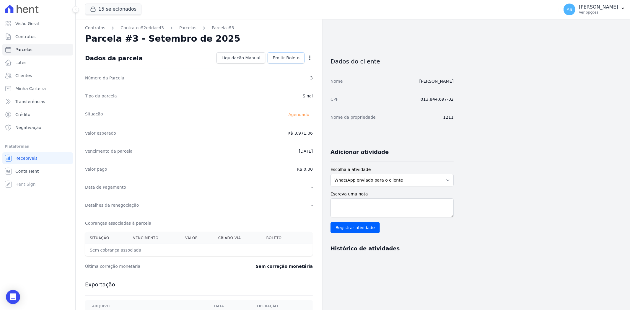
click at [289, 57] on span "Emitir Boleto" at bounding box center [286, 58] width 27 height 6
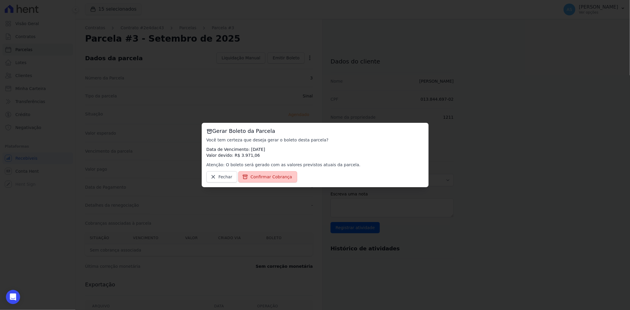
click at [262, 176] on span "Confirmar Cobrança" at bounding box center [272, 177] width 42 height 6
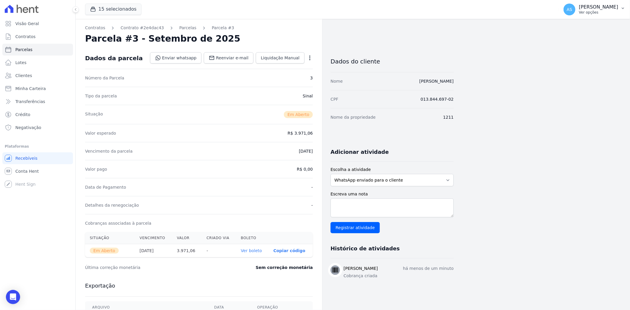
click at [624, 7] on icon "button" at bounding box center [623, 8] width 5 height 5
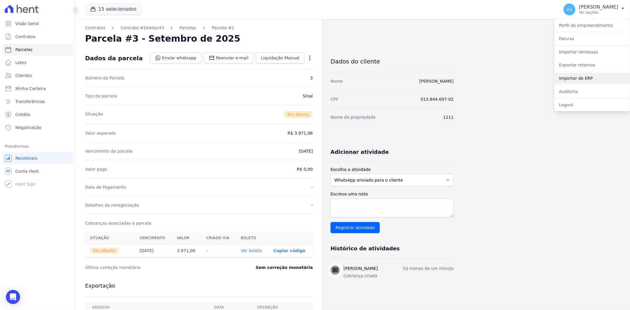
click at [576, 78] on link "Importar de ERP" at bounding box center [593, 78] width 76 height 11
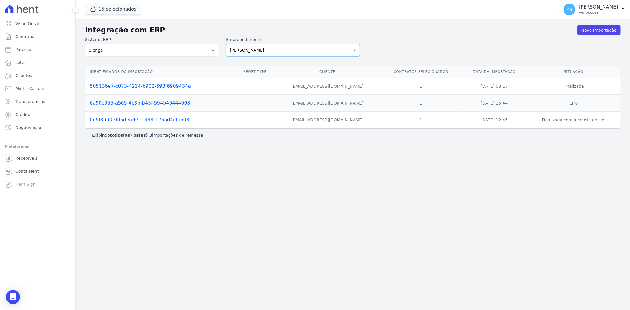
click at [355, 51] on select "[PERSON_NAME] Art Prime - [PERSON_NAME] Unique CTV Beat Residencial CTV Mob CTV…" at bounding box center [293, 50] width 134 height 12
select select "9db4d767-ec98-4519-aed7-f9568aa0b04c"
click at [226, 44] on select "[PERSON_NAME] Art Prime - [PERSON_NAME] Unique CTV Beat Residencial CTV Mob CTV…" at bounding box center [293, 50] width 134 height 12
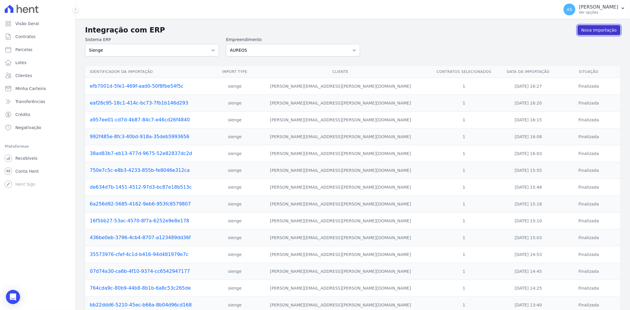
click at [604, 30] on link "Nova Importação" at bounding box center [599, 30] width 43 height 10
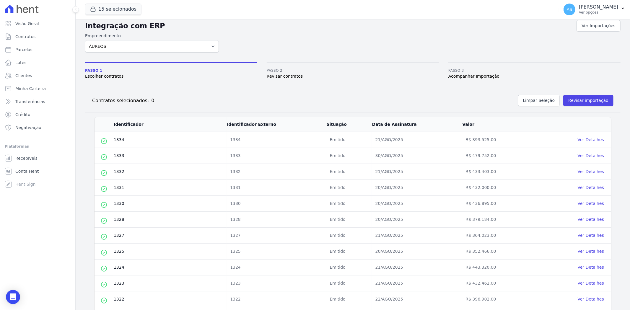
scroll to position [169, 0]
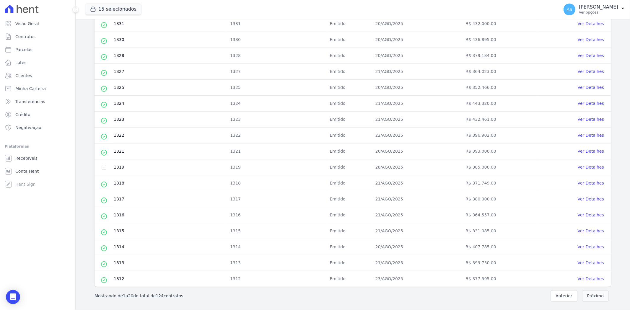
click at [598, 296] on button "Próximo" at bounding box center [595, 297] width 27 height 12
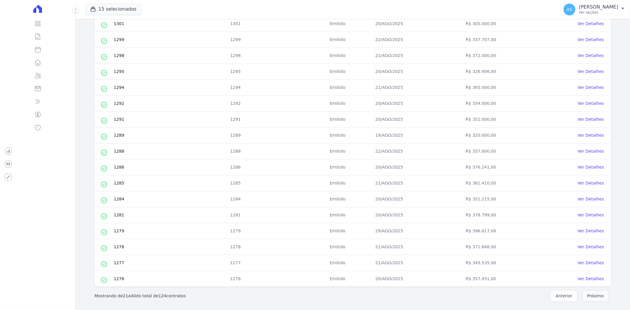
click at [597, 299] on button "Próximo" at bounding box center [595, 297] width 27 height 12
click at [589, 296] on button "Próximo" at bounding box center [595, 297] width 27 height 12
click at [590, 294] on button "Próximo" at bounding box center [595, 297] width 27 height 12
click at [591, 293] on button "Próximo" at bounding box center [595, 297] width 27 height 12
click at [589, 294] on button "Próximo" at bounding box center [595, 297] width 27 height 12
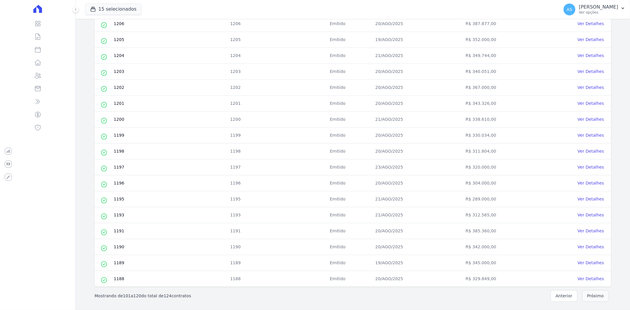
scroll to position [0, 0]
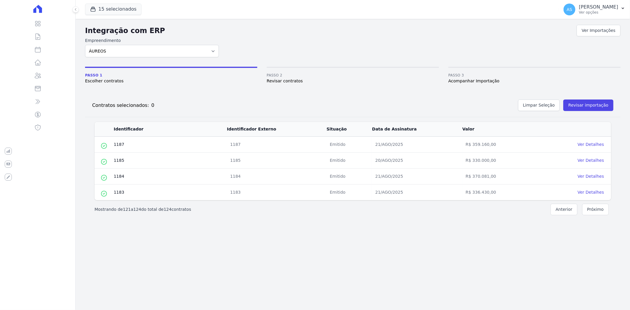
click at [569, 210] on button "Anterior" at bounding box center [564, 210] width 27 height 12
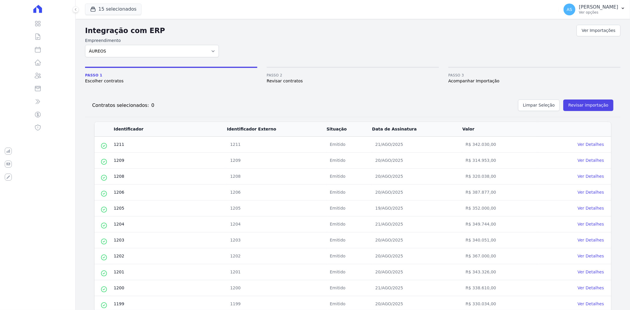
click at [569, 210] on td "Ver Detalhes" at bounding box center [575, 209] width 74 height 16
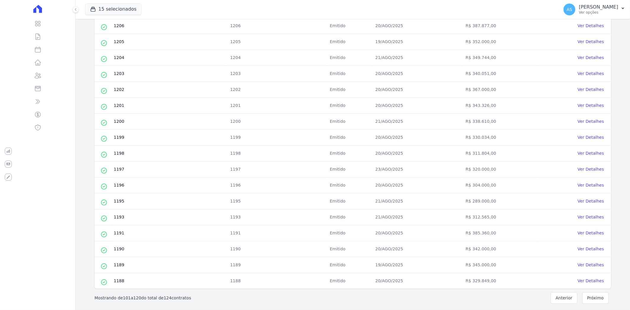
scroll to position [169, 0]
click at [560, 294] on button "Anterior" at bounding box center [564, 297] width 27 height 12
click at [567, 294] on button "Anterior" at bounding box center [564, 297] width 27 height 12
click at [563, 296] on button "Anterior" at bounding box center [564, 297] width 27 height 12
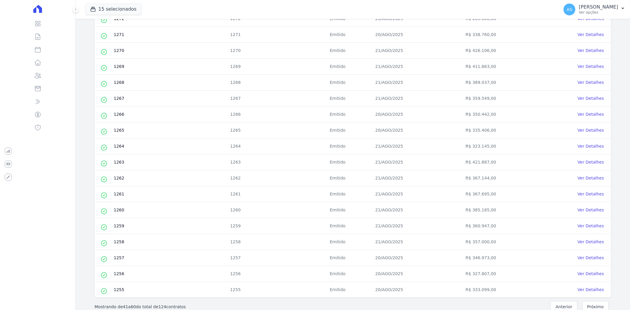
scroll to position [164, 0]
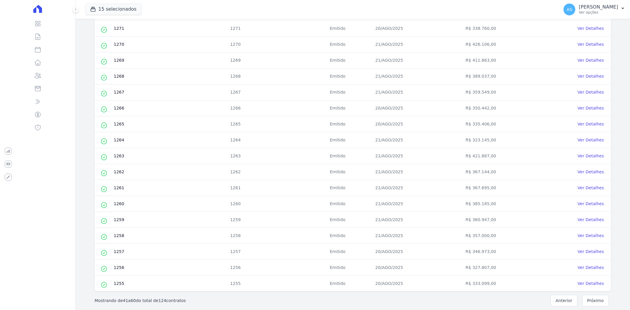
click at [554, 301] on button "Anterior" at bounding box center [564, 301] width 27 height 12
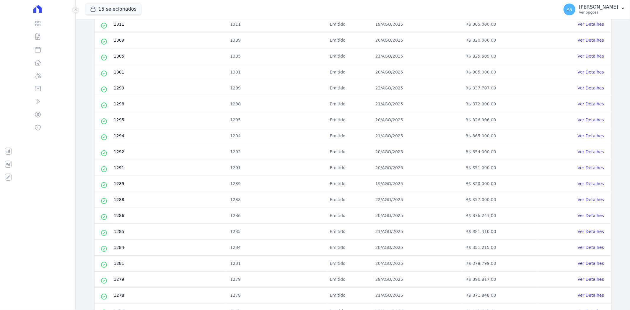
scroll to position [169, 0]
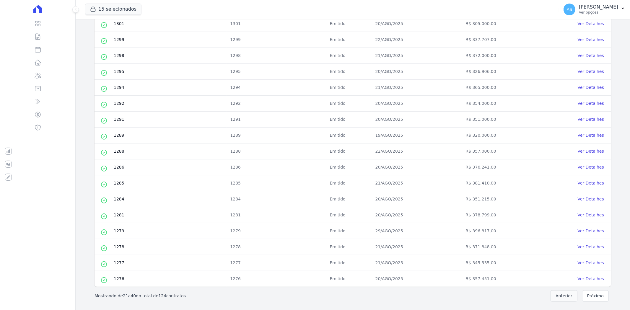
click at [558, 297] on button "Anterior" at bounding box center [564, 297] width 27 height 12
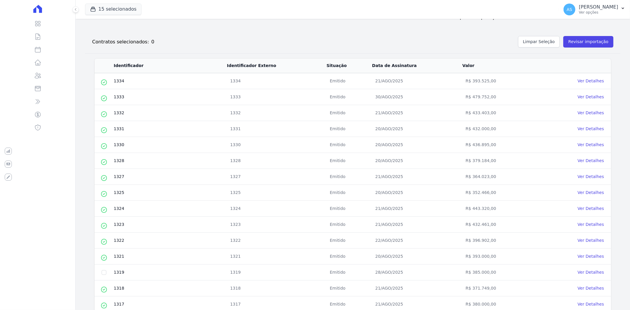
scroll to position [66, 0]
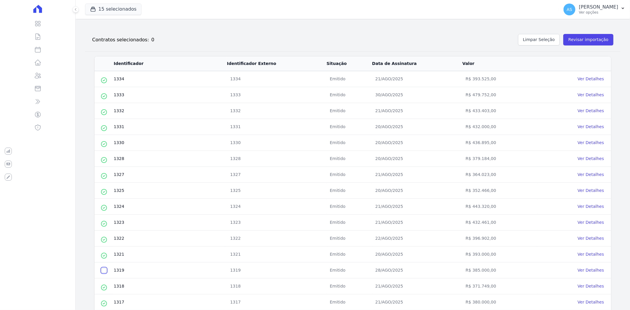
click at [104, 270] on input "checkbox" at bounding box center [104, 270] width 5 height 5
checkbox input "true"
click at [584, 40] on button "Revisar importação" at bounding box center [589, 40] width 50 height 12
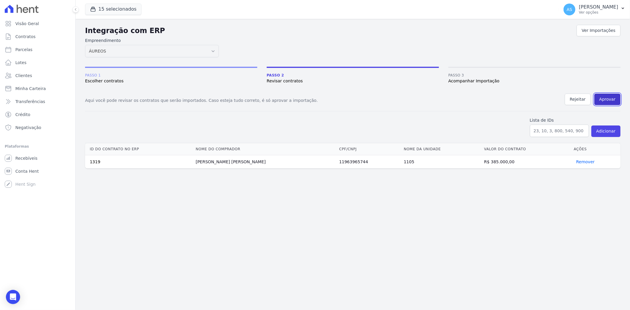
click at [605, 99] on button "Aprovar" at bounding box center [608, 100] width 26 height 12
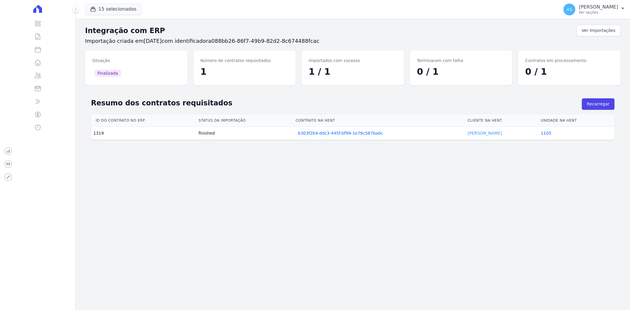
click at [479, 135] on link "RAFAEL RAMOS" at bounding box center [485, 133] width 34 height 5
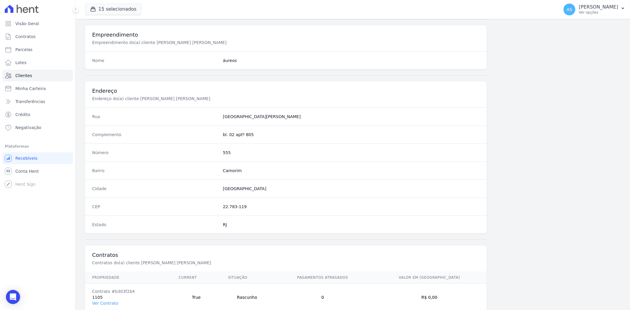
scroll to position [244, 0]
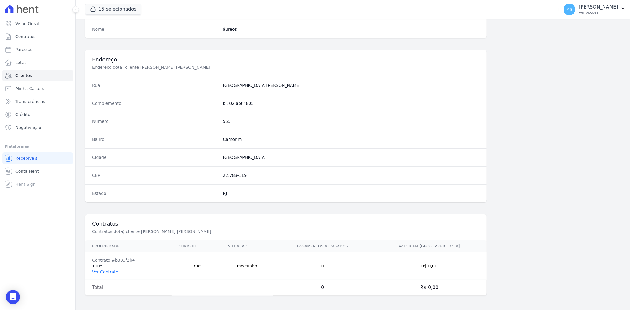
click at [98, 271] on link "Ver Contrato" at bounding box center [105, 272] width 26 height 5
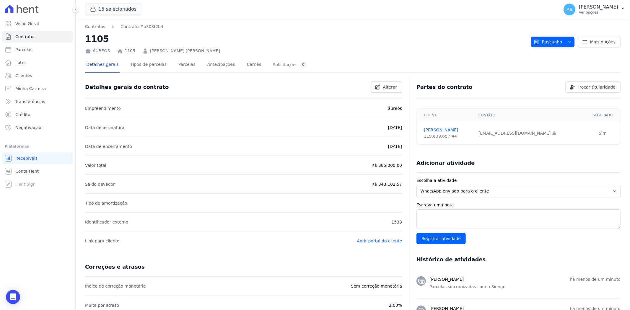
click at [556, 40] on span "Rascunho" at bounding box center [548, 42] width 28 height 11
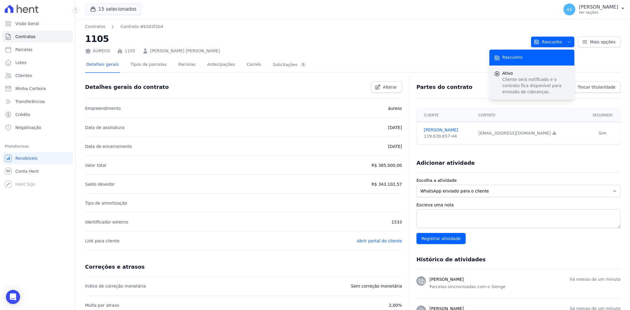
click at [518, 77] on p "Cliente será notificado e o contrato fica disponível para emissão de cobranças." at bounding box center [536, 86] width 67 height 19
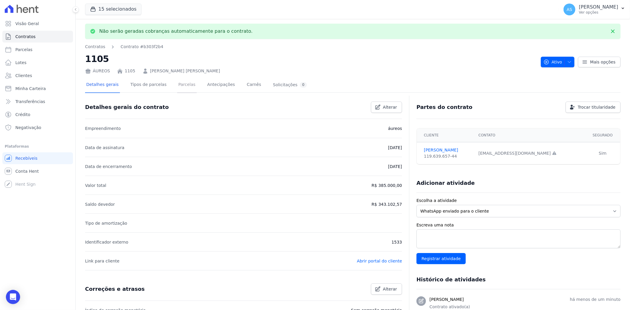
click at [177, 83] on link "Parcelas" at bounding box center [187, 85] width 20 height 16
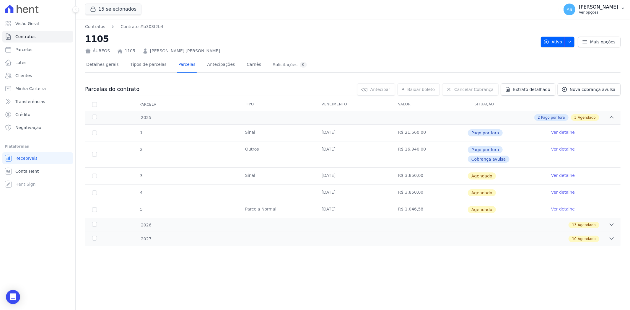
click at [622, 8] on icon "button" at bounding box center [623, 8] width 5 height 5
click at [577, 75] on link "Importar de ERP" at bounding box center [593, 78] width 76 height 11
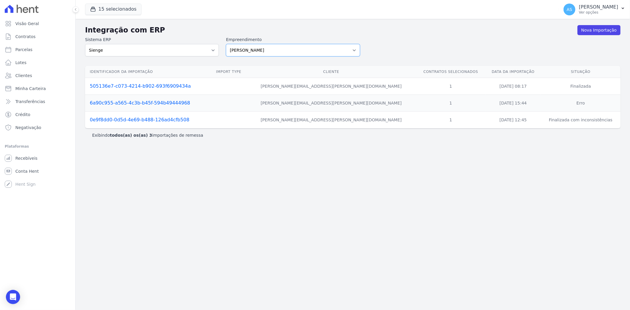
click at [353, 48] on select "[PERSON_NAME] Art Prime - [PERSON_NAME] Unique CTV Beat Residencial CTV Mob CTV…" at bounding box center [293, 50] width 134 height 12
select select "9db4d767-ec98-4519-aed7-f9568aa0b04c"
click at [226, 44] on select "[PERSON_NAME] Art Prime - [PERSON_NAME] Unique CTV Beat Residencial CTV Mob CTV…" at bounding box center [293, 50] width 134 height 12
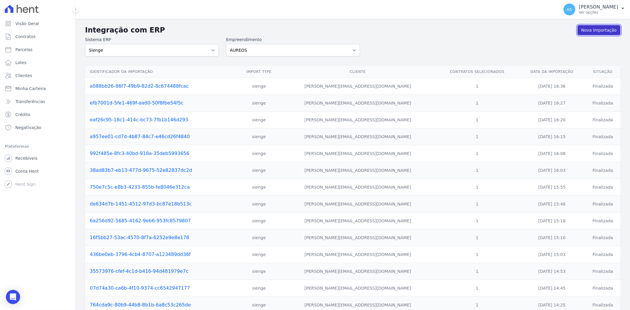
click at [594, 28] on link "Nova Importação" at bounding box center [599, 30] width 43 height 10
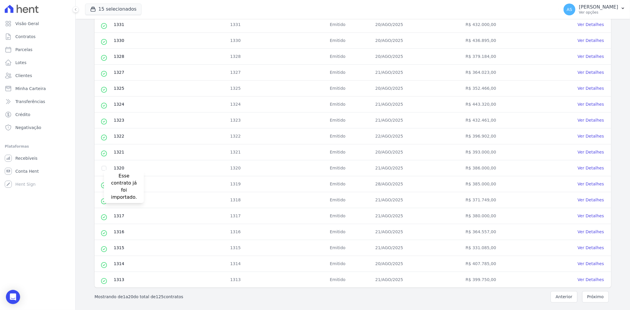
scroll to position [169, 0]
click at [103, 168] on input "checkbox" at bounding box center [104, 167] width 5 height 5
checkbox input "true"
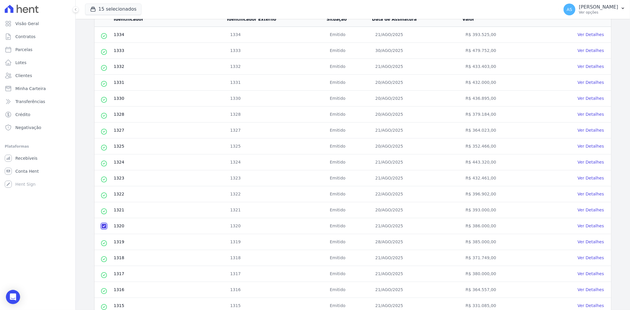
scroll to position [5, 0]
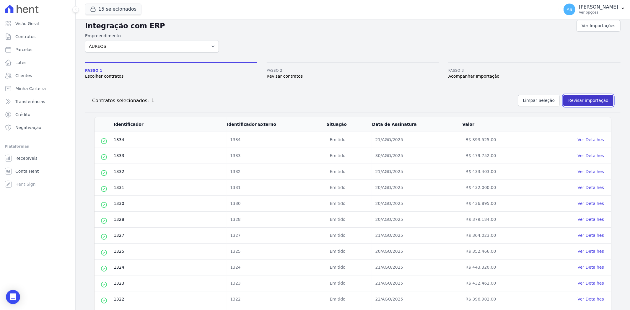
click at [577, 99] on button "Revisar importação" at bounding box center [589, 101] width 50 height 12
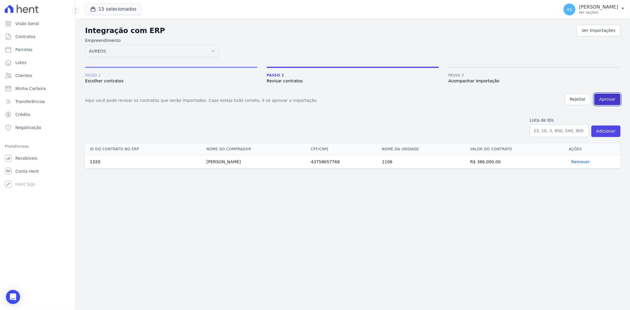
click at [607, 96] on button "Aprovar" at bounding box center [608, 100] width 26 height 12
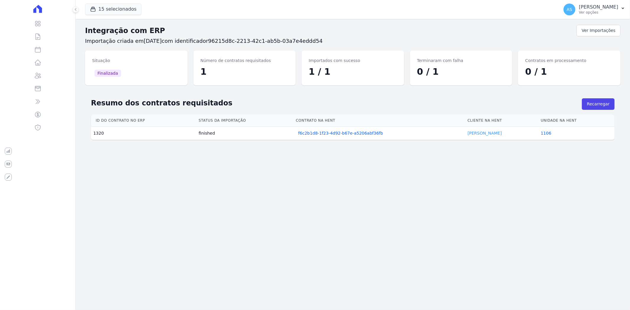
click at [481, 132] on link "CECILIA MATOS" at bounding box center [485, 133] width 34 height 5
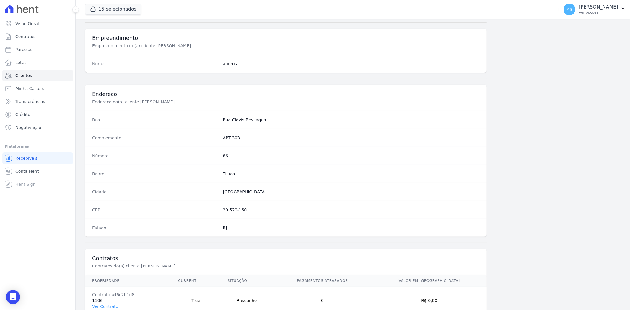
scroll to position [244, 0]
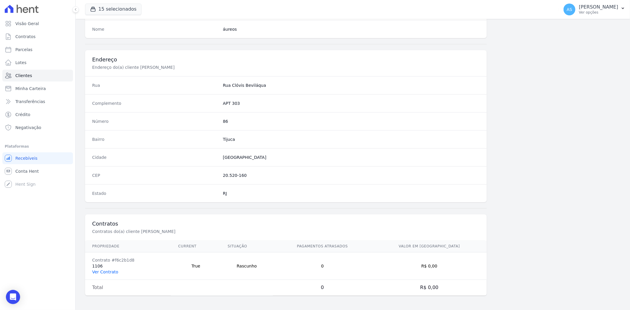
click at [107, 272] on link "Ver Contrato" at bounding box center [105, 272] width 26 height 5
click at [98, 272] on link "Ver Contrato" at bounding box center [105, 272] width 26 height 5
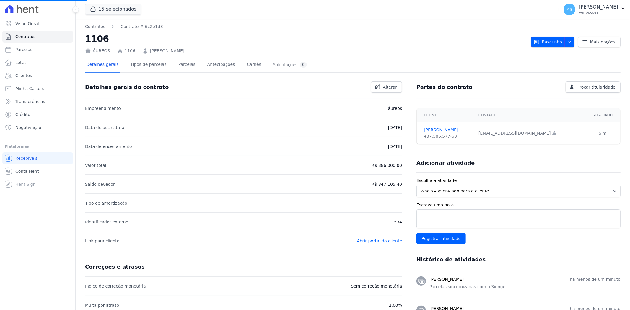
click at [556, 44] on span "Rascunho" at bounding box center [548, 42] width 28 height 11
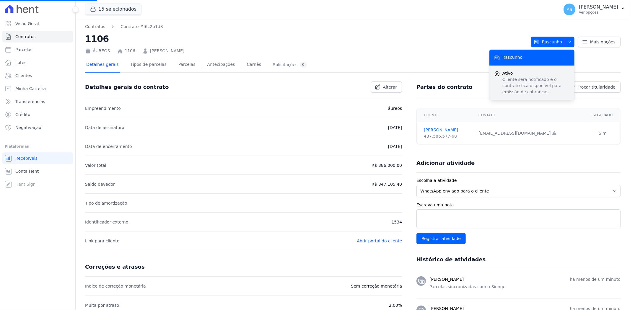
click at [512, 77] on p "Cliente será notificado e o contrato fica disponível para emissão de cobranças." at bounding box center [536, 86] width 67 height 19
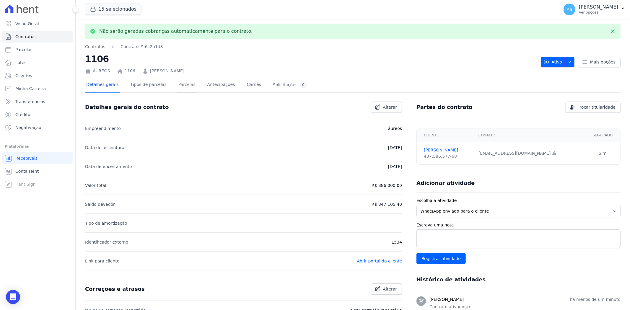
click at [177, 85] on link "Parcelas" at bounding box center [187, 85] width 20 height 16
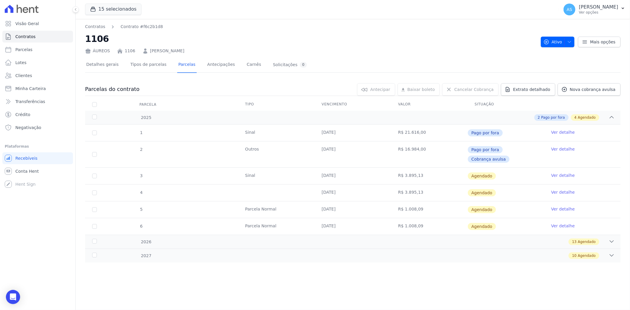
click at [561, 173] on link "Ver detalhe" at bounding box center [563, 176] width 24 height 6
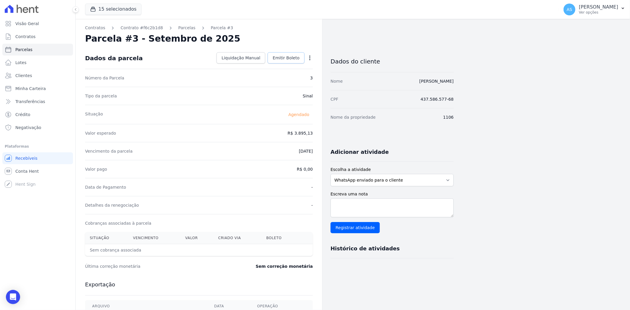
click at [285, 57] on span "Emitir Boleto" at bounding box center [286, 58] width 27 height 6
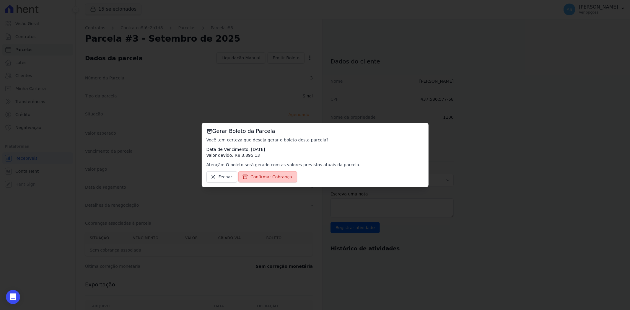
click at [254, 178] on span "Confirmar Cobrança" at bounding box center [272, 177] width 42 height 6
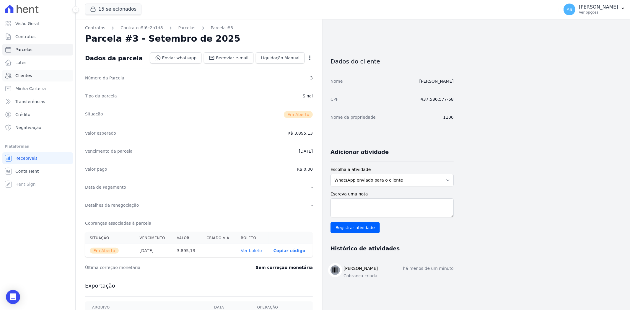
click at [22, 75] on span "Clientes" at bounding box center [23, 76] width 17 height 6
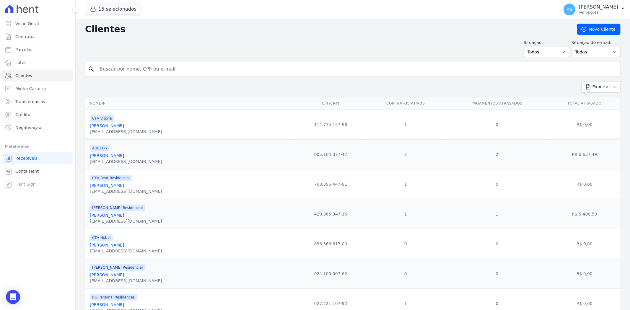
click at [111, 66] on input "search" at bounding box center [357, 69] width 522 height 12
type input "Warlasson Esteves"
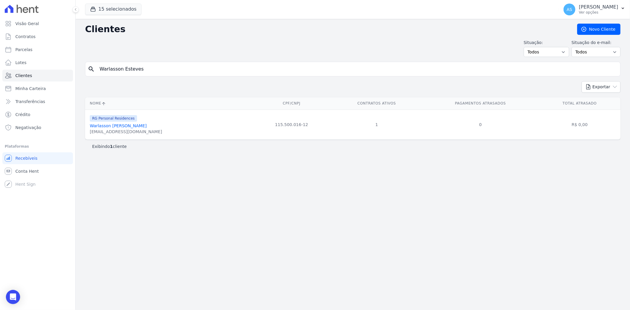
click at [106, 131] on div "warlasson@icloud.com" at bounding box center [126, 132] width 72 height 6
click at [110, 125] on link "Warlasson Esteves Costa" at bounding box center [118, 126] width 57 height 5
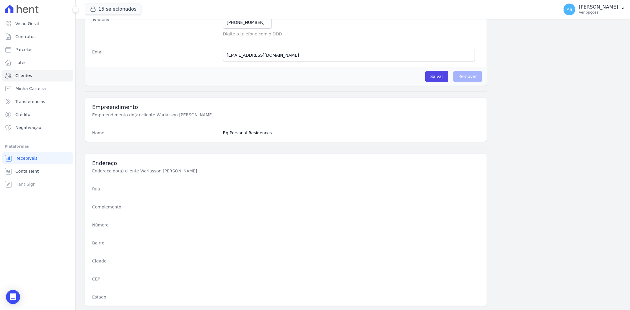
scroll to position [244, 0]
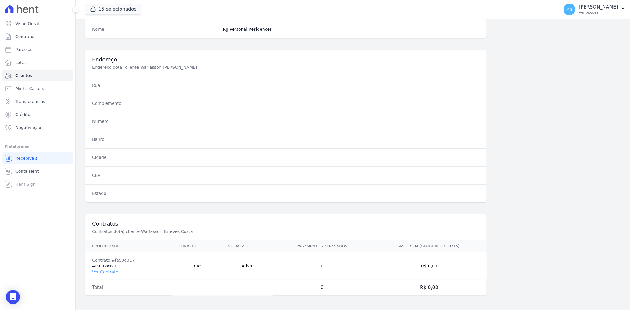
click at [98, 267] on td "Contrato #fa99e317 409 Bloco 1 Ver Contrato" at bounding box center [128, 266] width 87 height 27
click at [97, 273] on link "Ver Contrato" at bounding box center [105, 272] width 26 height 5
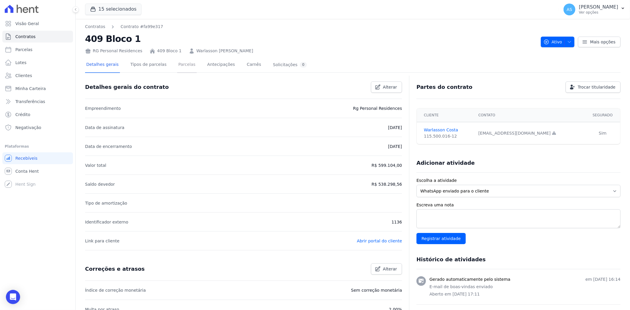
click at [177, 66] on link "Parcelas" at bounding box center [187, 65] width 20 height 16
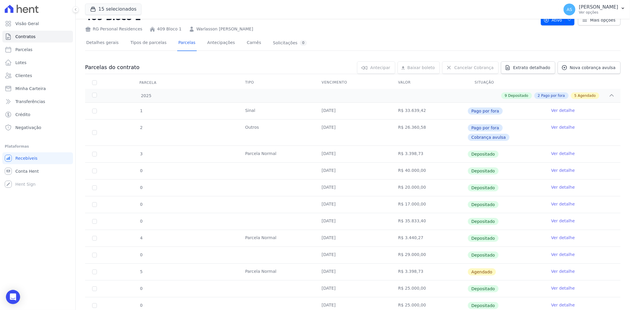
scroll to position [12, 0]
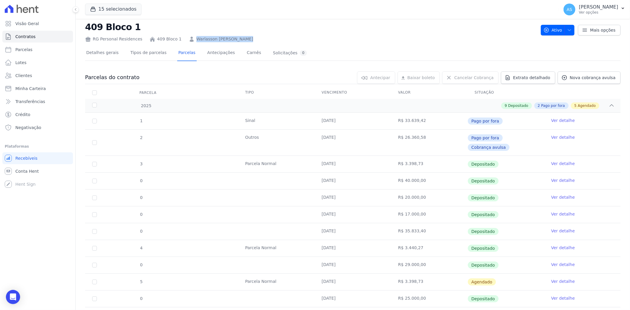
drag, startPoint x: 240, startPoint y: 40, endPoint x: 184, endPoint y: 40, distance: 56.4
click at [184, 40] on div "RG Personal Residences 409 Bloco 1 Warlasson Esteves Costa" at bounding box center [310, 38] width 451 height 9
copy link "Warlasson Esteves Costa"
click at [577, 82] on link "Nova cobrança avulsa" at bounding box center [589, 78] width 63 height 12
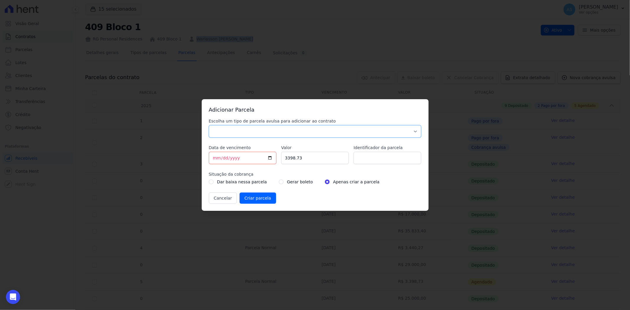
click at [223, 129] on select "Parcela Normal Sinal Caução Intercalada Chaves Pré Chaves Pós Chaves Taxas Quit…" at bounding box center [315, 131] width 213 height 12
select select "advance"
click at [209, 125] on select "Parcela Normal Sinal Caução Intercalada Chaves Pré Chaves Pós Chaves Taxas Quit…" at bounding box center [315, 131] width 213 height 12
click at [271, 158] on input "[DATE]" at bounding box center [243, 158] width 68 height 12
type input "2025-09-15"
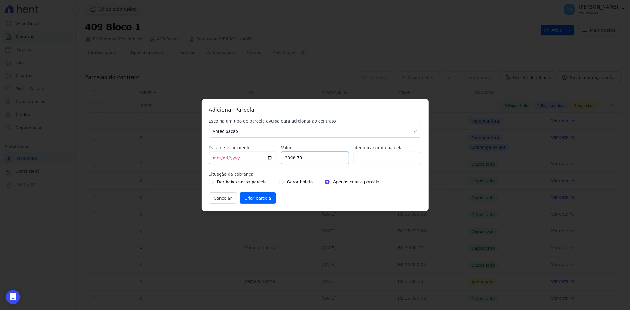
drag, startPoint x: 311, startPoint y: 160, endPoint x: 188, endPoint y: 168, distance: 123.6
click at [230, 166] on div "Escolha um tipo de parcela avulsa para adicionar ao contrato Parcela Normal Sin…" at bounding box center [315, 161] width 213 height 86
type input "25000"
click at [374, 160] on input "Identificador da parcela" at bounding box center [388, 158] width 68 height 12
type input "Amortização de saldo"
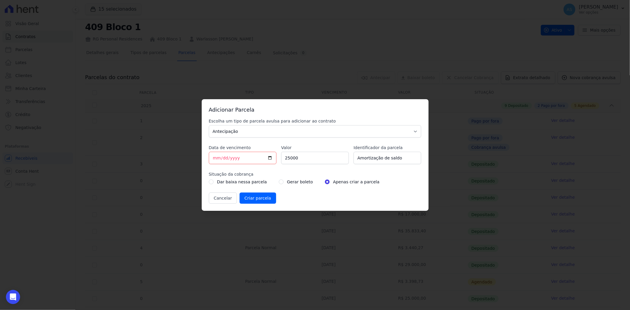
click at [279, 182] on div "Gerar boleto" at bounding box center [296, 181] width 34 height 7
click at [279, 182] on input "radio" at bounding box center [281, 182] width 5 height 5
radio input "true"
click at [261, 197] on input "Criar parcela" at bounding box center [258, 198] width 37 height 11
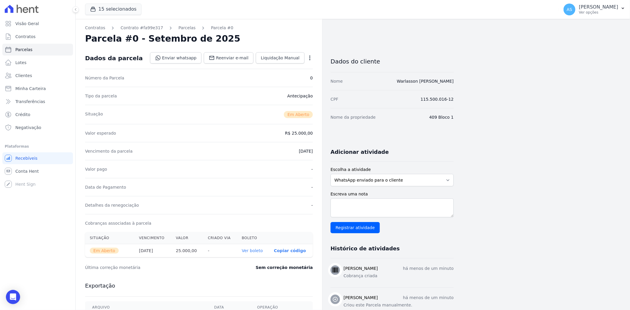
click at [248, 252] on link "Ver boleto" at bounding box center [252, 251] width 21 height 5
drag, startPoint x: 624, startPoint y: 7, endPoint x: 621, endPoint y: 9, distance: 4.0
click at [624, 7] on icon "button" at bounding box center [623, 8] width 5 height 5
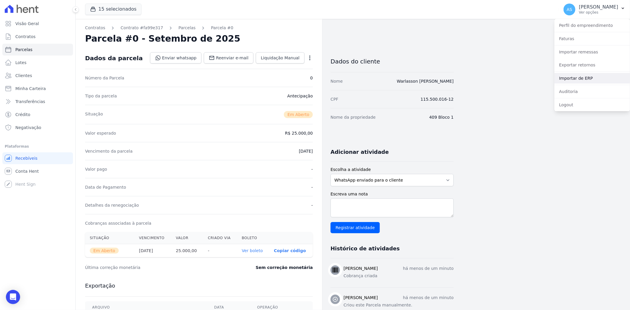
click at [565, 78] on link "Importar de ERP" at bounding box center [593, 78] width 76 height 11
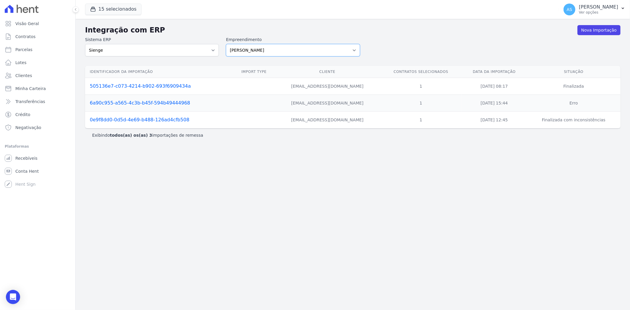
click at [353, 50] on select "Amaré Arpoador Art Prime - Irajá ÁUREOS B. Unique CTV Beat Residencial CTV Mob …" at bounding box center [293, 50] width 134 height 12
select select "9db4d767-ec98-4519-aed7-f9568aa0b04c"
click at [226, 44] on select "Amaré Arpoador Art Prime - Irajá ÁUREOS B. Unique CTV Beat Residencial CTV Mob …" at bounding box center [293, 50] width 134 height 12
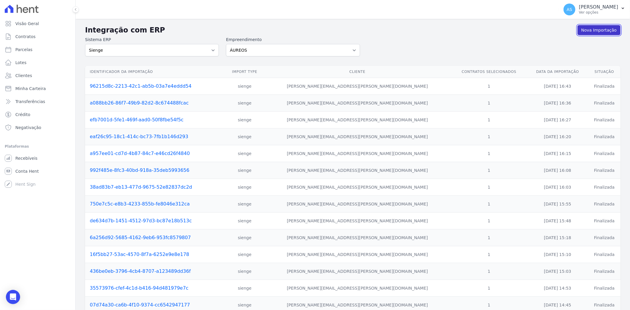
click at [590, 30] on link "Nova Importação" at bounding box center [599, 30] width 43 height 10
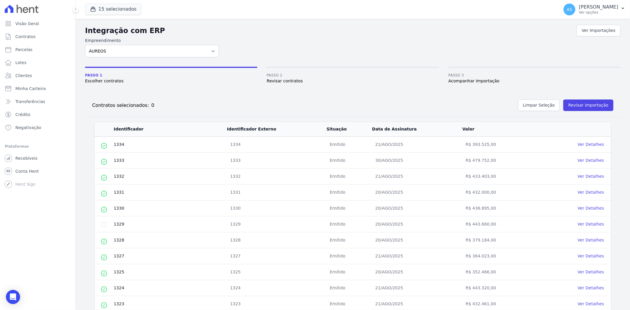
click at [103, 222] on td at bounding box center [104, 225] width 19 height 16
click at [105, 224] on input "checkbox" at bounding box center [104, 224] width 5 height 5
checkbox input "true"
click at [574, 106] on button "Revisar importação" at bounding box center [589, 106] width 50 height 12
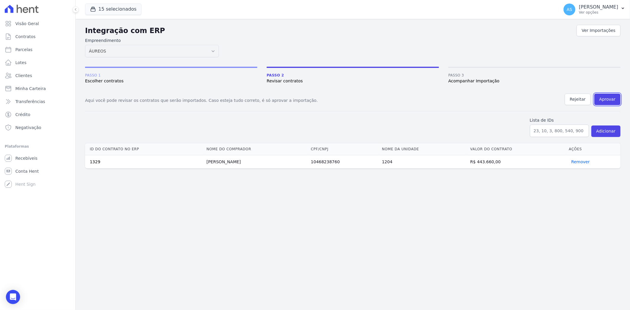
click at [608, 99] on button "Aprovar" at bounding box center [608, 100] width 26 height 12
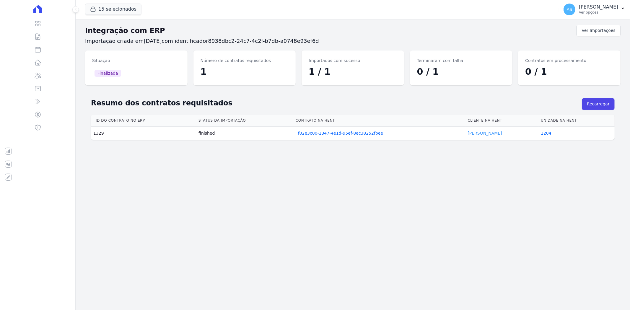
click at [472, 132] on link "[PERSON_NAME]" at bounding box center [485, 133] width 34 height 5
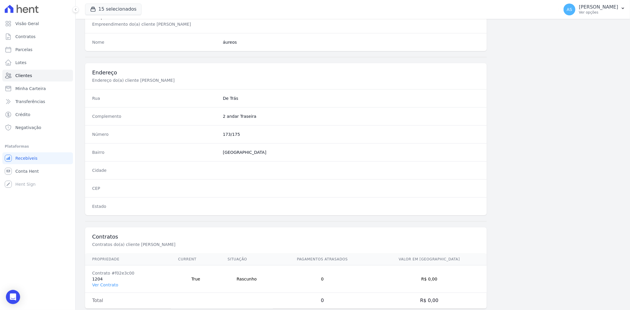
scroll to position [244, 0]
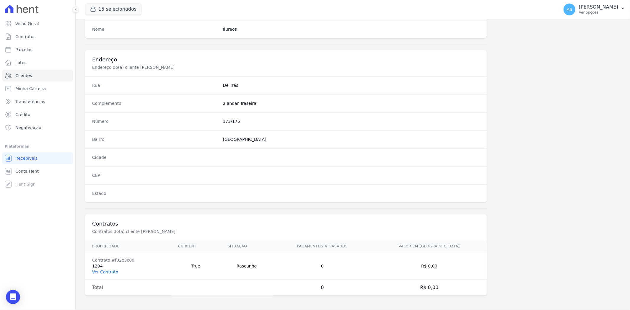
click at [98, 271] on link "Ver Contrato" at bounding box center [105, 272] width 26 height 5
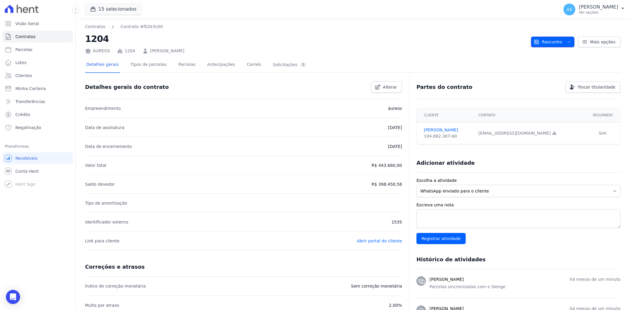
click at [543, 41] on span "Rascunho" at bounding box center [548, 42] width 28 height 11
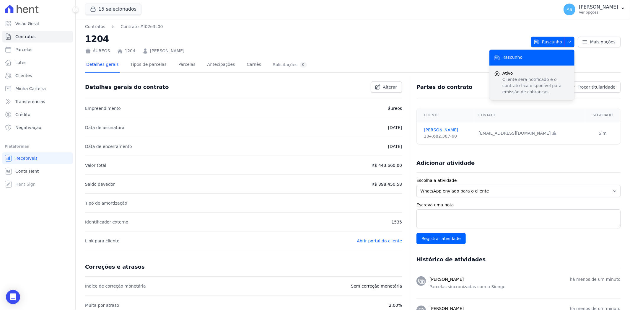
click at [501, 99] on div "Ativo Cliente será notificado e o contrato fica disponível para emissão de cobr…" at bounding box center [532, 83] width 85 height 34
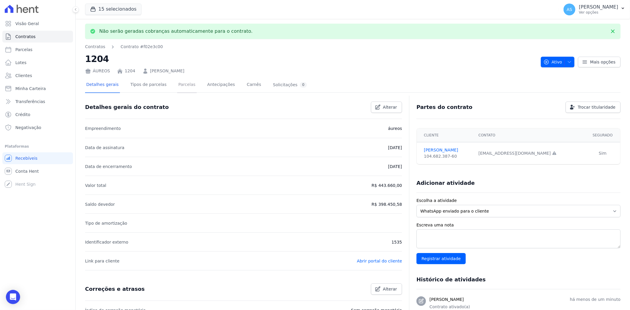
click at [178, 84] on link "Parcelas" at bounding box center [187, 85] width 20 height 16
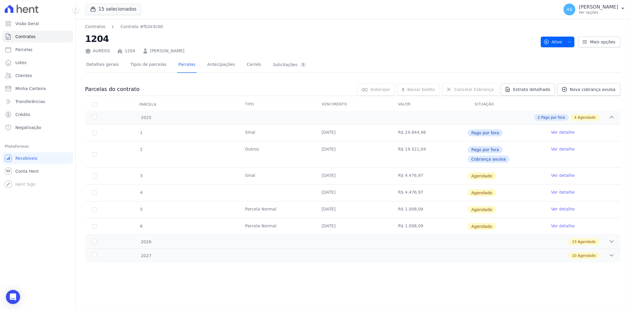
click at [562, 173] on link "Ver detalhe" at bounding box center [563, 176] width 24 height 6
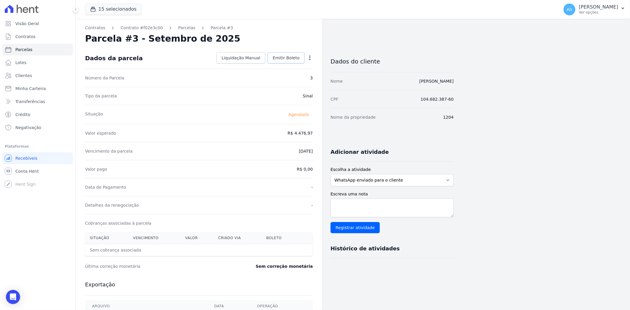
click at [287, 57] on span "Emitir Boleto" at bounding box center [286, 58] width 27 height 6
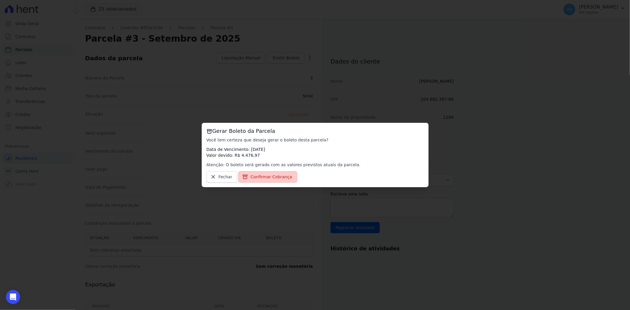
click at [260, 178] on span "Confirmar Cobrança" at bounding box center [272, 177] width 42 height 6
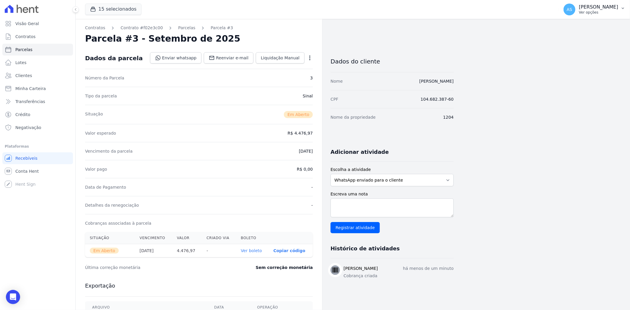
click at [618, 7] on p "[PERSON_NAME]" at bounding box center [598, 7] width 39 height 6
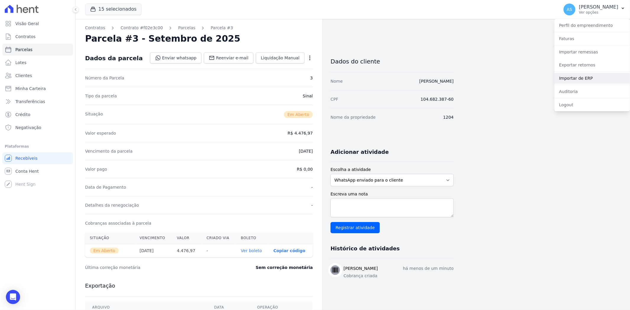
click at [576, 76] on link "Importar de ERP" at bounding box center [593, 78] width 76 height 11
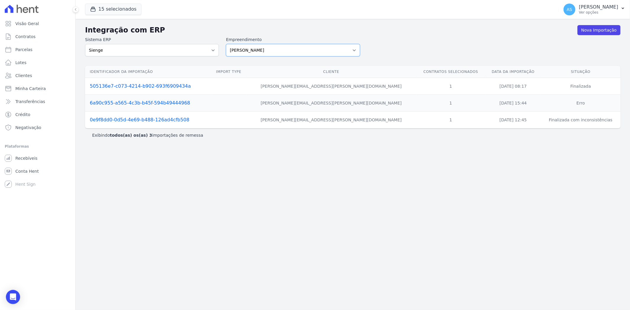
click at [353, 50] on select "[PERSON_NAME] Art Prime - [PERSON_NAME] Unique CTV Beat Residencial CTV Mob CTV…" at bounding box center [293, 50] width 134 height 12
select select "9db4d767-ec98-4519-aed7-f9568aa0b04c"
click at [226, 44] on select "[PERSON_NAME] Art Prime - [PERSON_NAME] Unique CTV Beat Residencial CTV Mob CTV…" at bounding box center [293, 50] width 134 height 12
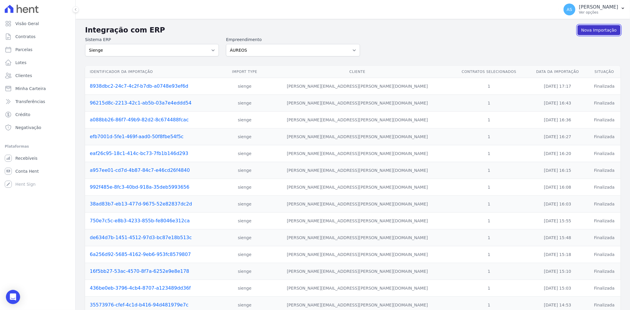
click at [587, 30] on link "Nova Importação" at bounding box center [599, 30] width 43 height 10
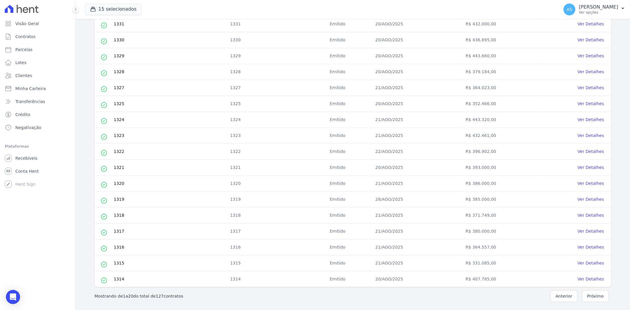
scroll to position [169, 0]
click at [586, 297] on button "Próximo" at bounding box center [595, 297] width 27 height 12
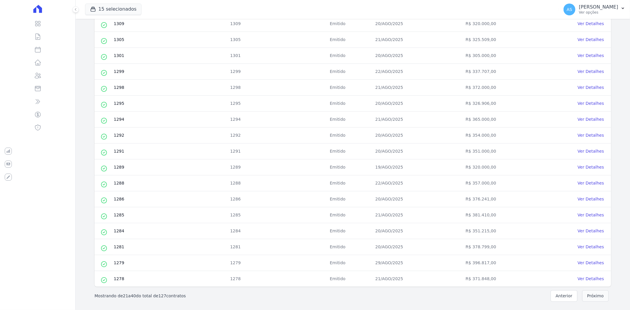
click at [593, 294] on button "Próximo" at bounding box center [595, 297] width 27 height 12
click at [591, 298] on button "Próximo" at bounding box center [595, 297] width 27 height 12
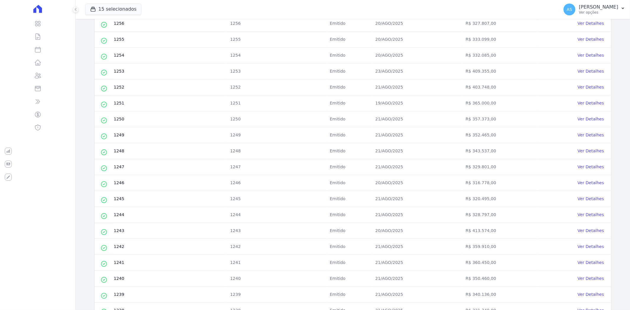
scroll to position [164, 0]
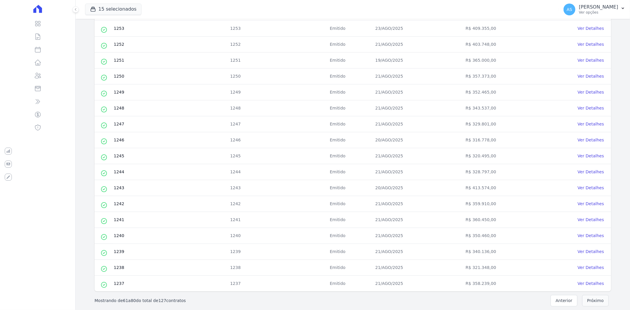
click at [588, 301] on button "Próximo" at bounding box center [595, 301] width 27 height 12
click at [102, 124] on input "checkbox" at bounding box center [104, 124] width 5 height 5
checkbox input "true"
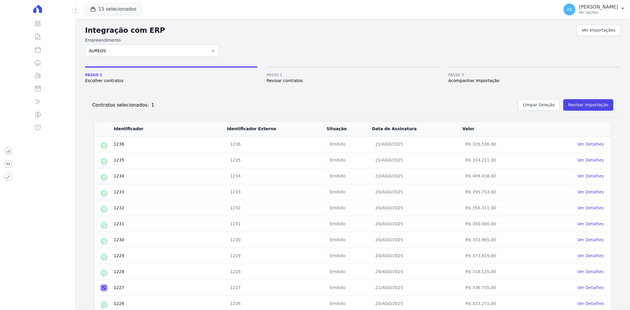
scroll to position [0, 0]
click at [585, 105] on button "Revisar importação" at bounding box center [589, 106] width 50 height 12
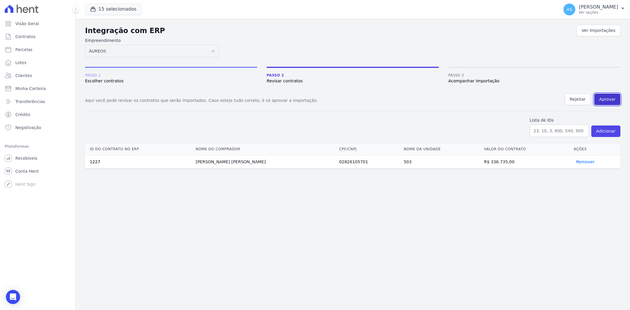
click at [603, 98] on button "Aprovar" at bounding box center [608, 100] width 26 height 12
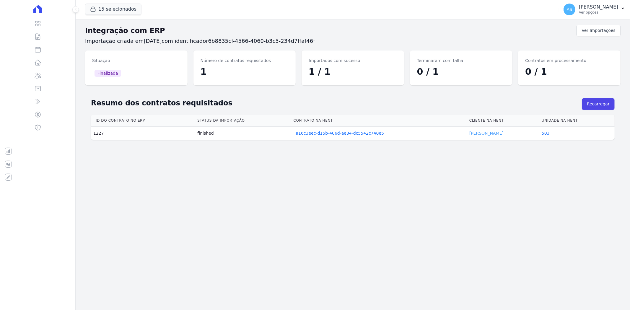
click at [474, 133] on link "[PERSON_NAME]" at bounding box center [487, 133] width 34 height 5
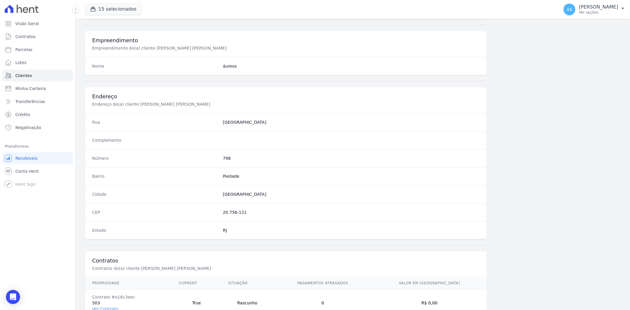
scroll to position [244, 0]
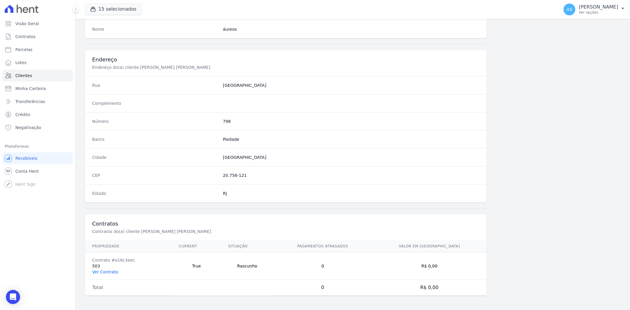
click at [103, 271] on link "Ver Contrato" at bounding box center [105, 272] width 26 height 5
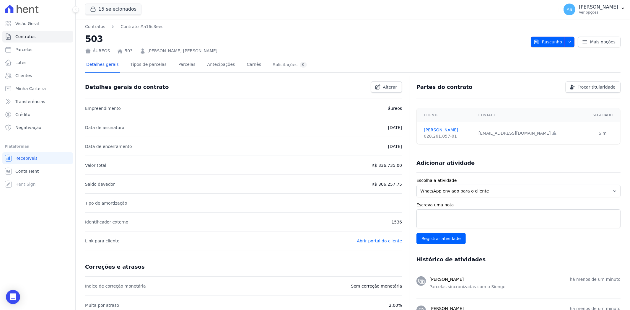
click at [567, 40] on icon "button" at bounding box center [569, 42] width 5 height 5
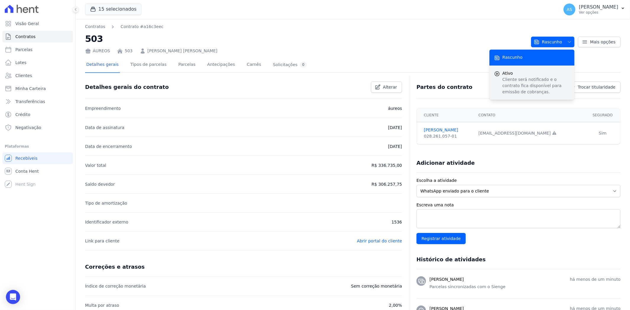
click at [513, 78] on p "Cliente será notificado e o contrato fica disponível para emissão de cobranças." at bounding box center [536, 86] width 67 height 19
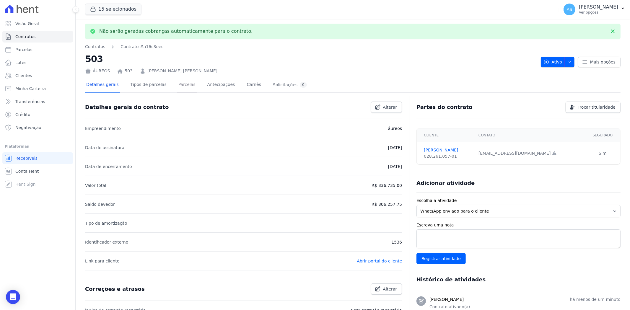
click at [177, 85] on link "Parcelas" at bounding box center [187, 85] width 20 height 16
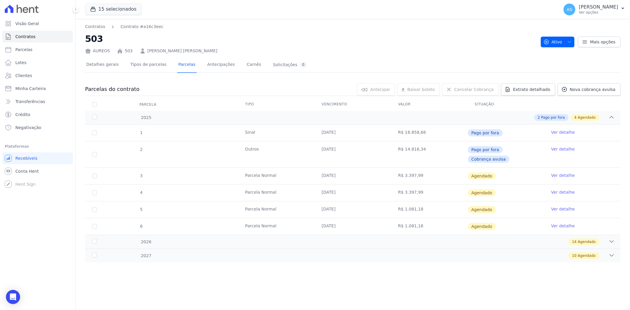
click at [560, 173] on link "Ver detalhe" at bounding box center [563, 176] width 24 height 6
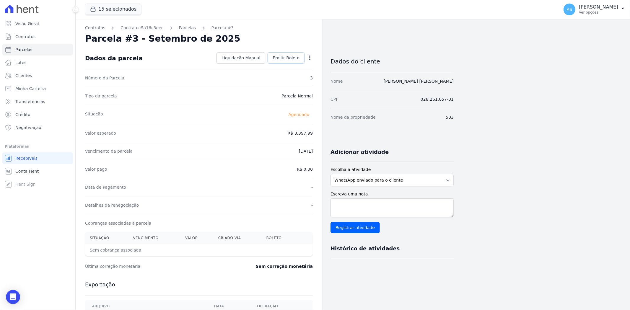
click at [281, 57] on span "Emitir Boleto" at bounding box center [286, 58] width 27 height 6
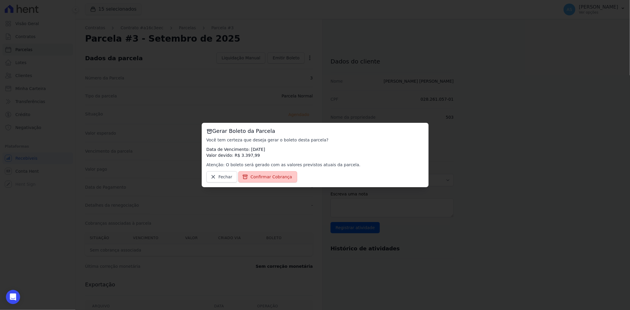
click at [259, 179] on span "Confirmar Cobrança" at bounding box center [272, 177] width 42 height 6
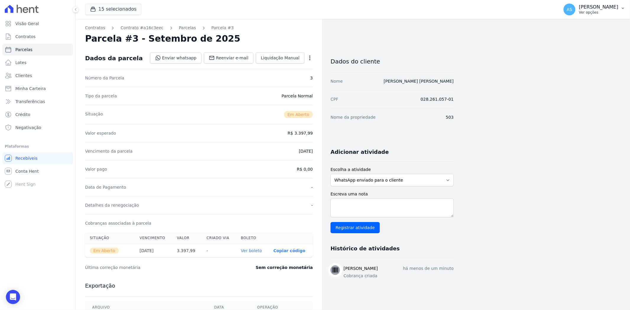
click at [621, 8] on icon "button" at bounding box center [623, 8] width 5 height 5
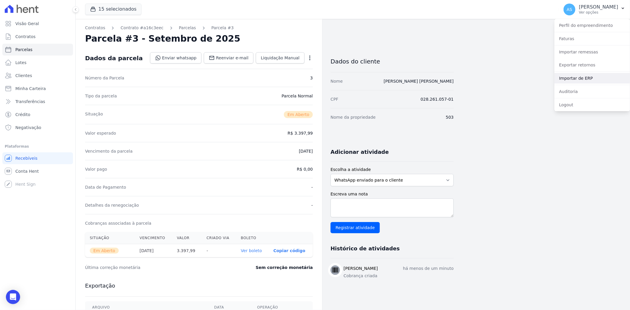
click at [573, 79] on link "Importar de ERP" at bounding box center [593, 78] width 76 height 11
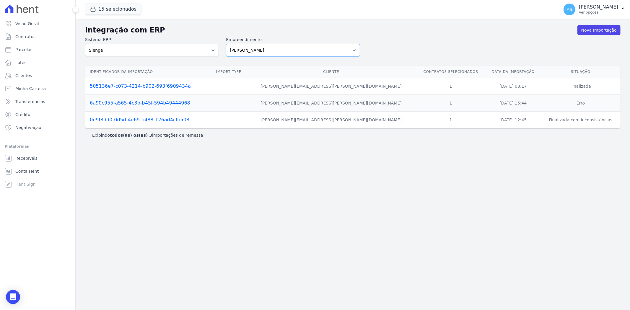
click at [353, 50] on select "[PERSON_NAME] Art Prime - [PERSON_NAME] Unique CTV Beat Residencial CTV Mob CTV…" at bounding box center [293, 50] width 134 height 12
select select "9db4d767-ec98-4519-aed7-f9568aa0b04c"
click at [226, 44] on select "[PERSON_NAME] Art Prime - [PERSON_NAME] Unique CTV Beat Residencial CTV Mob CTV…" at bounding box center [293, 50] width 134 height 12
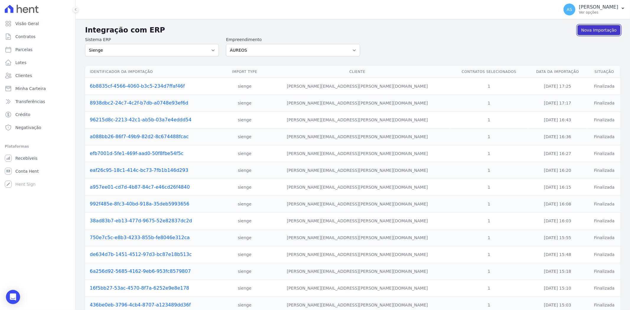
click at [592, 31] on link "Nova Importação" at bounding box center [599, 30] width 43 height 10
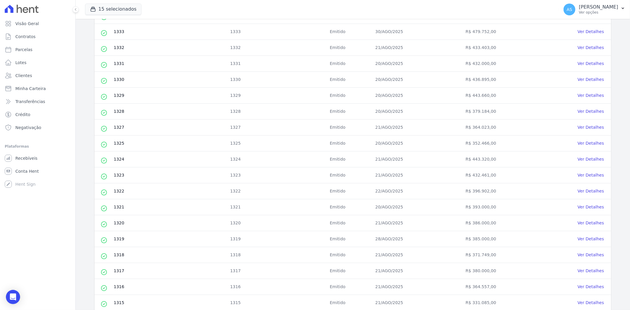
scroll to position [169, 0]
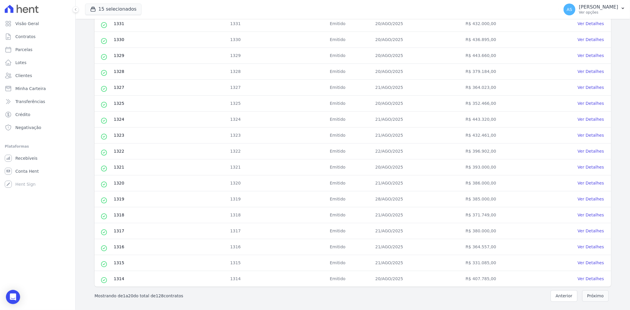
click at [590, 295] on button "Próximo" at bounding box center [595, 297] width 27 height 12
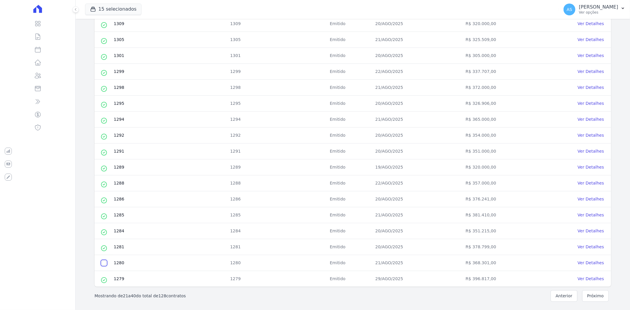
click at [103, 263] on input "checkbox" at bounding box center [104, 263] width 5 height 5
checkbox input "true"
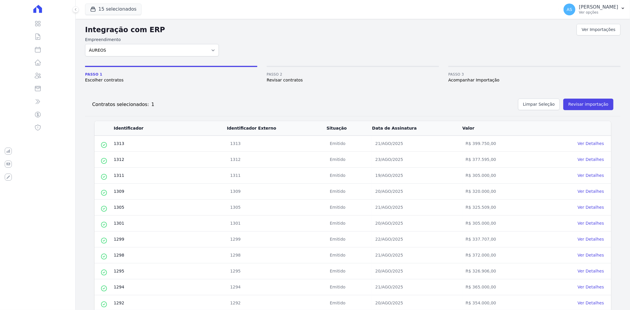
scroll to position [0, 0]
click at [585, 103] on button "Revisar importação" at bounding box center [589, 106] width 50 height 12
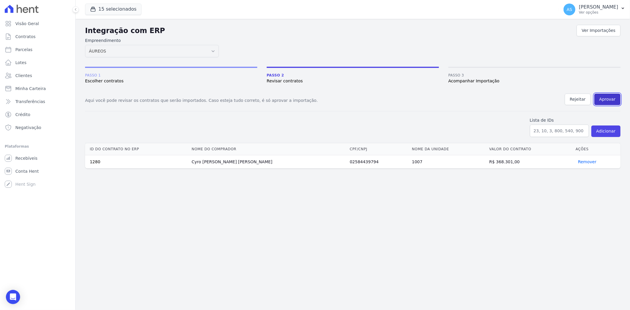
click at [608, 97] on button "Aprovar" at bounding box center [608, 100] width 26 height 12
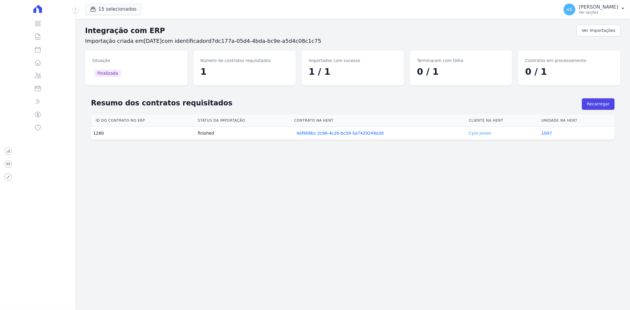
click at [474, 133] on link "Cyro Junior" at bounding box center [480, 133] width 23 height 5
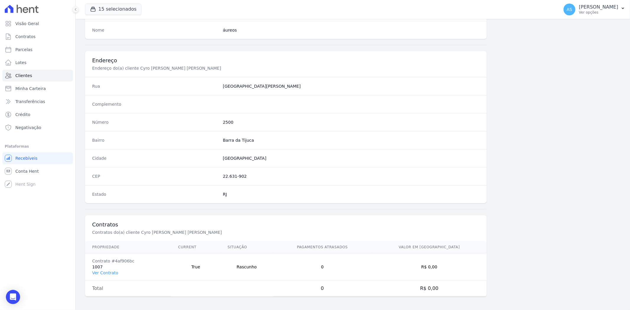
scroll to position [244, 0]
click at [98, 271] on link "Ver Contrato" at bounding box center [105, 272] width 26 height 5
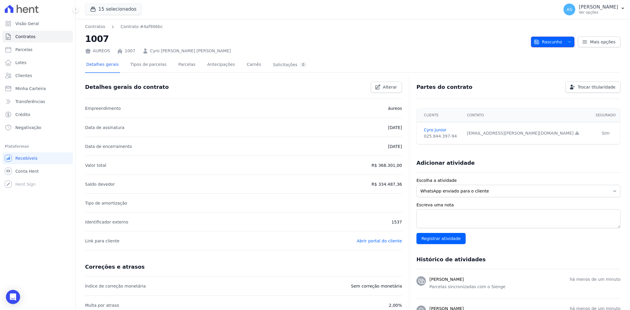
click at [542, 40] on span "Rascunho" at bounding box center [548, 42] width 28 height 11
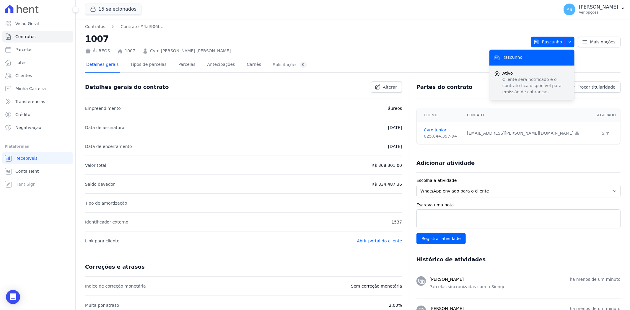
click at [516, 82] on p "Cliente será notificado e o contrato fica disponível para emissão de cobranças." at bounding box center [536, 86] width 67 height 19
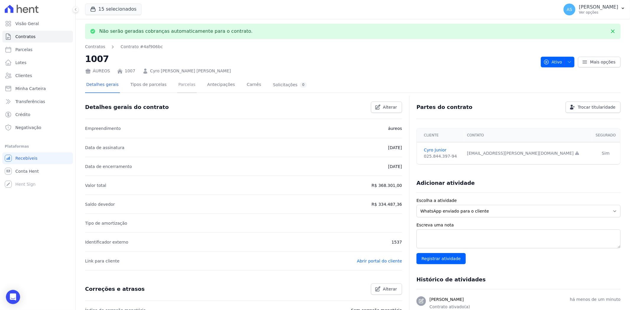
click at [178, 84] on link "Parcelas" at bounding box center [187, 85] width 20 height 16
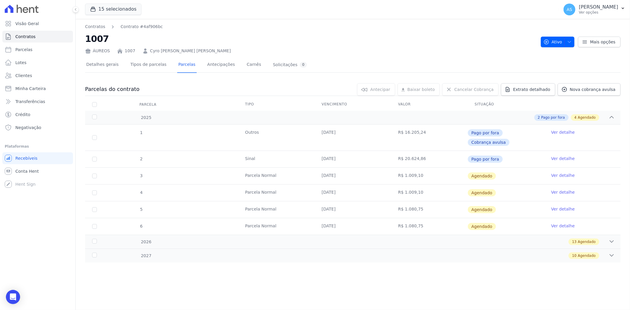
click at [559, 173] on link "Ver detalhe" at bounding box center [563, 176] width 24 height 6
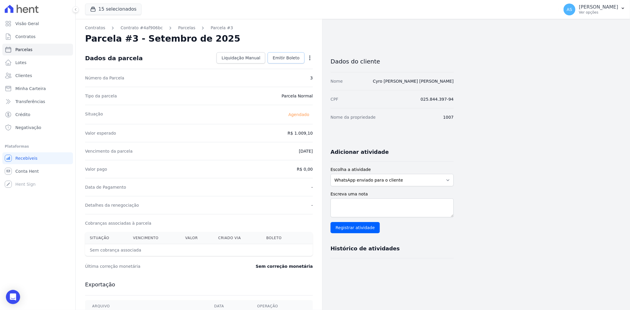
click at [282, 59] on span "Emitir Boleto" at bounding box center [286, 58] width 27 height 6
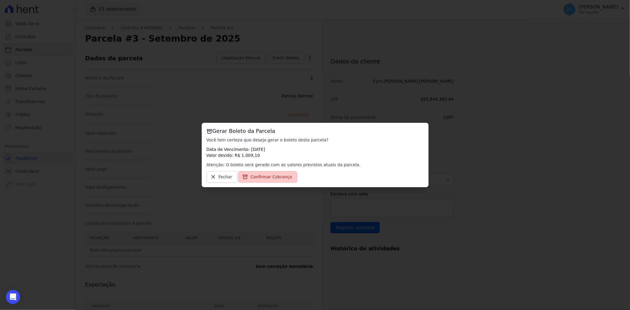
click at [260, 177] on span "Confirmar Cobrança" at bounding box center [272, 177] width 42 height 6
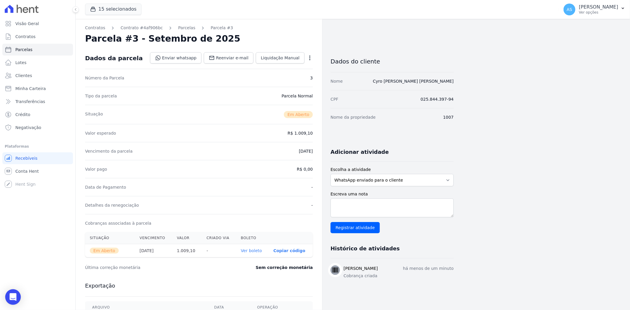
click at [18, 292] on div "Open Intercom Messenger" at bounding box center [13, 298] width 16 height 16
